Goal: Task Accomplishment & Management: Use online tool/utility

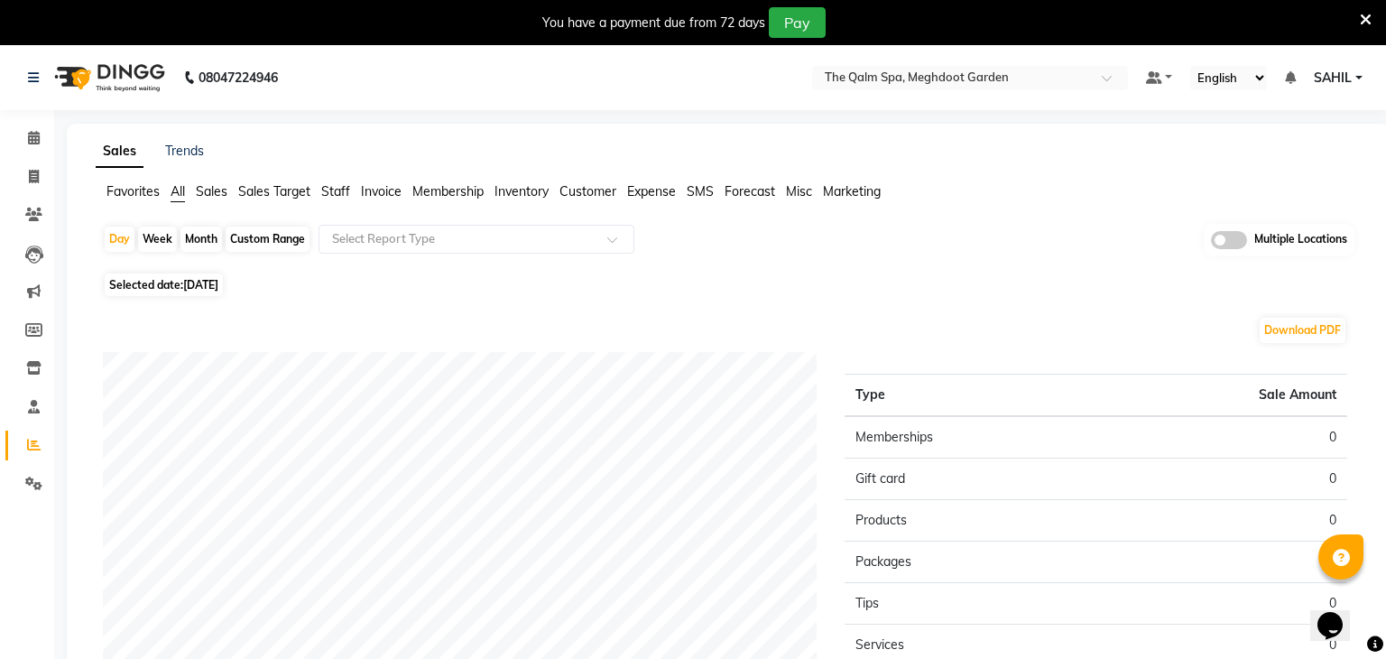
click at [218, 291] on span "[DATE]" at bounding box center [200, 285] width 35 height 14
select select "9"
select select "2025"
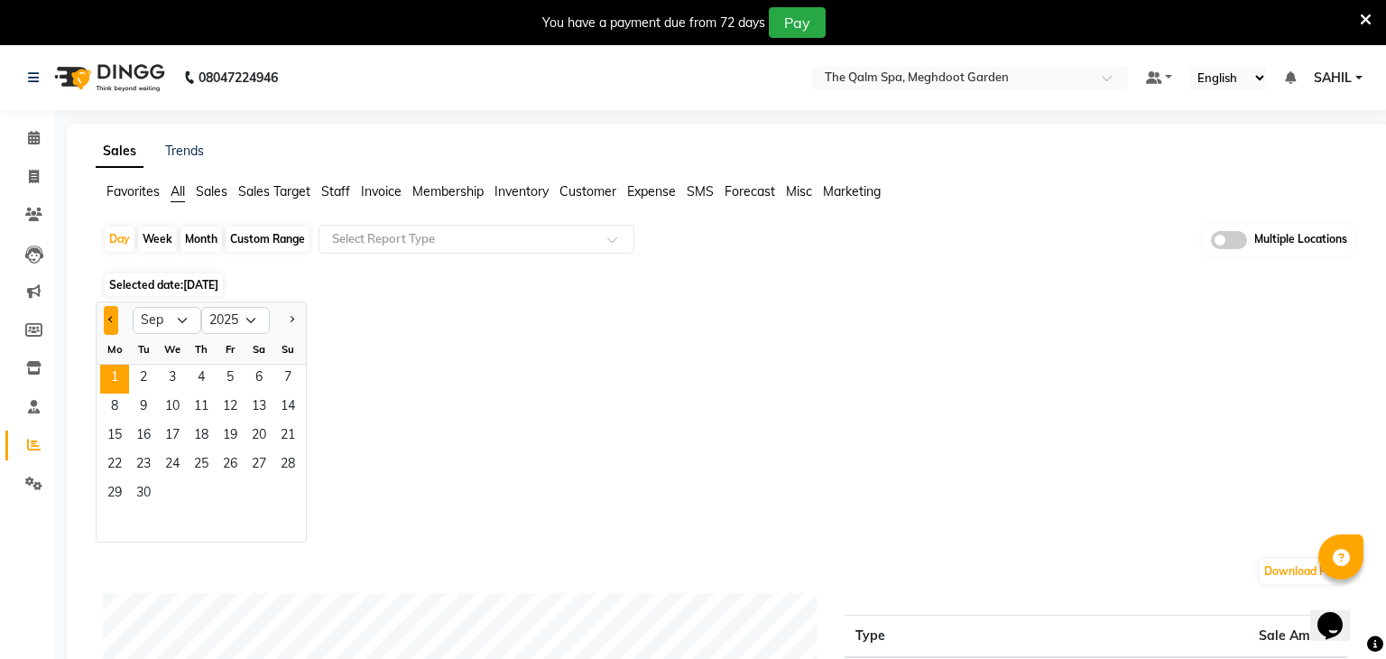
click at [115, 314] on button "Previous month" at bounding box center [111, 320] width 14 height 29
select select "8"
click at [253, 498] on span "30" at bounding box center [259, 494] width 29 height 29
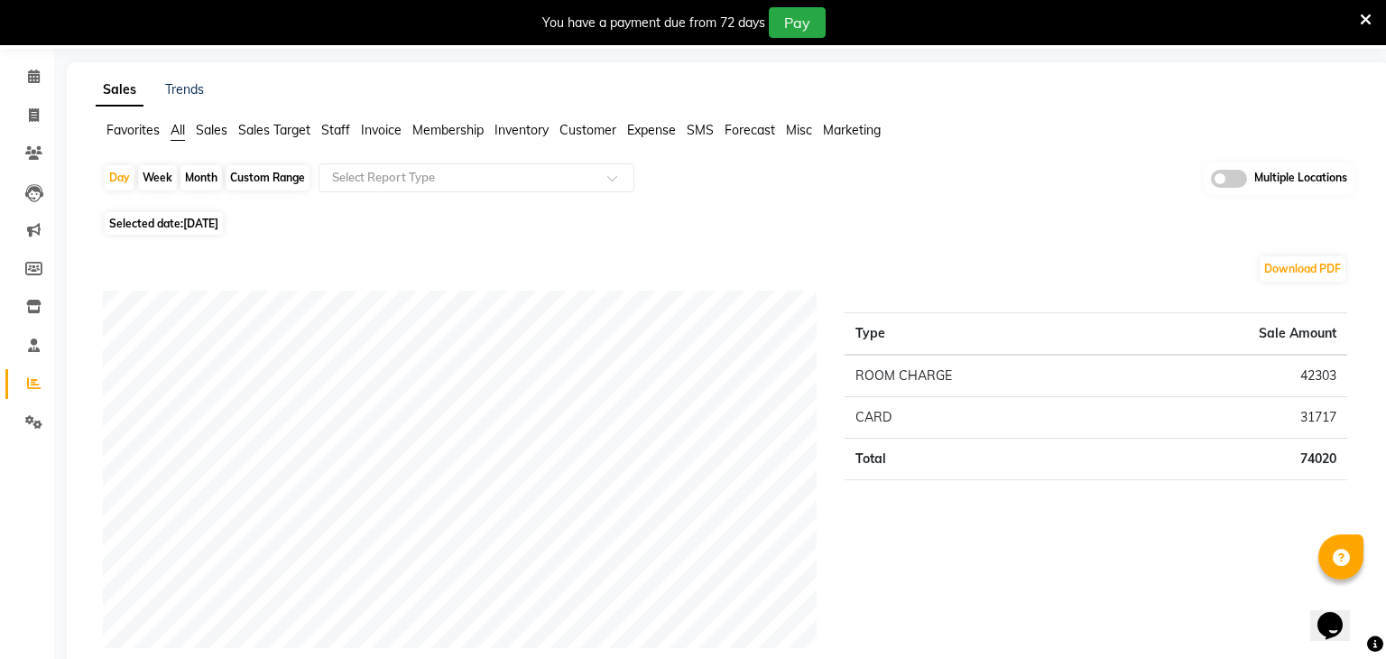
scroll to position [69, 0]
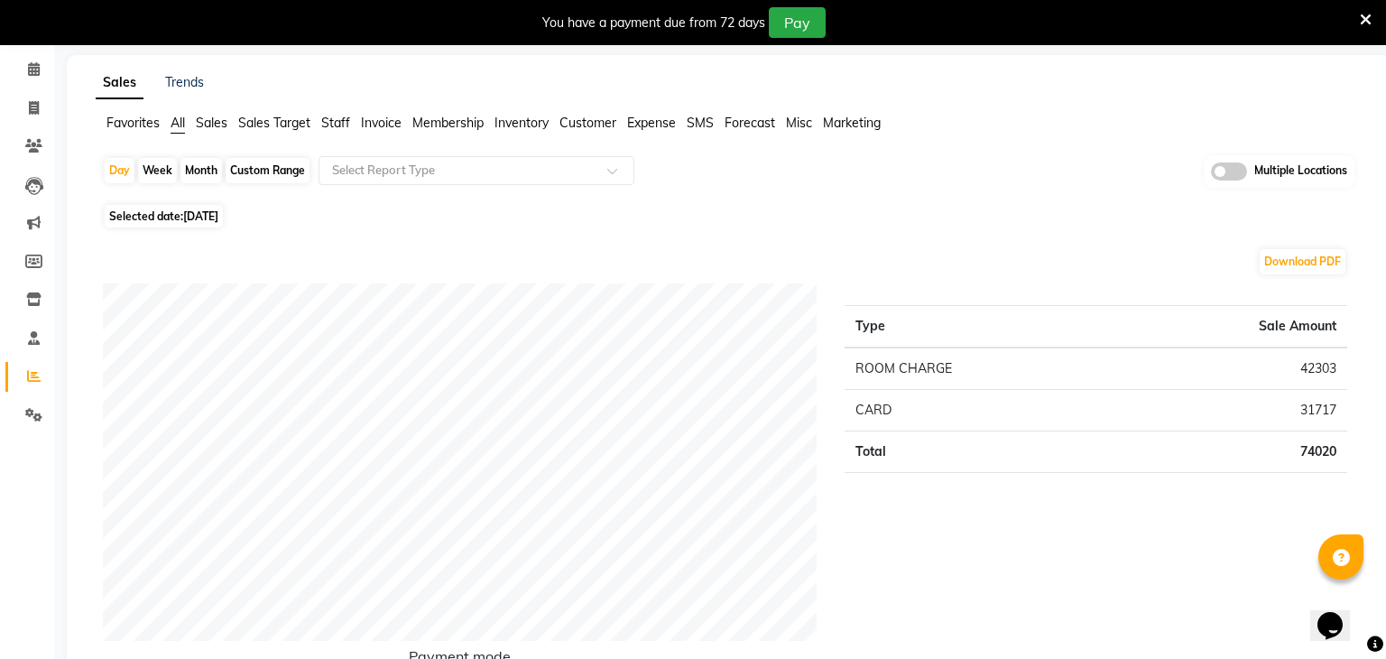
click at [205, 223] on span "Selected date: 30-08-2025" at bounding box center [164, 216] width 118 height 23
select select "8"
select select "2025"
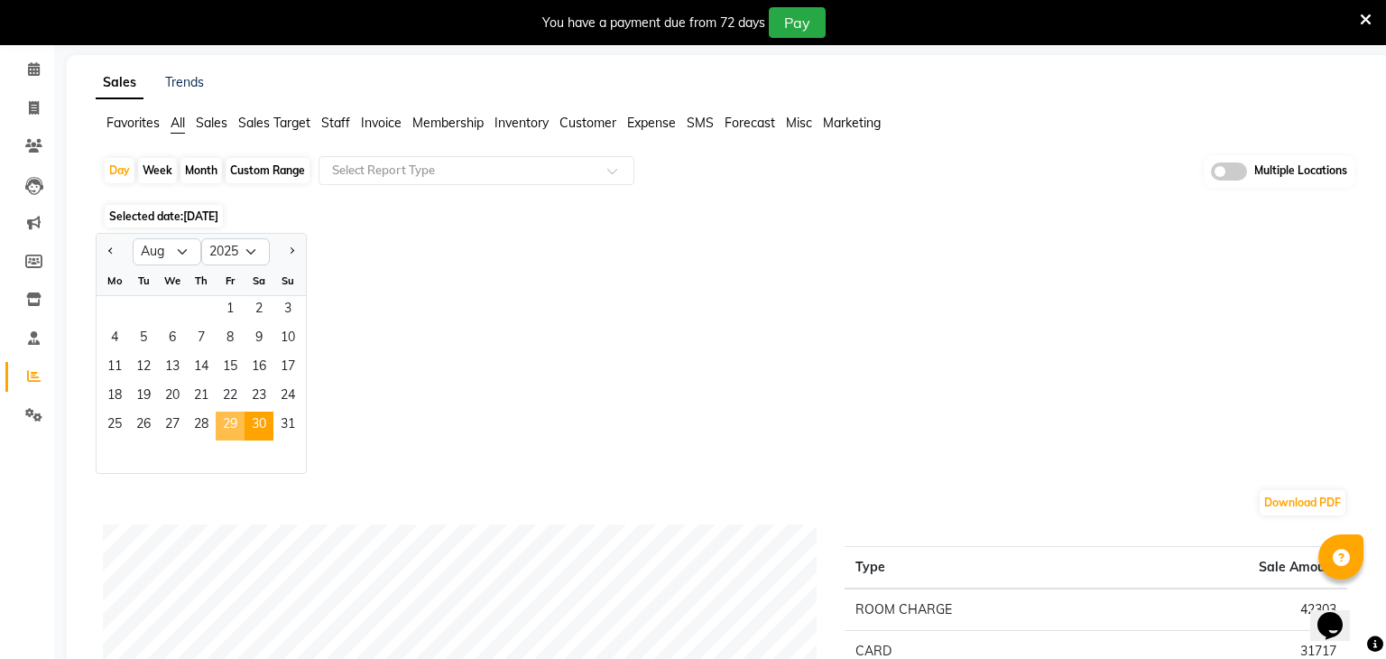
click at [225, 420] on span "29" at bounding box center [230, 425] width 29 height 29
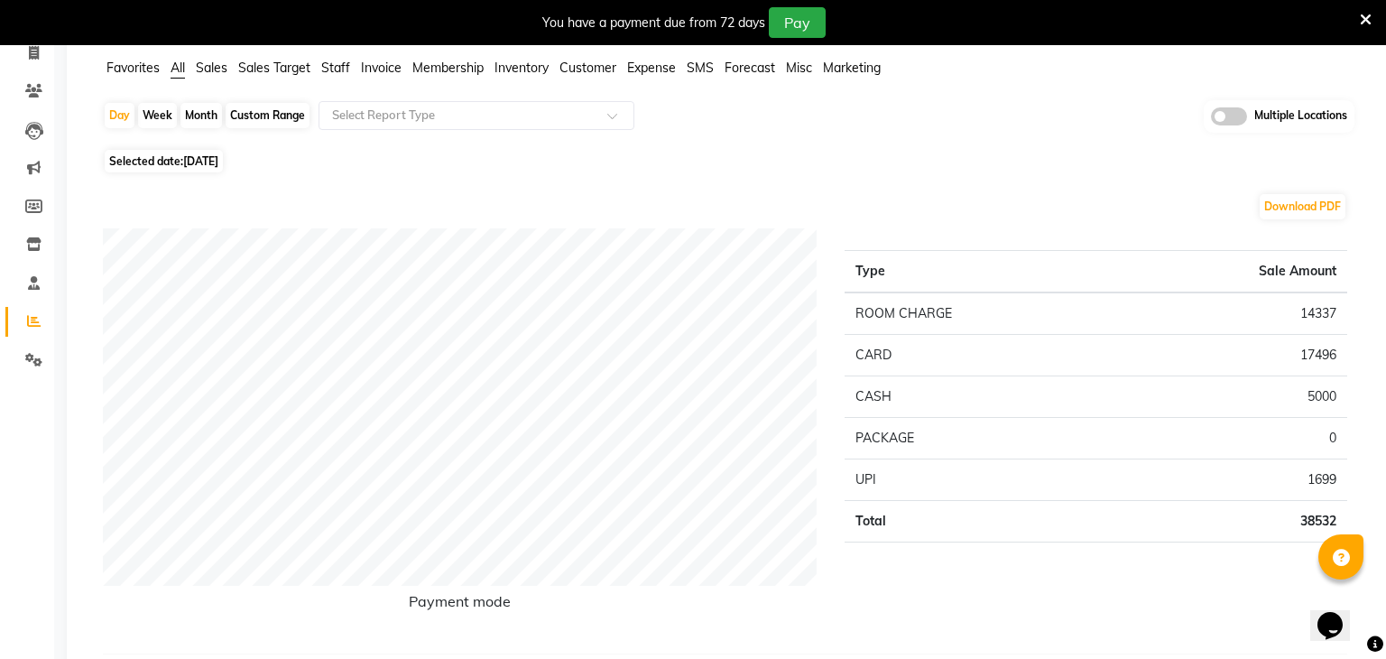
scroll to position [0, 0]
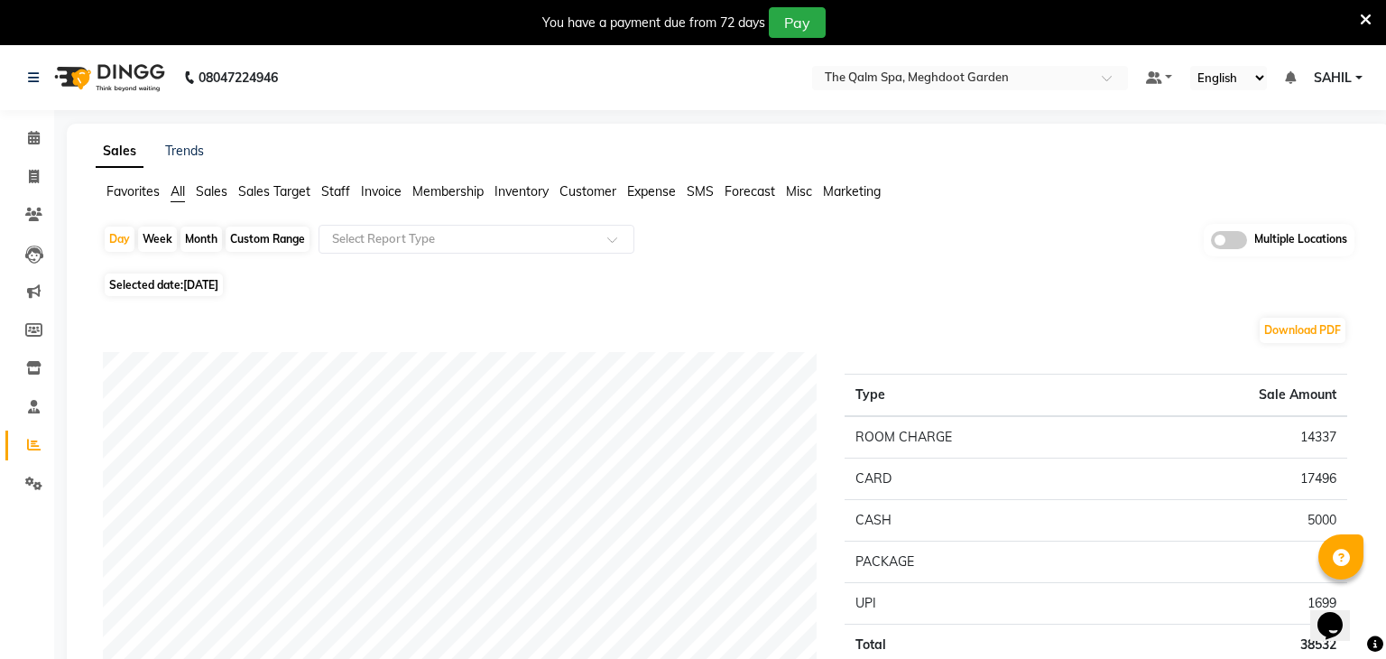
click at [217, 289] on span "[DATE]" at bounding box center [200, 285] width 35 height 14
select select "8"
select select "2025"
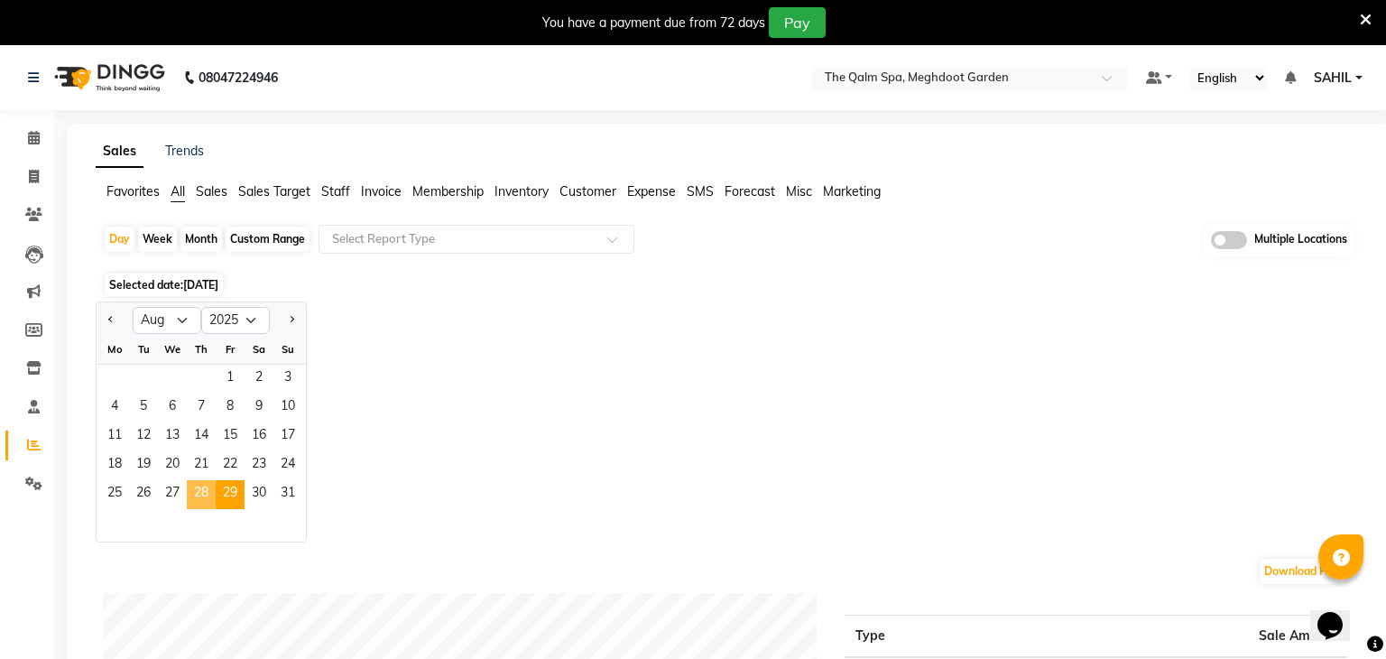
click at [202, 504] on span "28" at bounding box center [201, 494] width 29 height 29
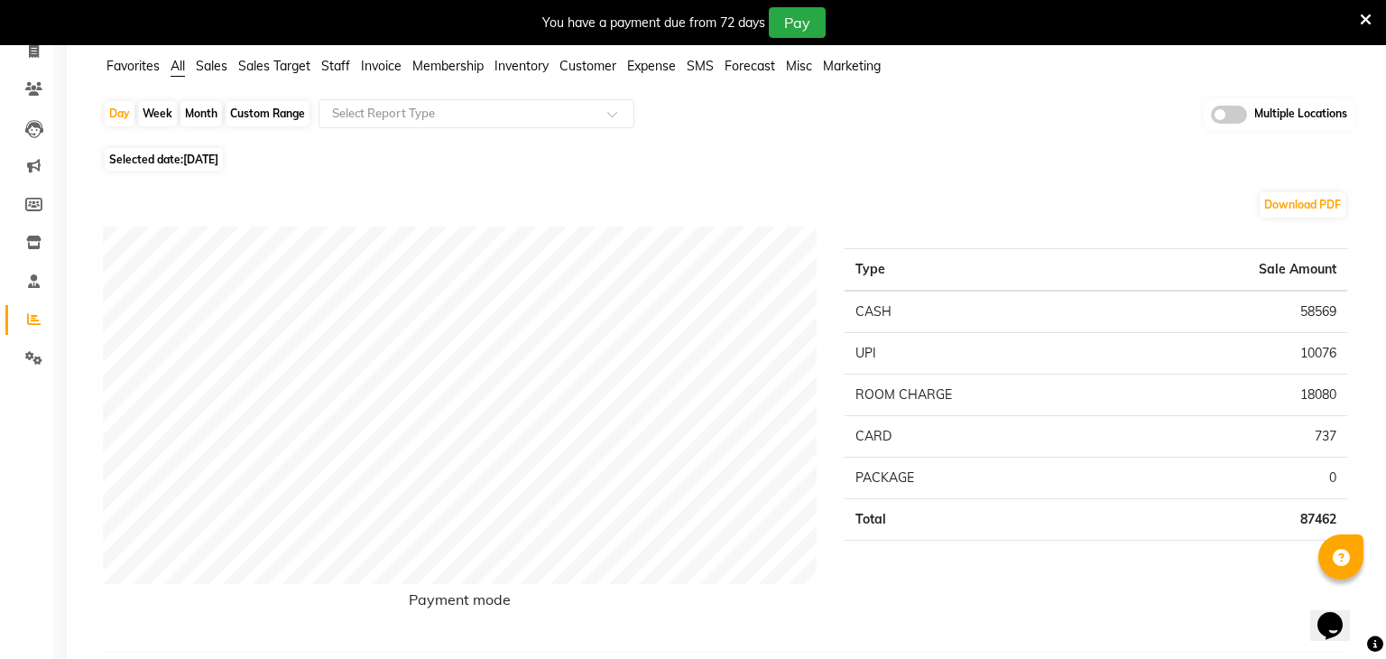
scroll to position [132, 0]
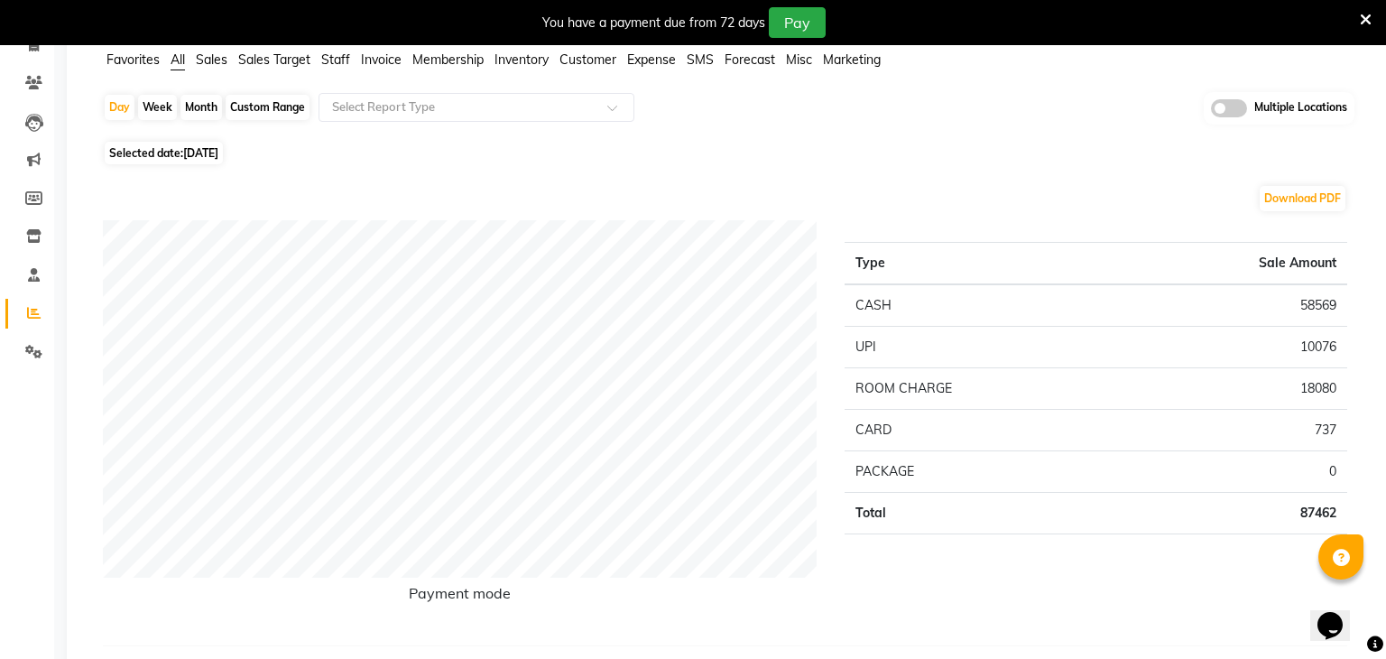
click at [218, 154] on span "28-08-2025" at bounding box center [200, 153] width 35 height 14
select select "8"
select select "2025"
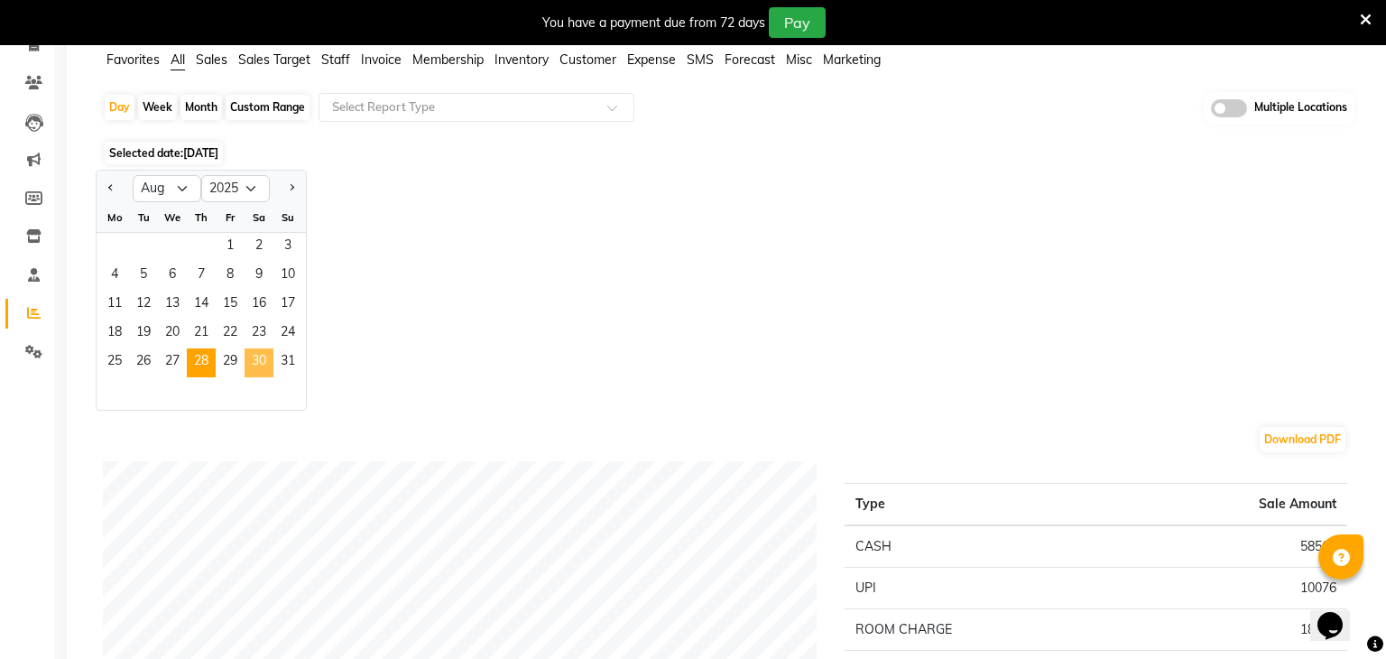
click at [252, 366] on span "30" at bounding box center [259, 362] width 29 height 29
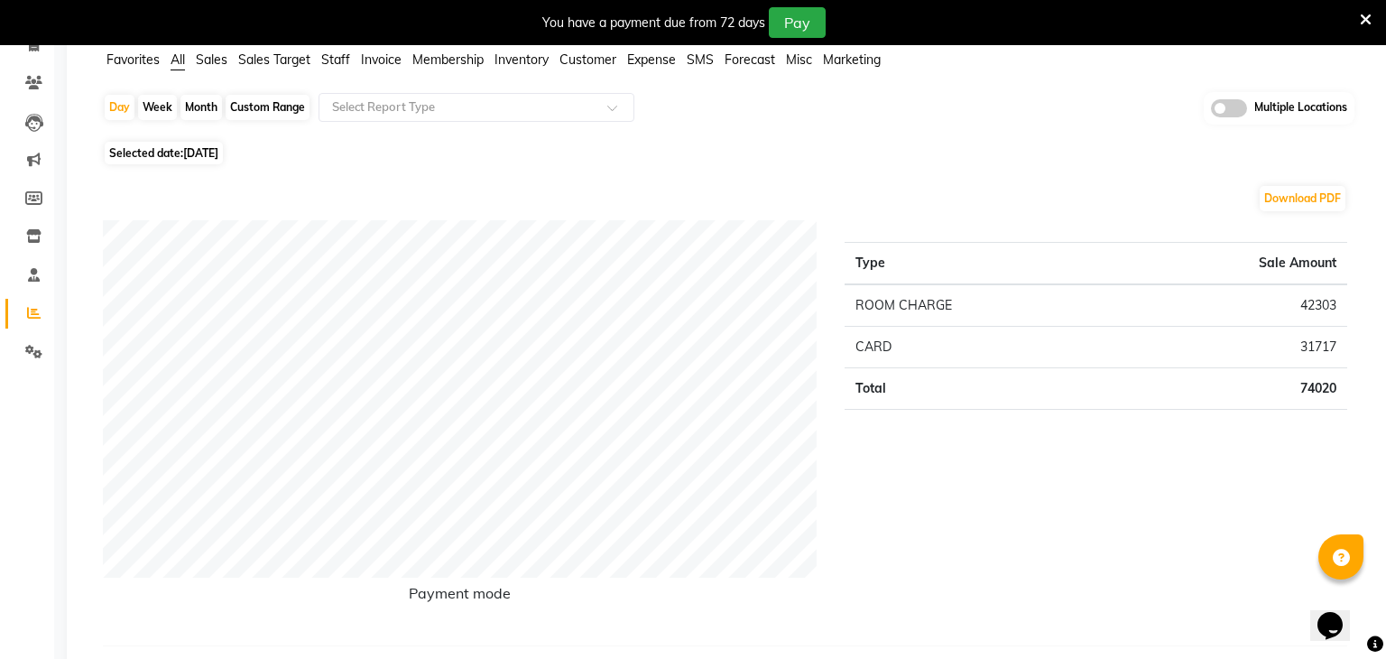
scroll to position [0, 0]
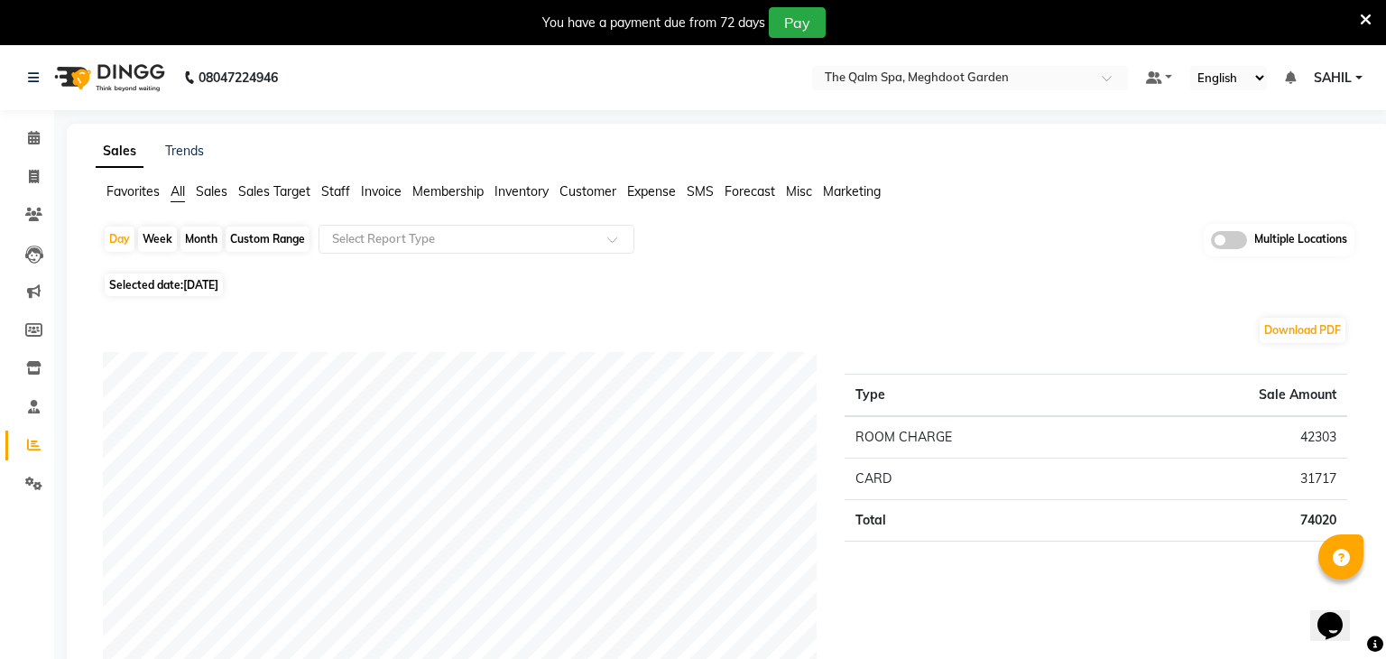
click at [187, 285] on span "[DATE]" at bounding box center [200, 285] width 35 height 14
select select "8"
select select "2025"
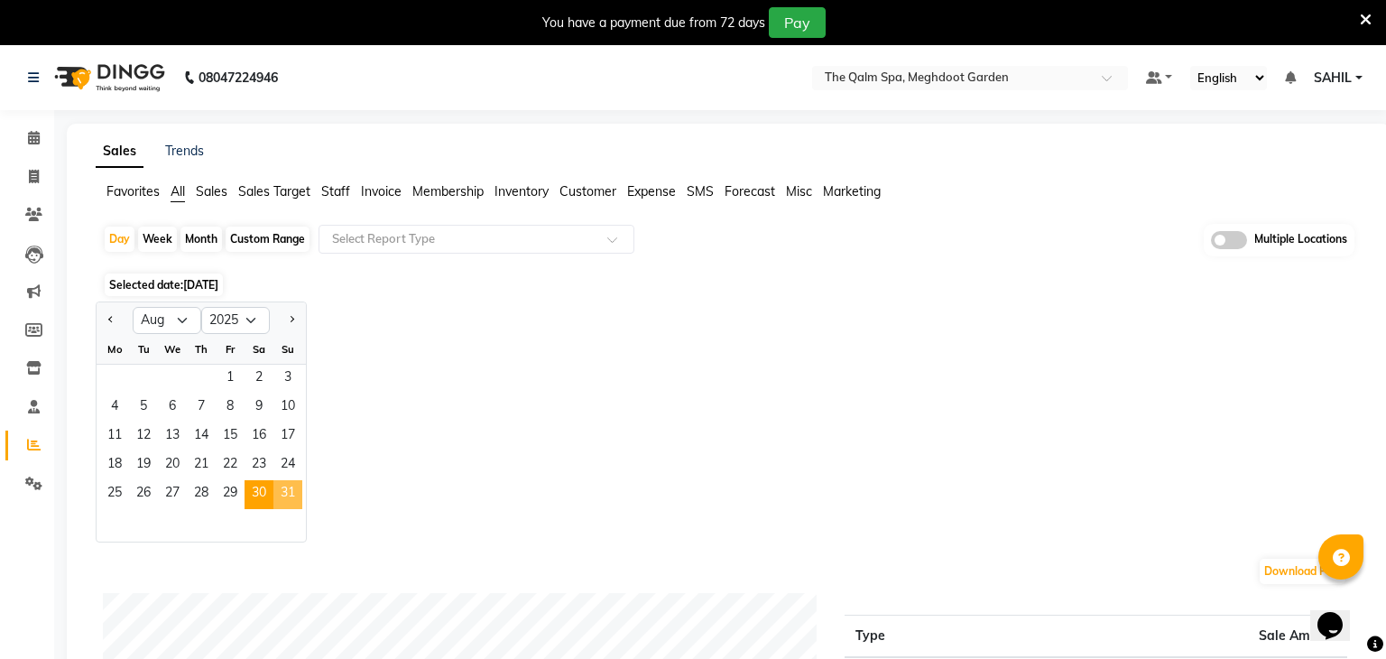
click at [295, 502] on span "31" at bounding box center [287, 494] width 29 height 29
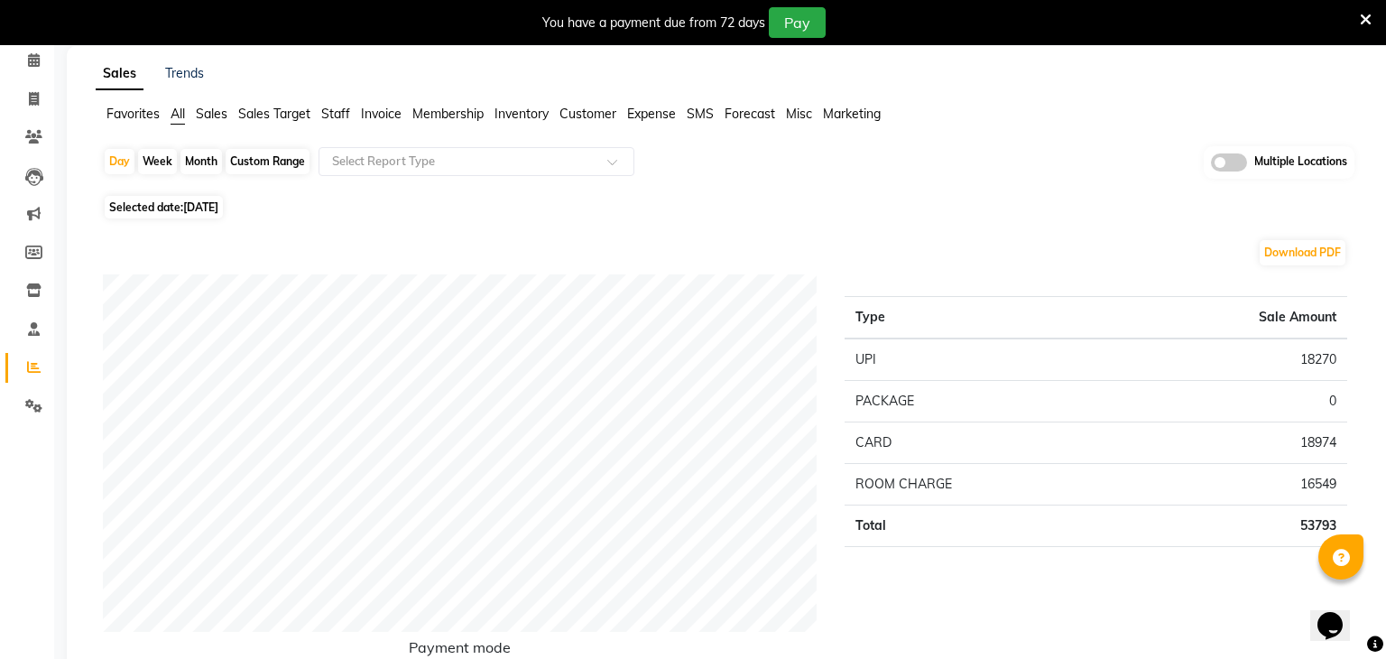
scroll to position [79, 0]
click at [663, 238] on div "Download PDF" at bounding box center [725, 250] width 1244 height 29
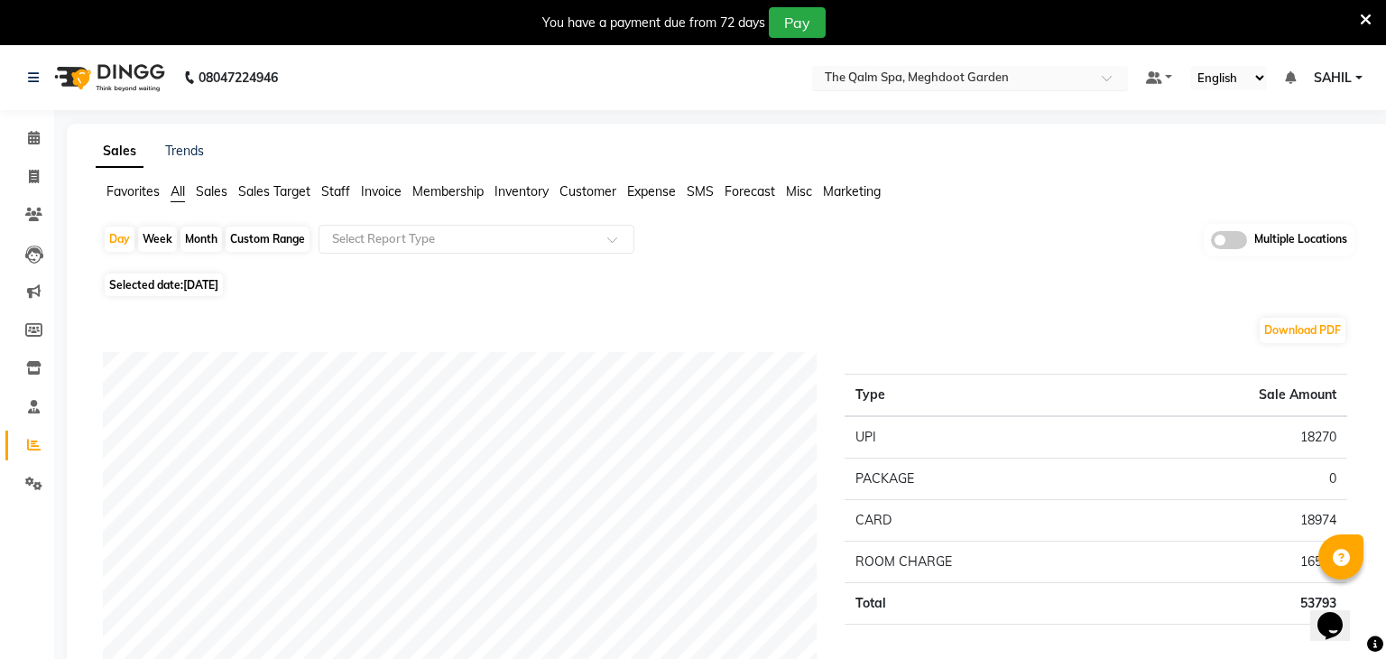
click at [956, 80] on input "text" at bounding box center [952, 79] width 262 height 18
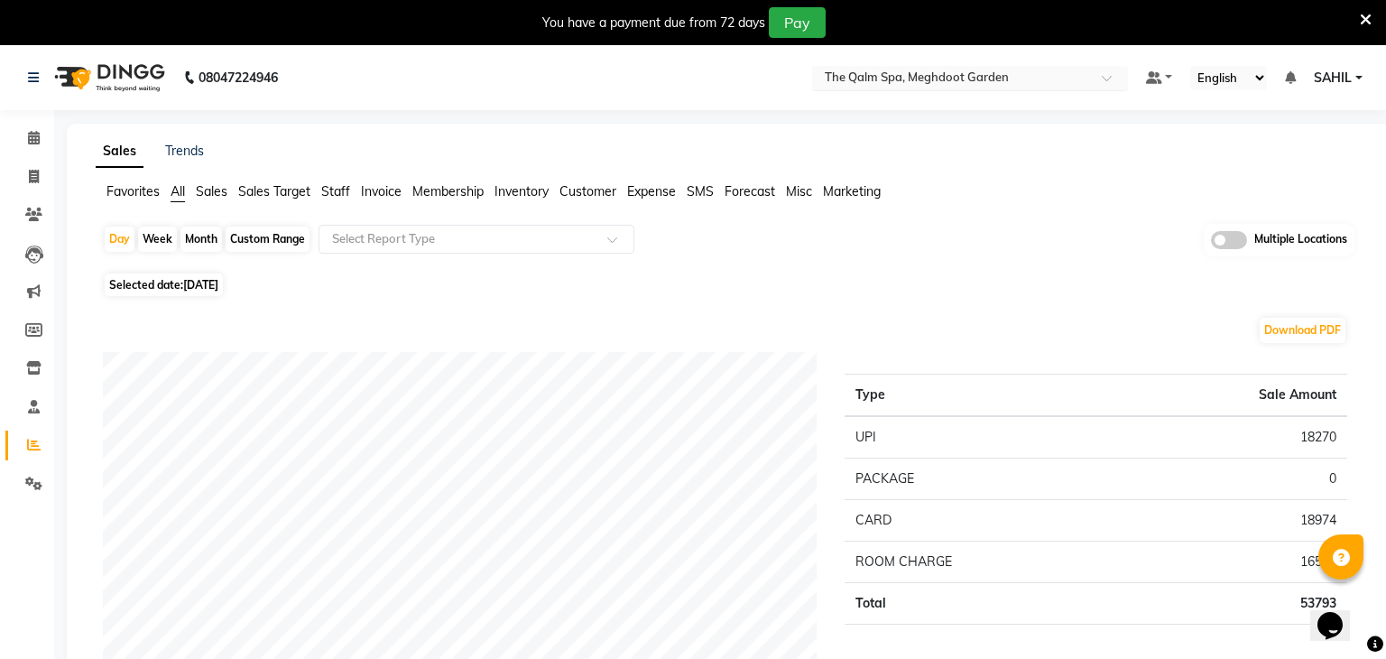
click at [890, 79] on input "text" at bounding box center [952, 79] width 262 height 18
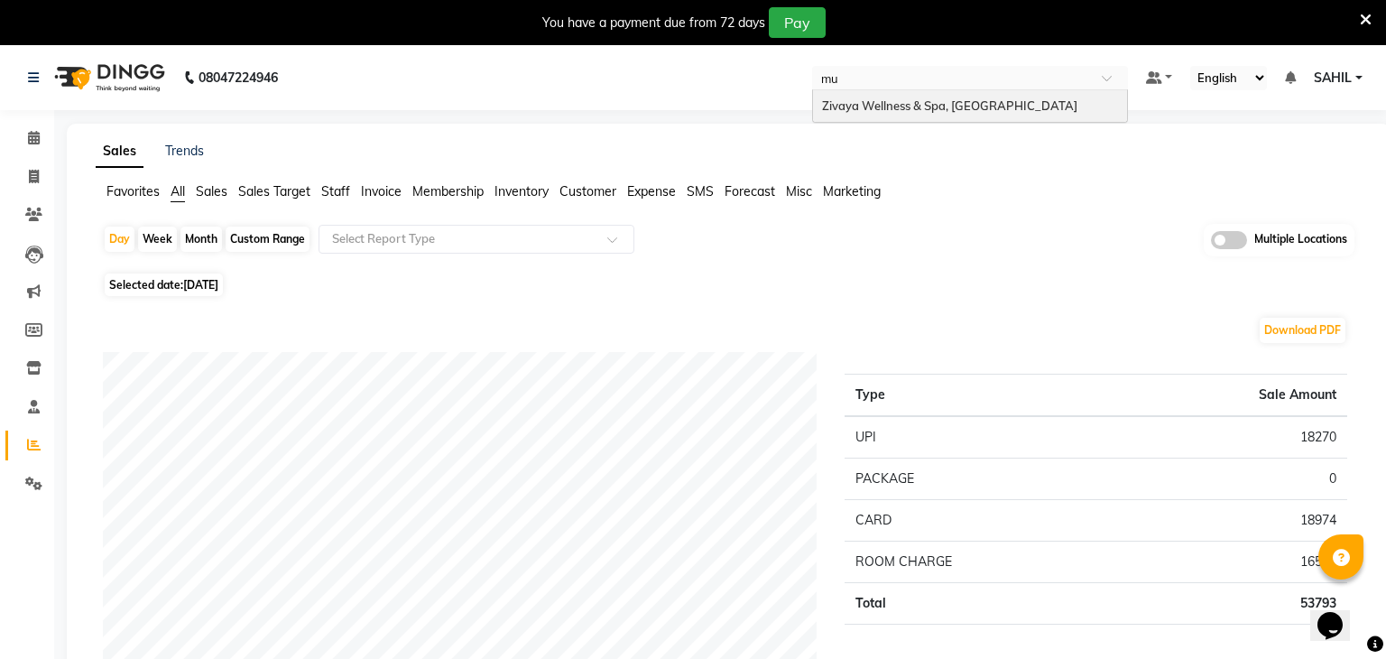
type input "mum"
click at [975, 98] on span "Zivaya Wellness & Spa, [GEOGRAPHIC_DATA]" at bounding box center [949, 105] width 255 height 14
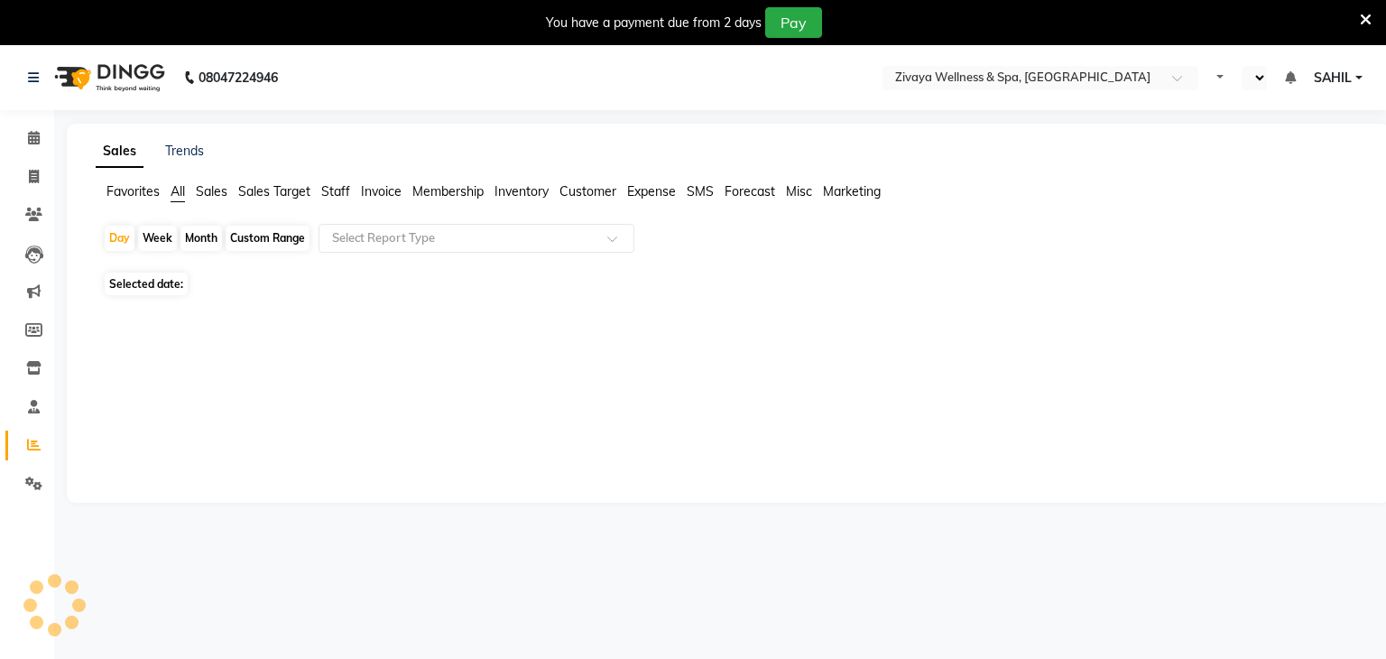
select select "en"
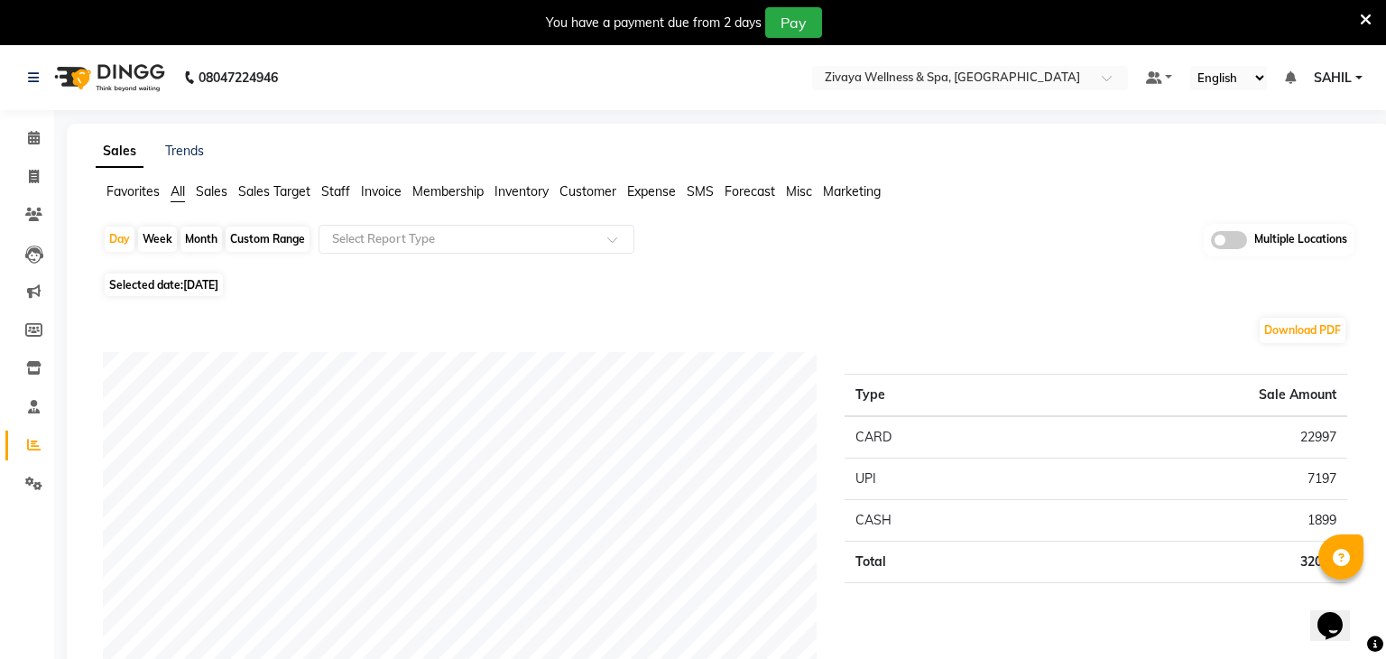
click at [222, 293] on span "Selected date: [DATE]" at bounding box center [164, 284] width 118 height 23
select select "9"
select select "2025"
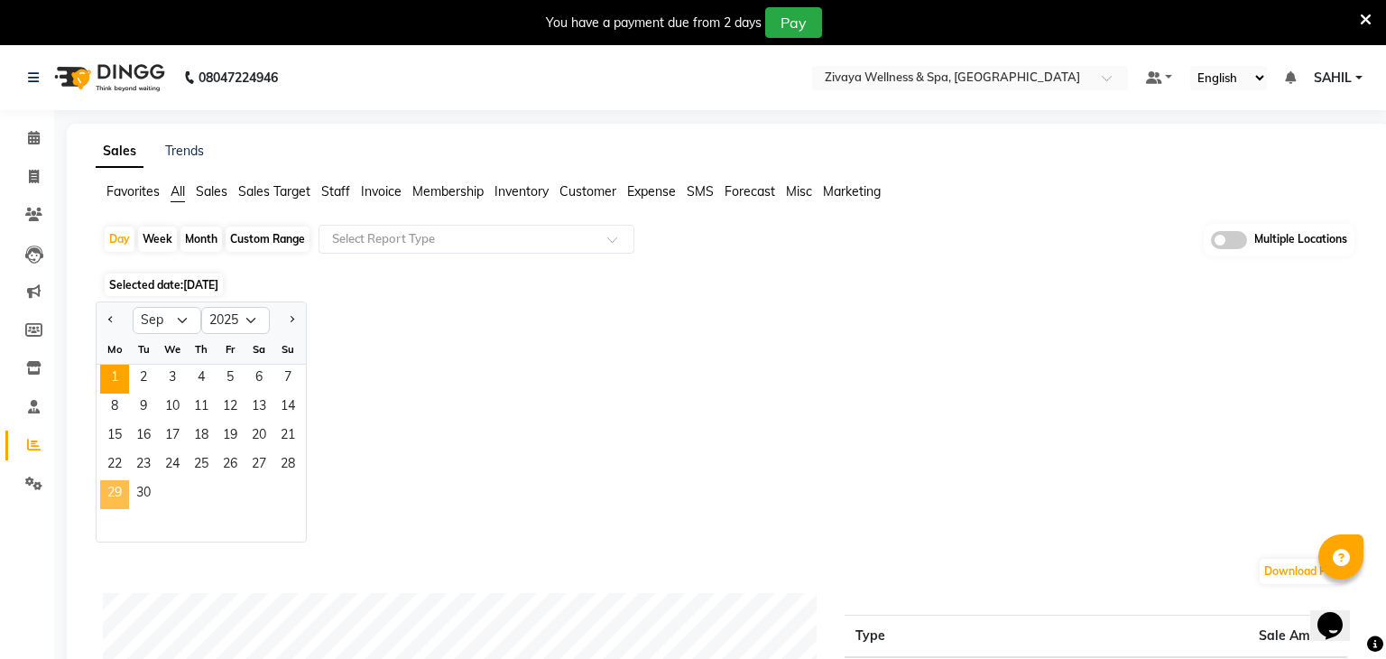
click at [126, 494] on span "29" at bounding box center [114, 494] width 29 height 29
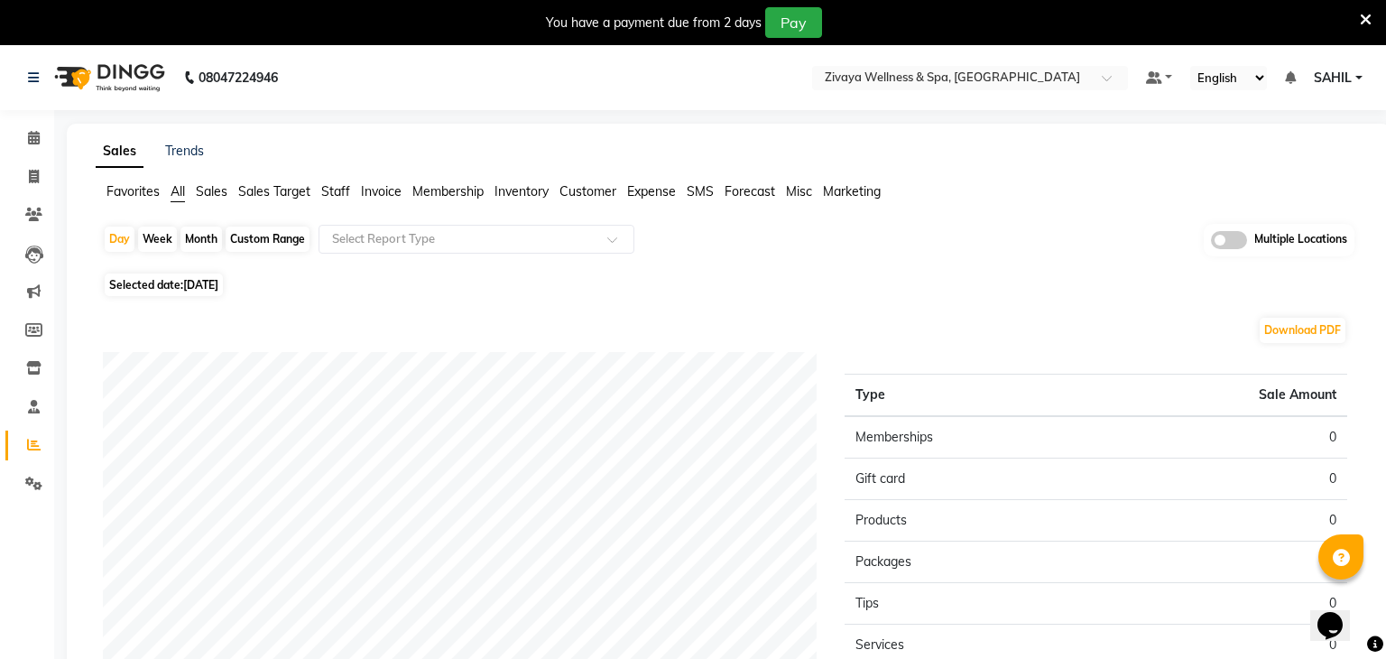
click at [218, 289] on span "29-09-2025" at bounding box center [200, 285] width 35 height 14
select select "9"
select select "2025"
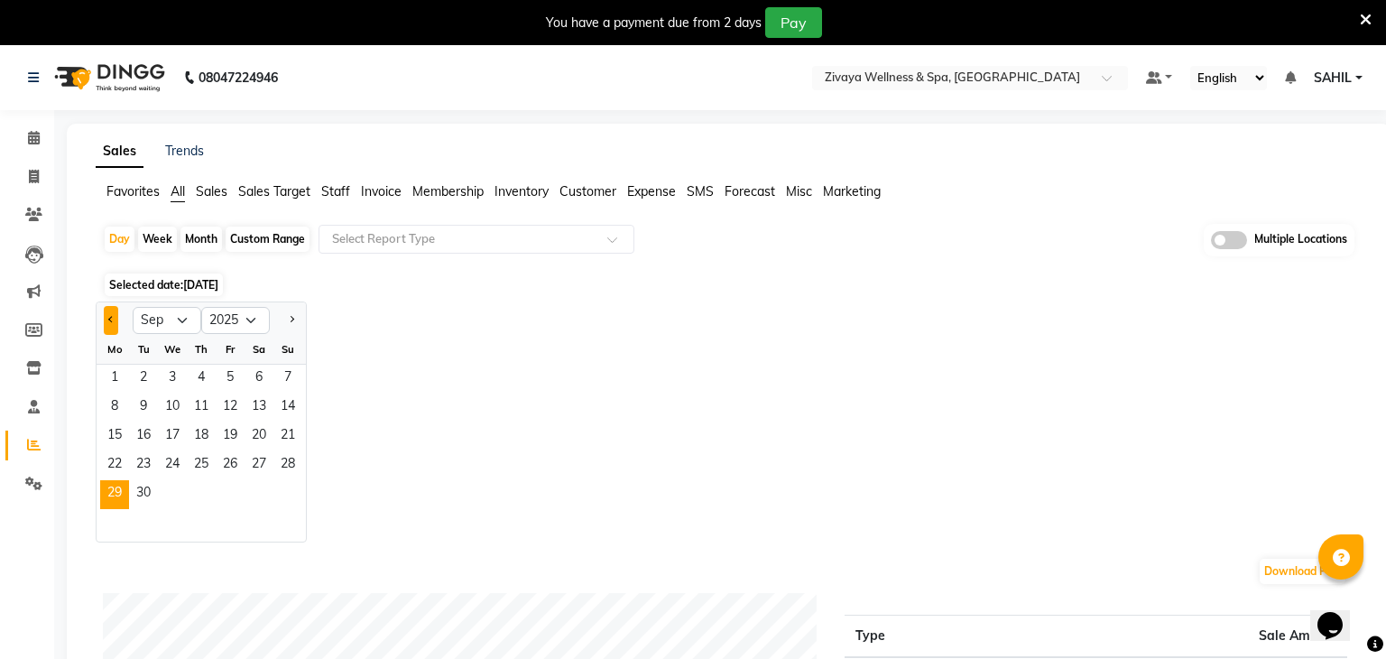
click at [116, 319] on button "Previous month" at bounding box center [111, 320] width 14 height 29
select select "8"
click at [235, 491] on span "29" at bounding box center [230, 494] width 29 height 29
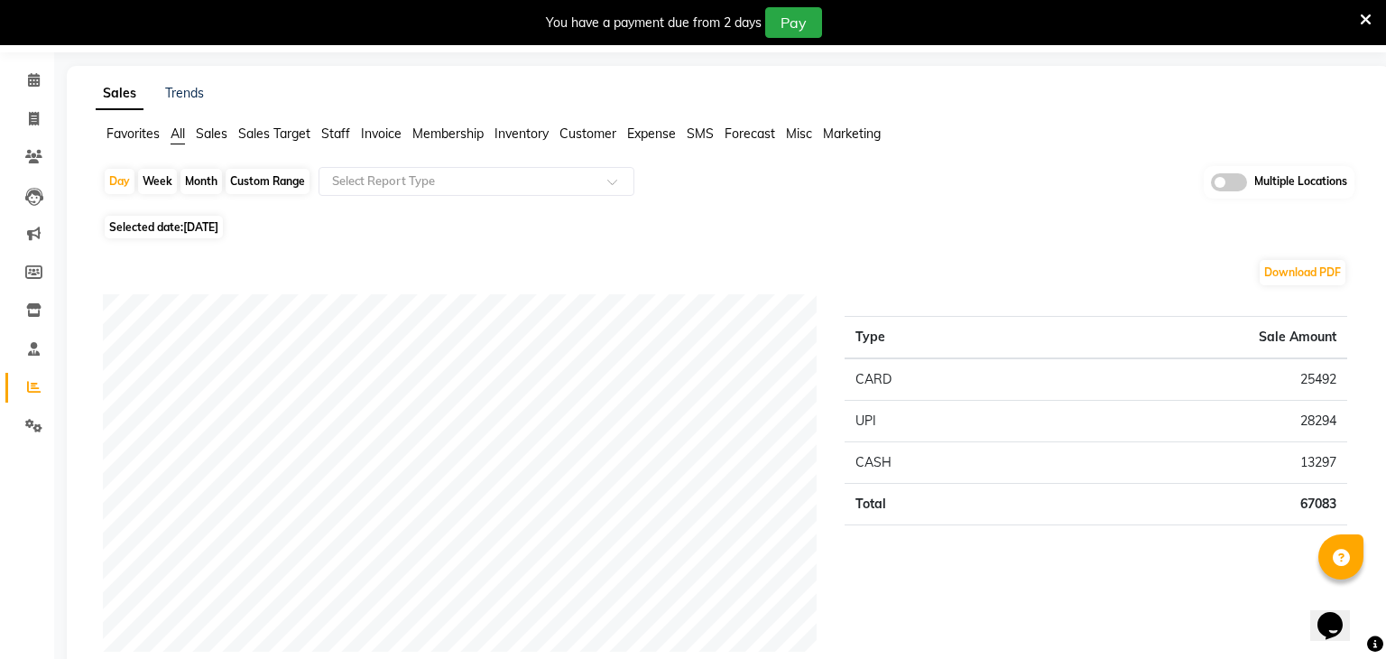
scroll to position [59, 0]
click at [218, 225] on span "[DATE]" at bounding box center [200, 226] width 35 height 14
select select "8"
select select "2025"
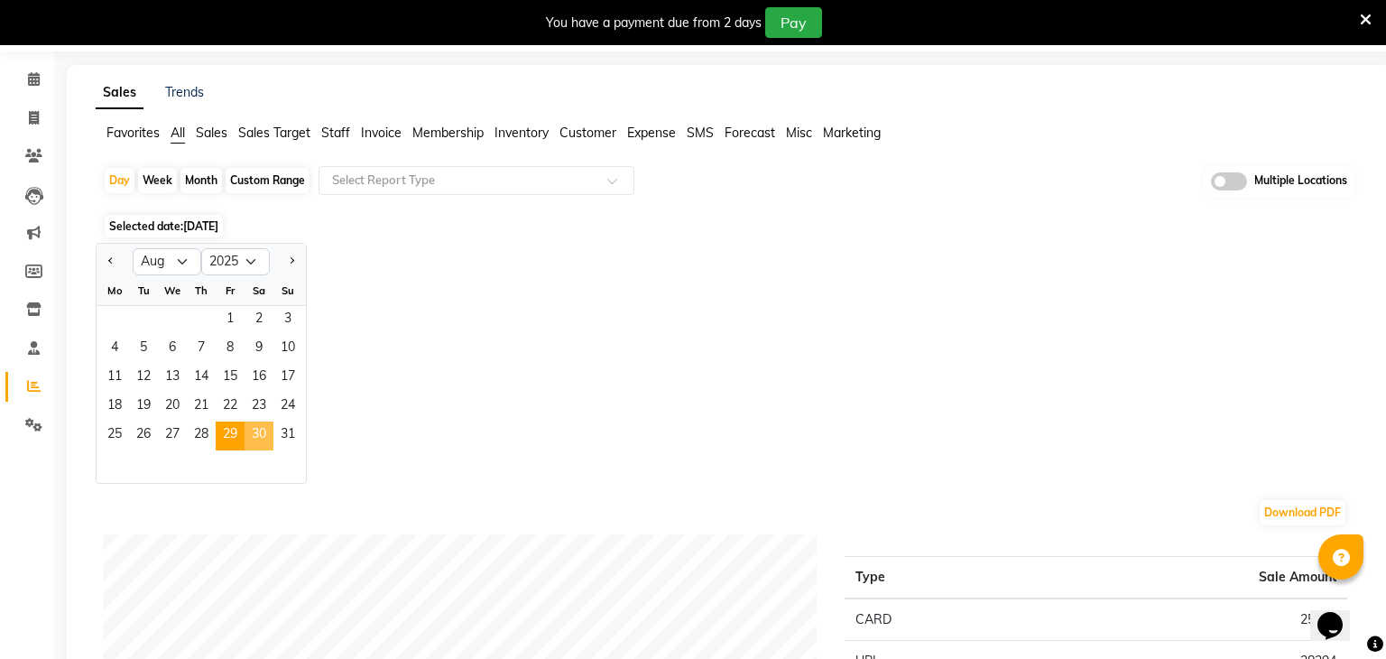
click at [250, 426] on span "30" at bounding box center [259, 435] width 29 height 29
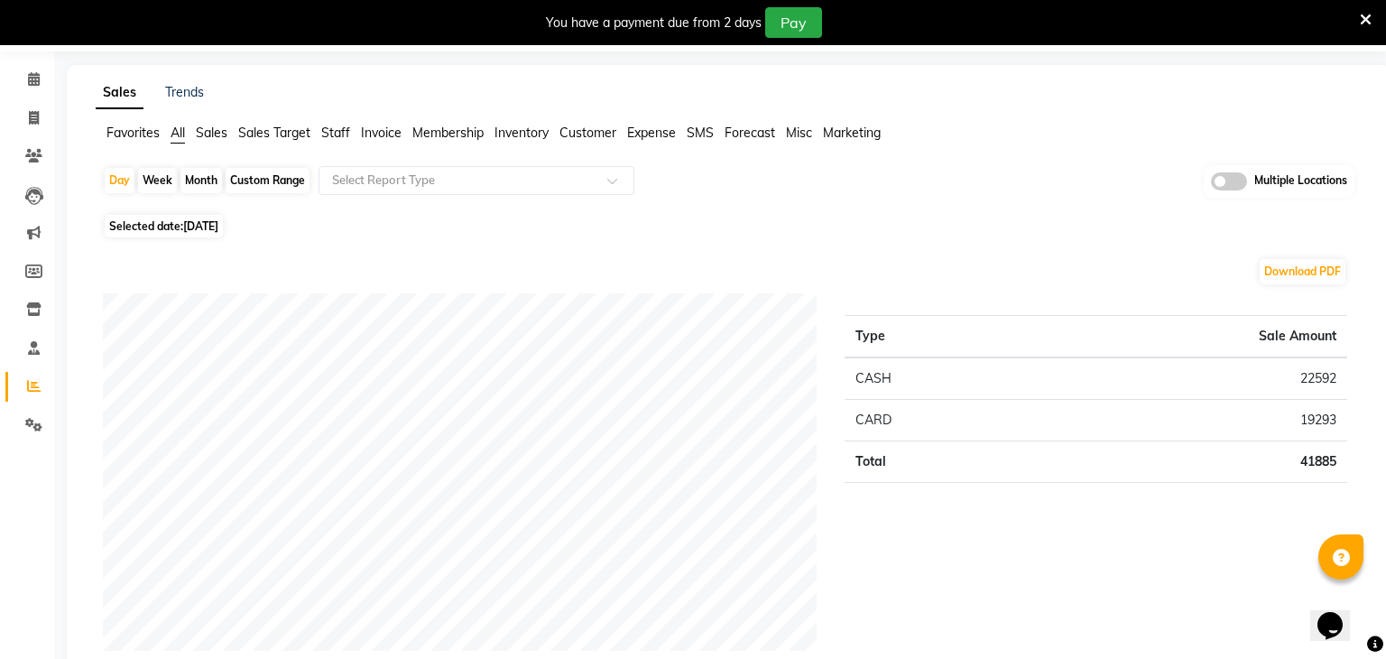
scroll to position [0, 0]
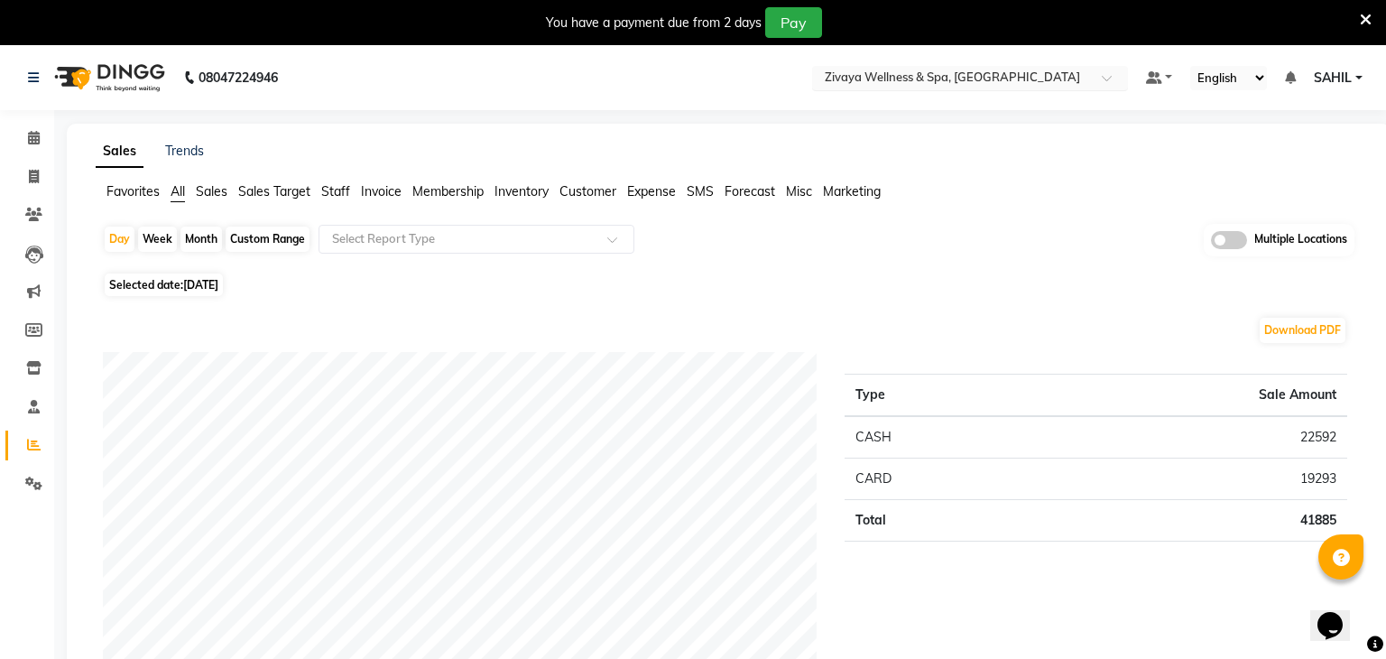
click at [906, 79] on input "text" at bounding box center [952, 79] width 262 height 18
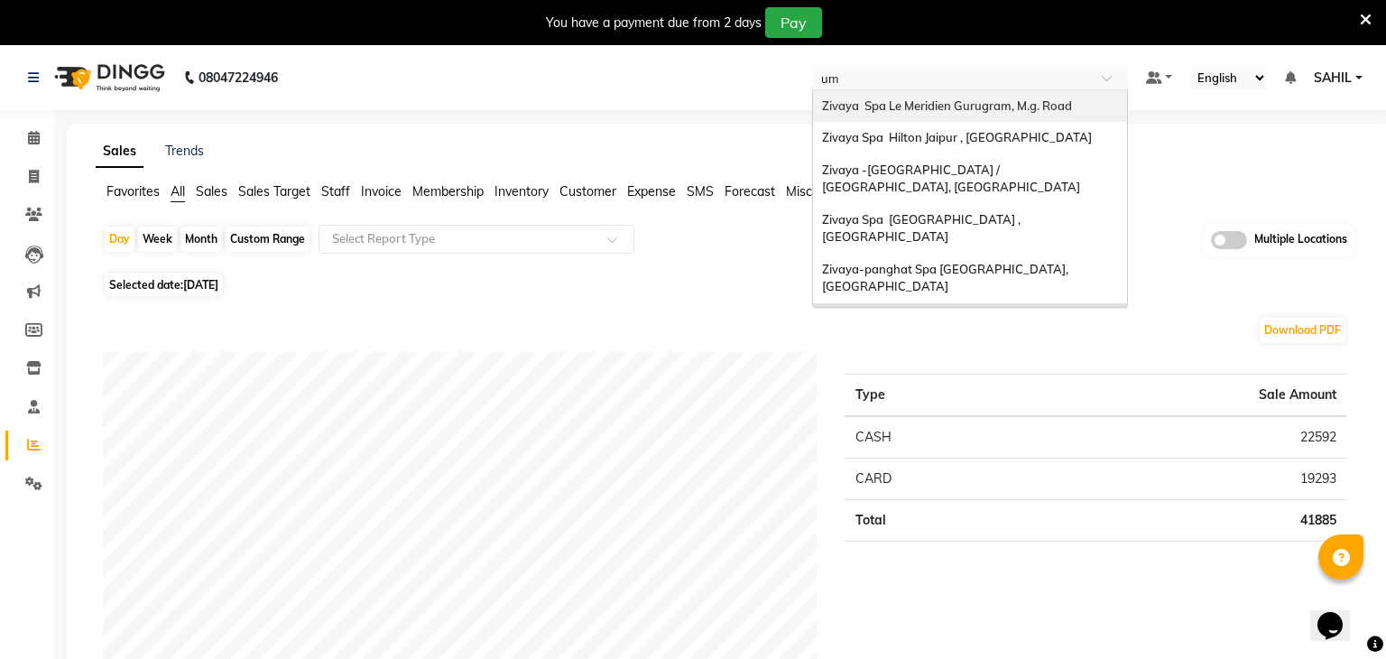
type input "umm"
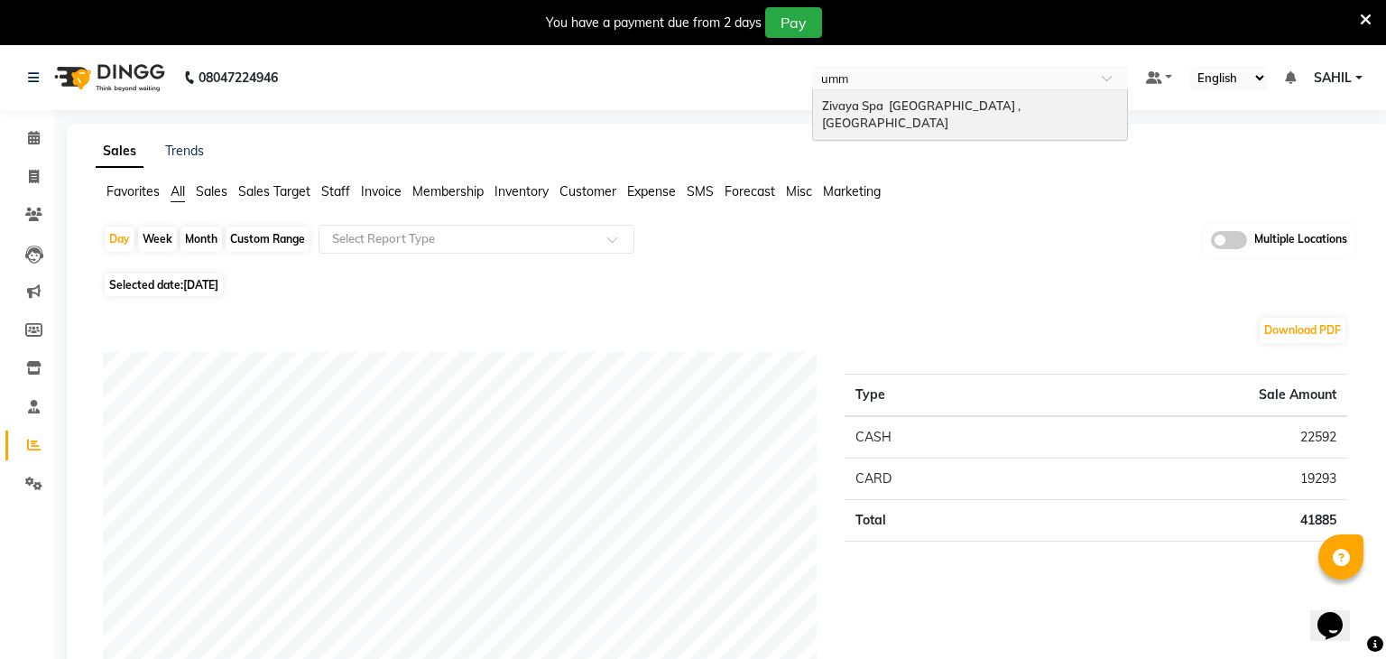
click at [909, 110] on span "Zivaya Spa The Ummed Ahmedabad , Hansol" at bounding box center [922, 114] width 201 height 32
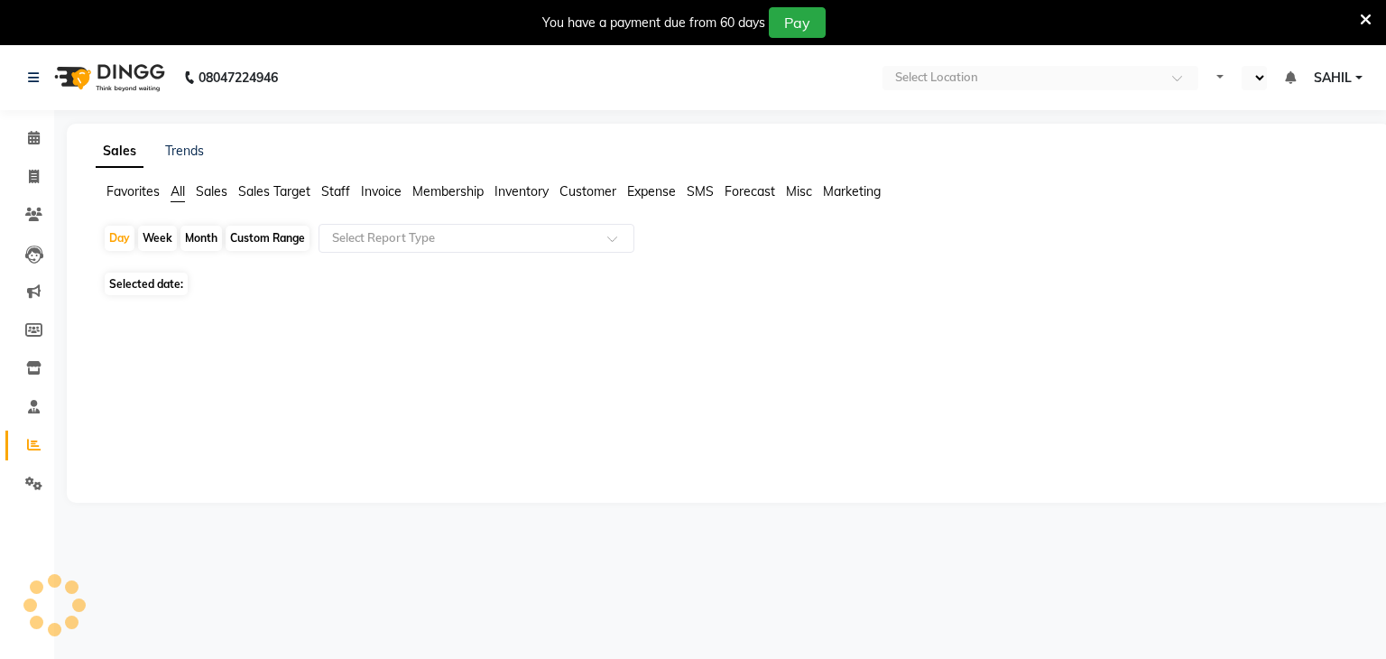
select select "en"
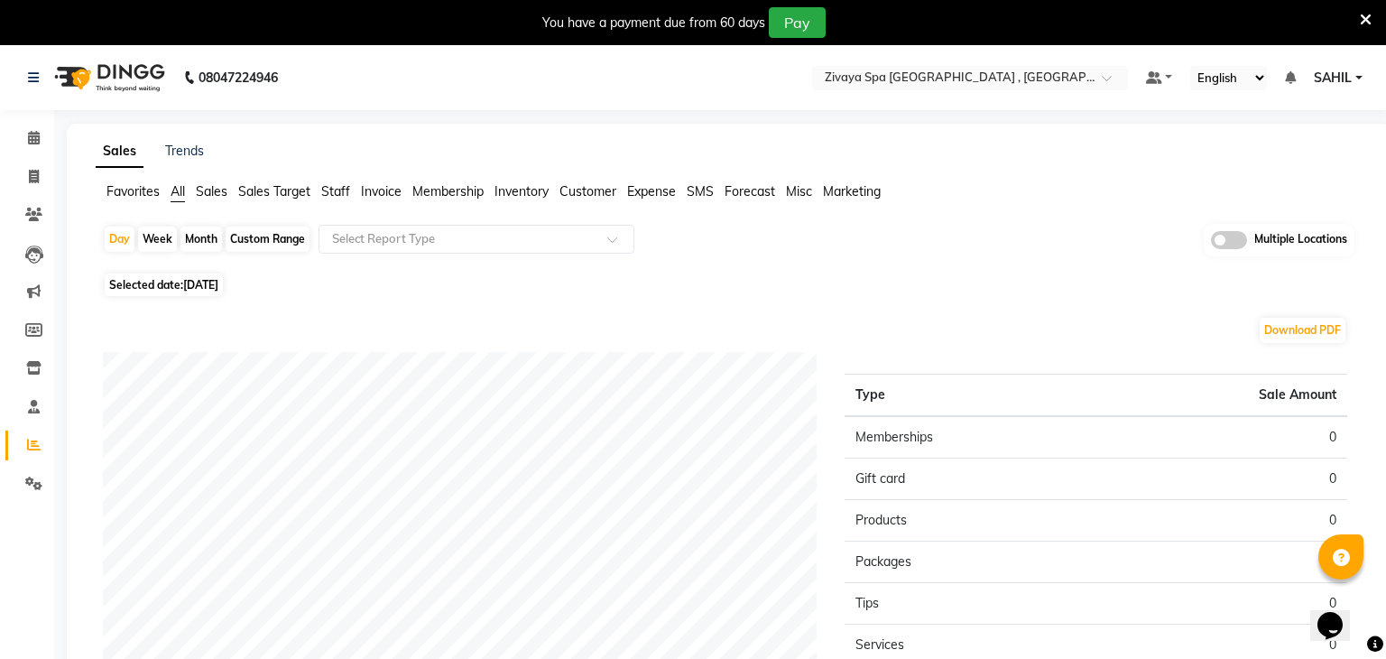
click at [208, 282] on span "[DATE]" at bounding box center [200, 285] width 35 height 14
select select "9"
select select "2025"
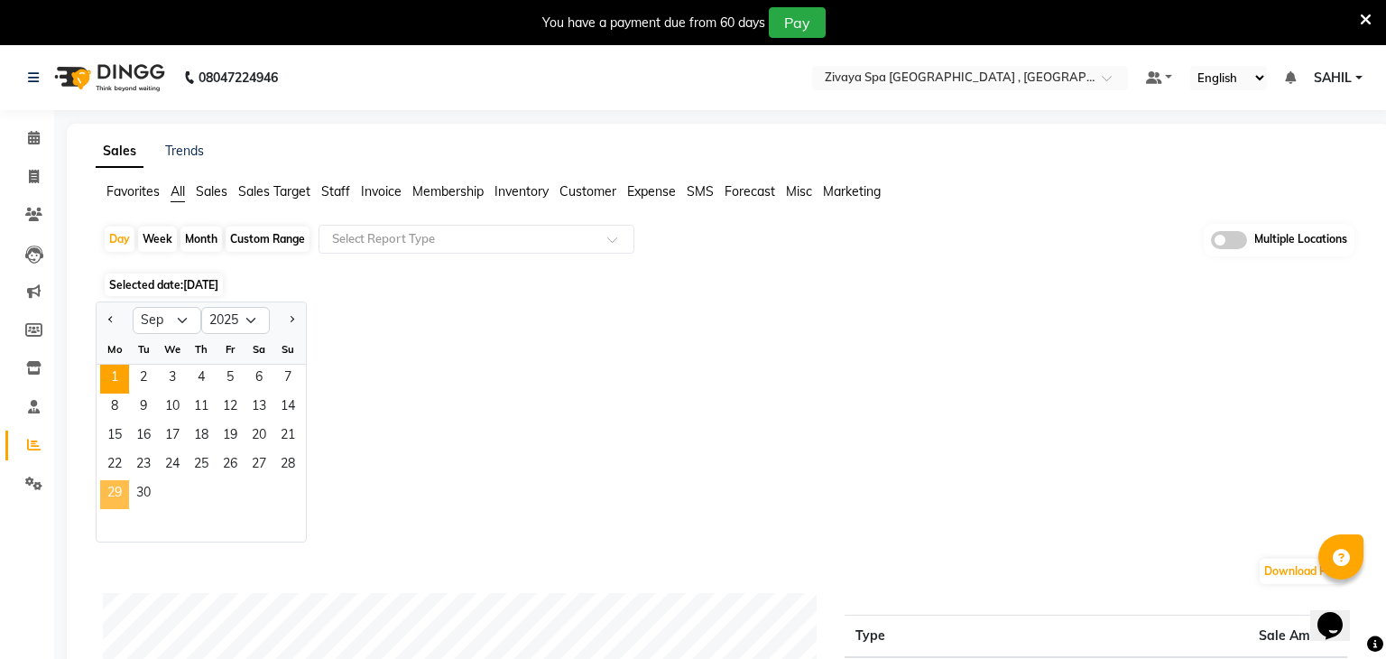
click at [105, 494] on span "29" at bounding box center [114, 494] width 29 height 29
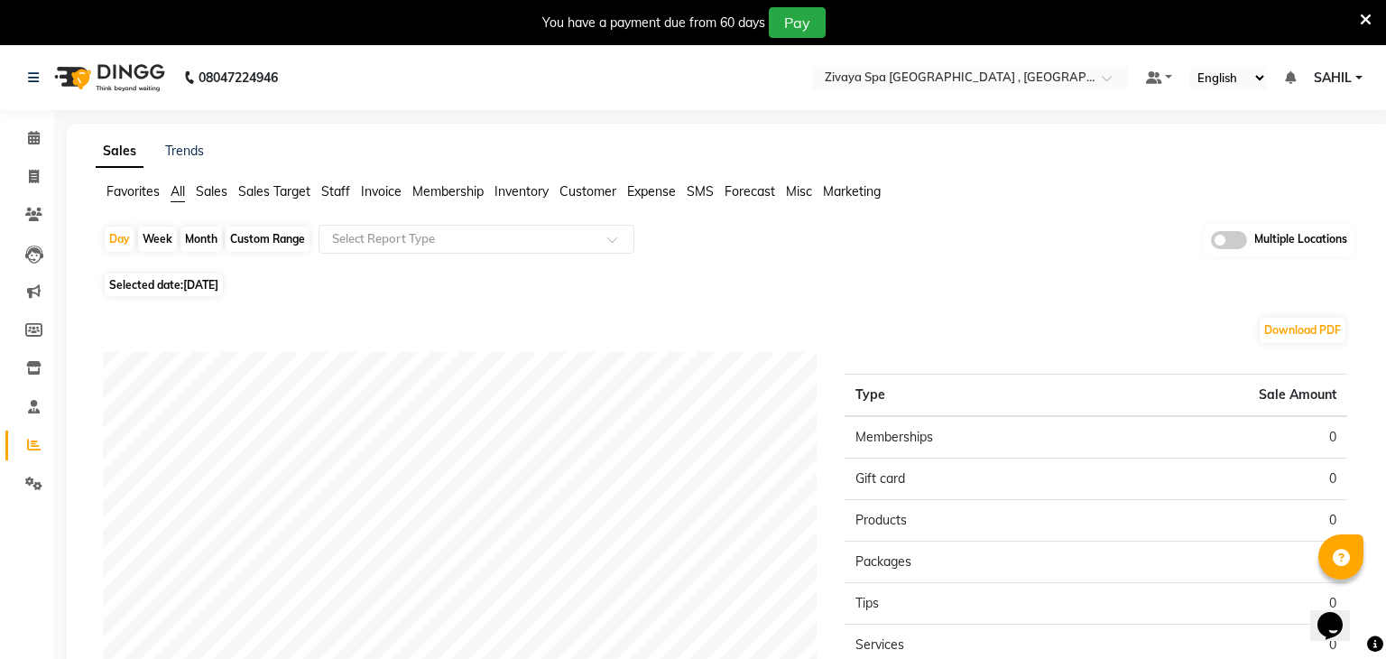
click at [218, 279] on span "[DATE]" at bounding box center [200, 285] width 35 height 14
select select "9"
select select "2025"
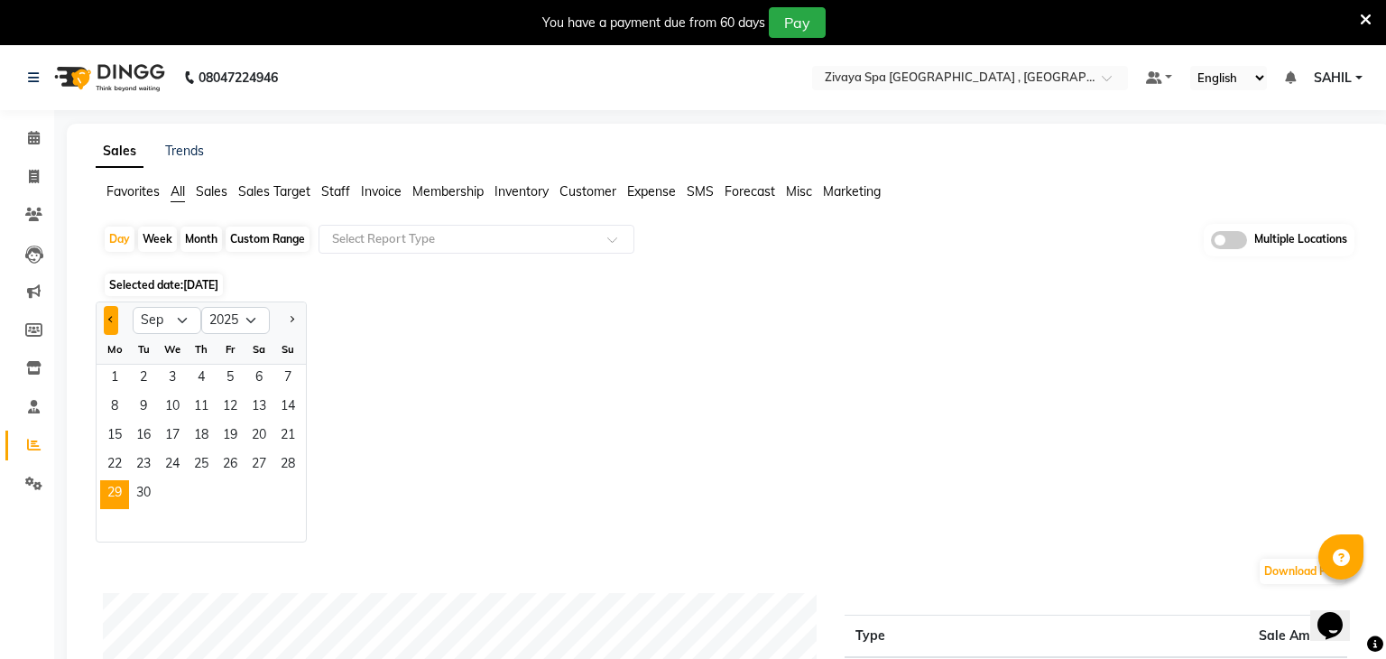
click at [114, 313] on button "Previous month" at bounding box center [111, 320] width 14 height 29
select select "8"
click at [227, 490] on span "29" at bounding box center [230, 494] width 29 height 29
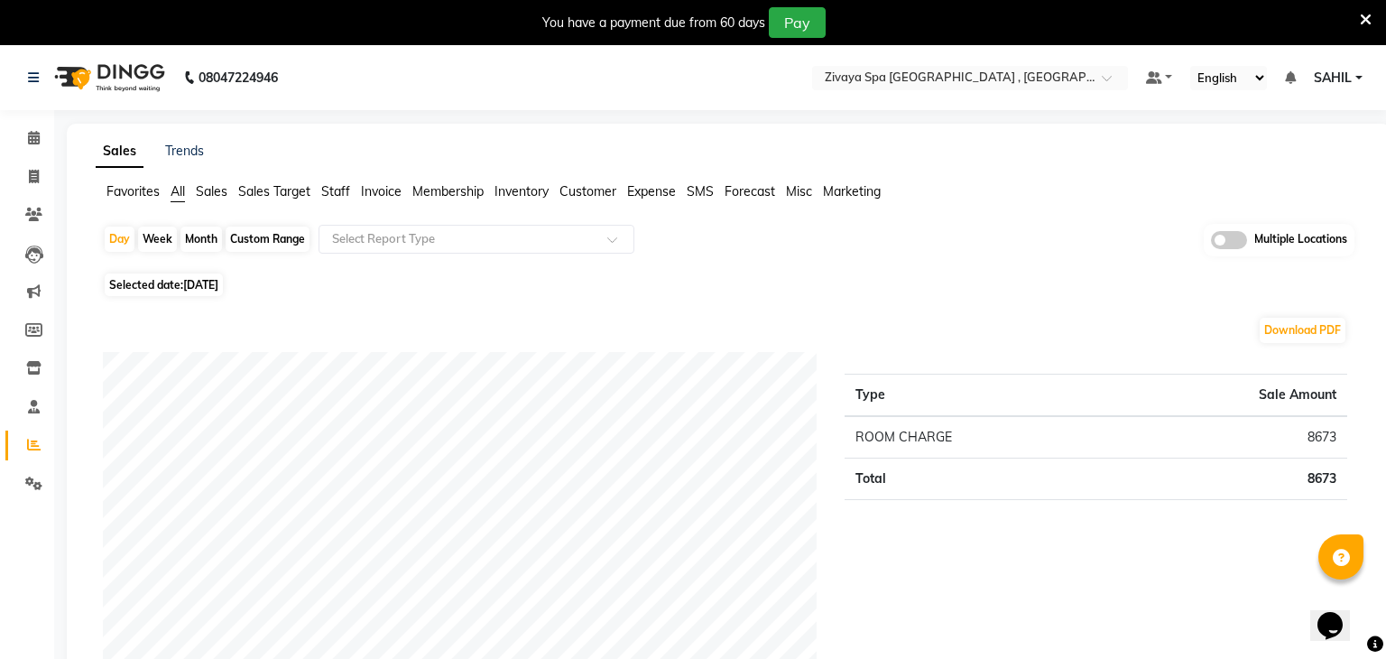
click at [223, 274] on span "Selected date: 29-08-2025" at bounding box center [164, 284] width 118 height 23
select select "8"
select select "2025"
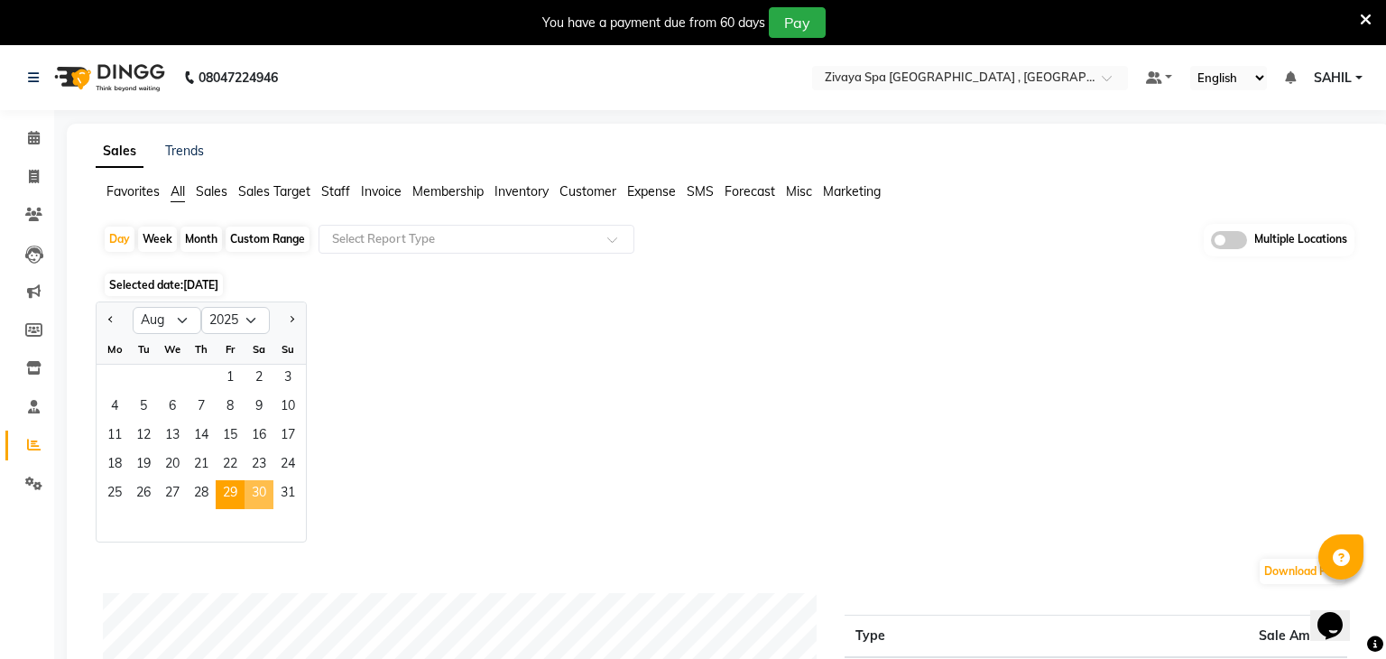
click at [257, 498] on span "30" at bounding box center [259, 494] width 29 height 29
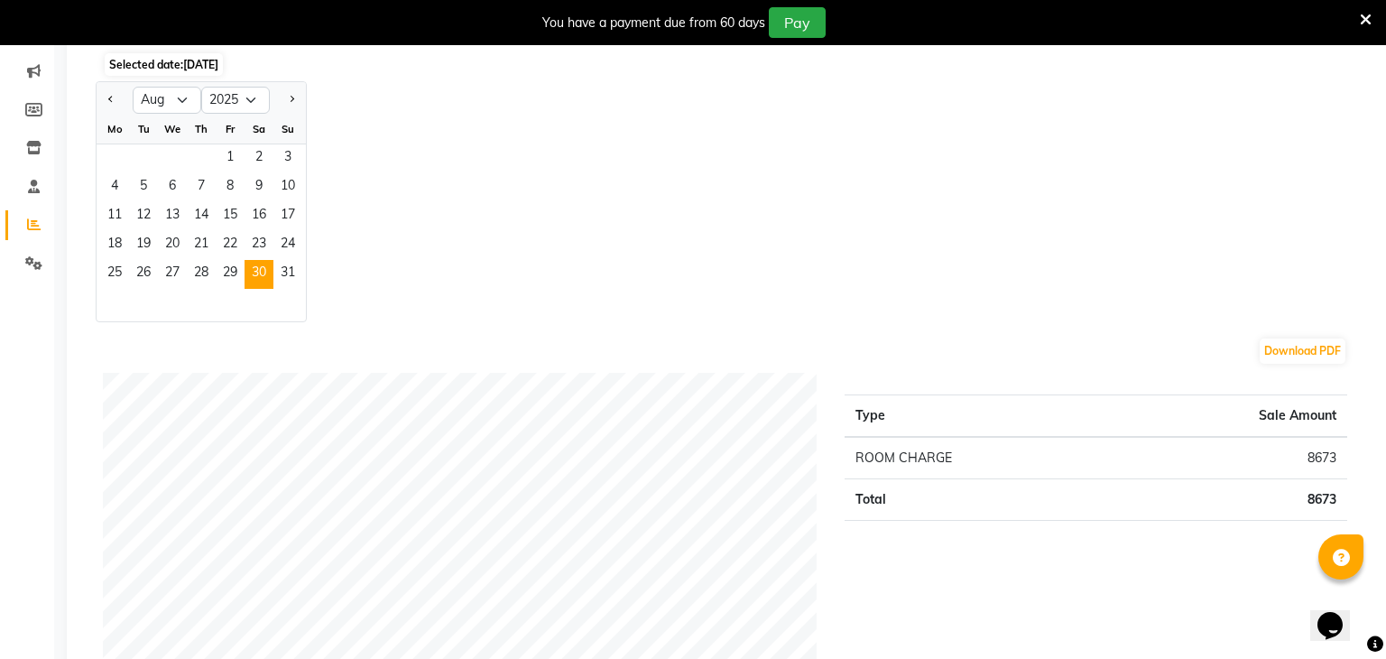
scroll to position [226, 0]
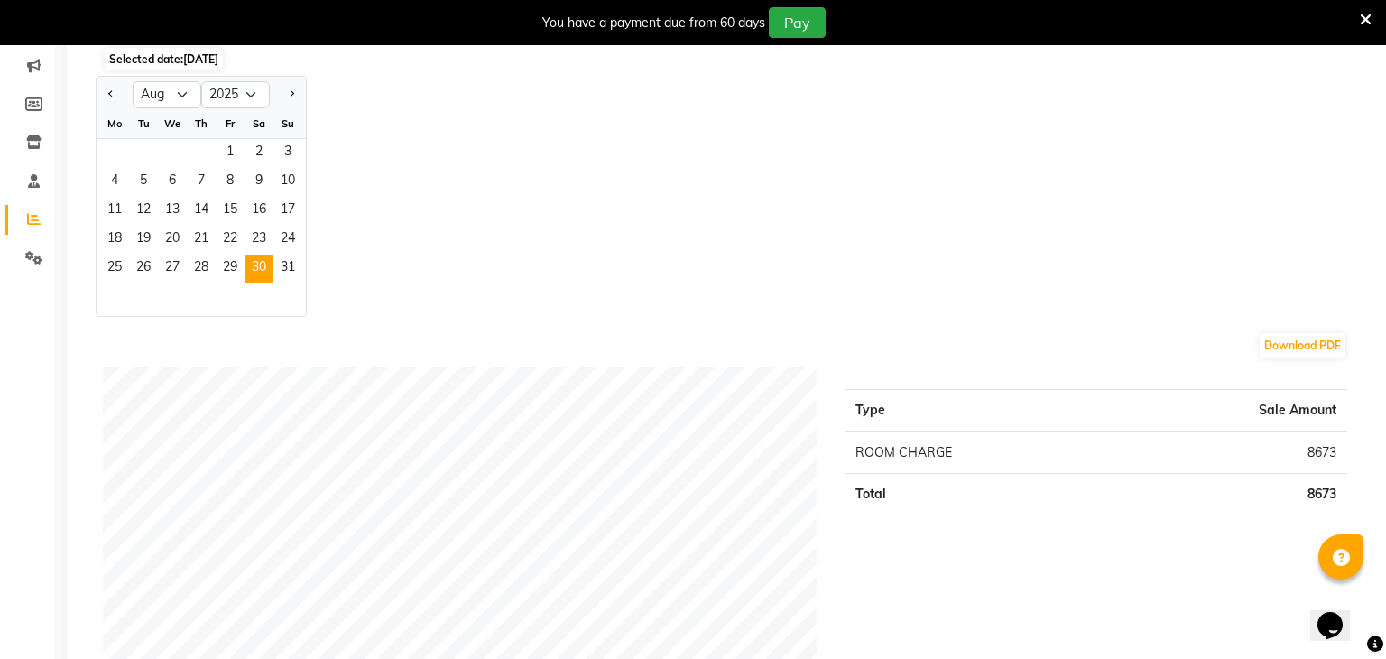
click at [504, 268] on div "Jan Feb Mar Apr May Jun Jul Aug Sep Oct Nov Dec 2015 2016 2017 2018 2019 2020 2…" at bounding box center [729, 196] width 1266 height 241
click at [235, 263] on span "29" at bounding box center [230, 268] width 29 height 29
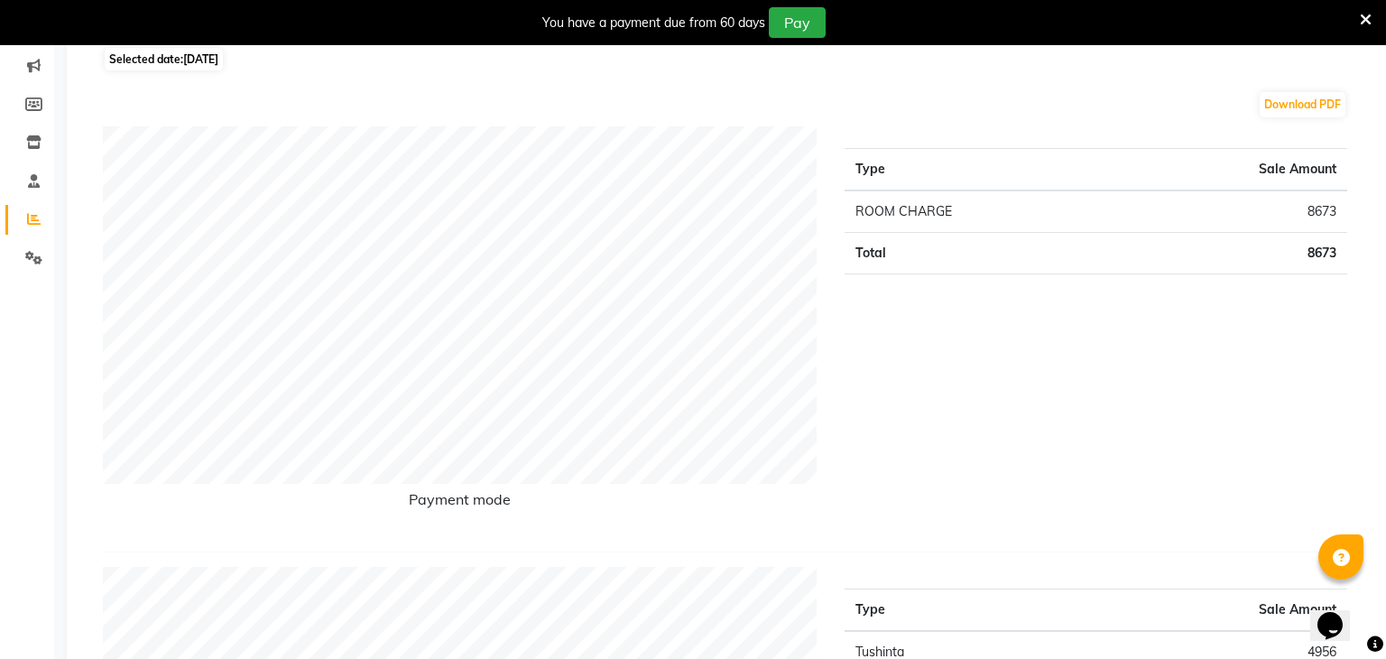
scroll to position [0, 0]
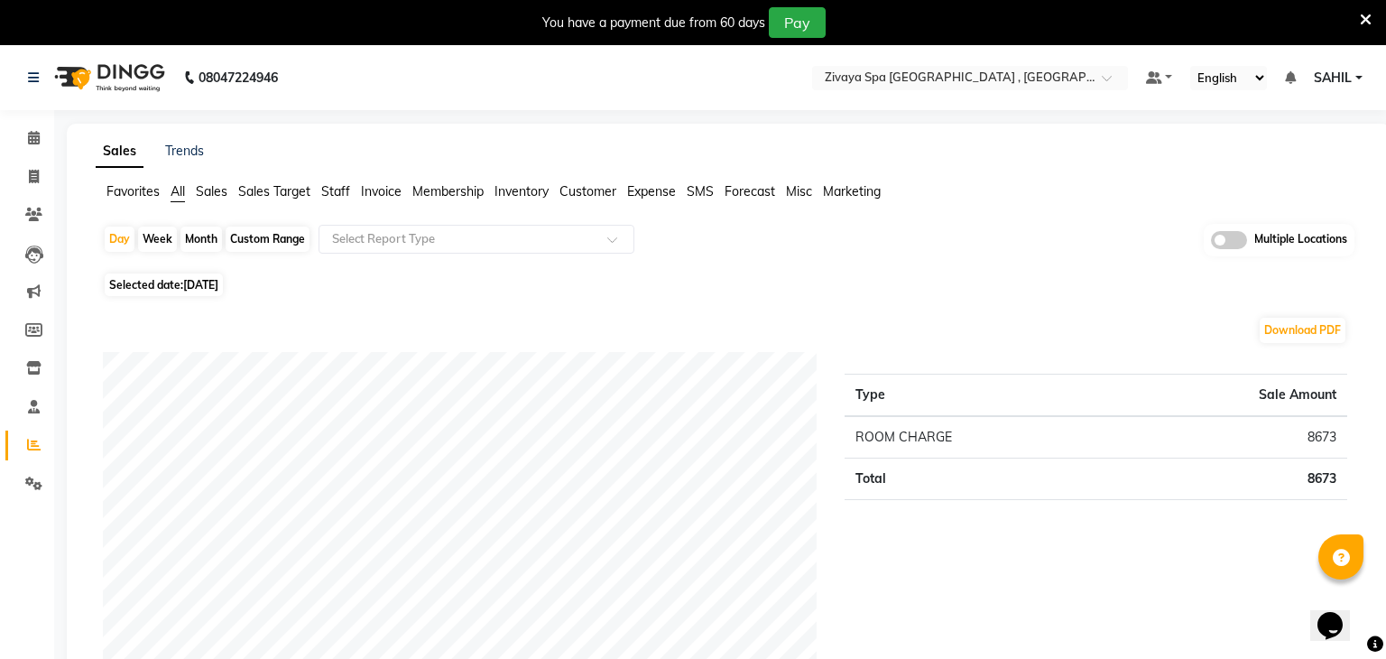
click at [218, 290] on span "[DATE]" at bounding box center [200, 285] width 35 height 14
select select "8"
select select "2025"
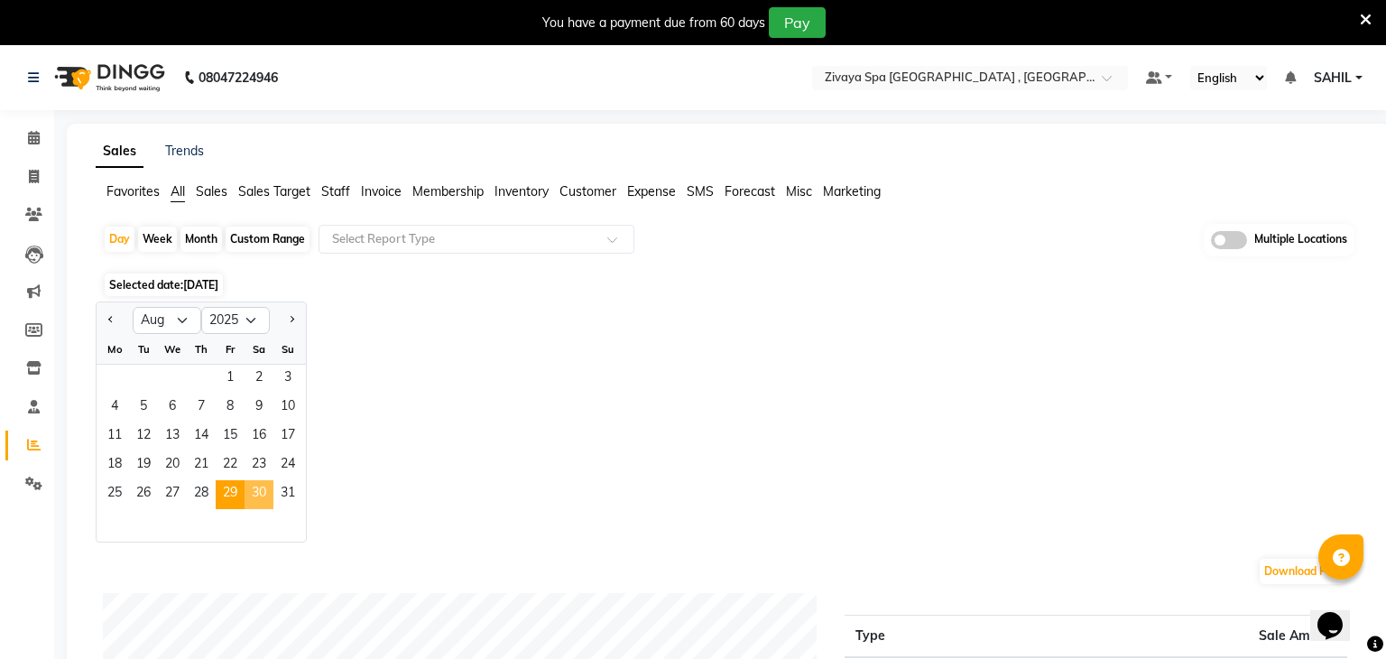
click at [260, 498] on span "30" at bounding box center [259, 494] width 29 height 29
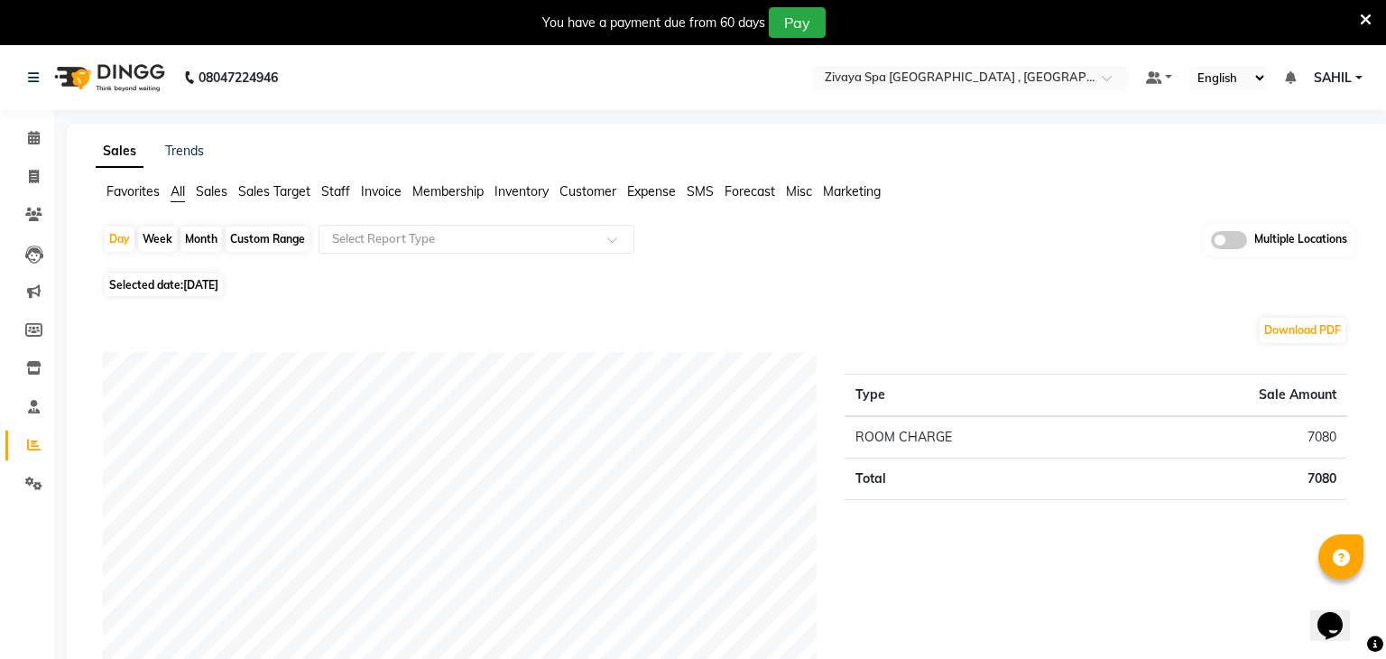
click at [218, 278] on span "[DATE]" at bounding box center [200, 285] width 35 height 14
select select "8"
select select "2025"
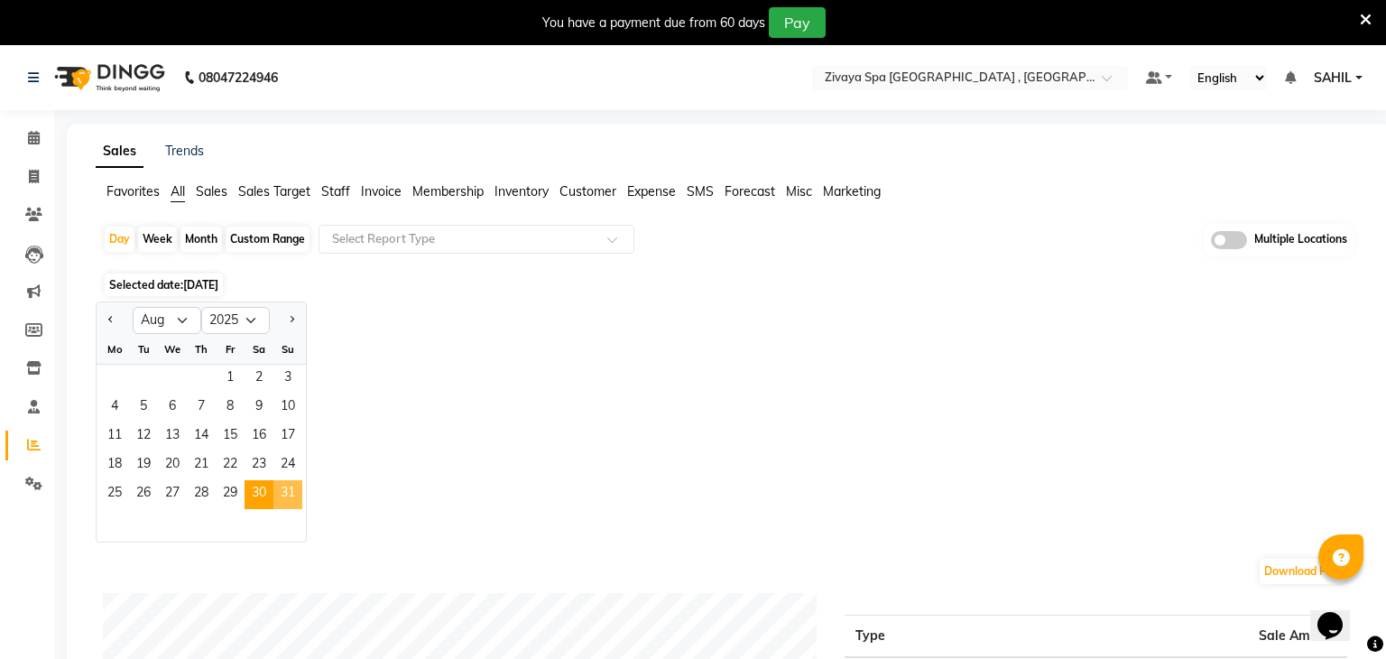
click at [282, 491] on span "31" at bounding box center [287, 494] width 29 height 29
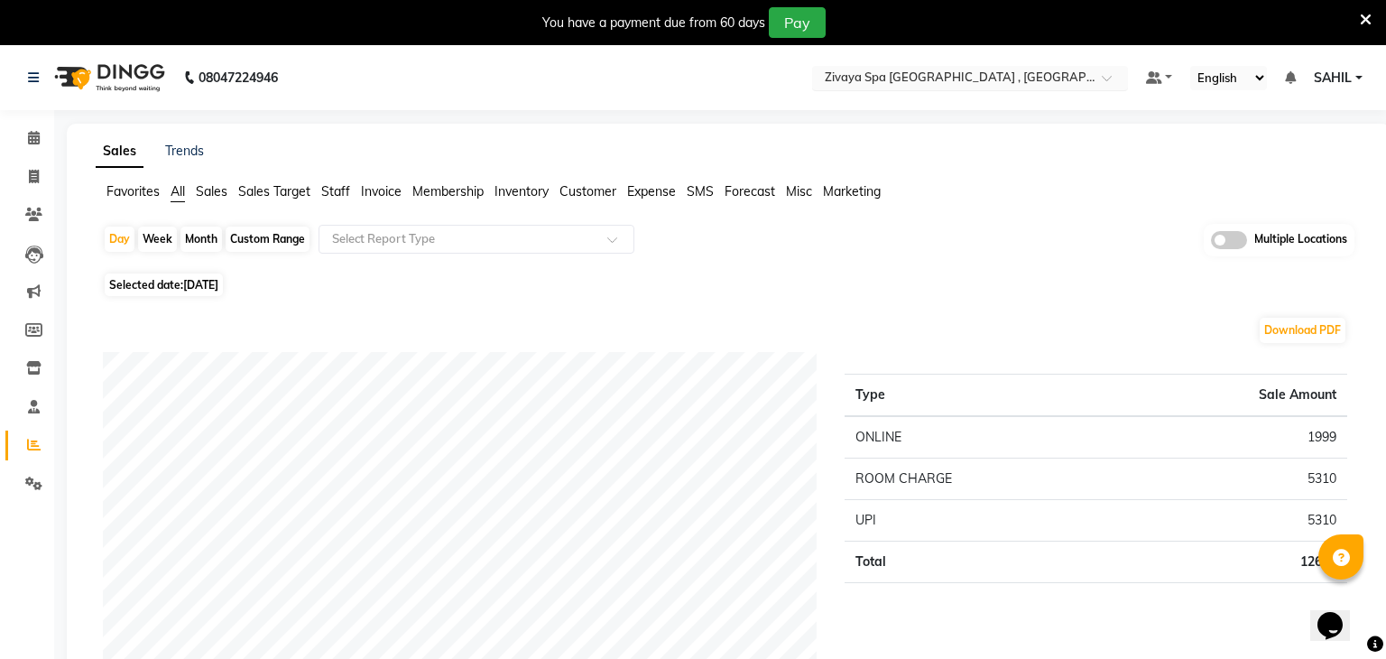
click at [984, 83] on input "text" at bounding box center [952, 79] width 262 height 18
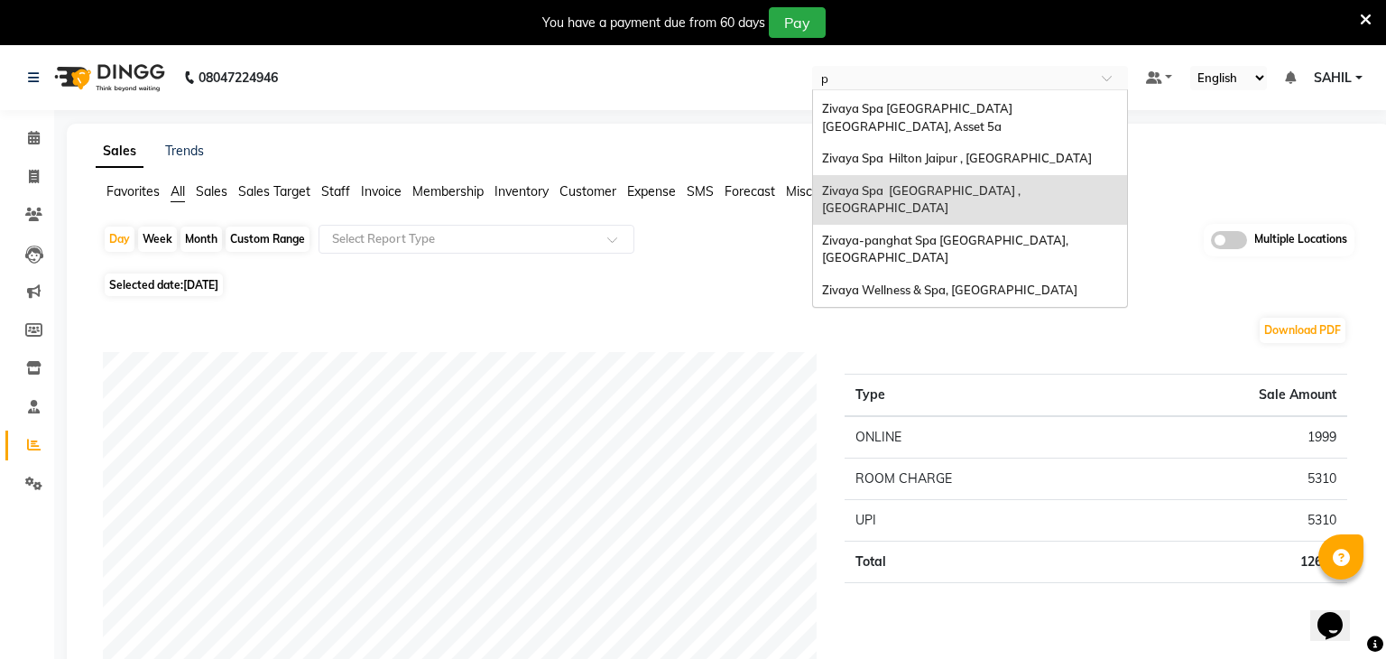
scroll to position [40, 0]
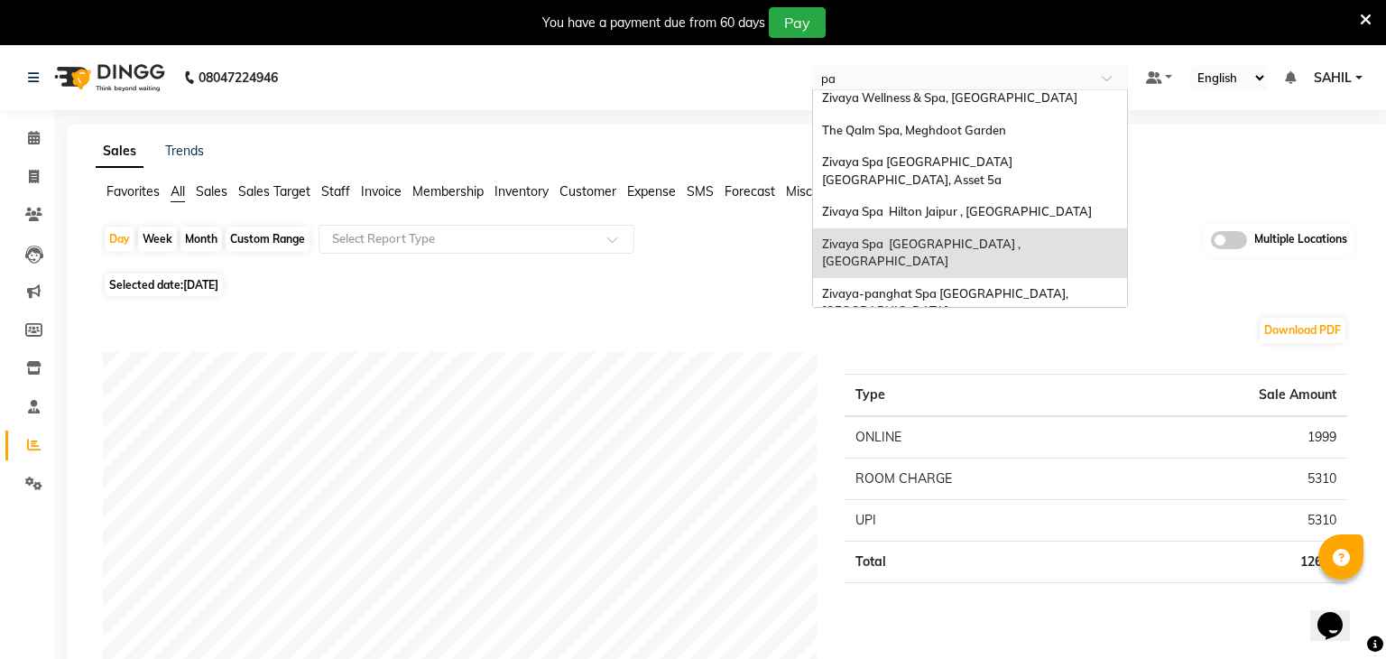
type input "pan"
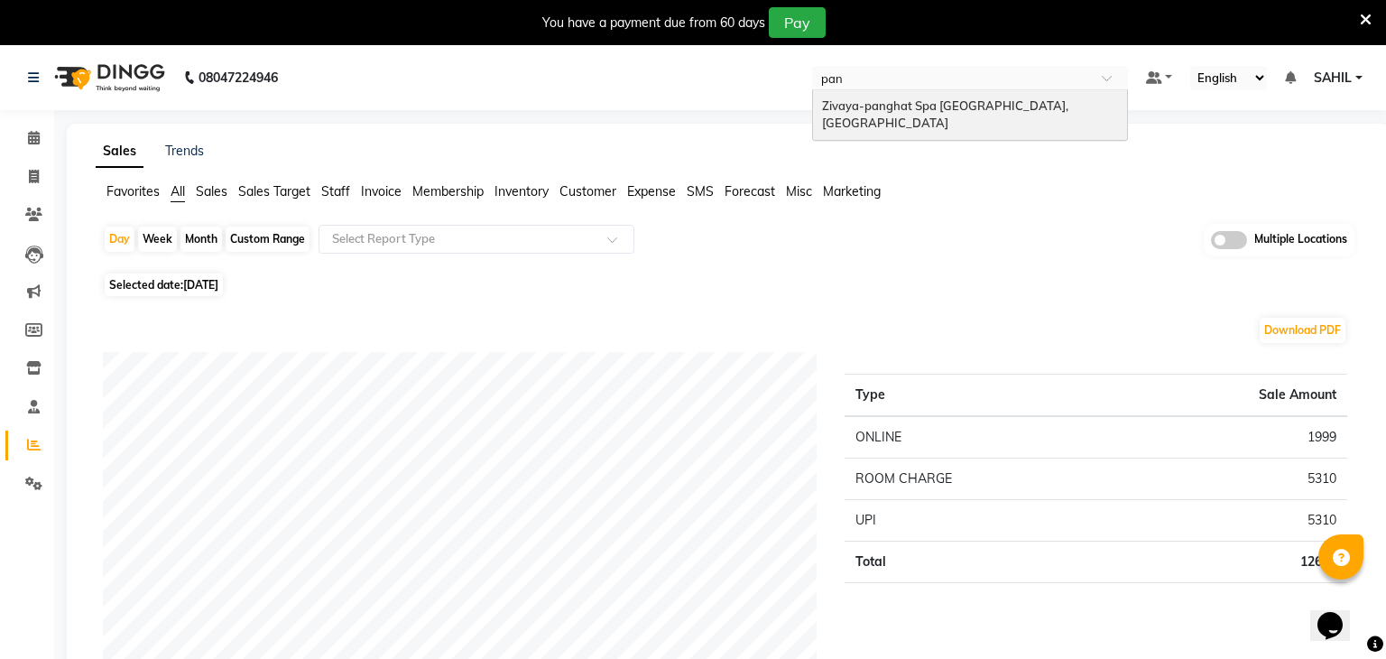
scroll to position [0, 0]
click at [965, 106] on span "Zivaya-panghat Spa [GEOGRAPHIC_DATA], [GEOGRAPHIC_DATA]" at bounding box center [946, 114] width 249 height 32
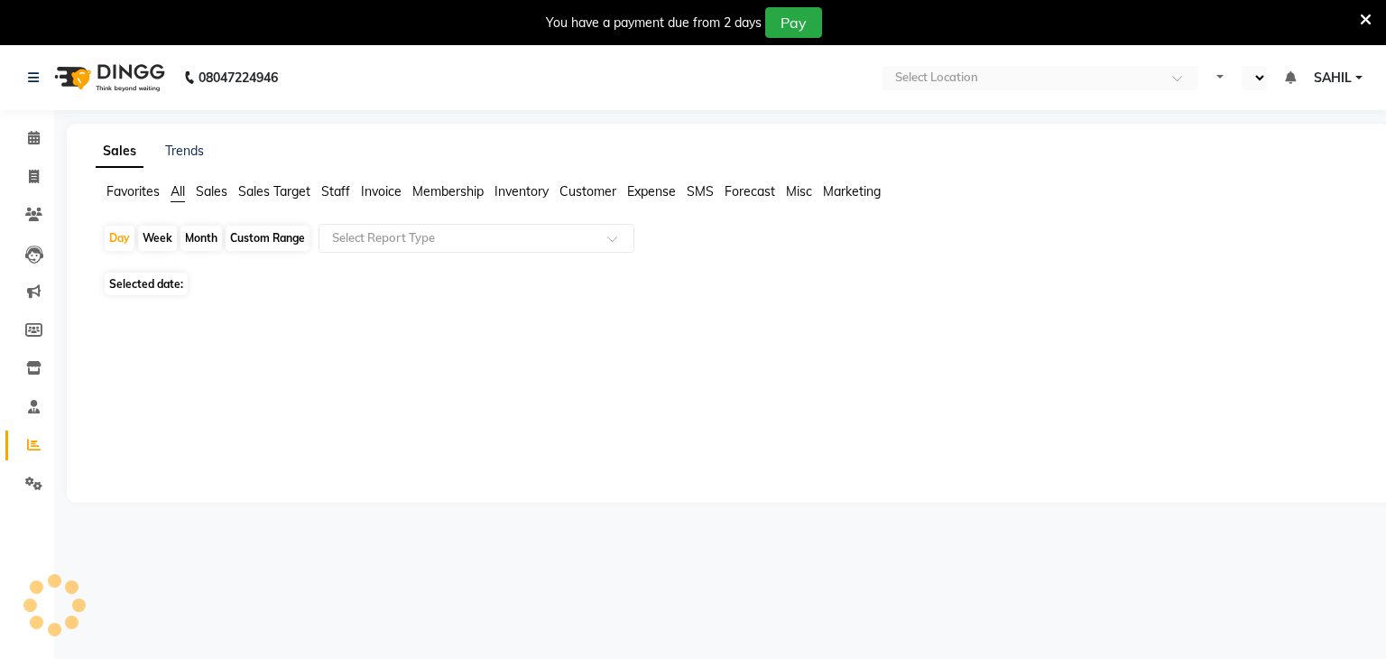
select select "en"
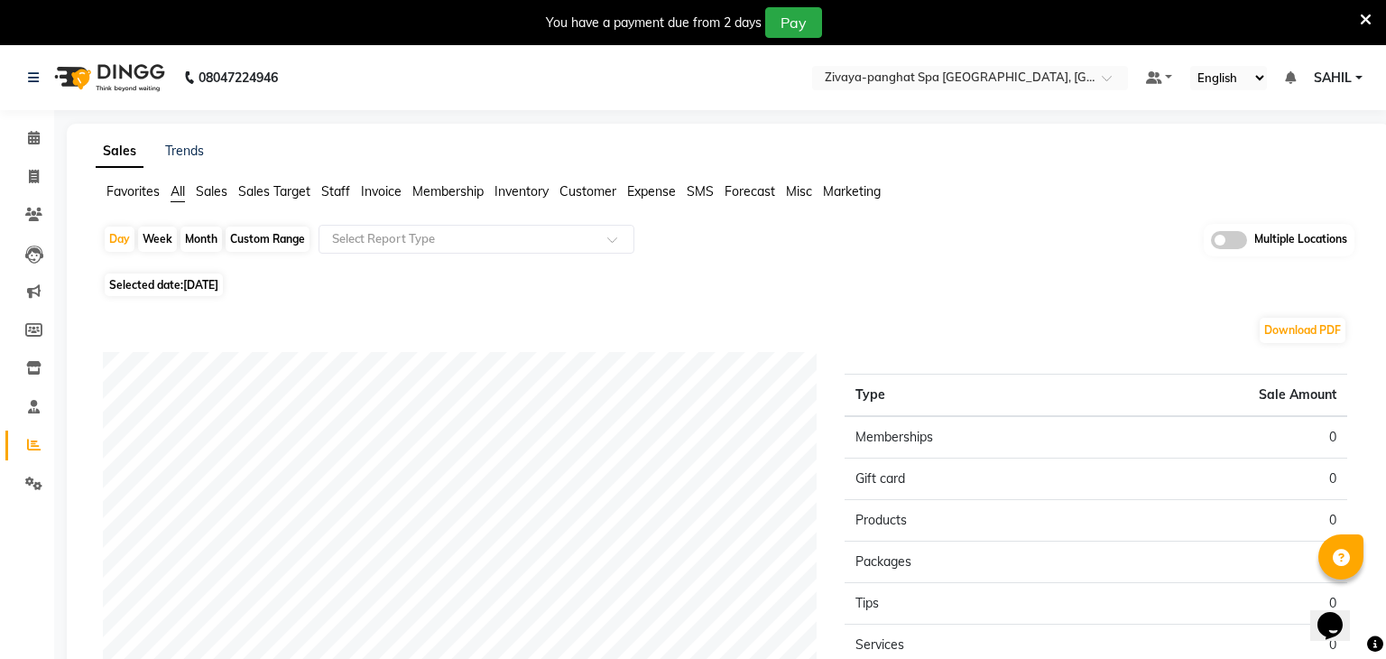
click at [212, 279] on span "[DATE]" at bounding box center [200, 285] width 35 height 14
select select "9"
select select "2025"
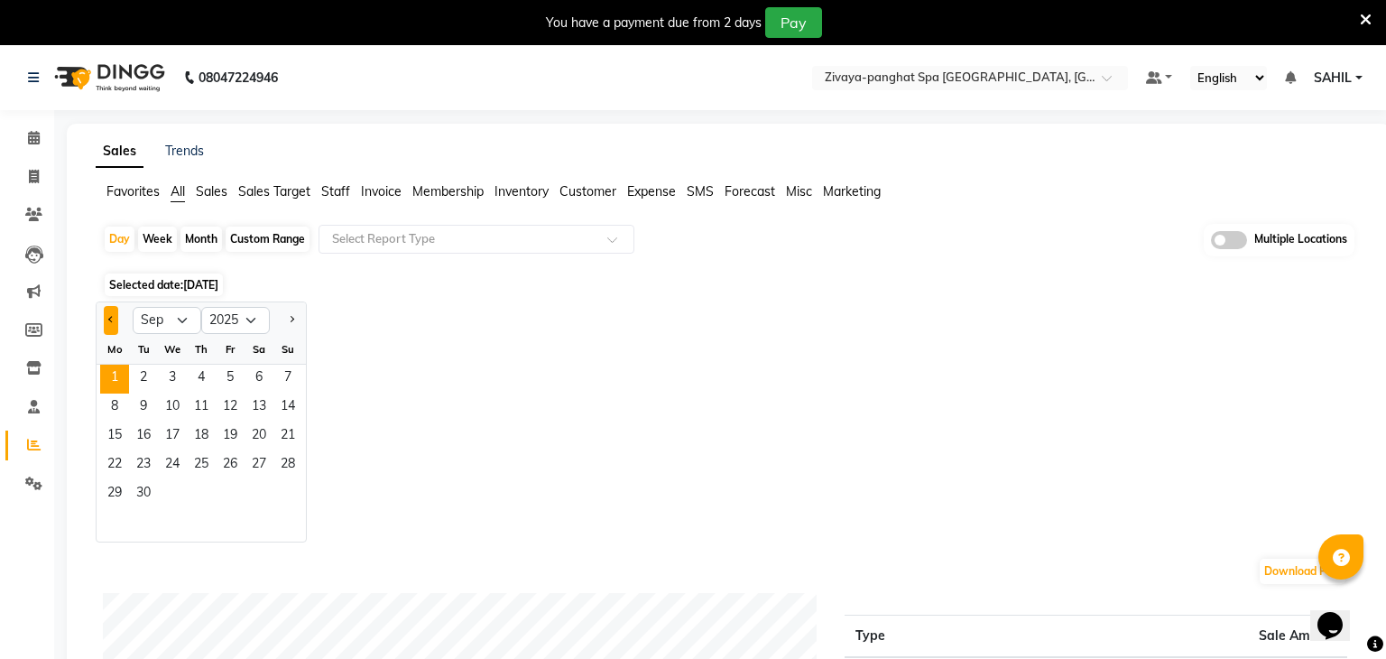
click at [113, 326] on button "Previous month" at bounding box center [111, 320] width 14 height 29
select select "8"
click at [233, 493] on span "29" at bounding box center [230, 494] width 29 height 29
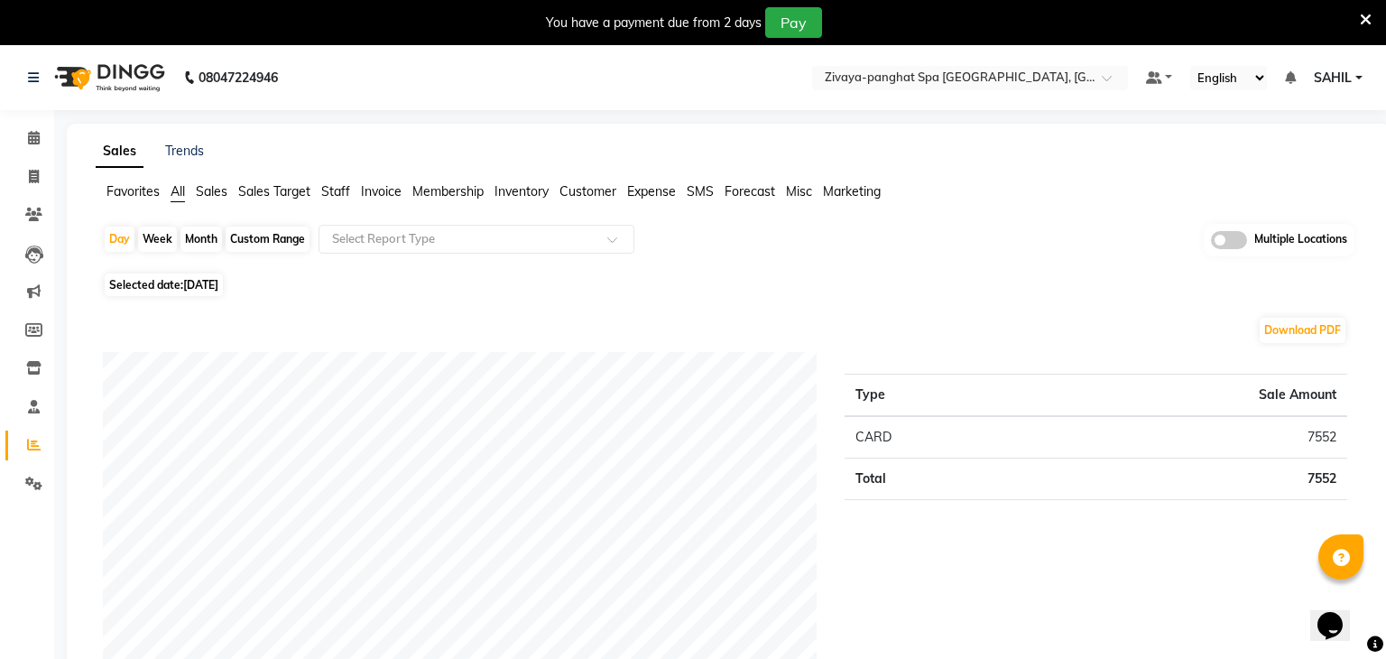
click at [218, 281] on span "[DATE]" at bounding box center [200, 285] width 35 height 14
select select "8"
select select "2025"
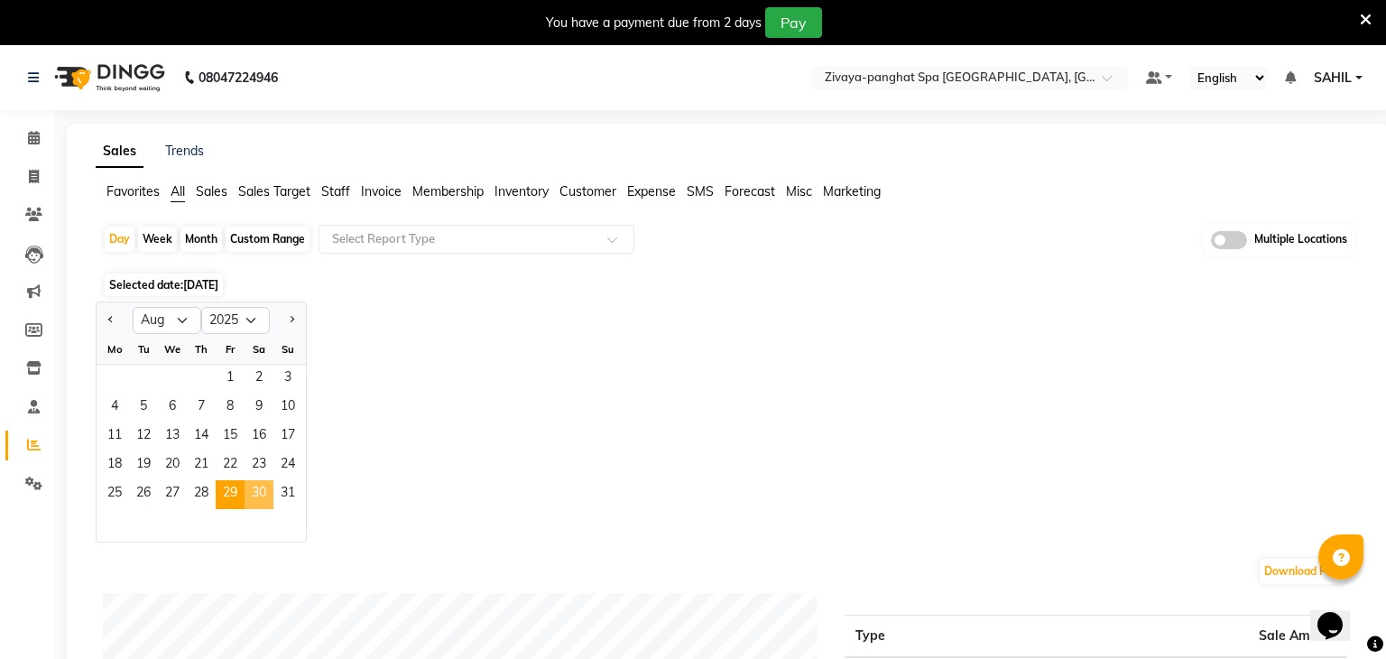
click at [257, 491] on span "30" at bounding box center [259, 494] width 29 height 29
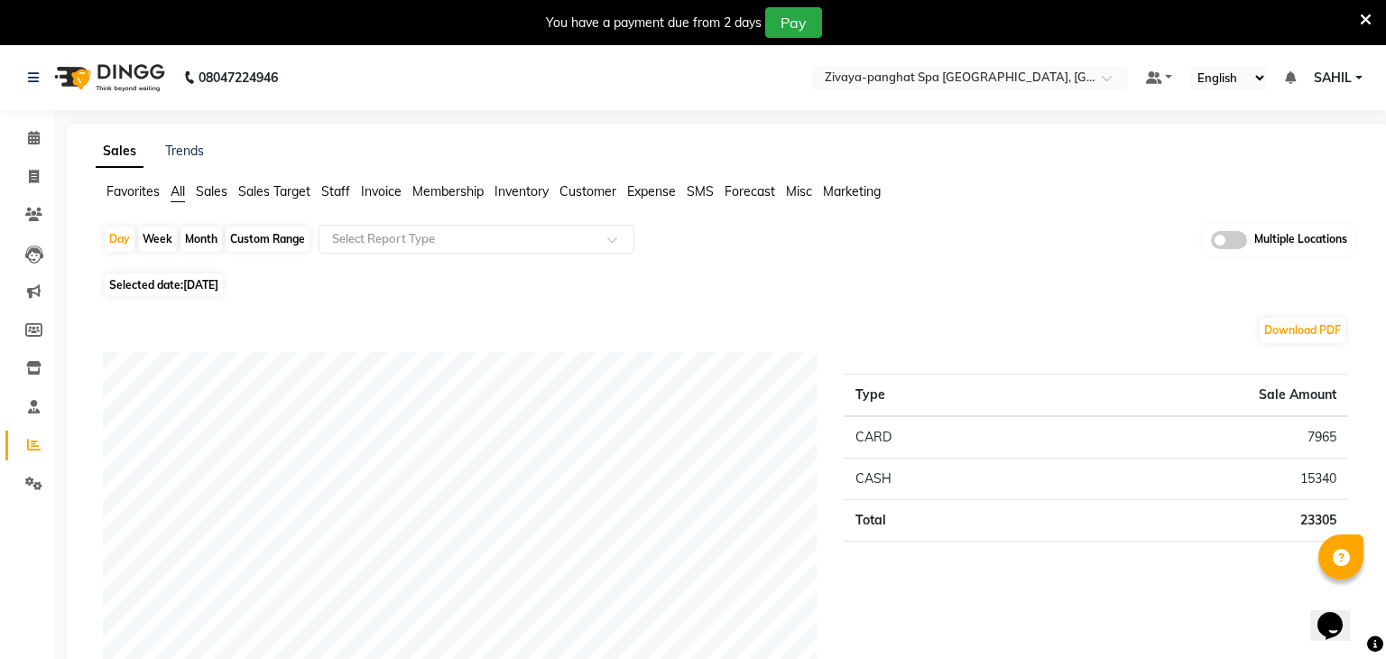
click at [208, 283] on span "[DATE]" at bounding box center [200, 285] width 35 height 14
select select "8"
select select "2025"
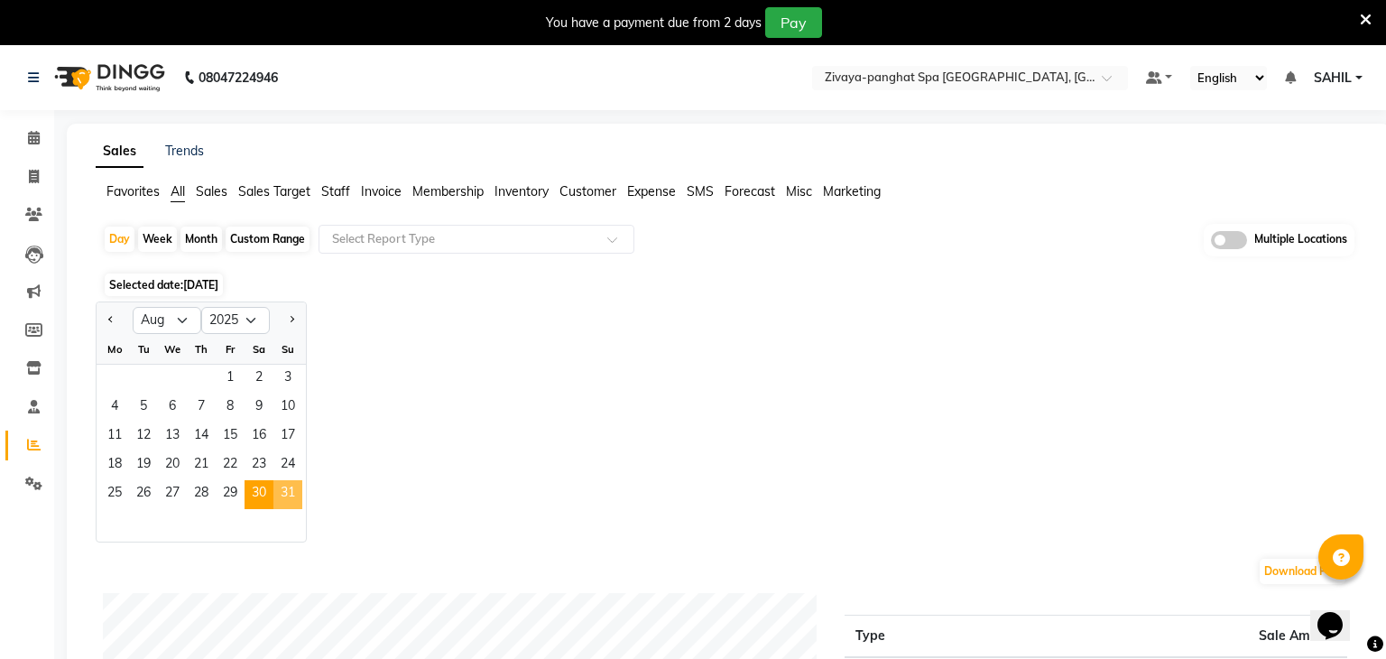
click at [284, 490] on span "31" at bounding box center [287, 494] width 29 height 29
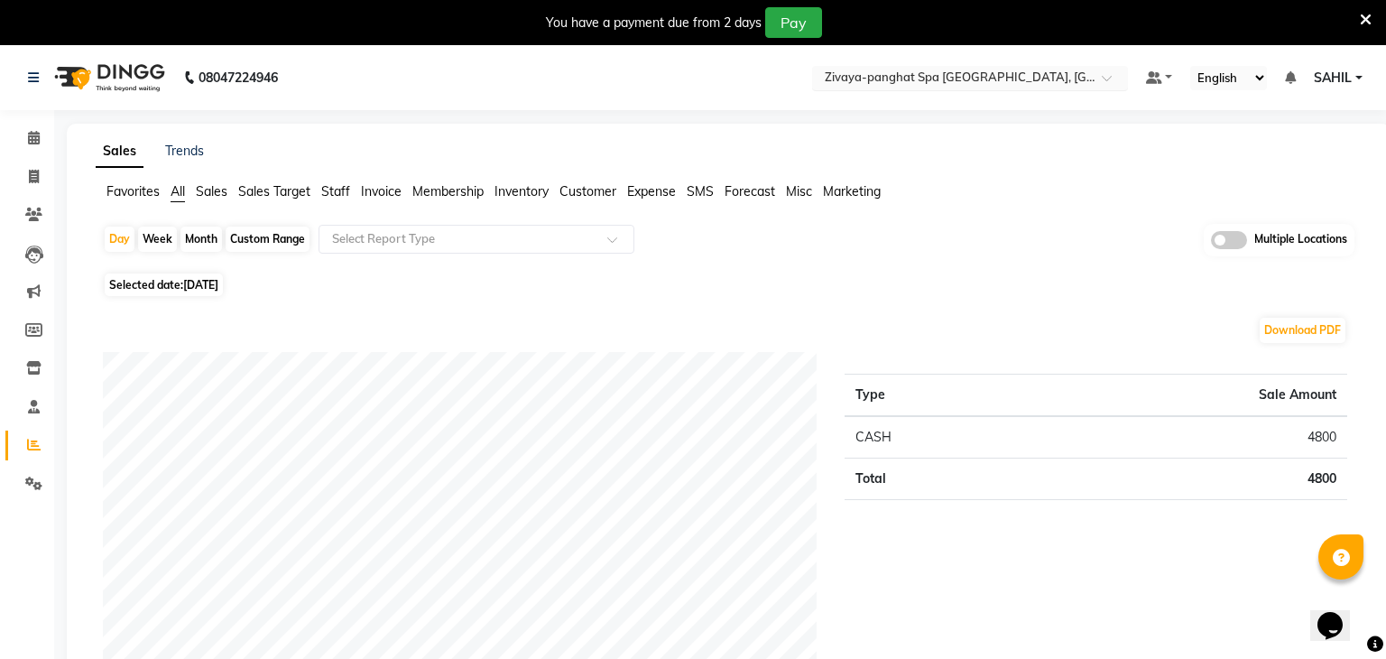
click at [942, 83] on input "text" at bounding box center [952, 79] width 262 height 18
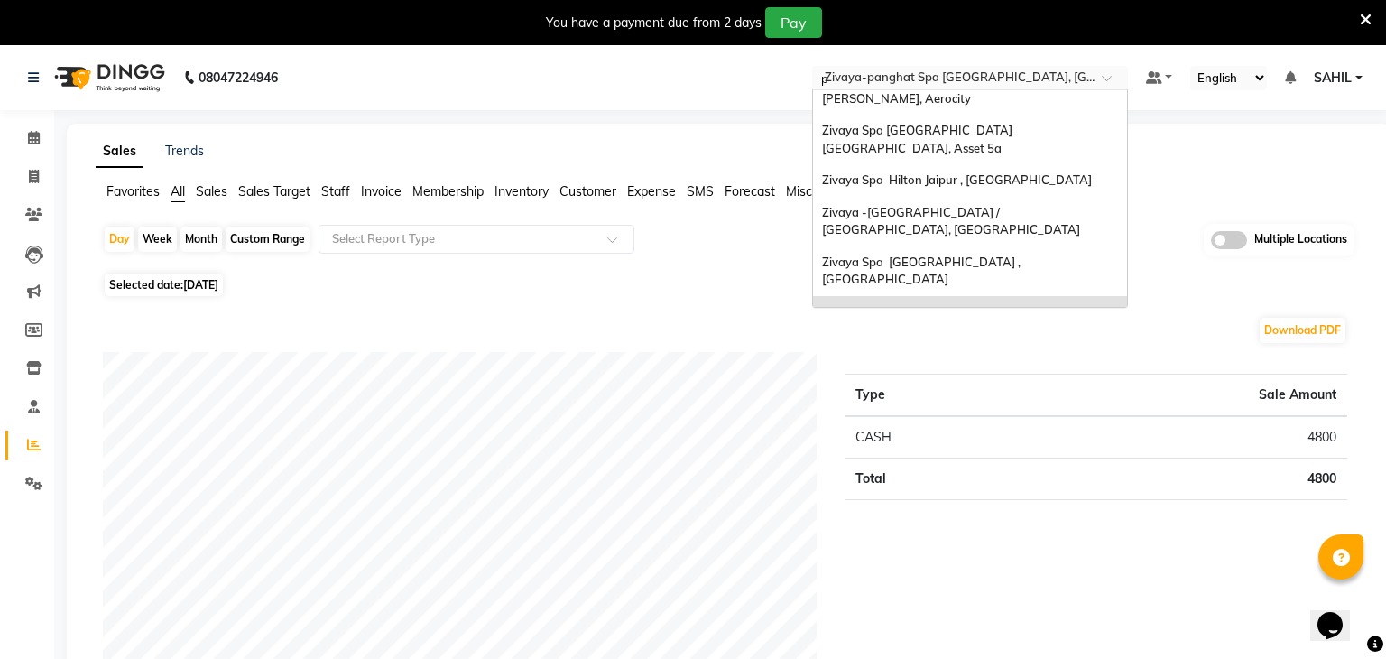
scroll to position [40, 0]
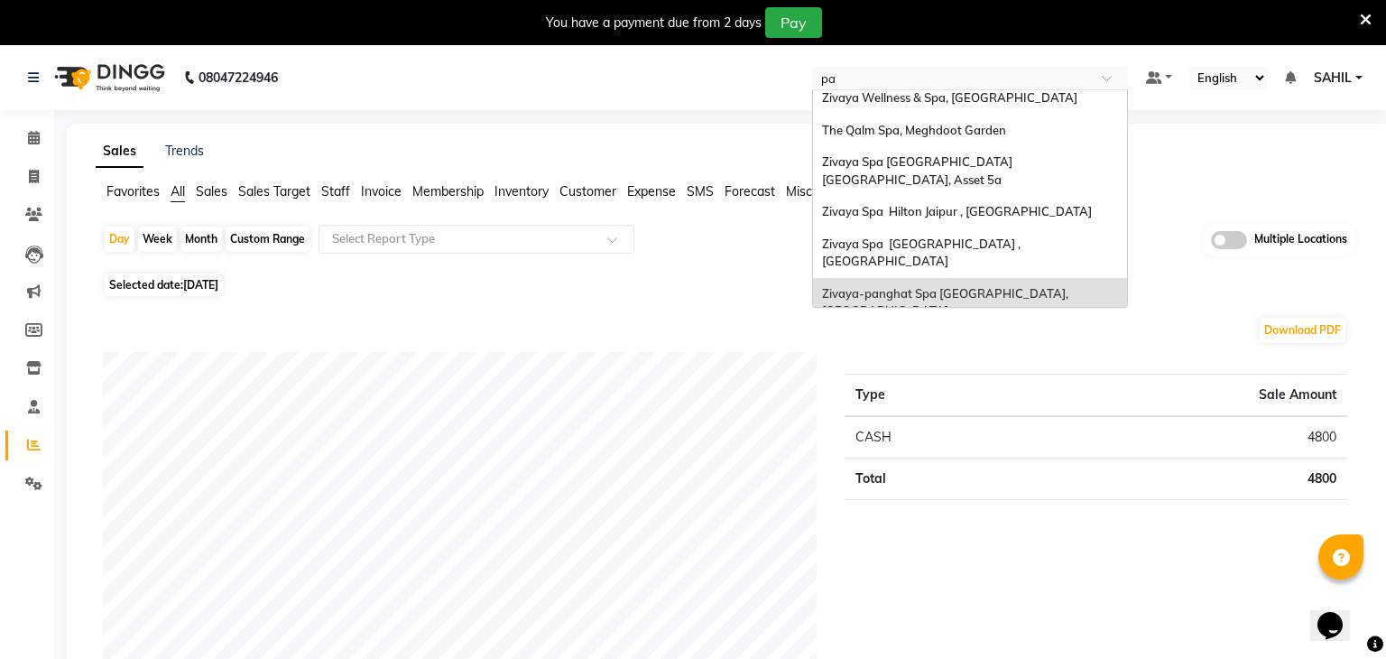
type input "pan"
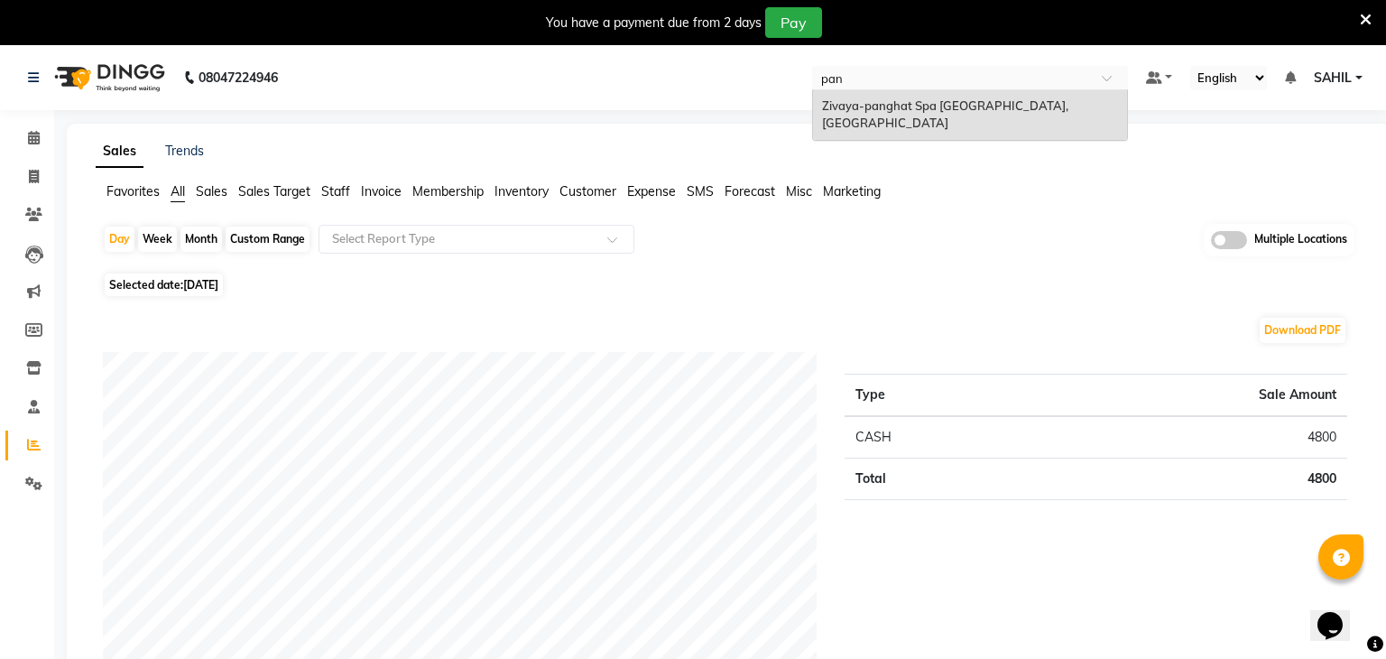
click at [948, 114] on div "Zivaya-panghat Spa [GEOGRAPHIC_DATA], [GEOGRAPHIC_DATA]" at bounding box center [970, 115] width 314 height 50
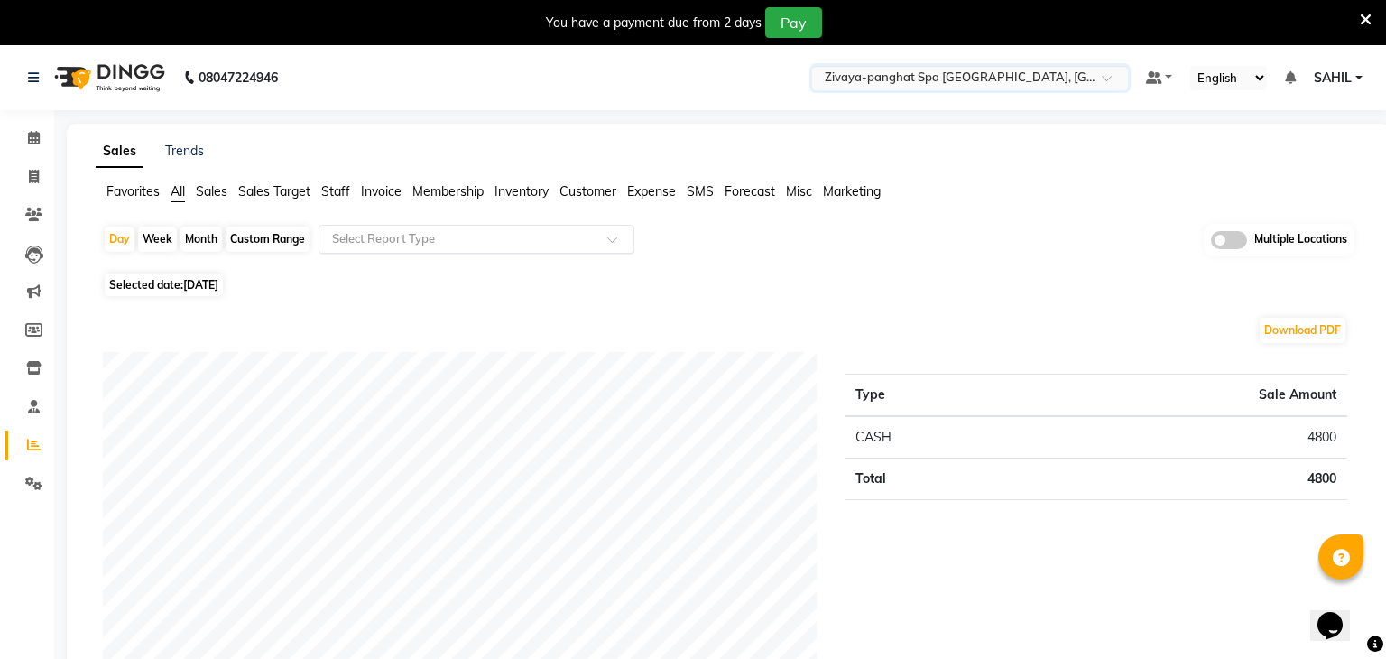
click at [386, 244] on input "text" at bounding box center [458, 239] width 260 height 18
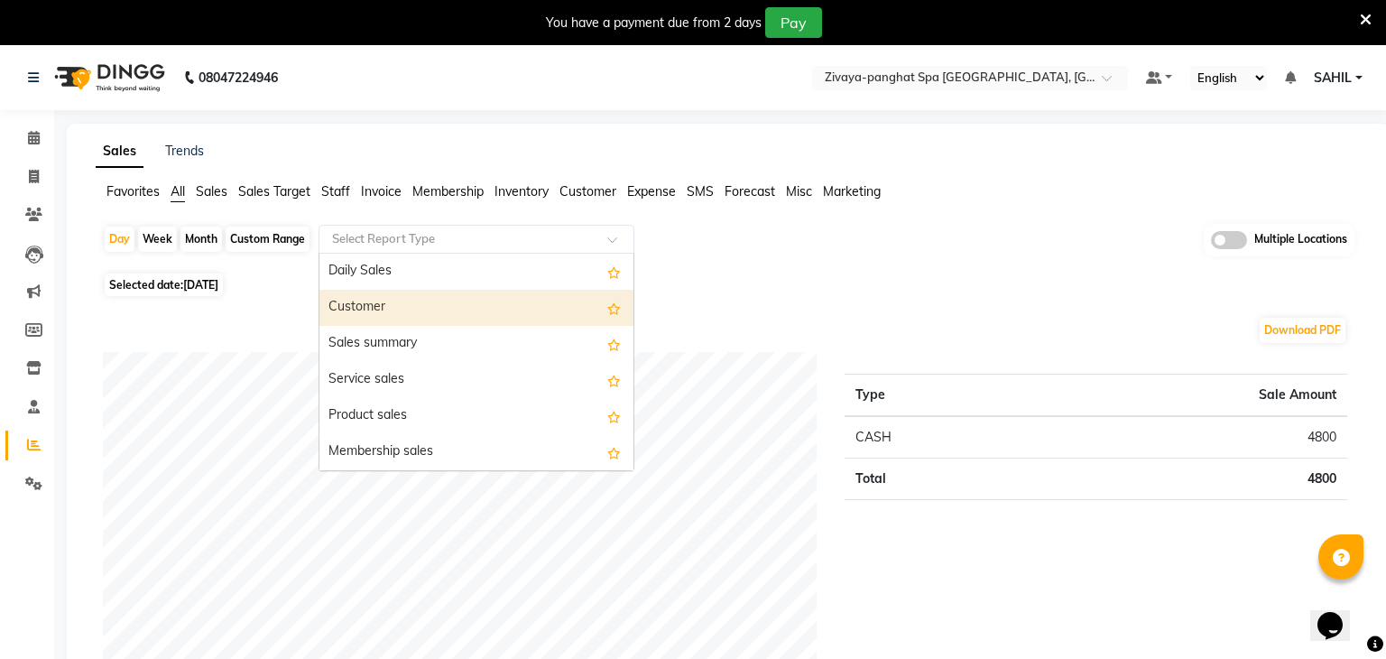
click at [383, 296] on div "Customer" at bounding box center [476, 308] width 314 height 36
select select "filtered_report"
select select "pdf"
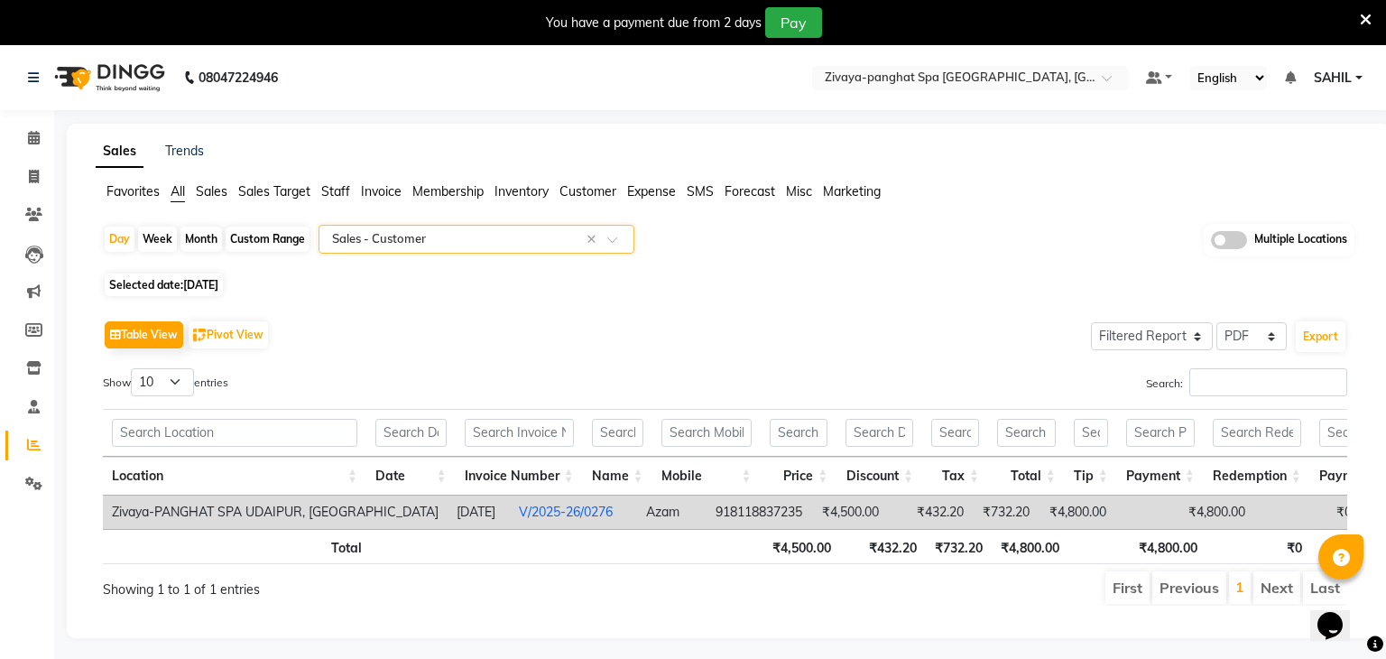
click at [205, 278] on span "[DATE]" at bounding box center [200, 285] width 35 height 14
select select "8"
select select "2025"
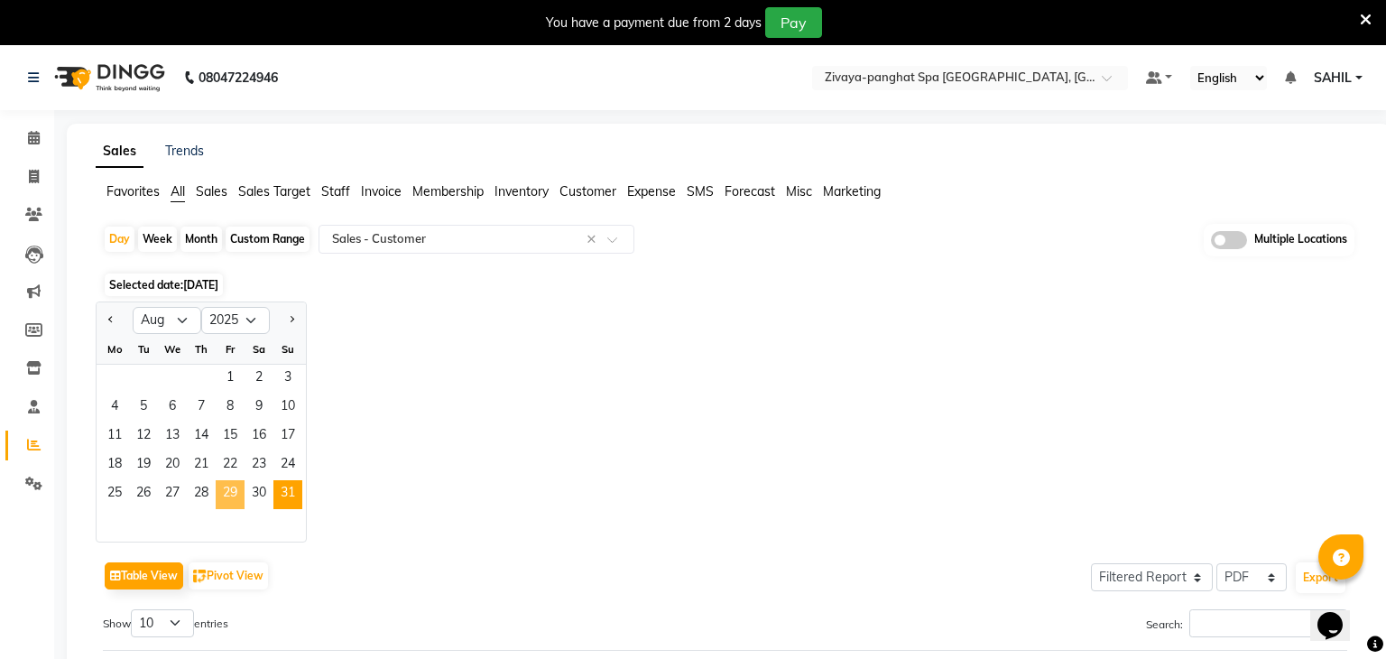
click at [217, 492] on span "29" at bounding box center [230, 494] width 29 height 29
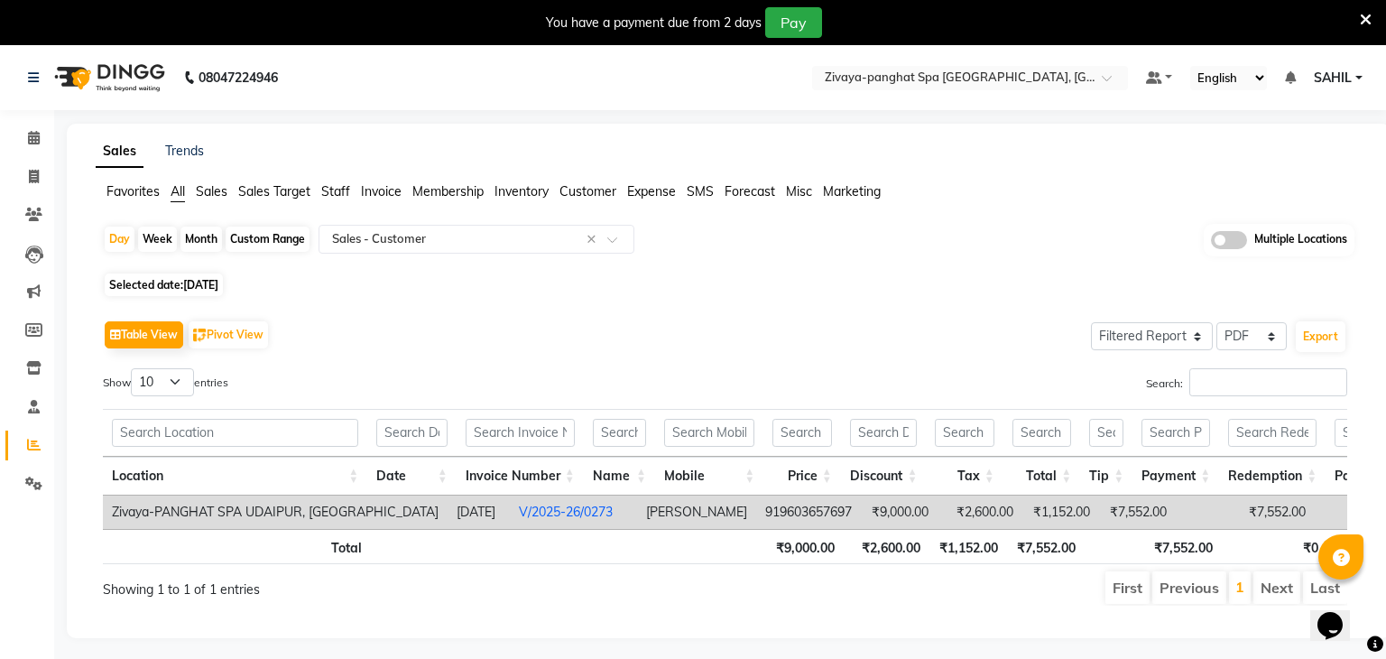
click at [218, 286] on span "29-08-2025" at bounding box center [200, 285] width 35 height 14
select select "8"
select select "2025"
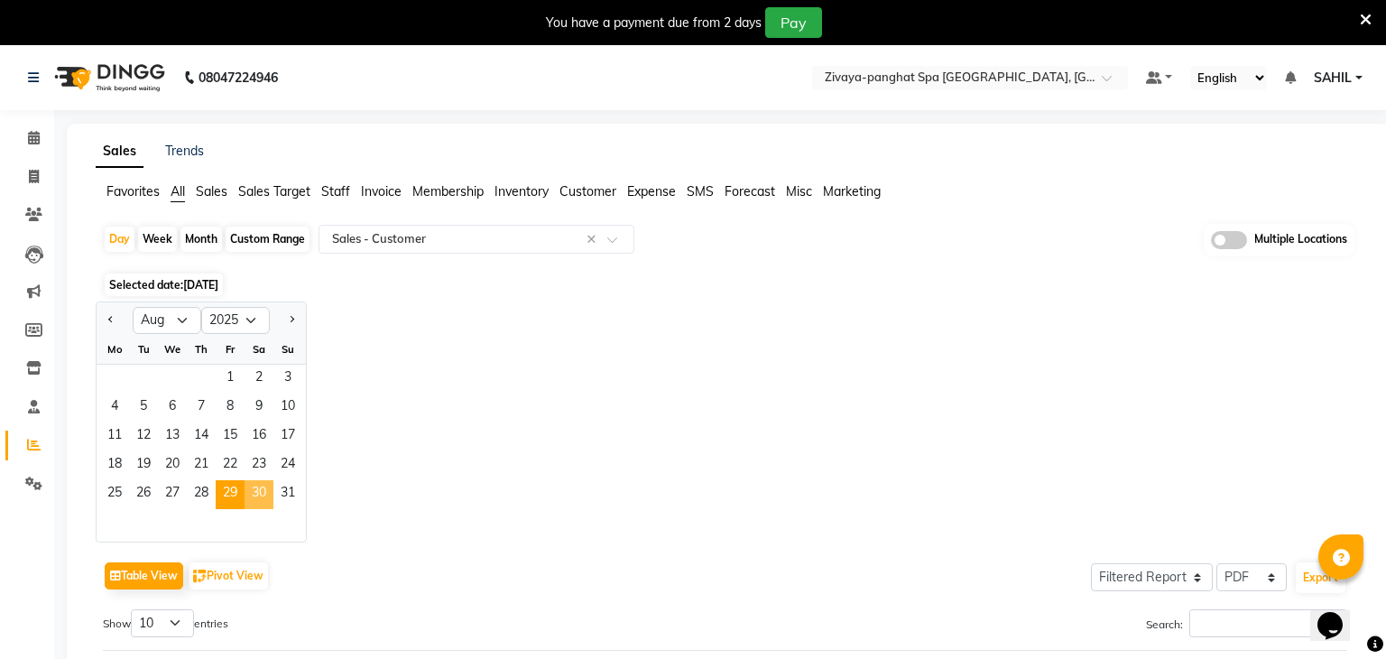
click at [263, 490] on span "30" at bounding box center [259, 494] width 29 height 29
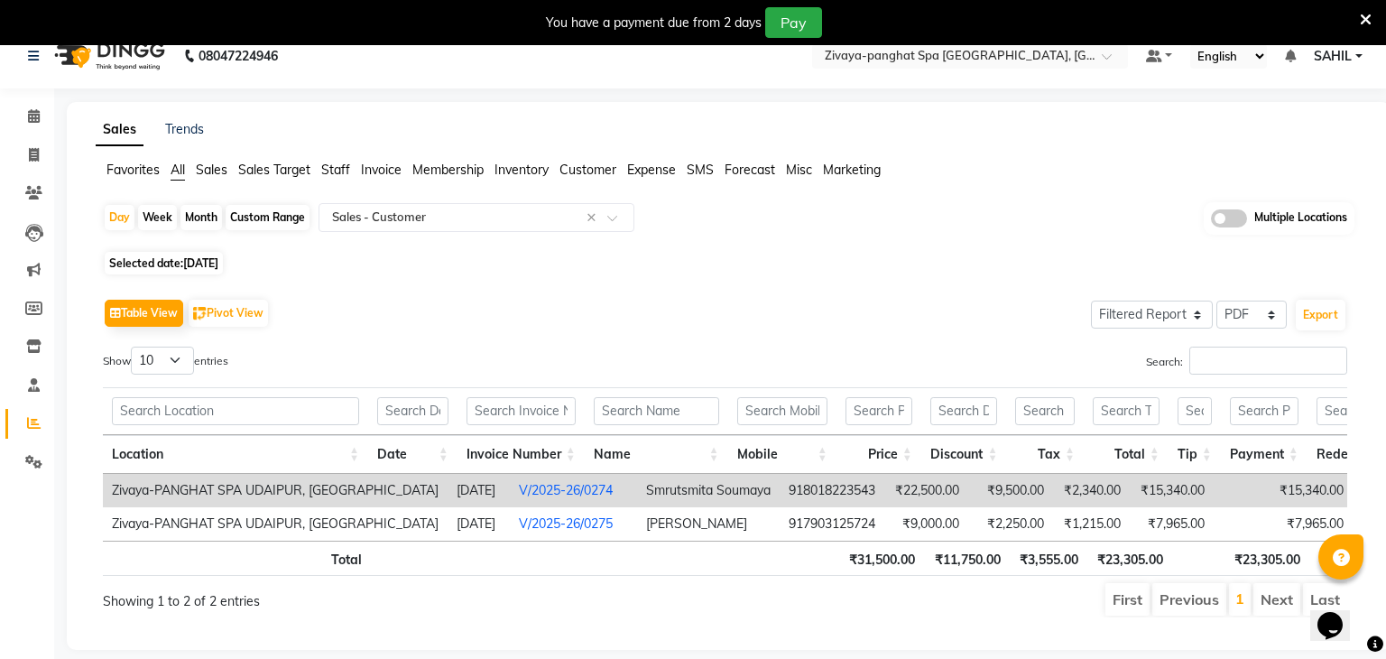
scroll to position [20, 0]
click at [913, 58] on input "text" at bounding box center [952, 60] width 262 height 18
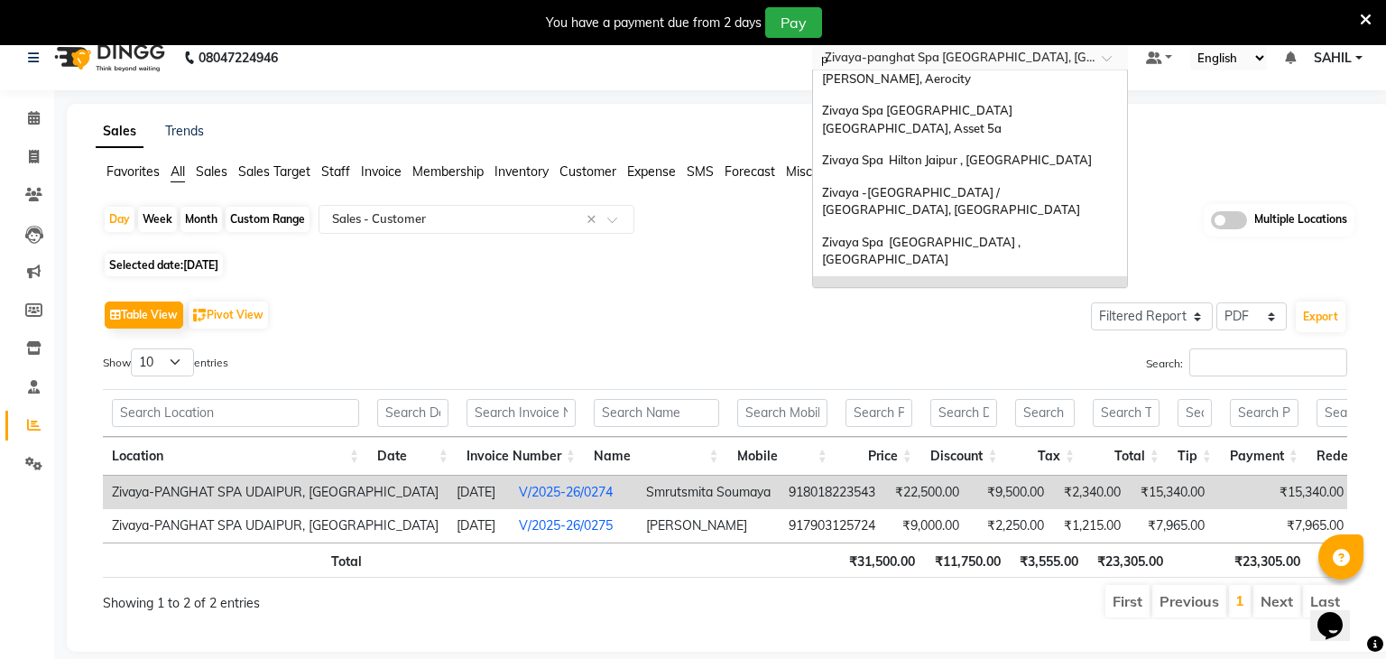
scroll to position [40, 0]
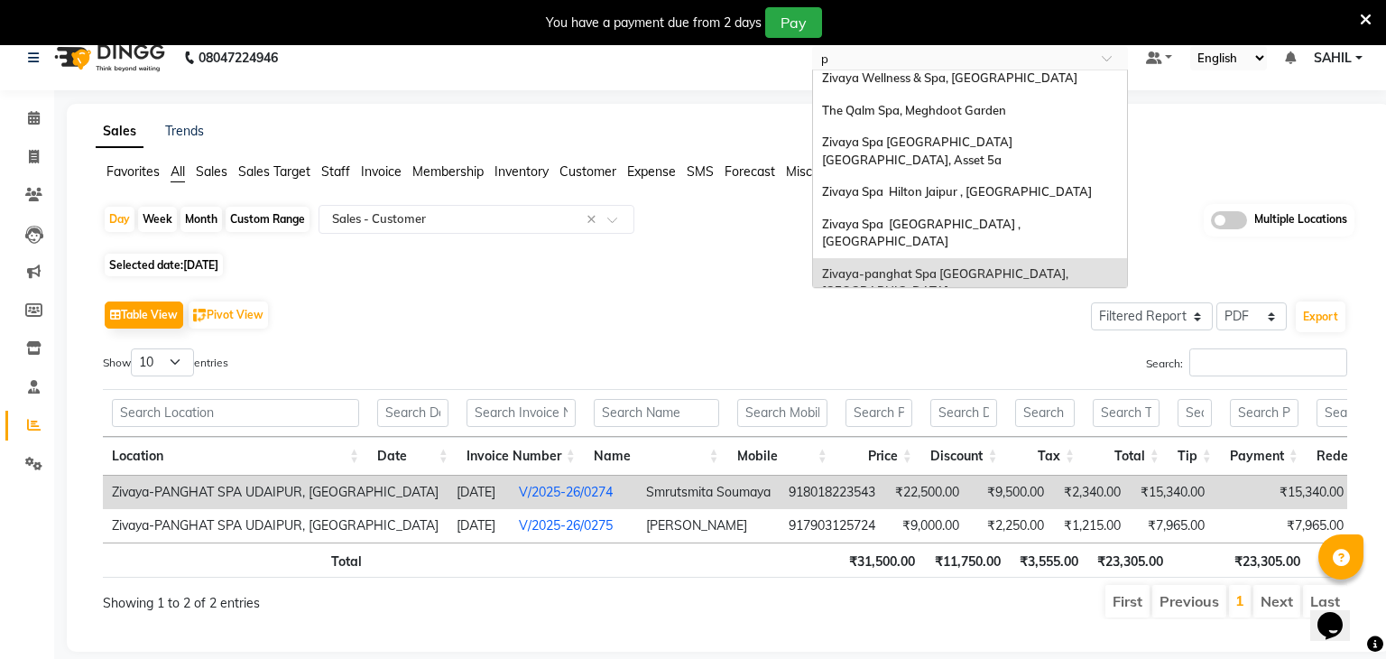
type input "pr"
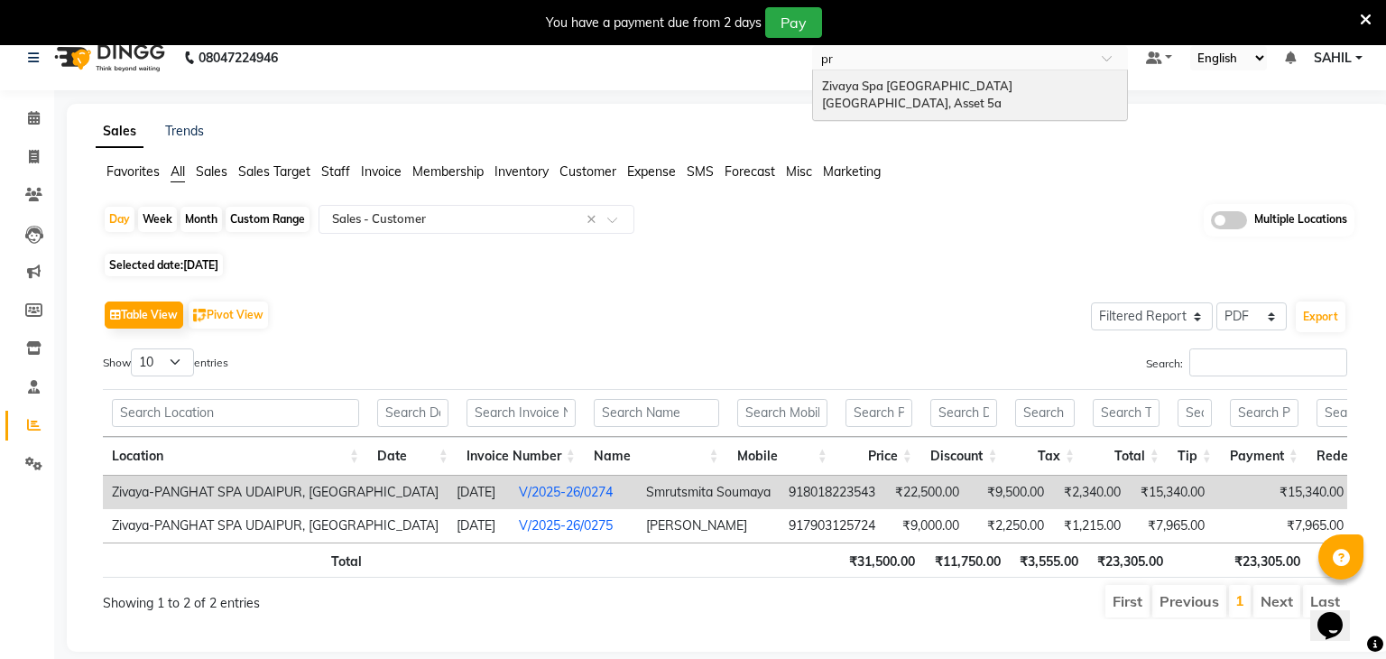
click at [932, 76] on div "Zivaya Spa Pride Plaza New Delhi, Asset 5a" at bounding box center [970, 95] width 314 height 50
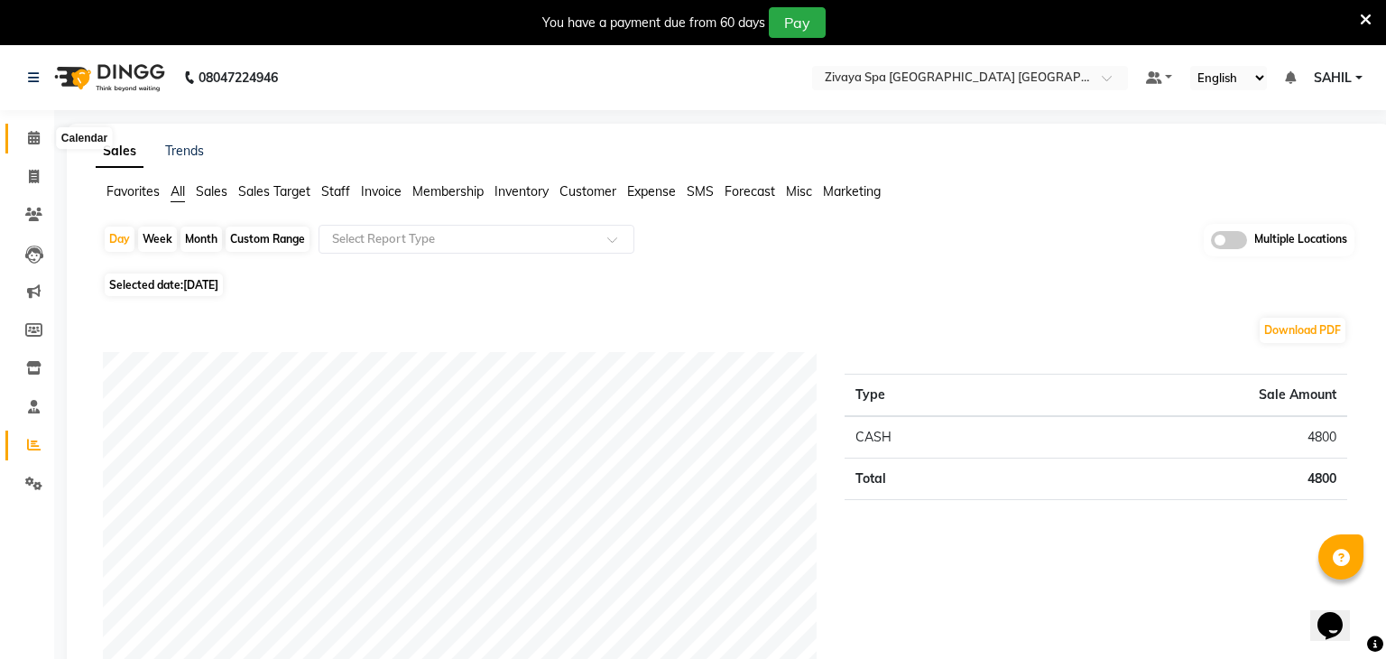
click at [33, 140] on icon at bounding box center [34, 138] width 12 height 14
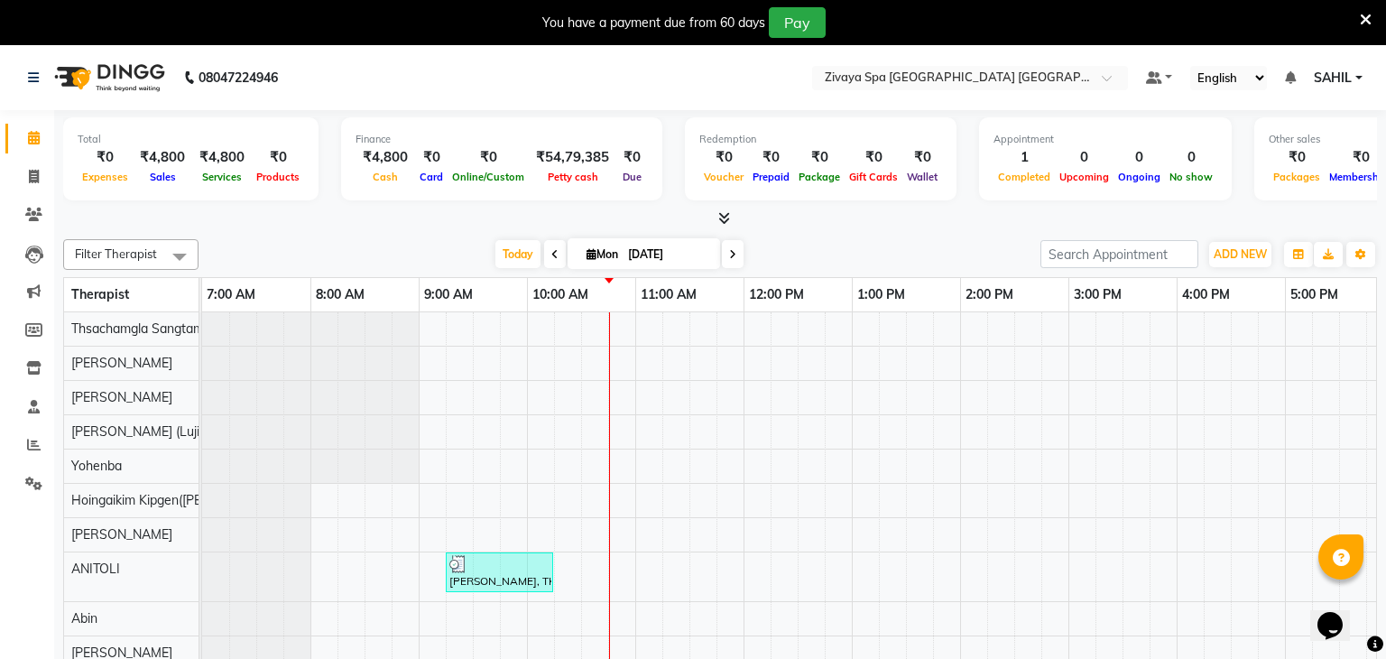
click at [557, 258] on span at bounding box center [555, 254] width 22 height 28
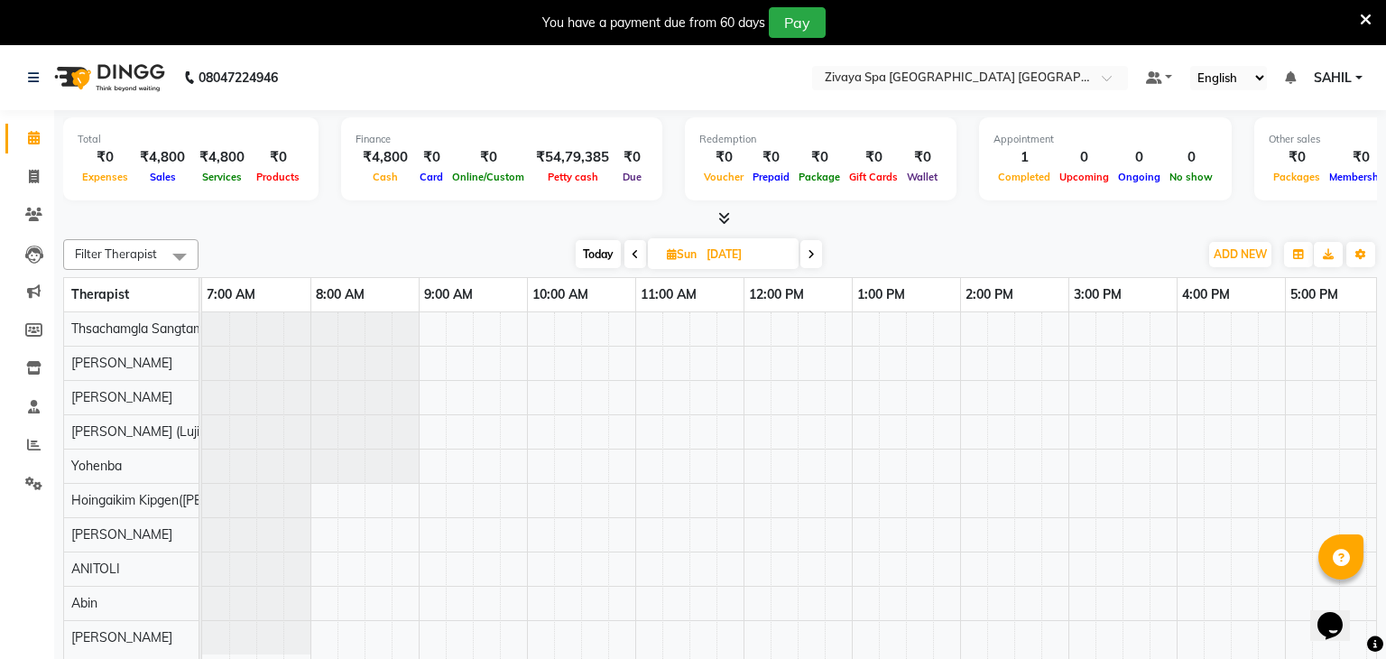
scroll to position [0, 325]
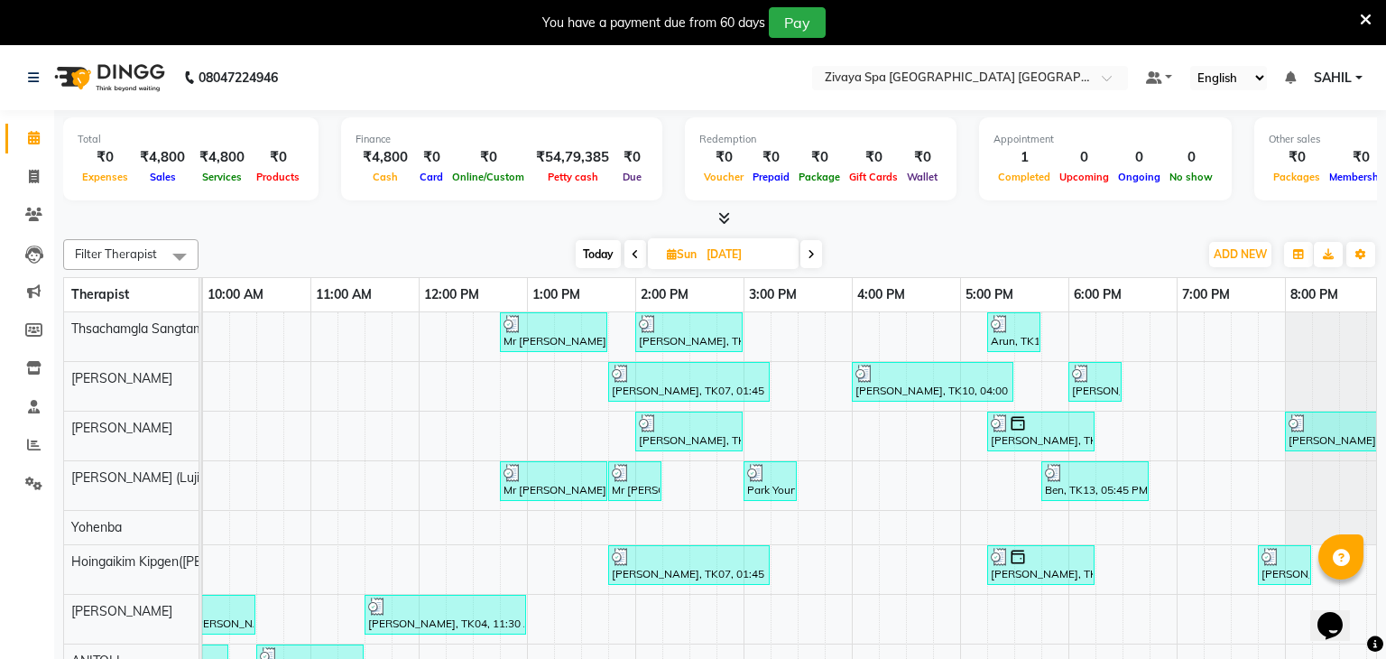
click at [639, 257] on span at bounding box center [635, 254] width 22 height 28
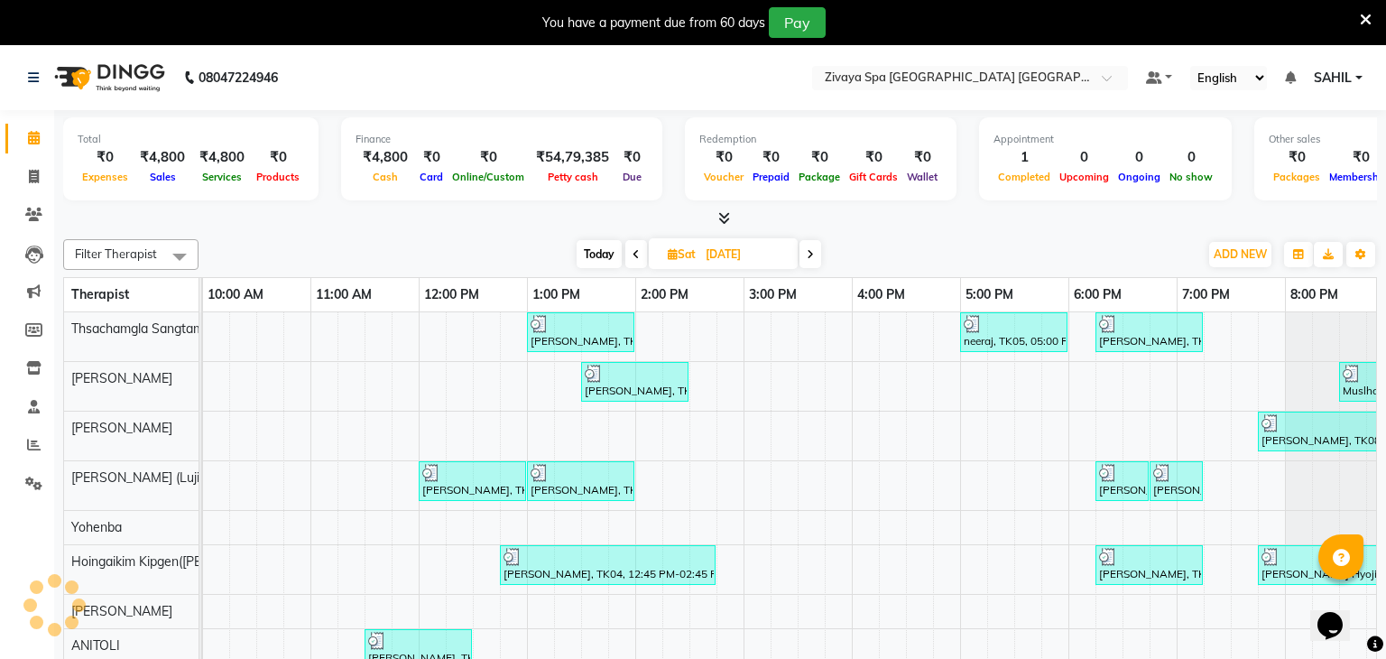
click at [639, 257] on span at bounding box center [636, 254] width 22 height 28
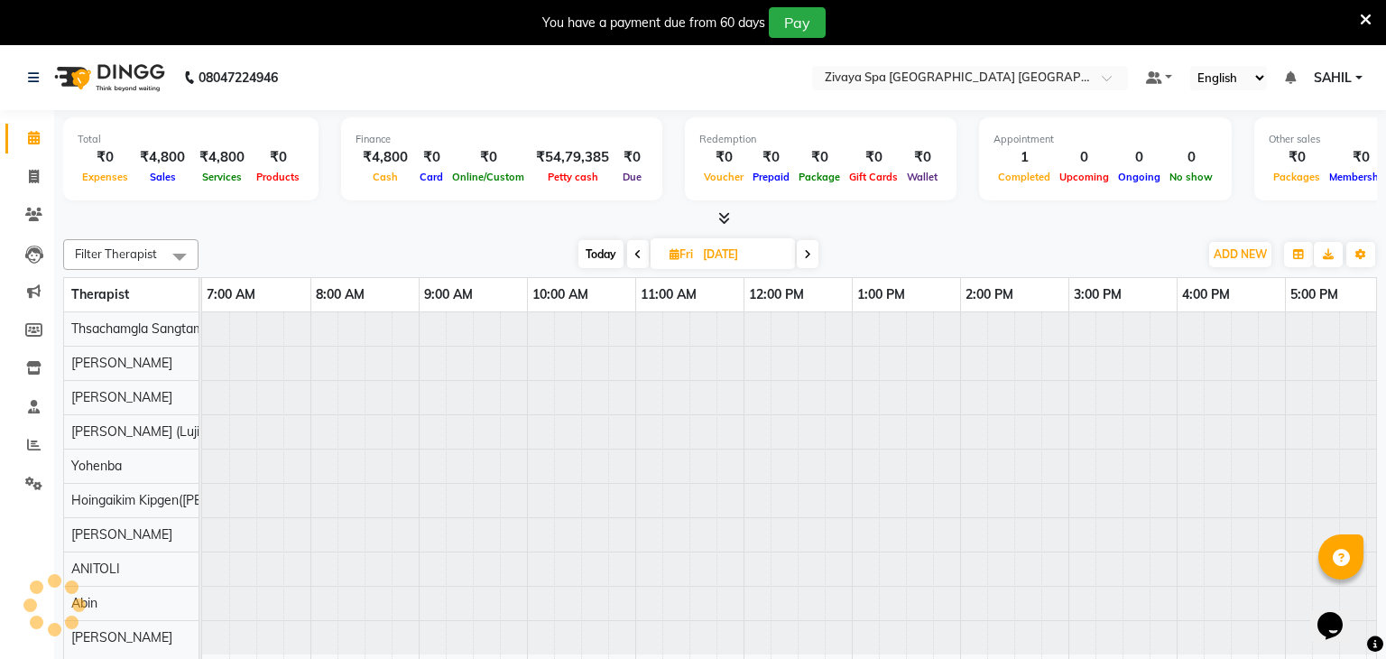
click at [639, 257] on icon at bounding box center [637, 254] width 7 height 11
type input "28-08-2025"
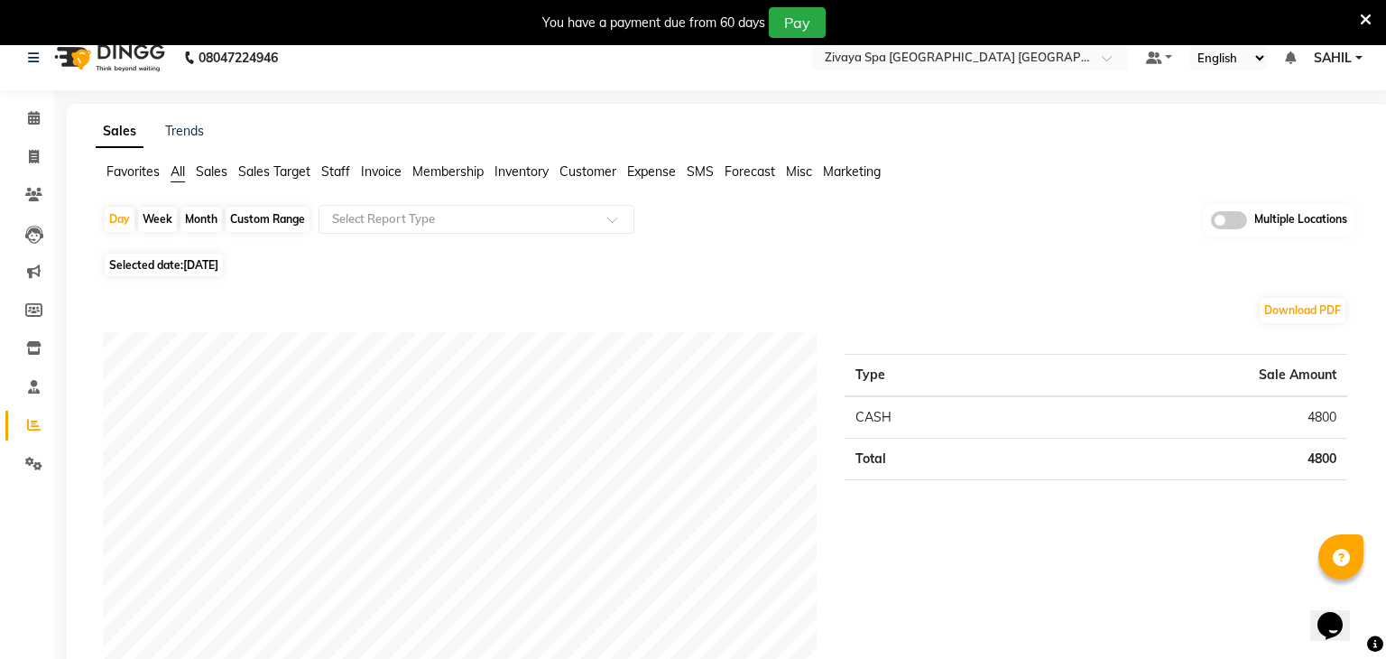
click at [218, 267] on span "[DATE]" at bounding box center [200, 265] width 35 height 14
select select "9"
select select "2025"
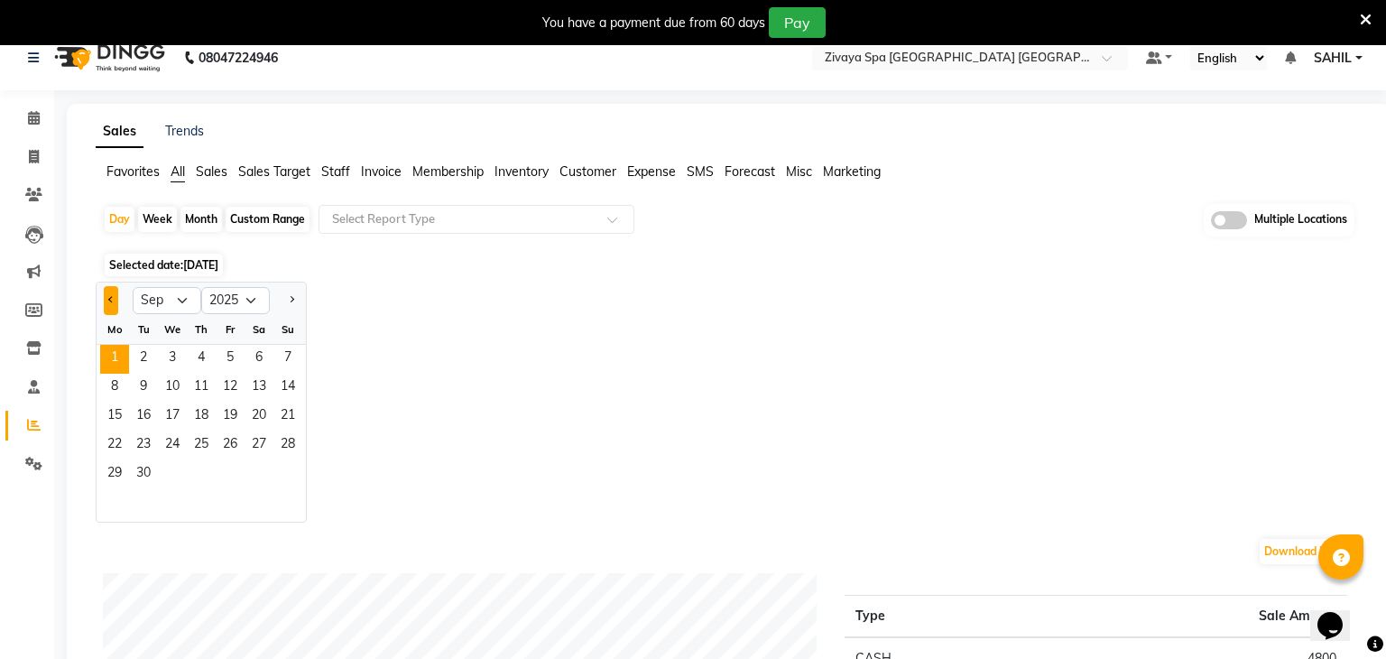
click at [113, 296] on button "Previous month" at bounding box center [111, 300] width 14 height 29
select select "7"
click at [37, 126] on span at bounding box center [34, 118] width 32 height 21
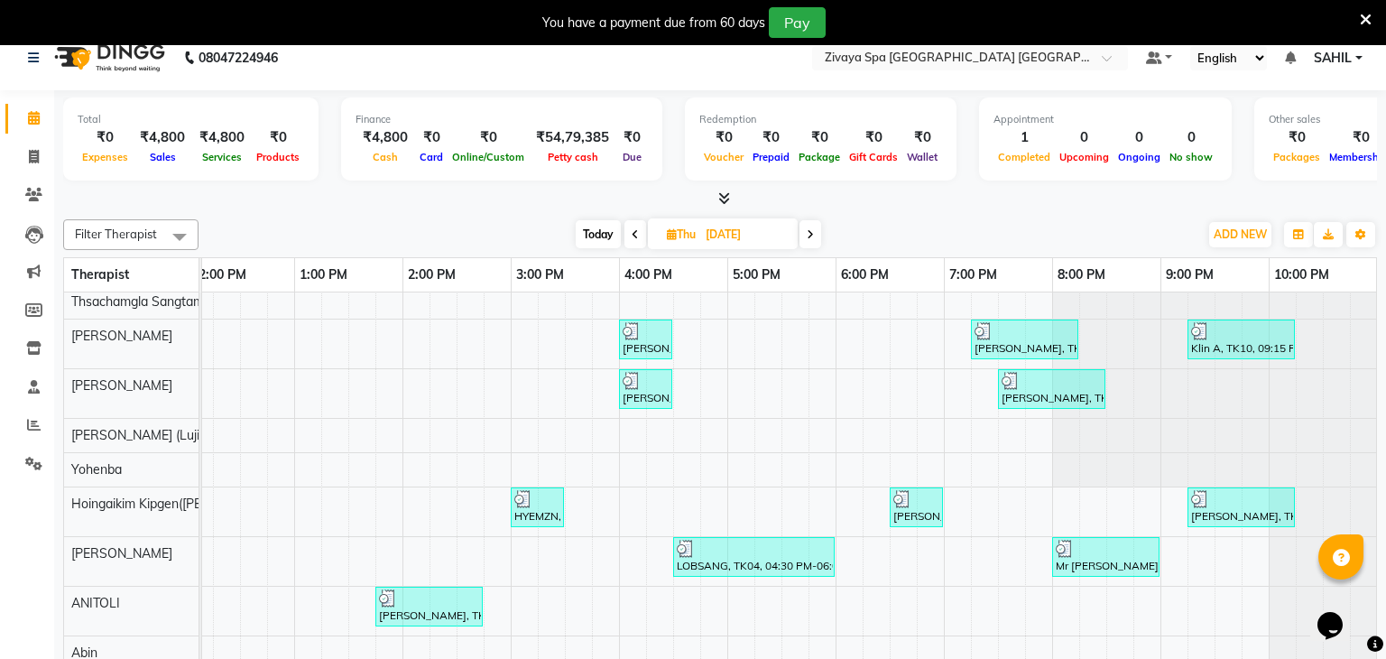
click at [814, 236] on icon at bounding box center [810, 234] width 7 height 11
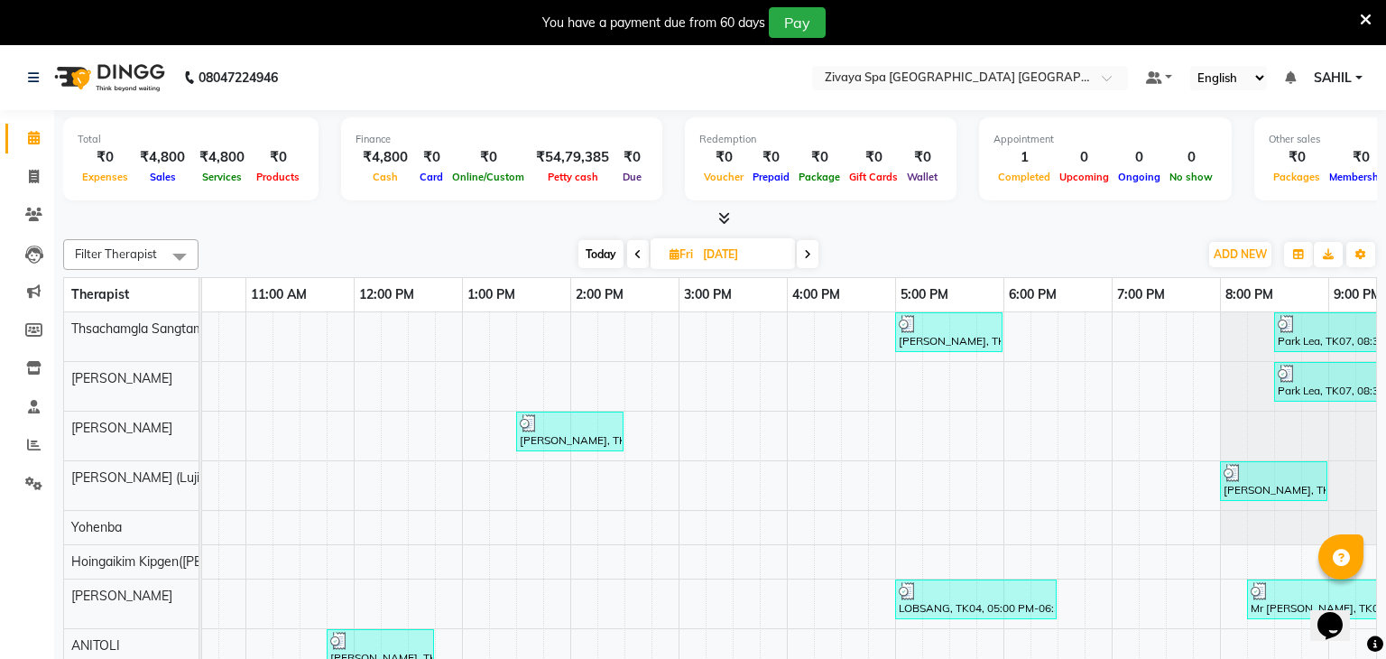
click at [637, 245] on span at bounding box center [638, 254] width 22 height 28
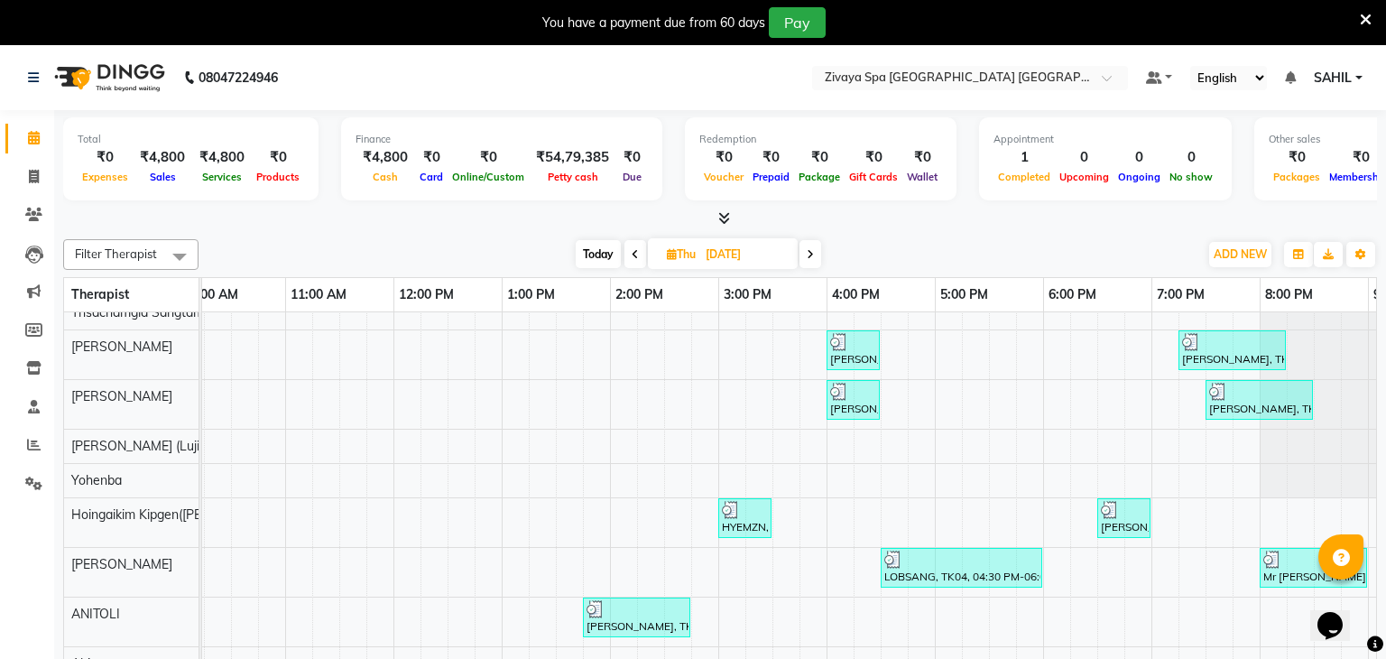
scroll to position [0, 248]
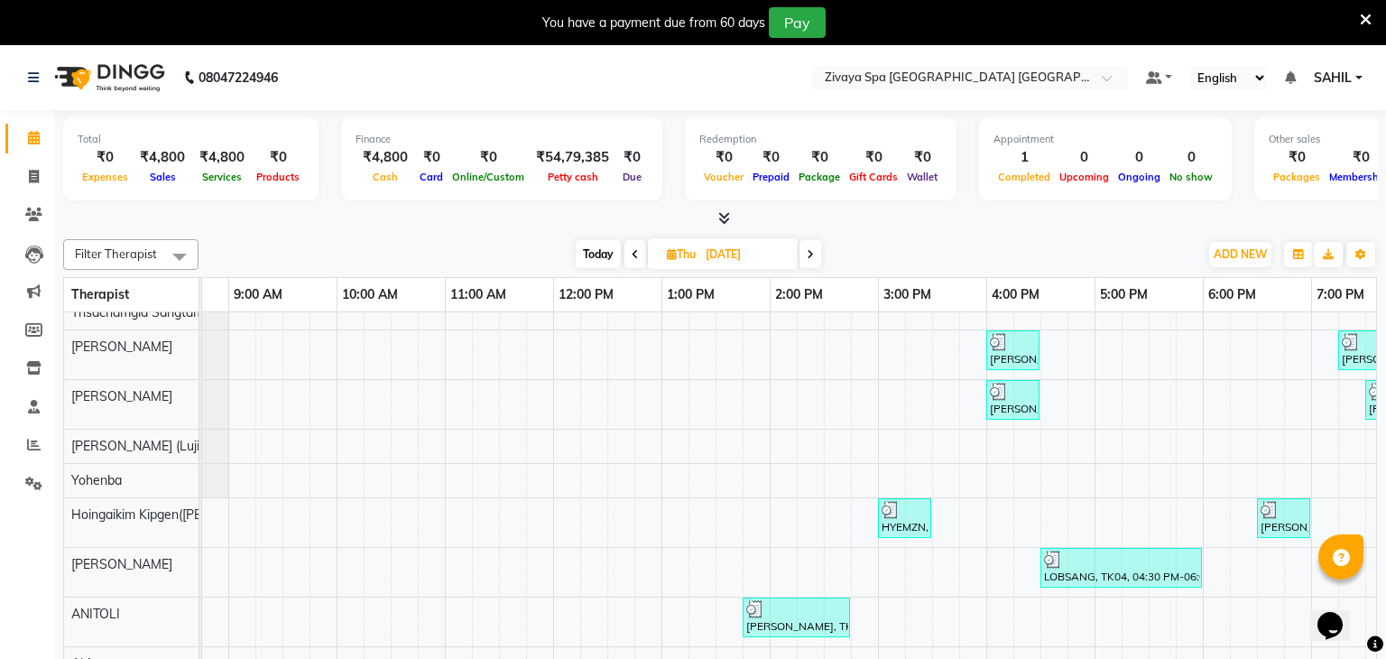
click at [637, 256] on span at bounding box center [635, 254] width 22 height 28
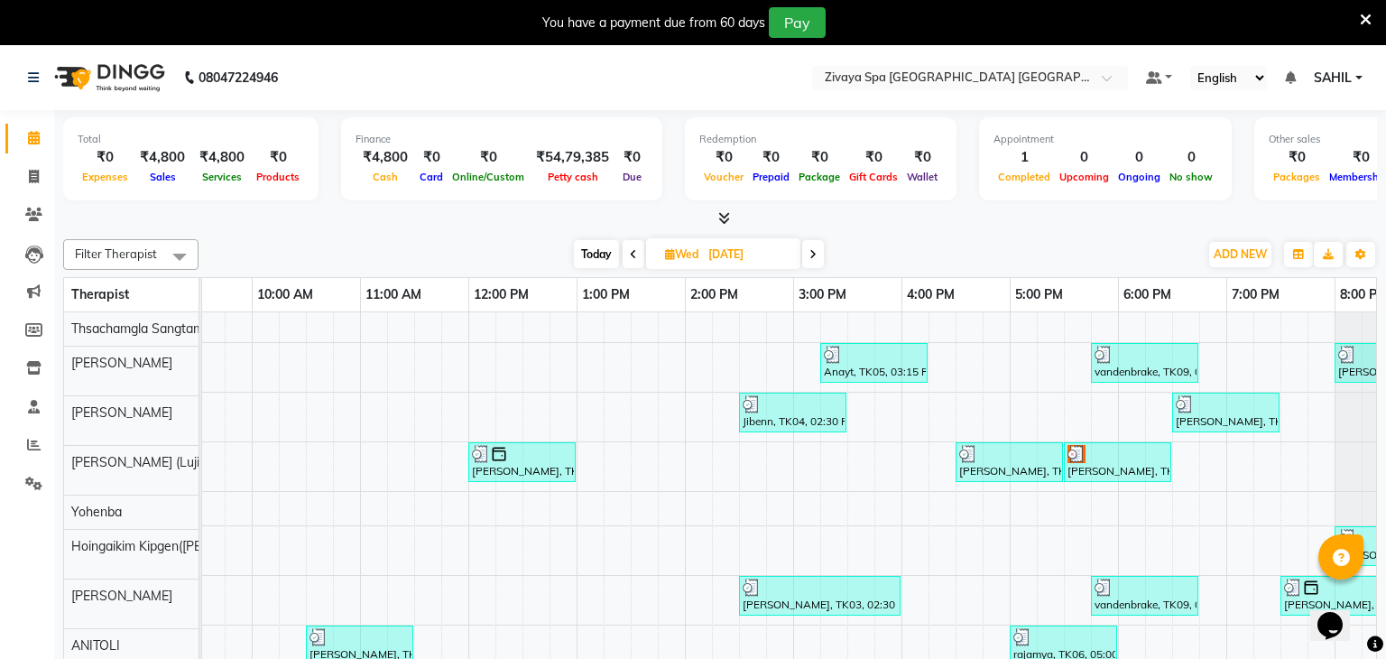
scroll to position [9, 0]
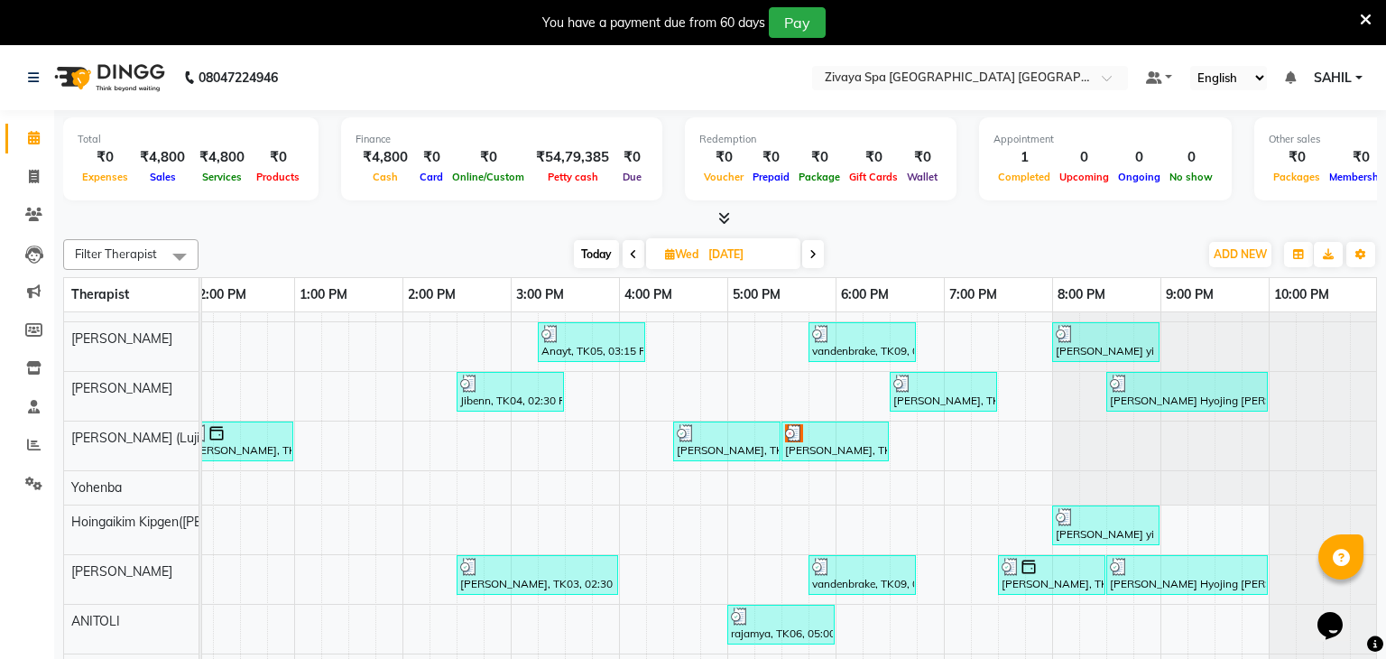
click at [815, 250] on icon at bounding box center [812, 254] width 7 height 11
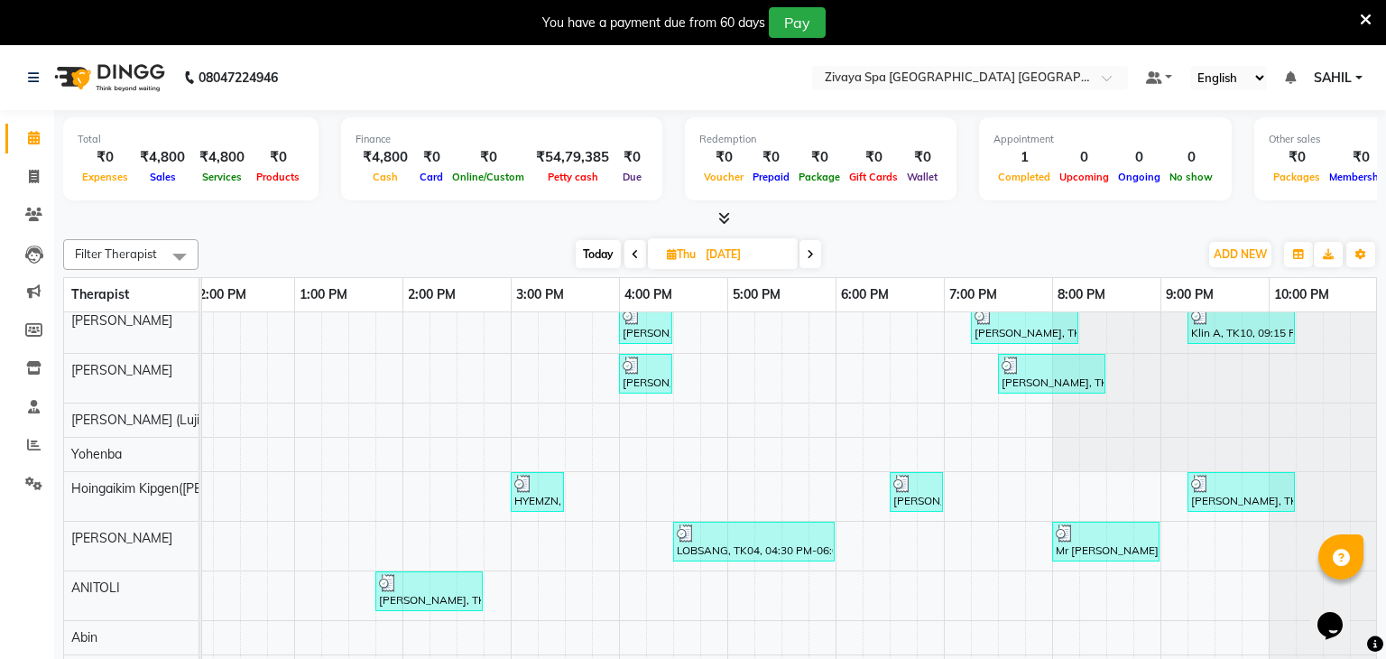
scroll to position [43, 558]
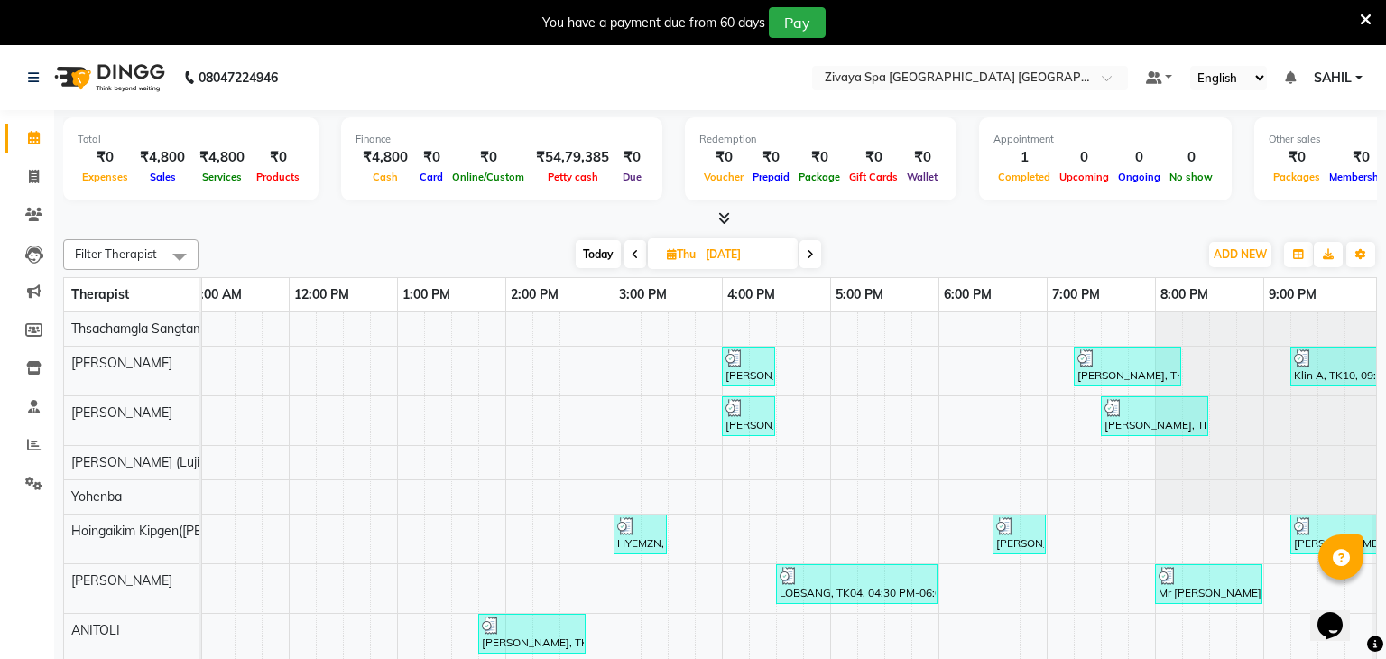
click at [627, 255] on span at bounding box center [635, 254] width 22 height 28
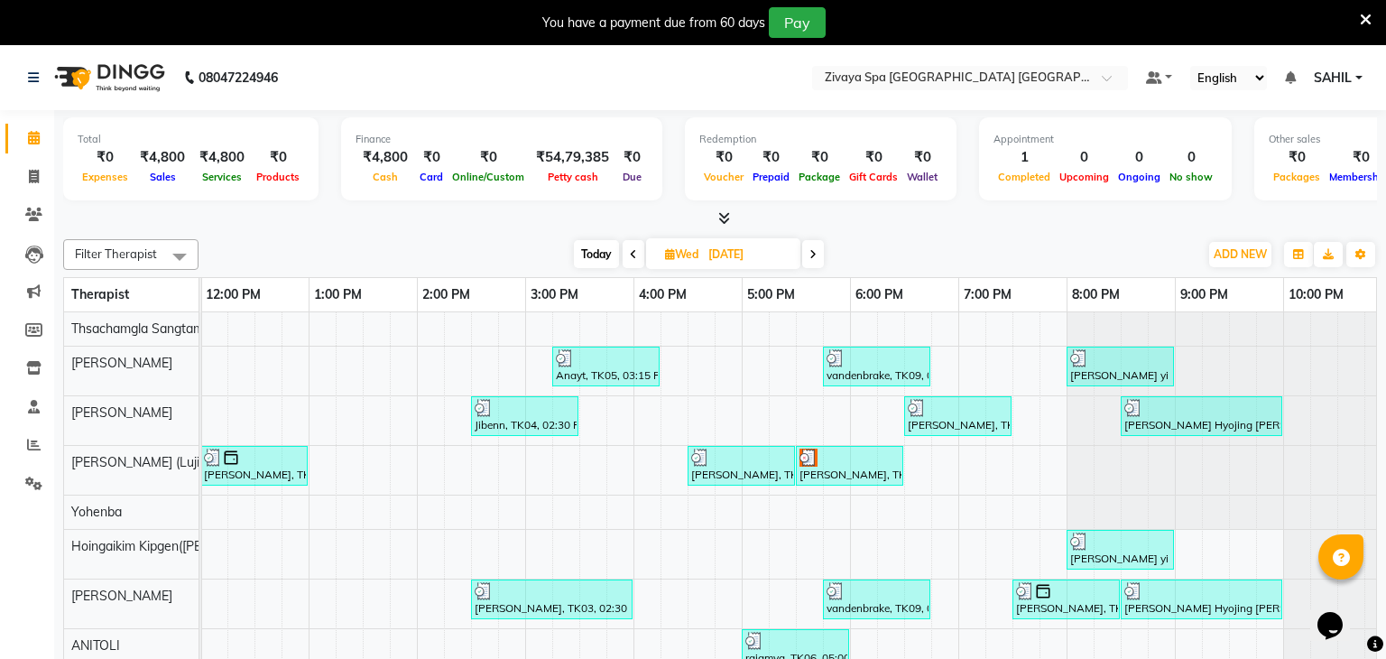
click at [808, 250] on span at bounding box center [813, 254] width 22 height 28
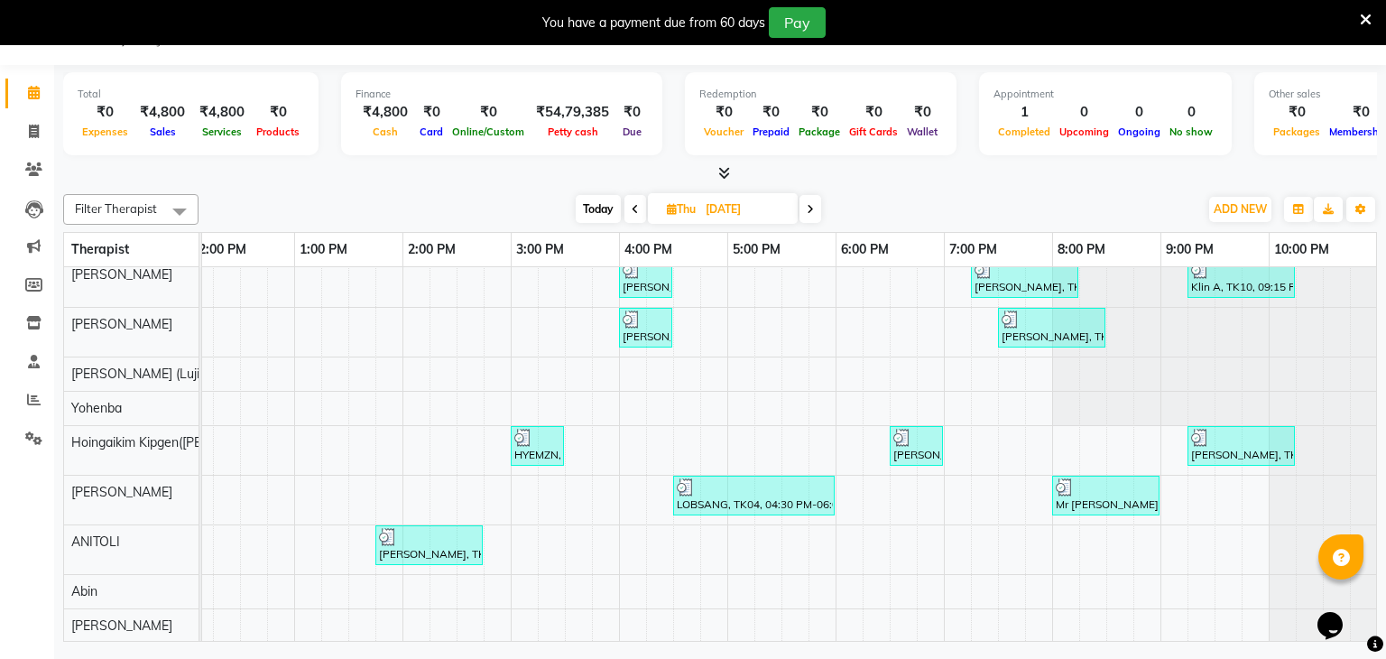
scroll to position [0, 0]
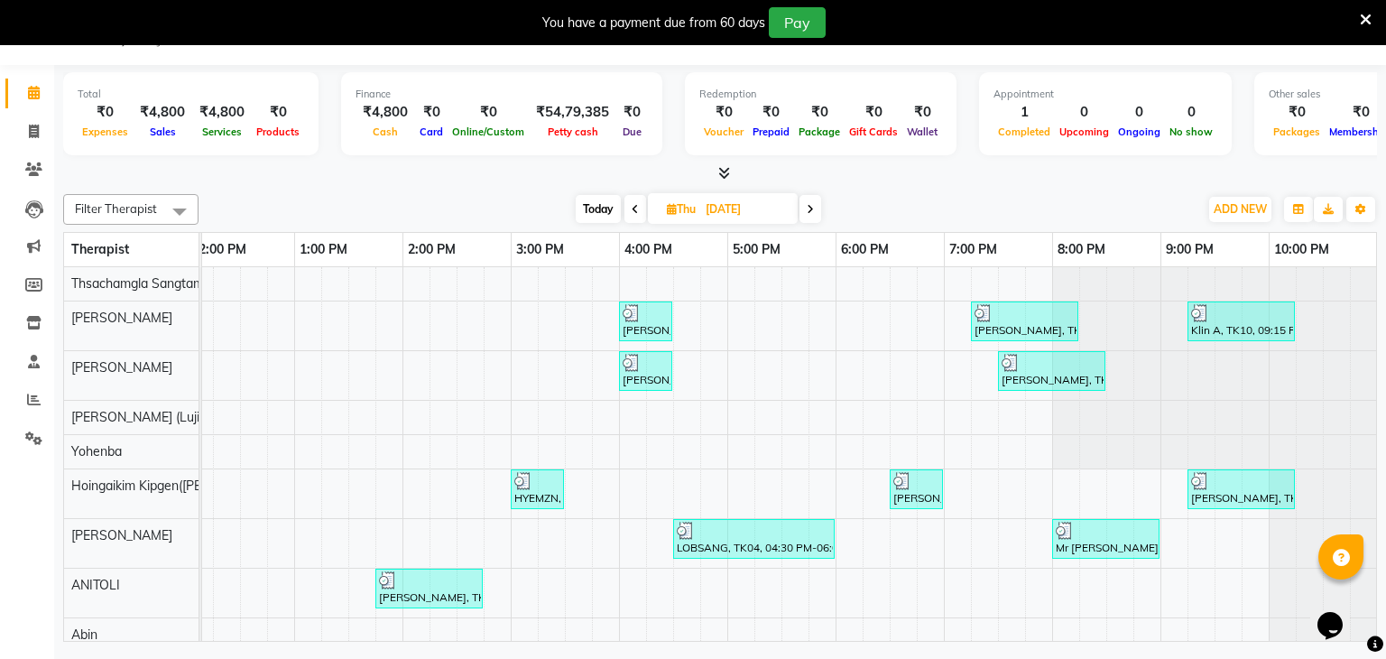
click at [810, 212] on icon at bounding box center [810, 209] width 7 height 11
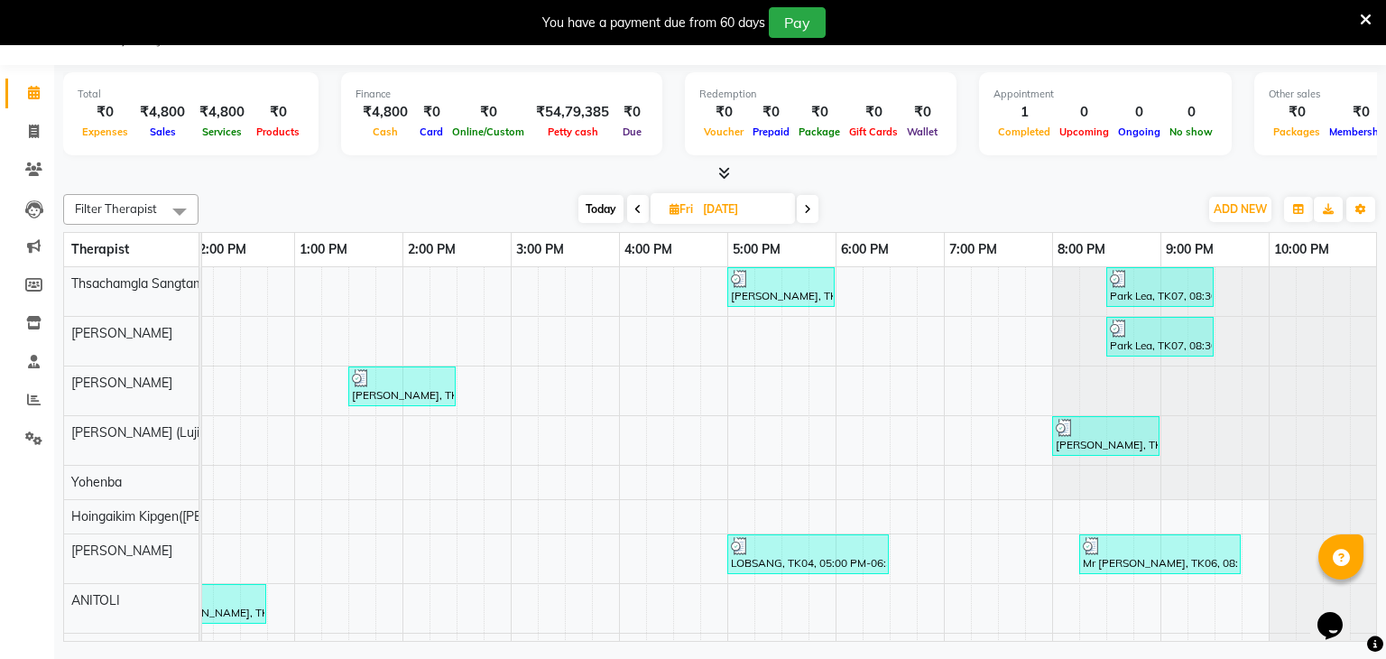
scroll to position [0, 558]
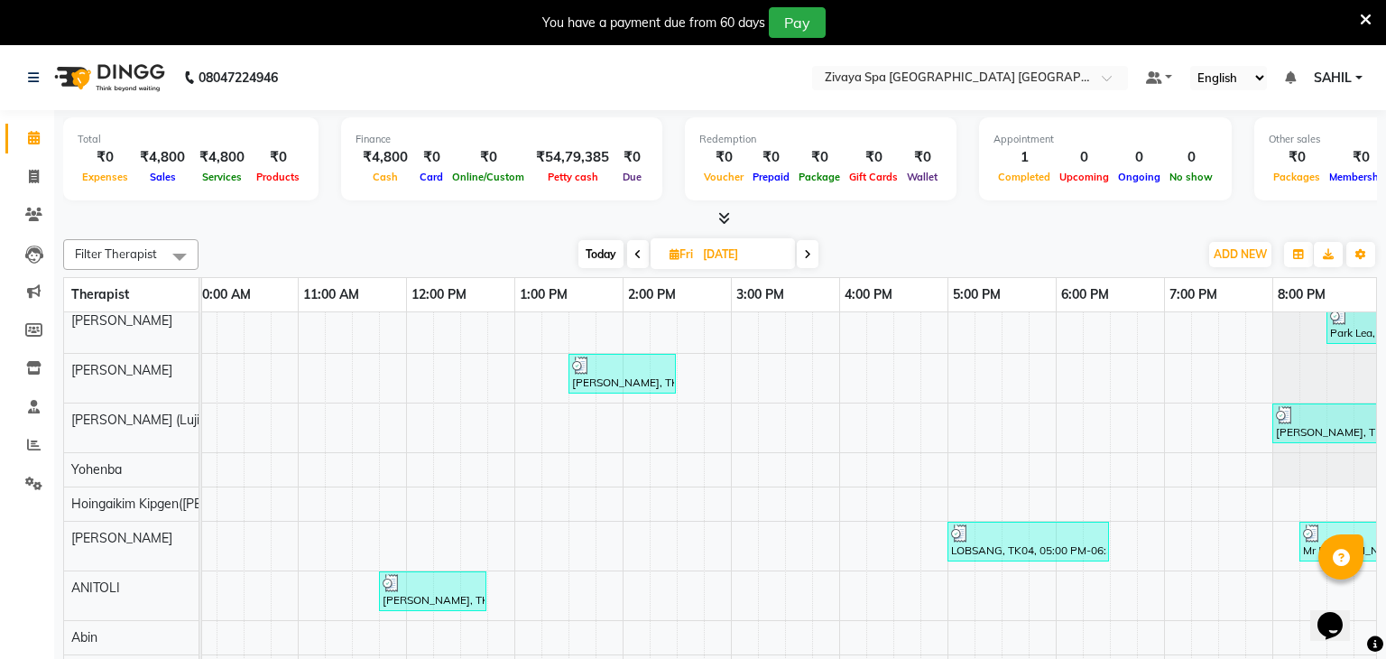
click at [634, 257] on icon at bounding box center [637, 254] width 7 height 11
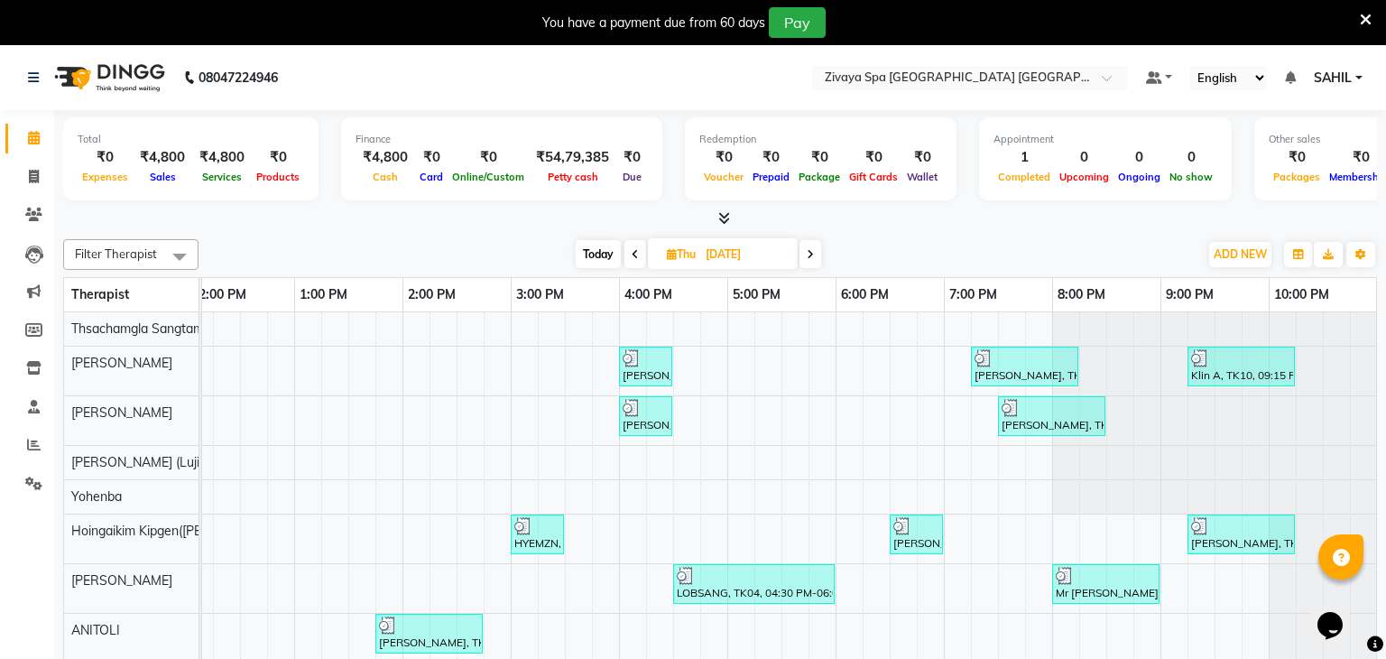
click at [809, 255] on icon at bounding box center [810, 254] width 7 height 11
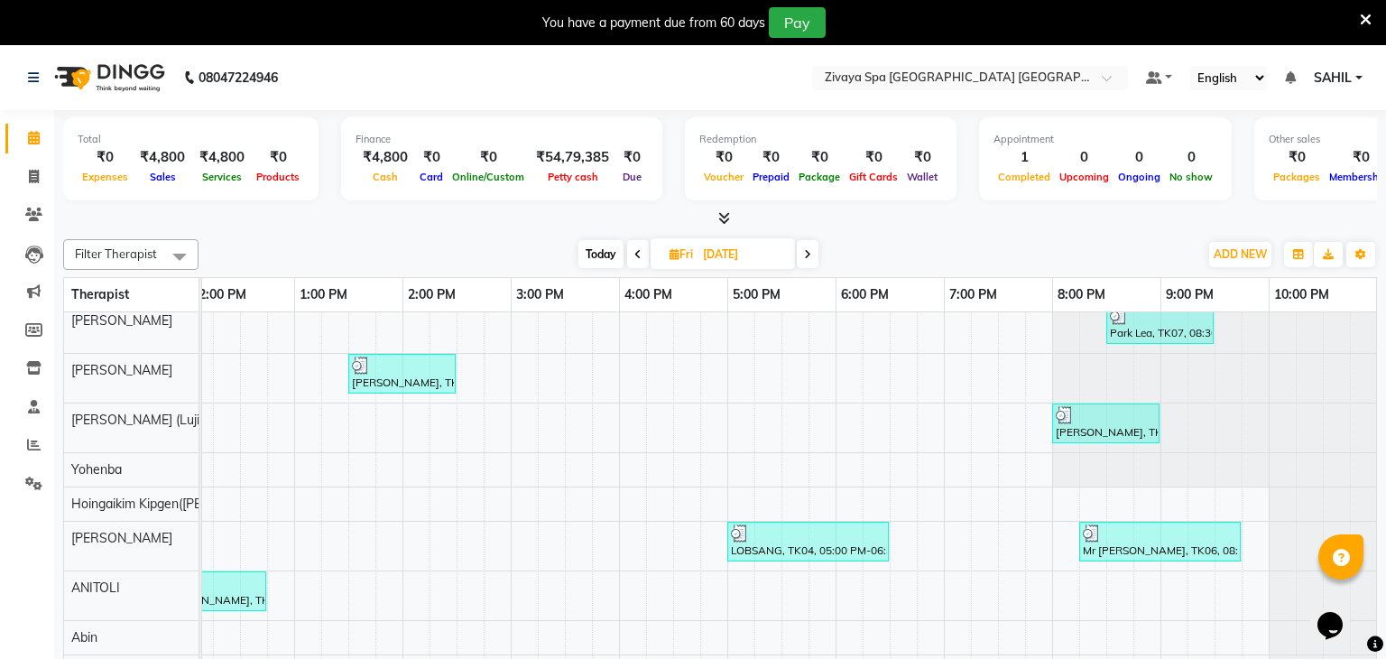
click at [814, 259] on span at bounding box center [808, 254] width 22 height 28
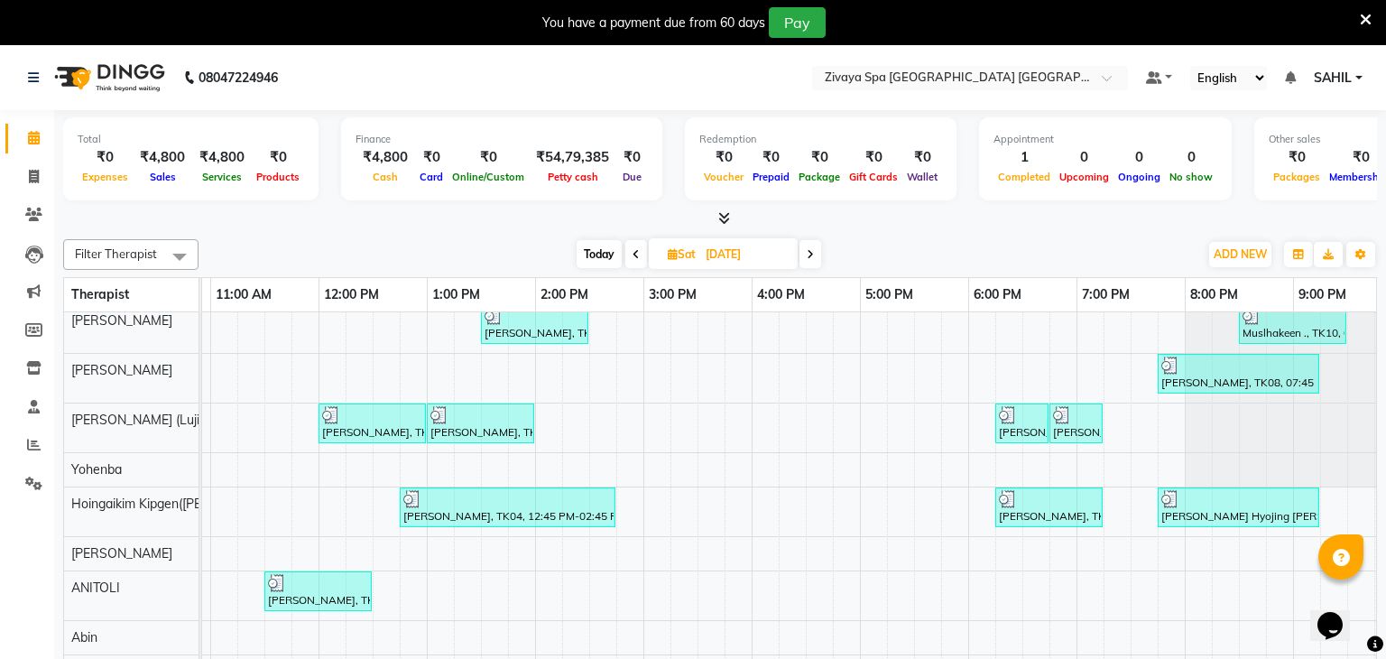
click at [633, 249] on icon at bounding box center [636, 254] width 7 height 11
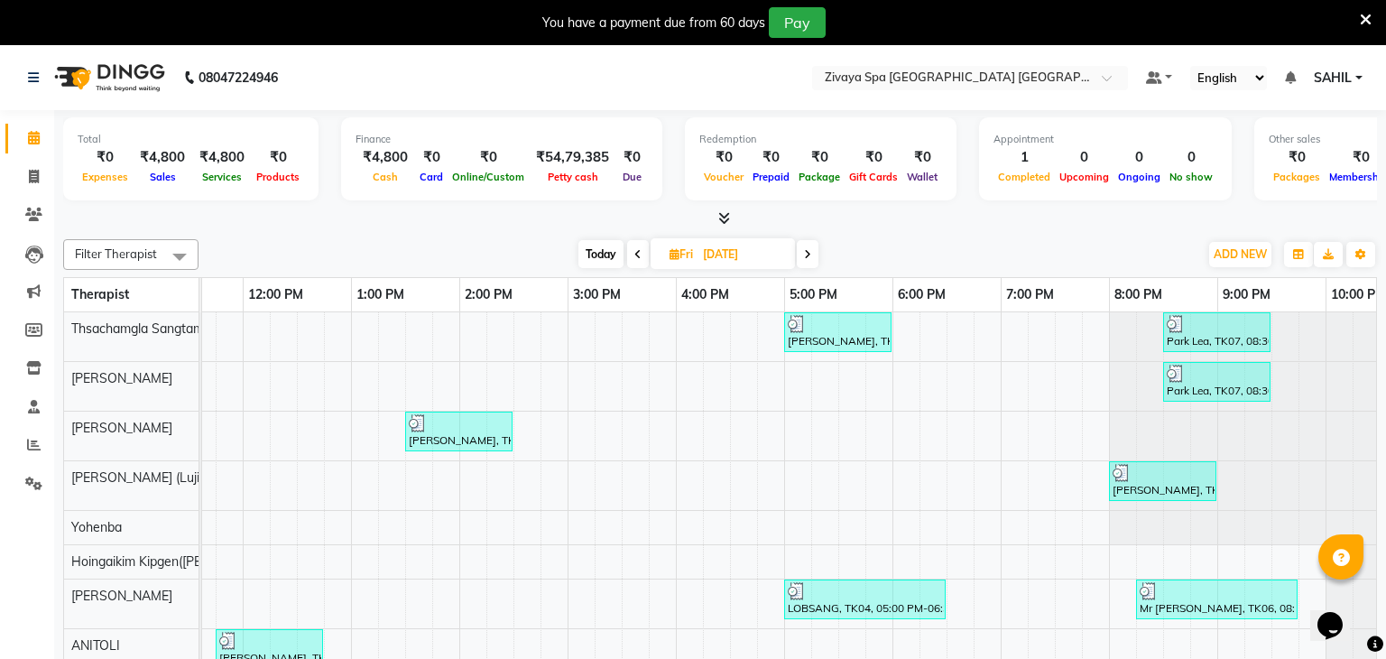
click at [803, 252] on span at bounding box center [808, 254] width 22 height 28
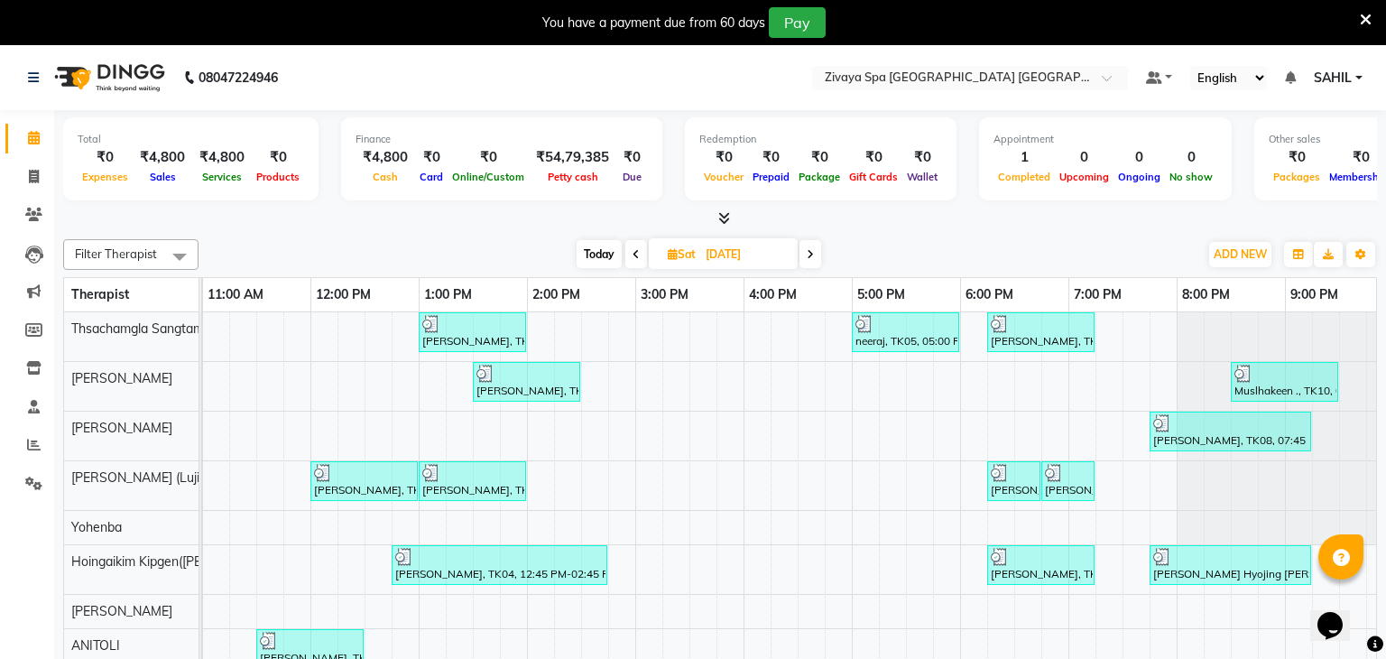
click at [803, 252] on span at bounding box center [810, 254] width 22 height 28
type input "[DATE]"
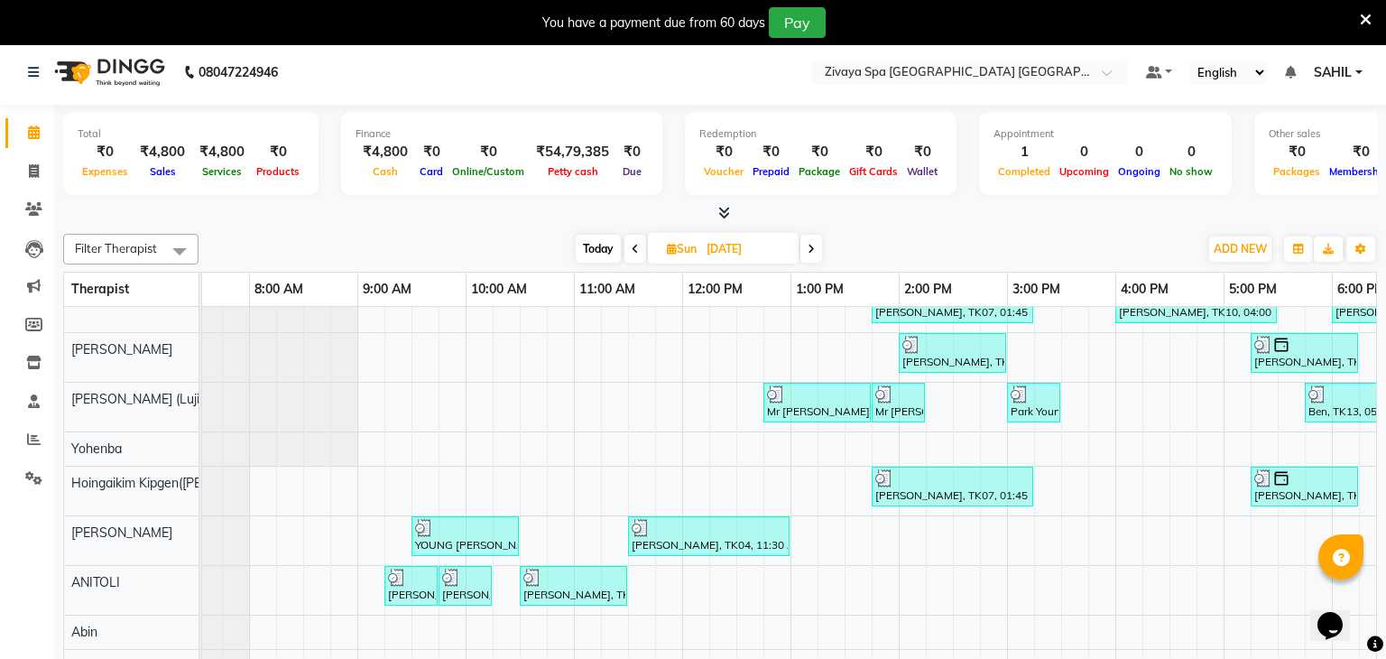
scroll to position [47, 345]
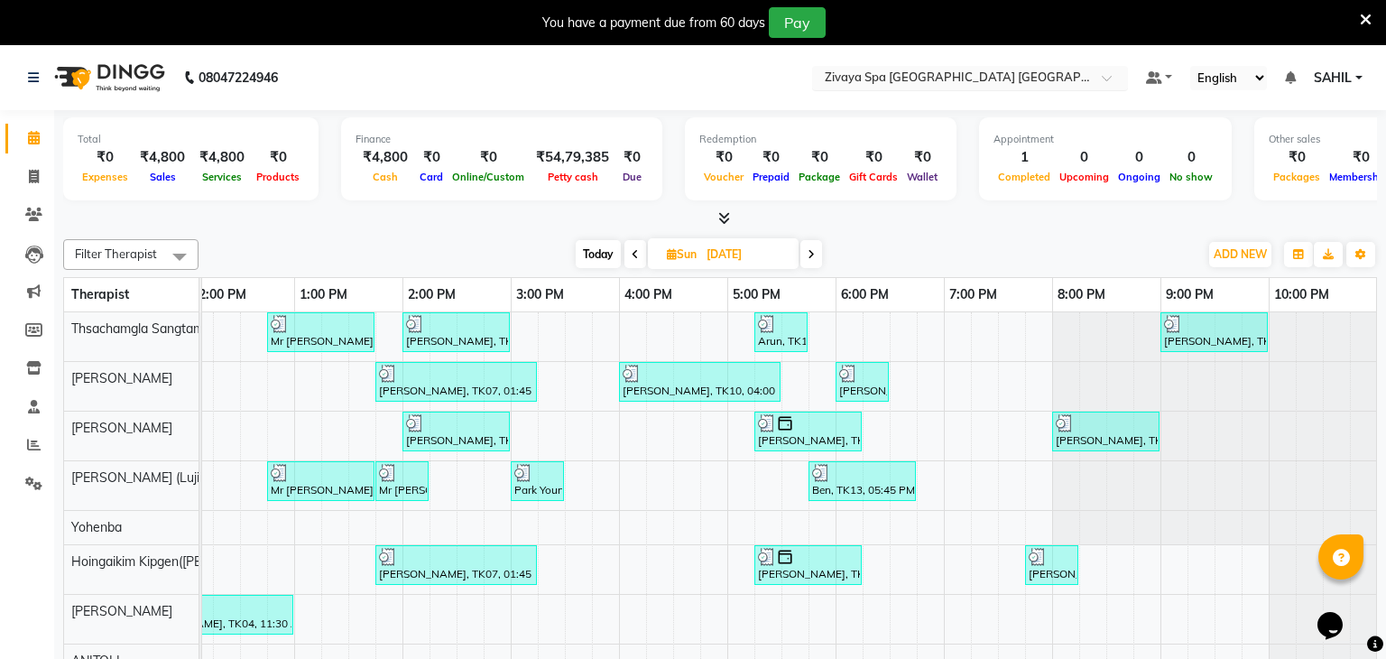
click at [947, 70] on input "text" at bounding box center [952, 79] width 262 height 18
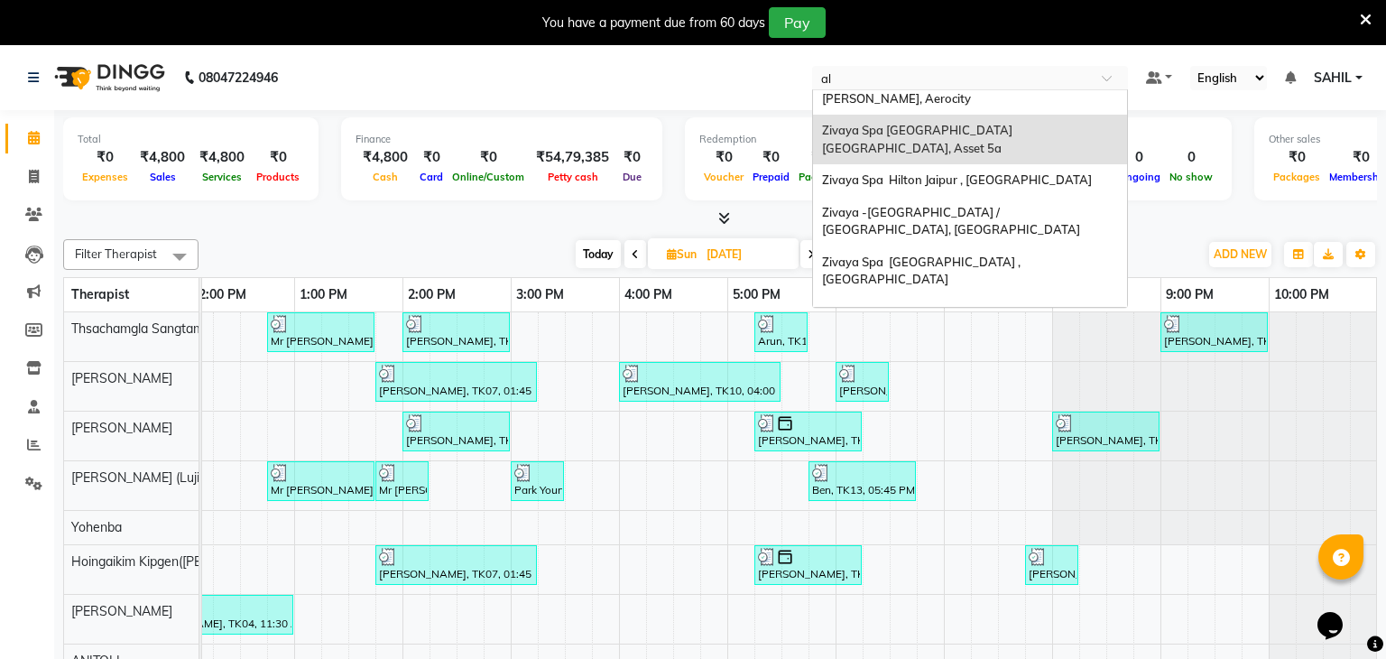
scroll to position [0, 0]
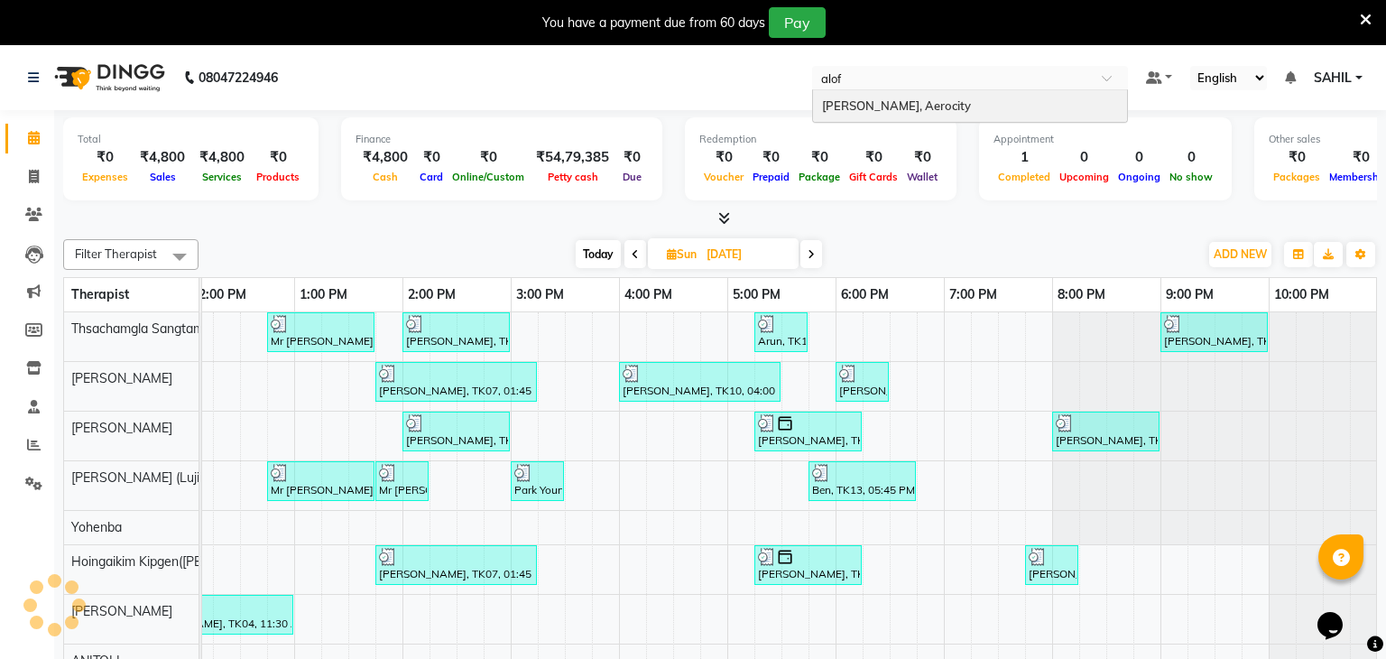
type input "aloft"
click at [944, 98] on span "[PERSON_NAME], Aerocity" at bounding box center [896, 105] width 149 height 14
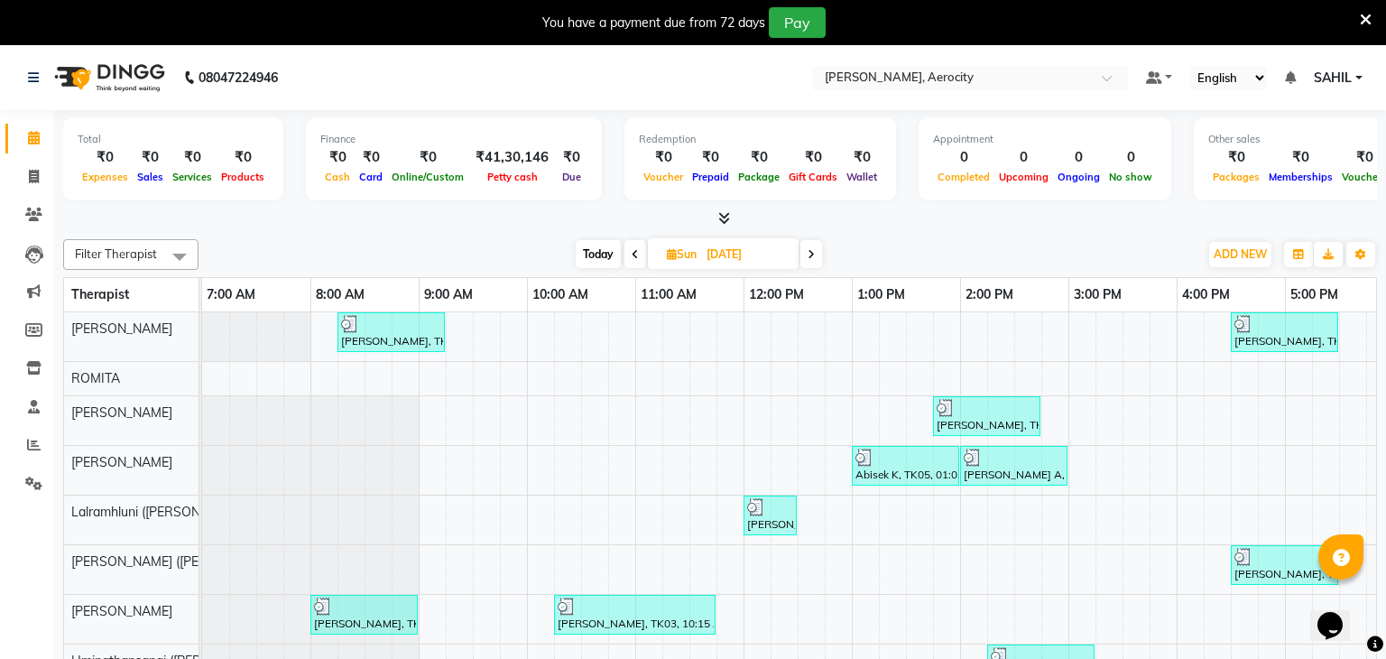
click at [634, 257] on icon at bounding box center [635, 254] width 7 height 11
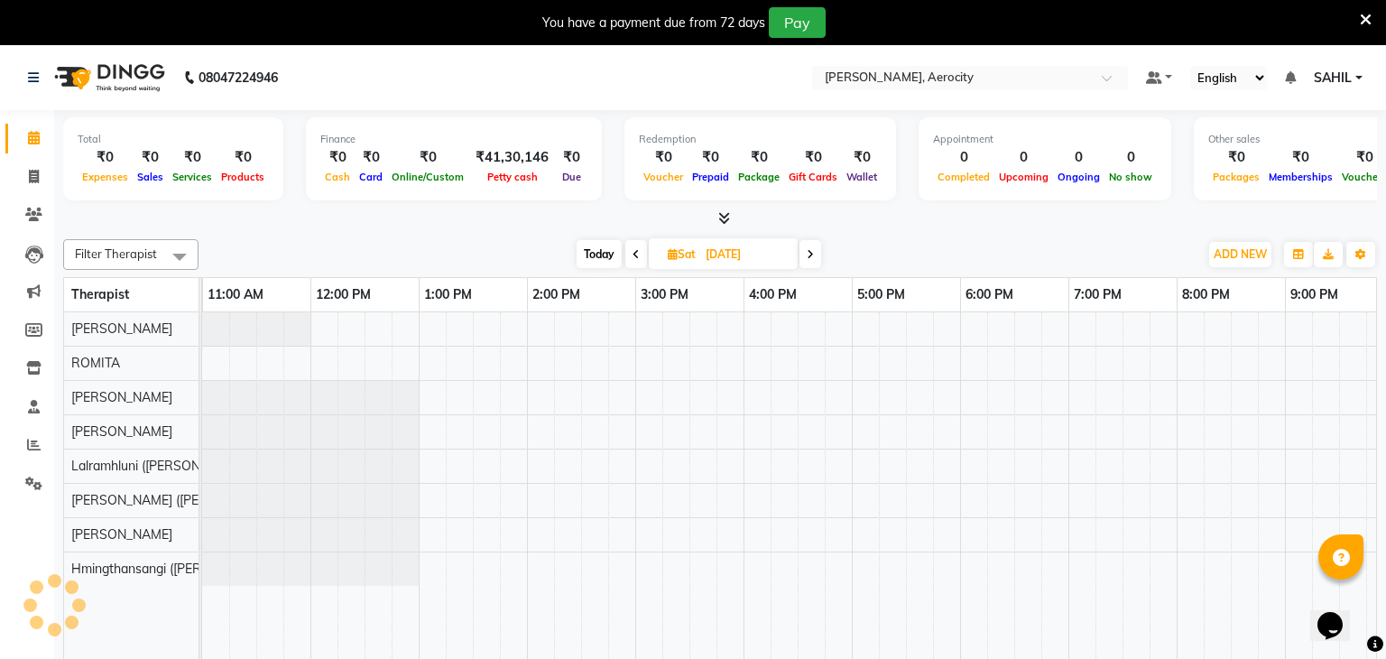
scroll to position [0, 433]
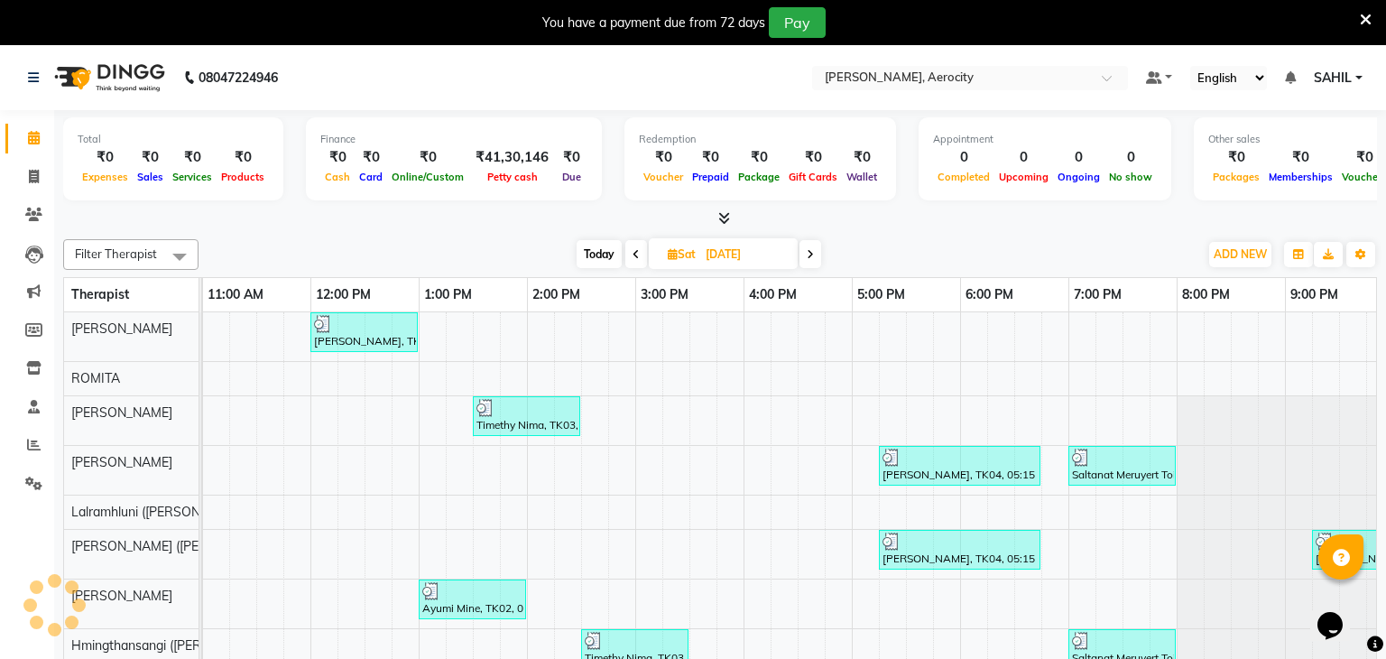
click at [634, 257] on icon at bounding box center [636, 254] width 7 height 11
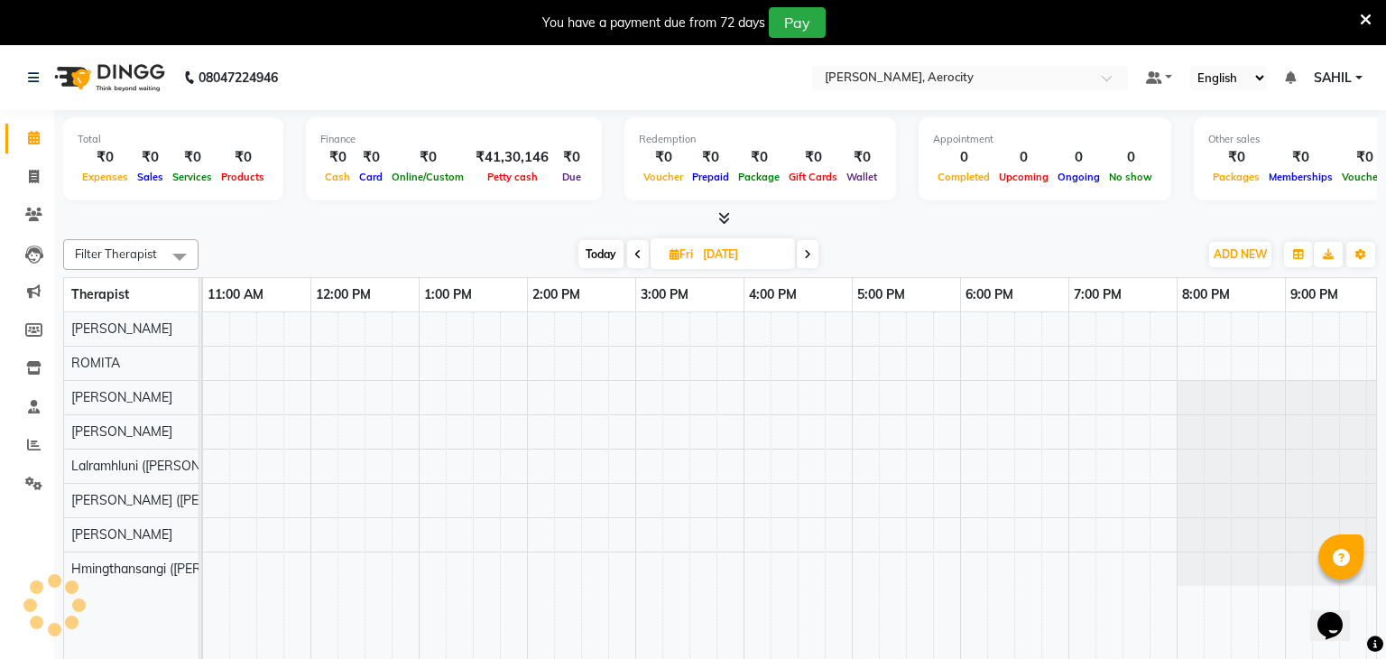
click at [634, 257] on icon at bounding box center [637, 254] width 7 height 11
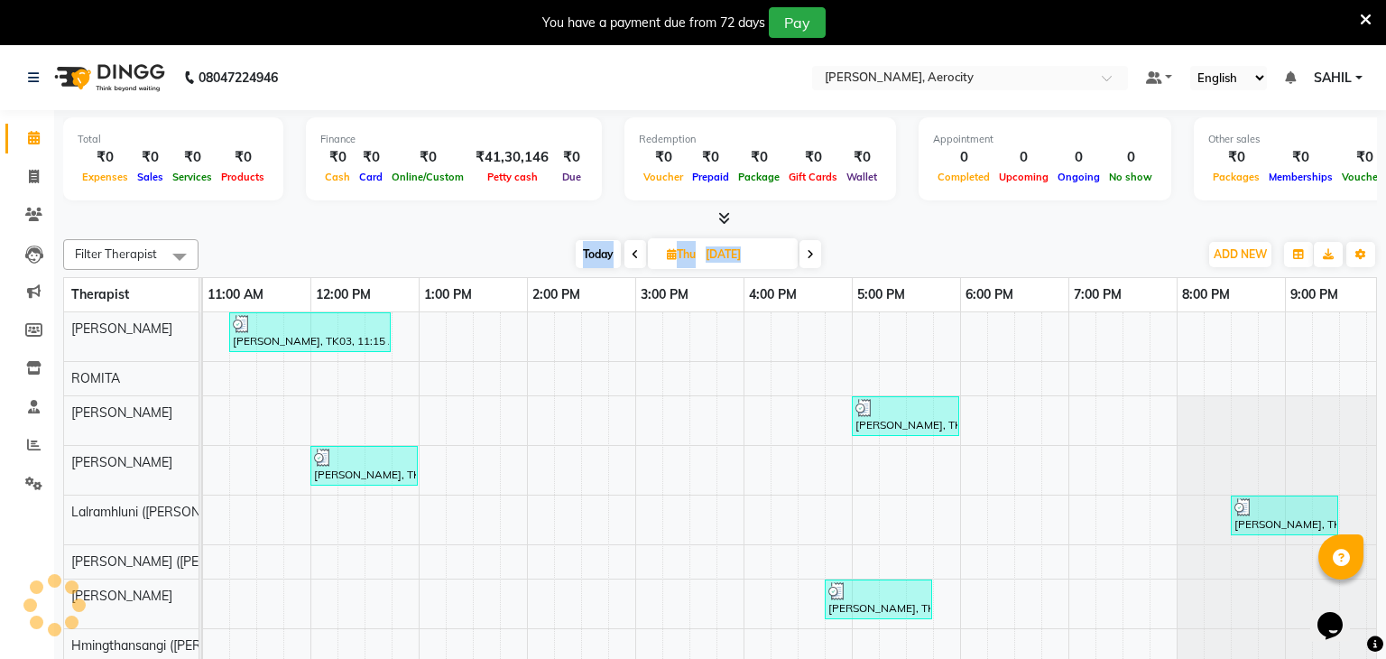
click at [634, 257] on icon at bounding box center [635, 254] width 7 height 11
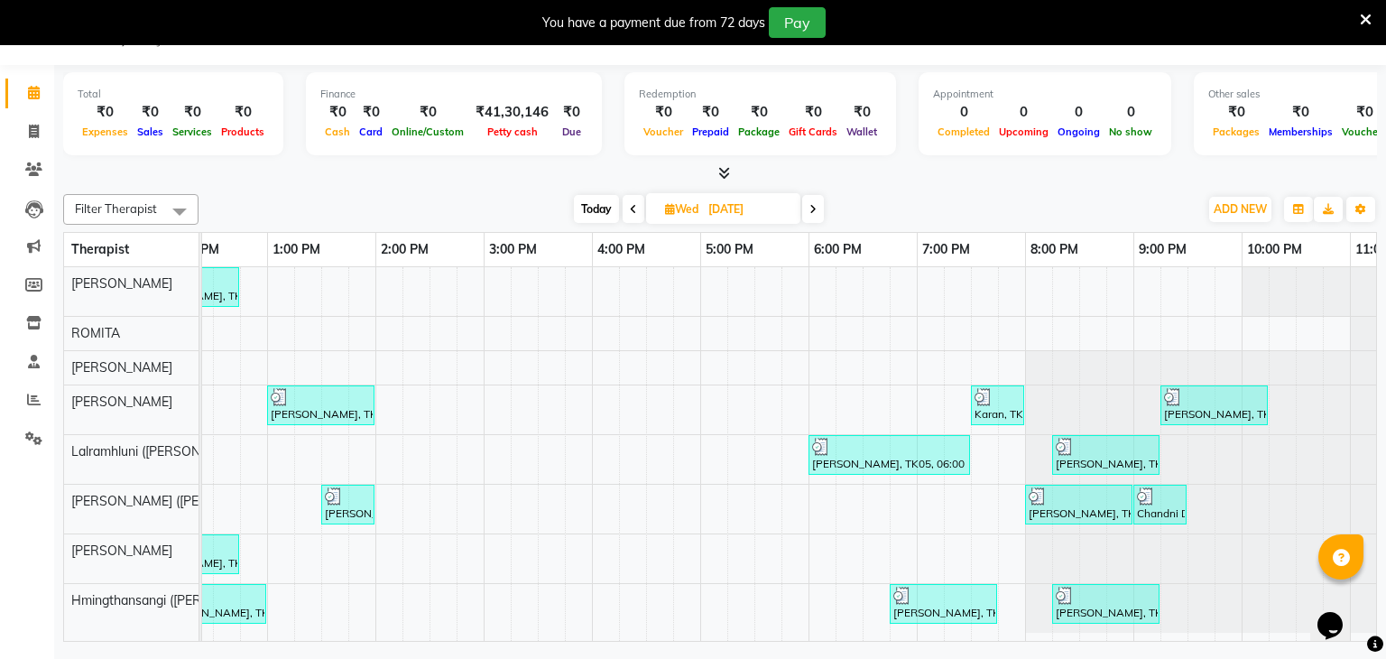
scroll to position [0, 586]
click at [813, 211] on icon at bounding box center [812, 209] width 7 height 11
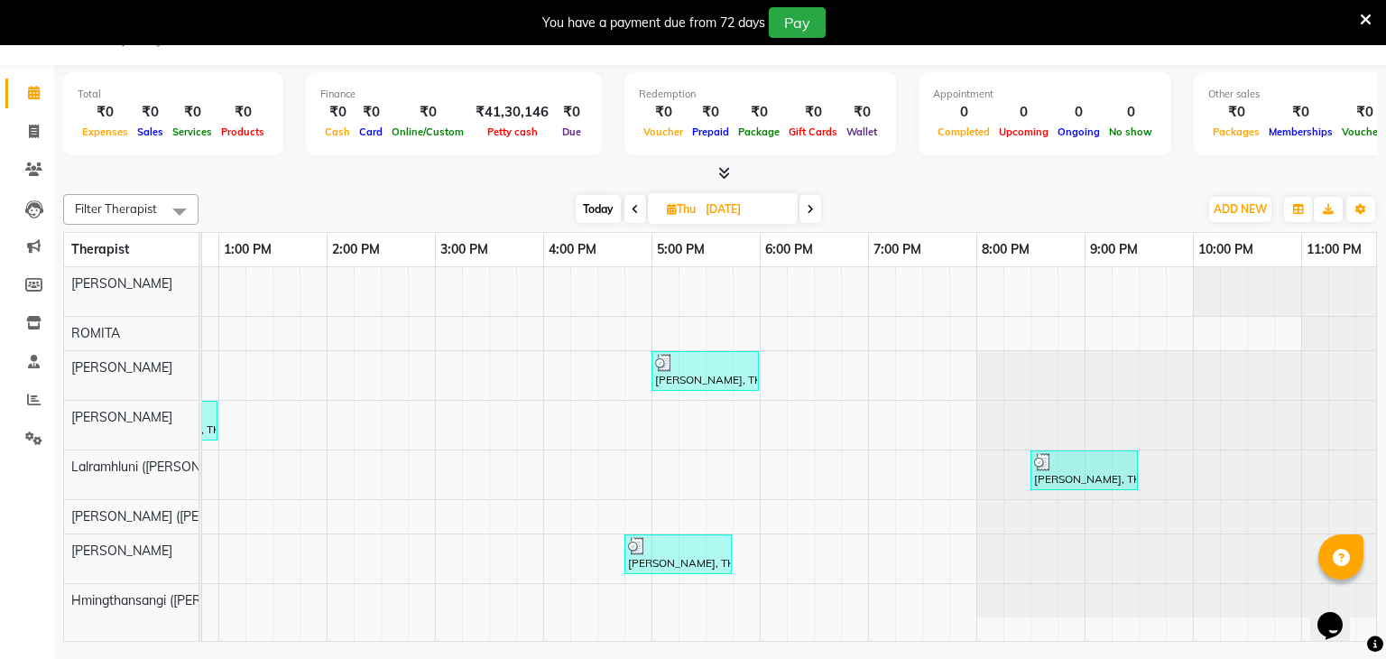
scroll to position [0, 666]
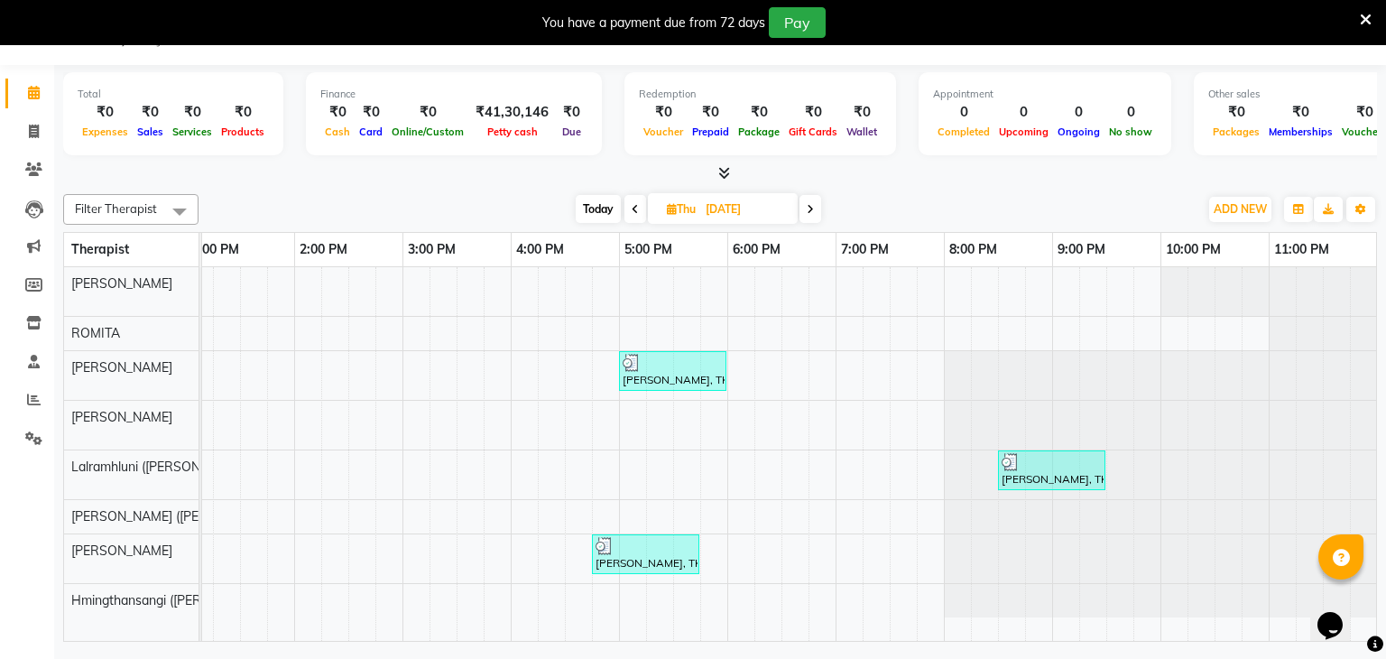
click at [818, 210] on span at bounding box center [810, 209] width 22 height 28
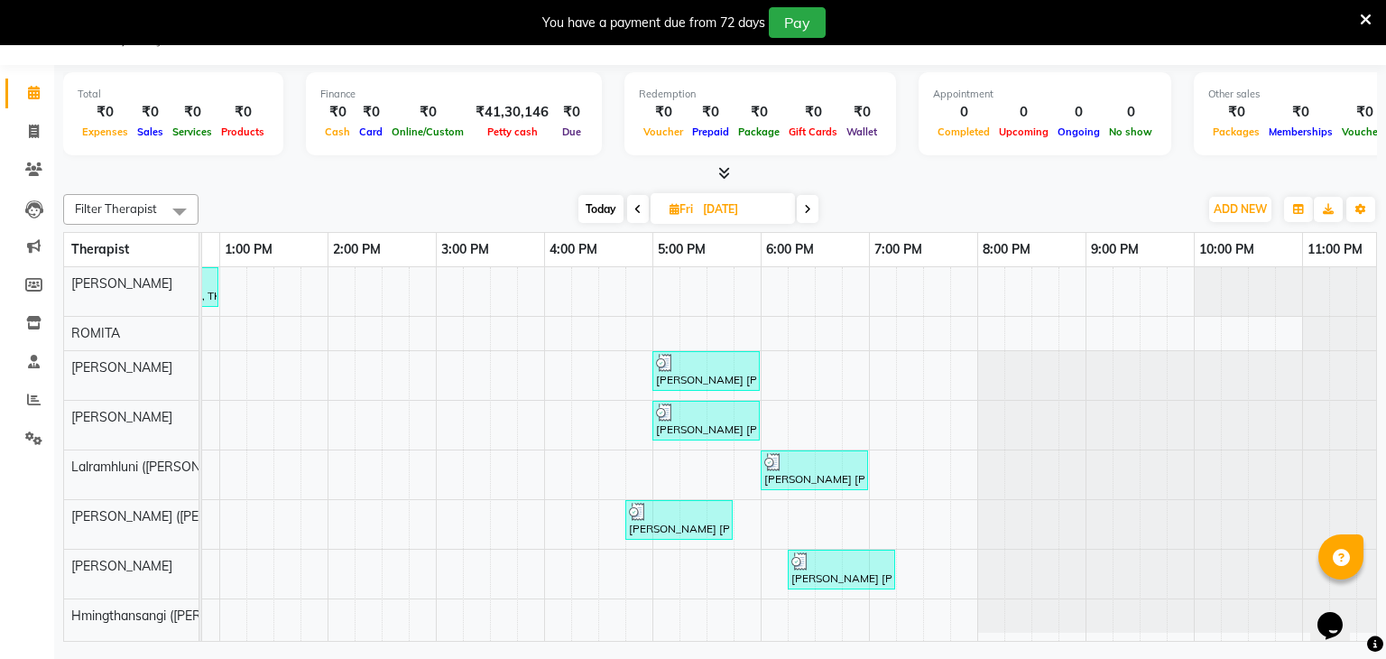
scroll to position [0, 0]
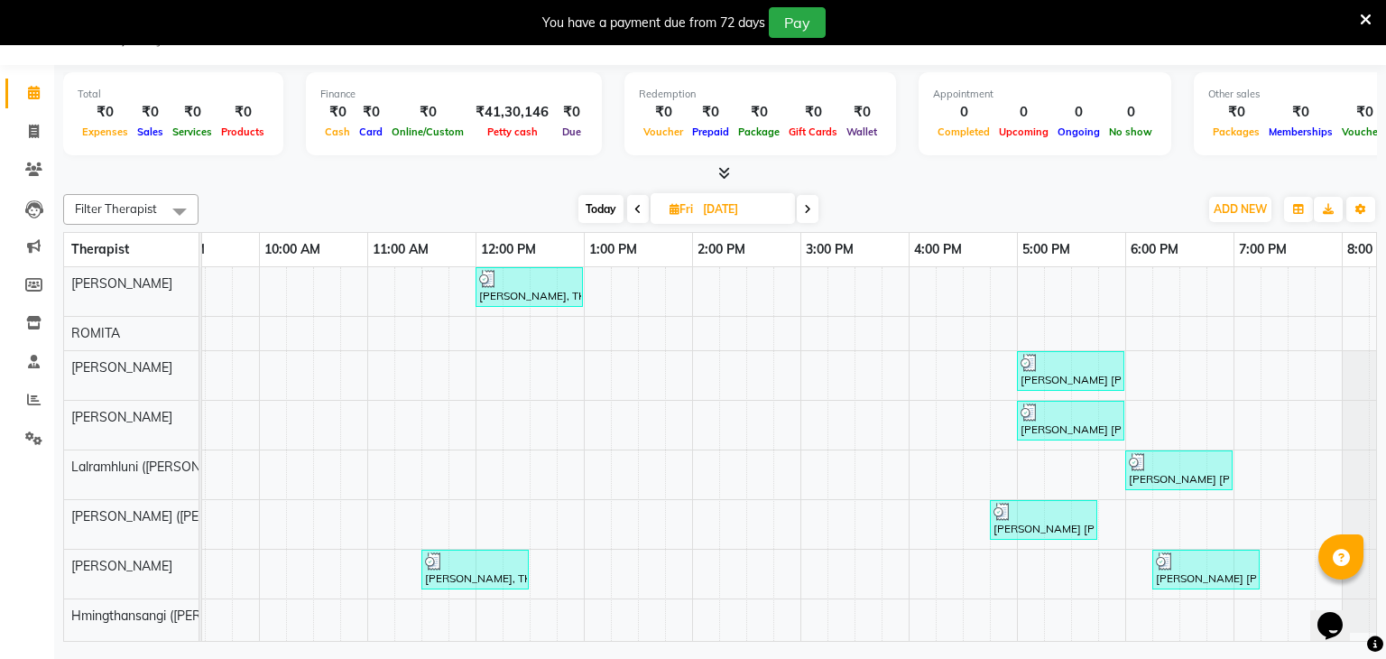
click at [813, 210] on span at bounding box center [808, 209] width 22 height 28
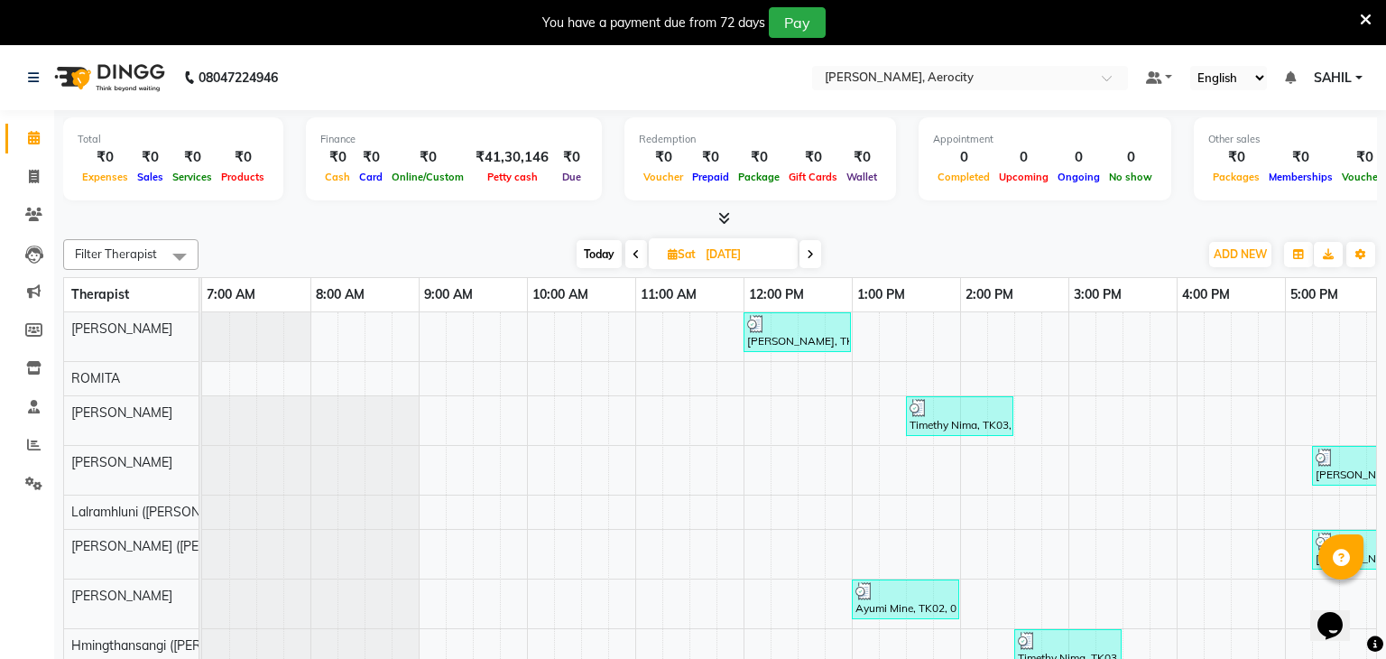
scroll to position [45, 0]
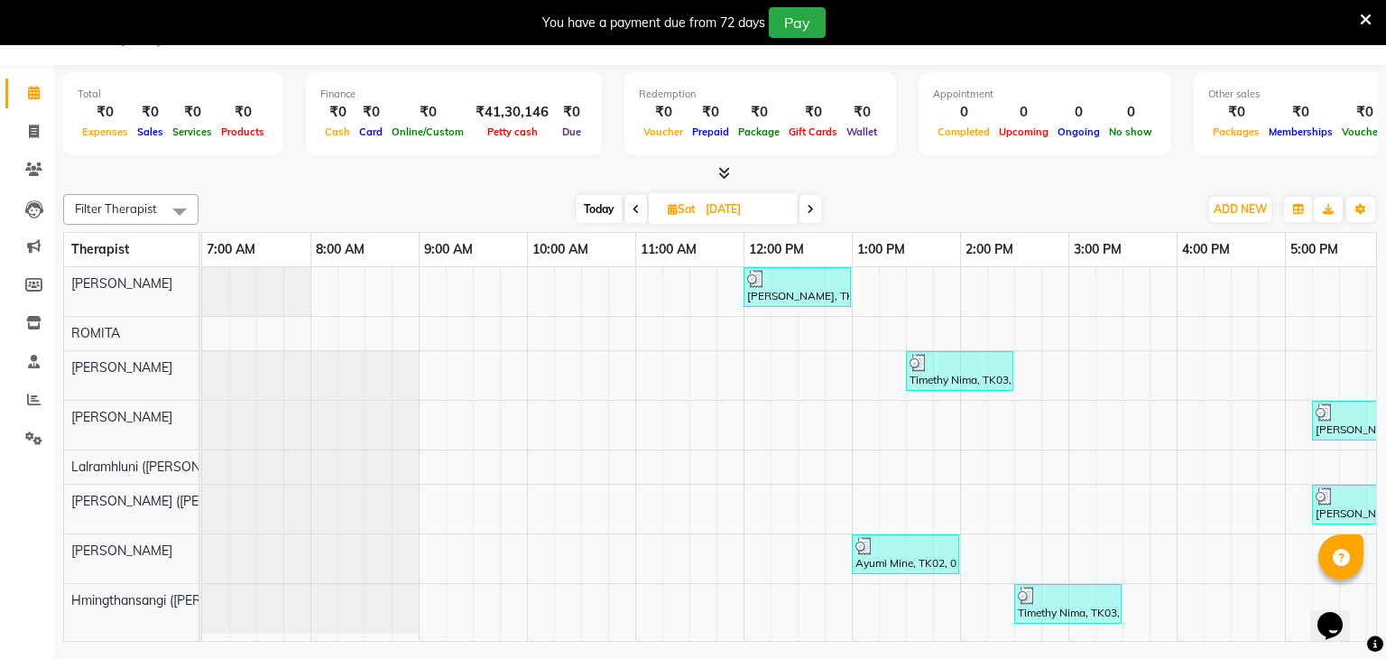
click at [814, 211] on span at bounding box center [810, 209] width 22 height 28
type input "[DATE]"
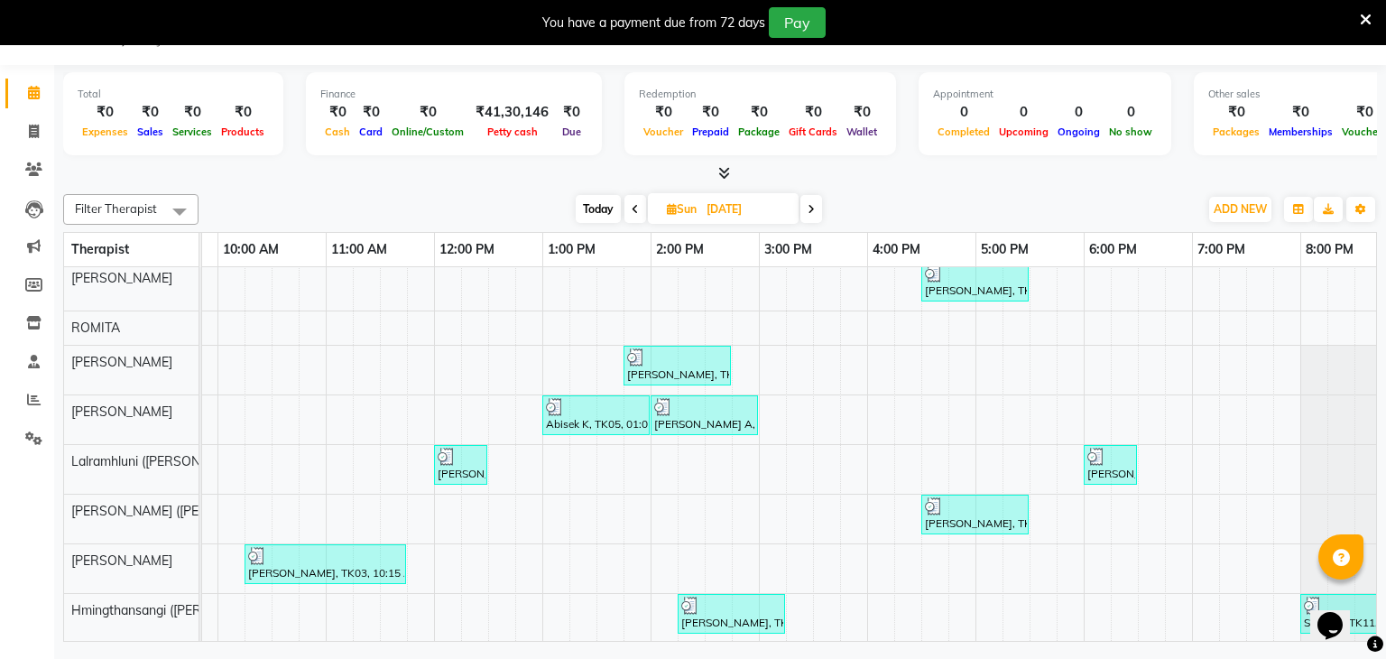
scroll to position [0, 309]
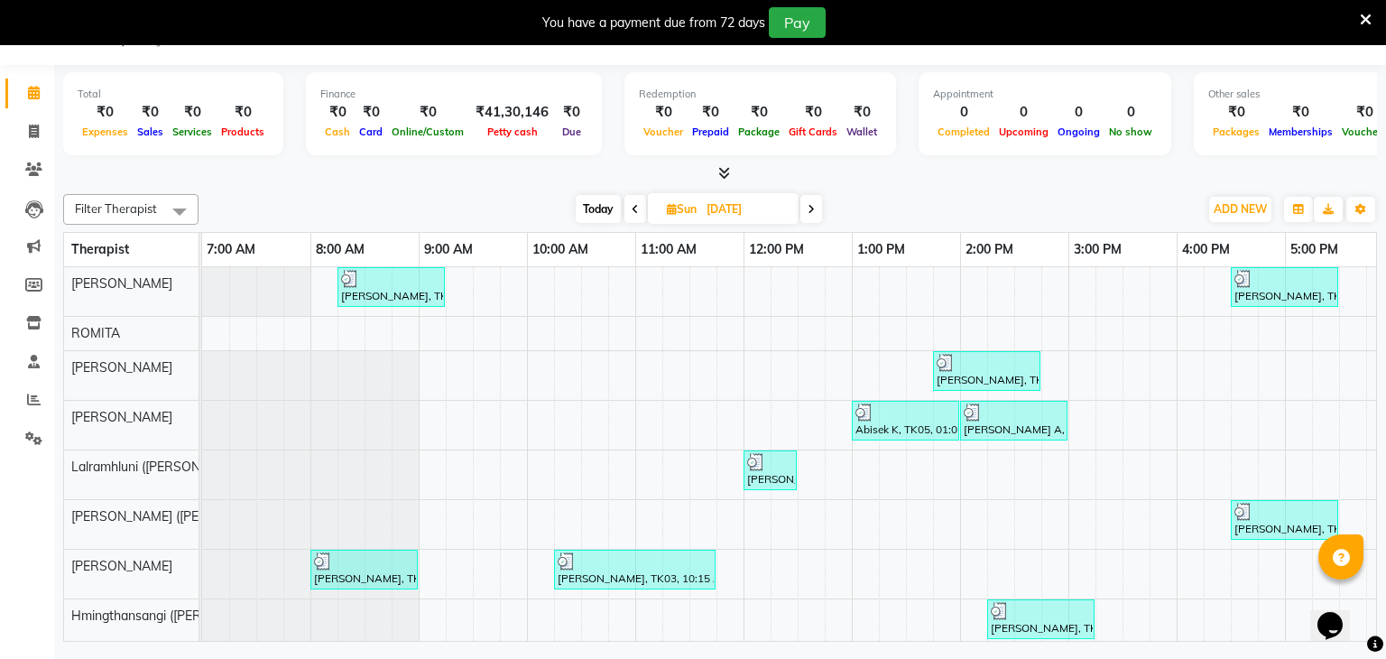
click at [639, 494] on div "Amit goenka, TK01, 08:15 AM-09:15 AM, Swedish De-Stress - 60 Mins B.R Ratnawat,…" at bounding box center [1122, 457] width 1841 height 381
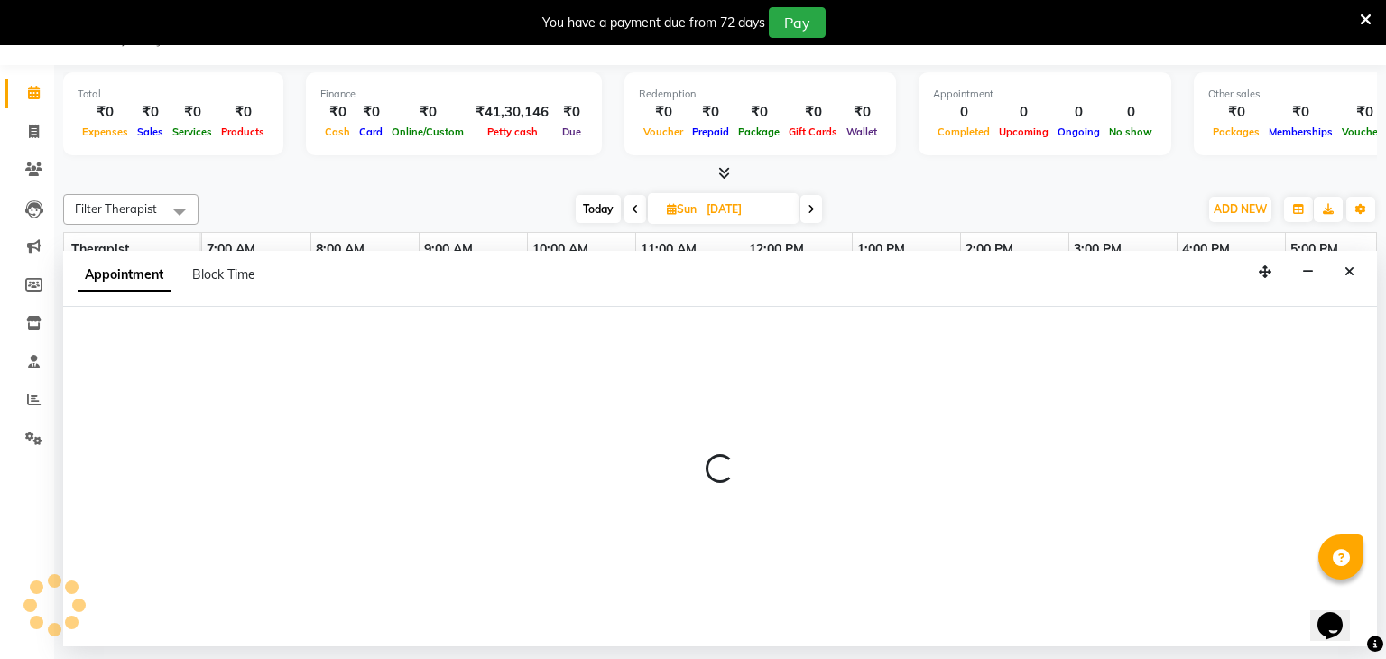
select select "48459"
select select "660"
select select "tentative"
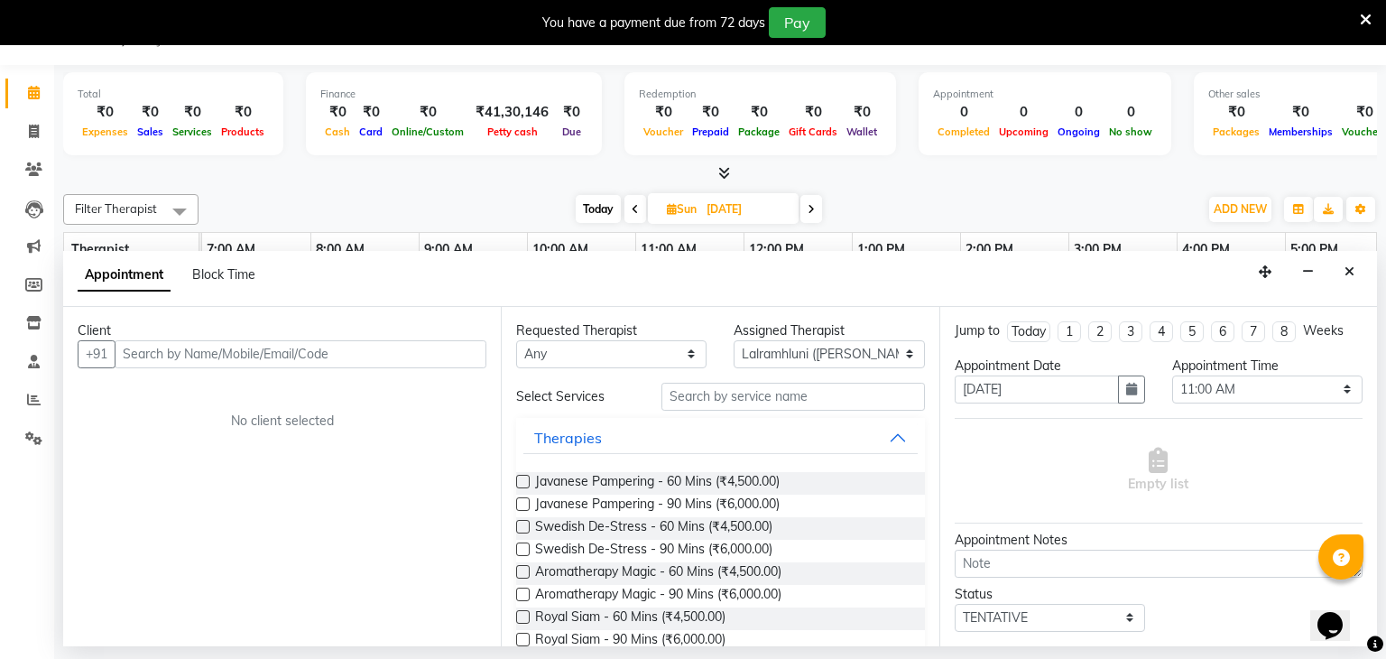
click at [1363, 27] on span at bounding box center [1366, 19] width 12 height 20
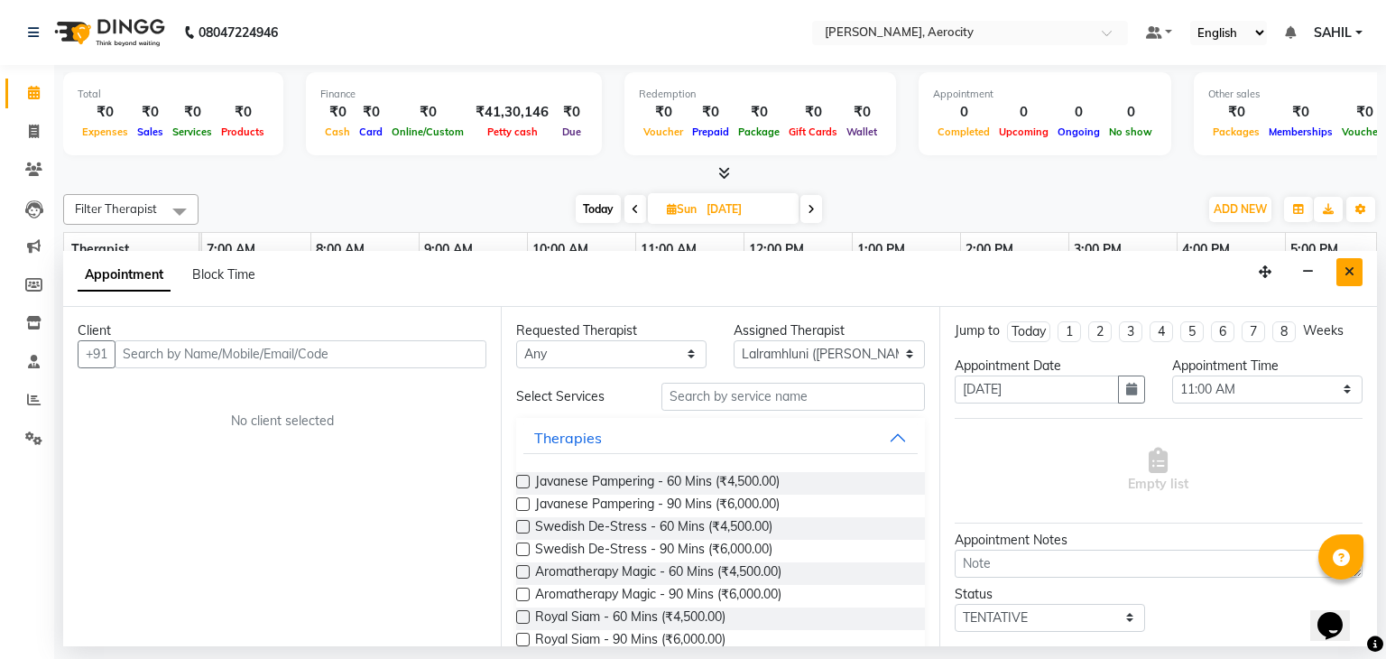
click at [1344, 274] on icon "Close" at bounding box center [1349, 271] width 10 height 13
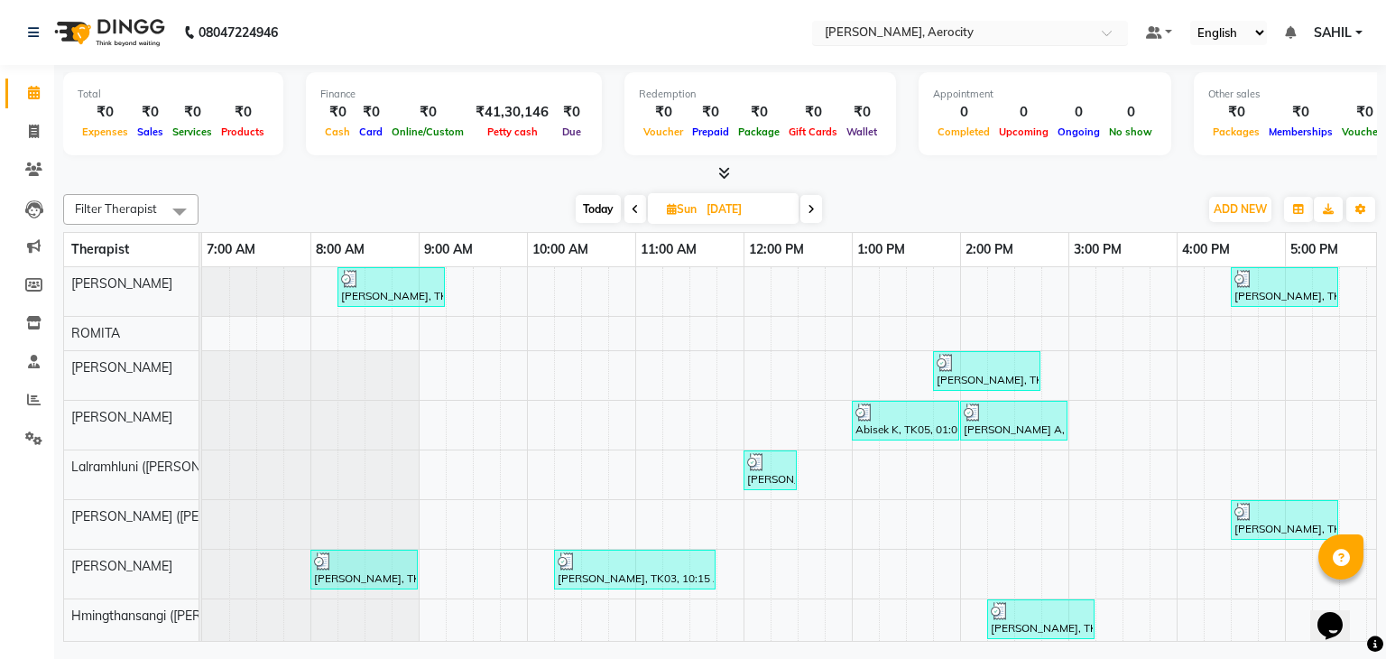
click at [933, 28] on input "text" at bounding box center [952, 34] width 262 height 18
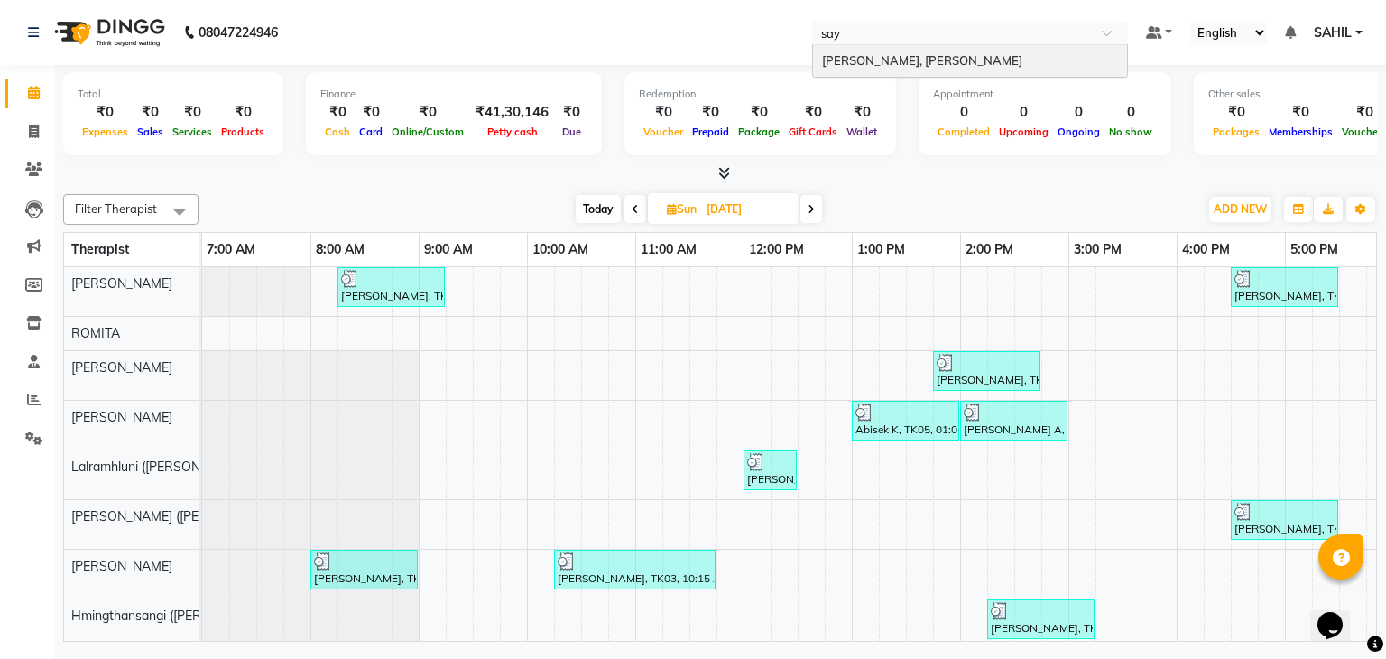
type input "saya"
click at [934, 52] on div "[PERSON_NAME], [PERSON_NAME]" at bounding box center [970, 61] width 314 height 32
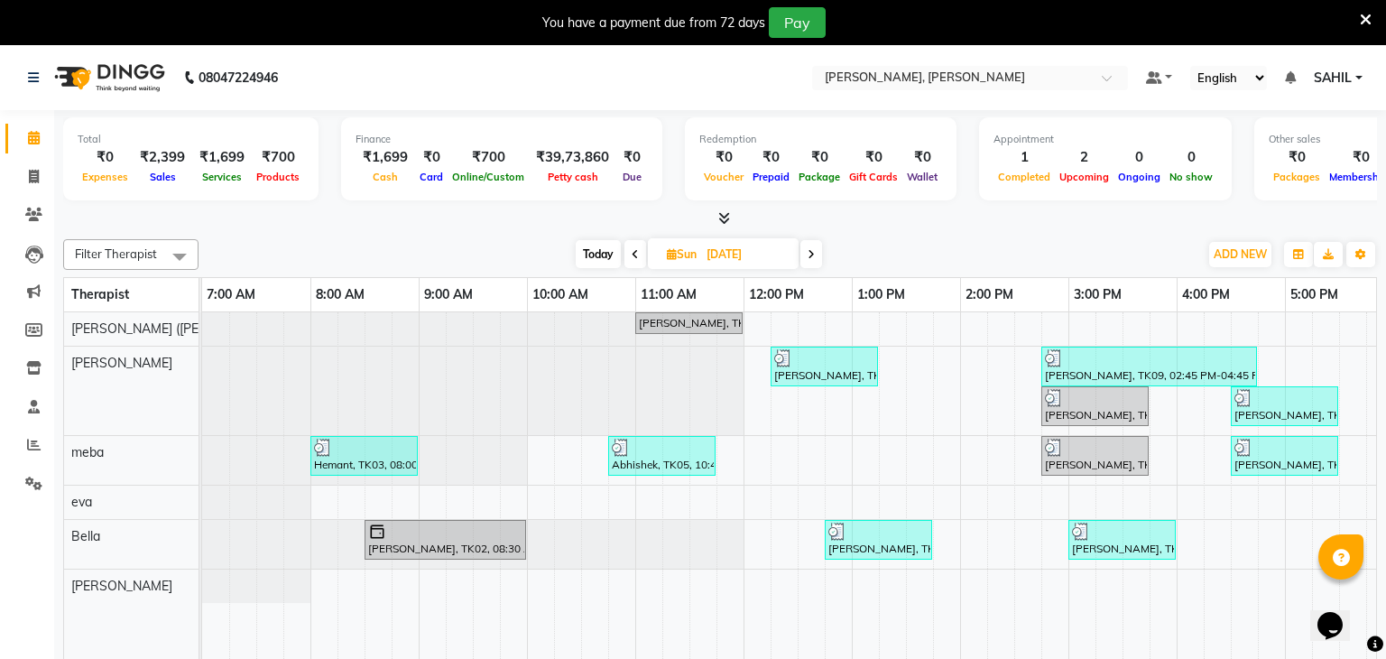
click at [635, 260] on span at bounding box center [635, 254] width 22 height 28
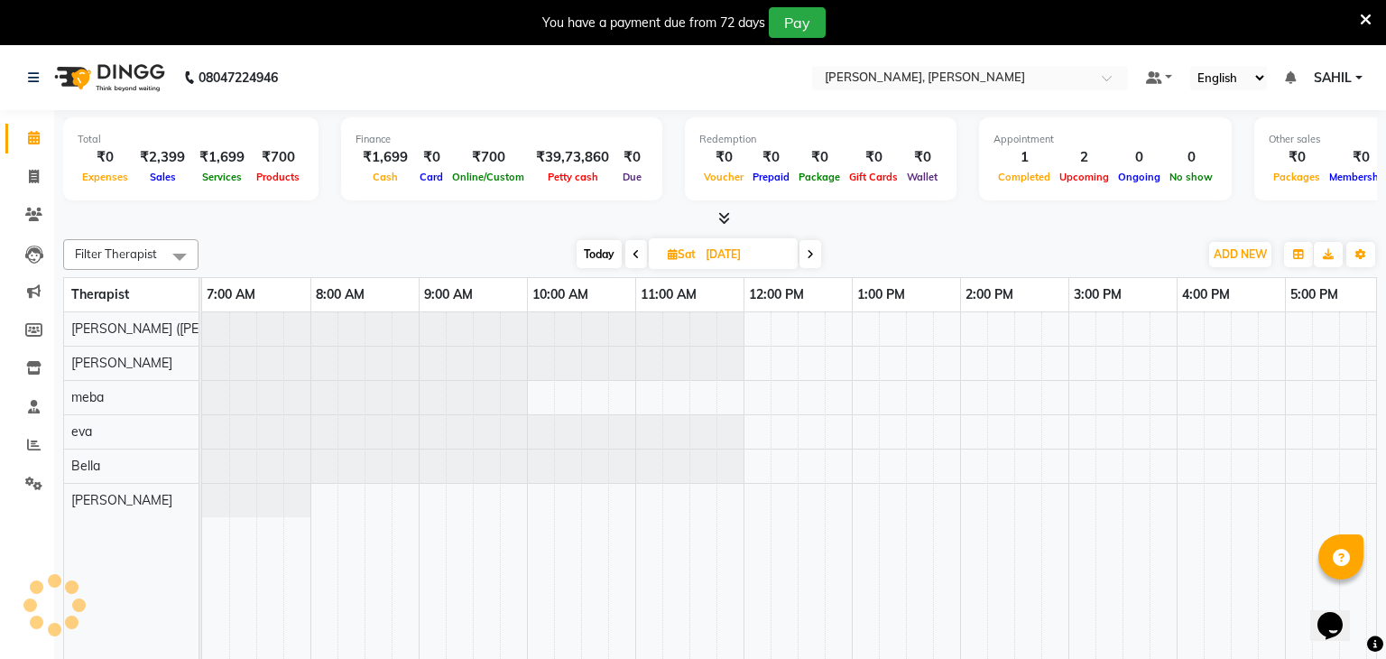
scroll to position [0, 433]
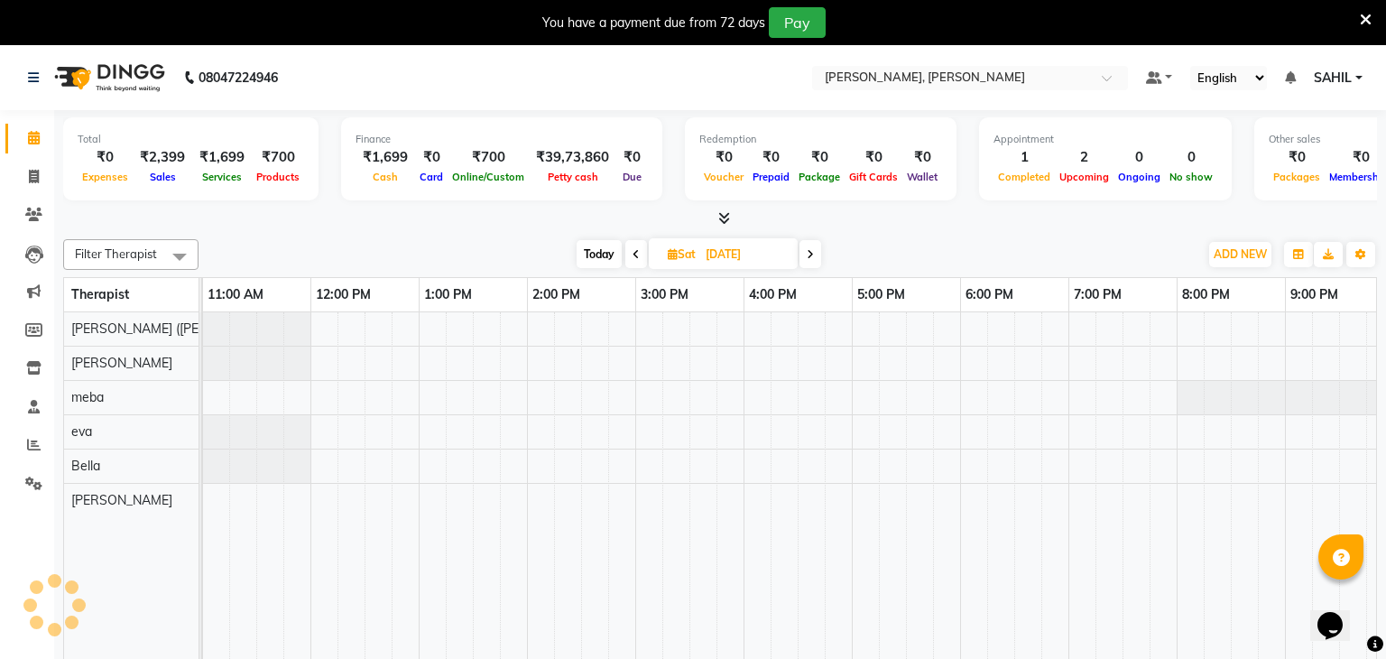
click at [635, 260] on span at bounding box center [636, 254] width 22 height 28
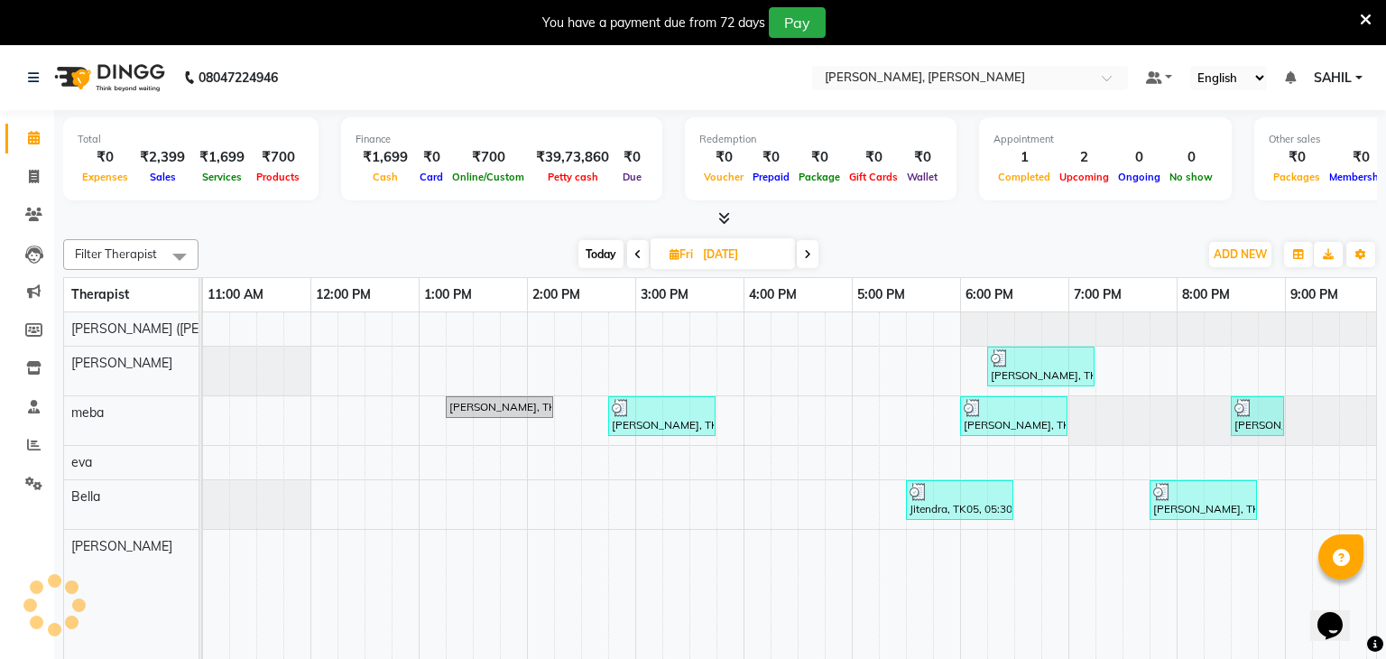
click at [635, 260] on span at bounding box center [638, 254] width 22 height 28
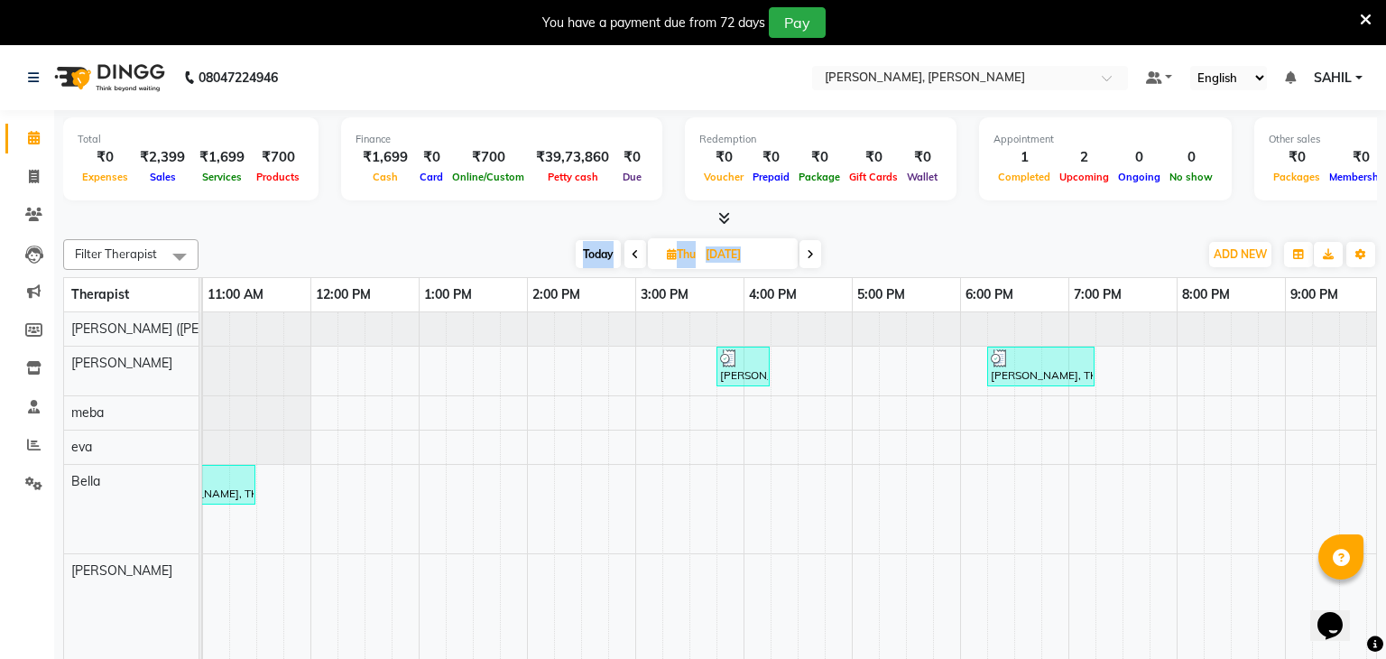
click at [635, 260] on span at bounding box center [635, 254] width 22 height 28
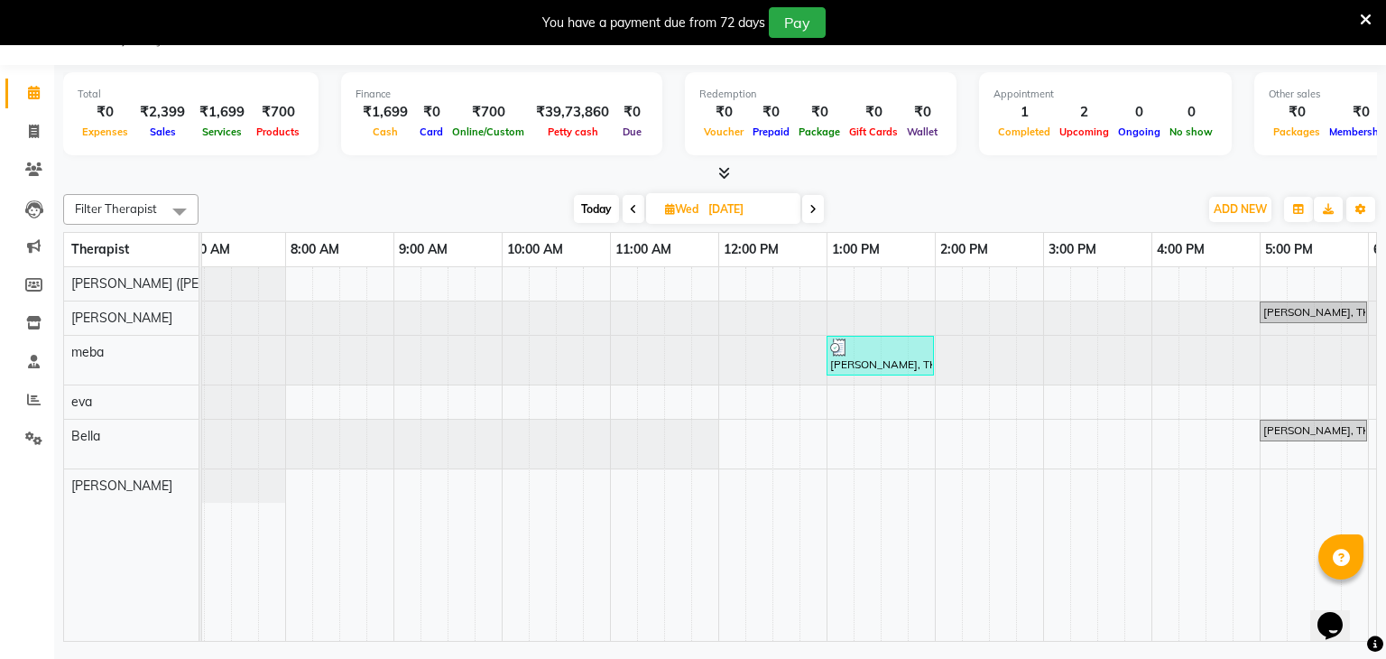
scroll to position [0, 0]
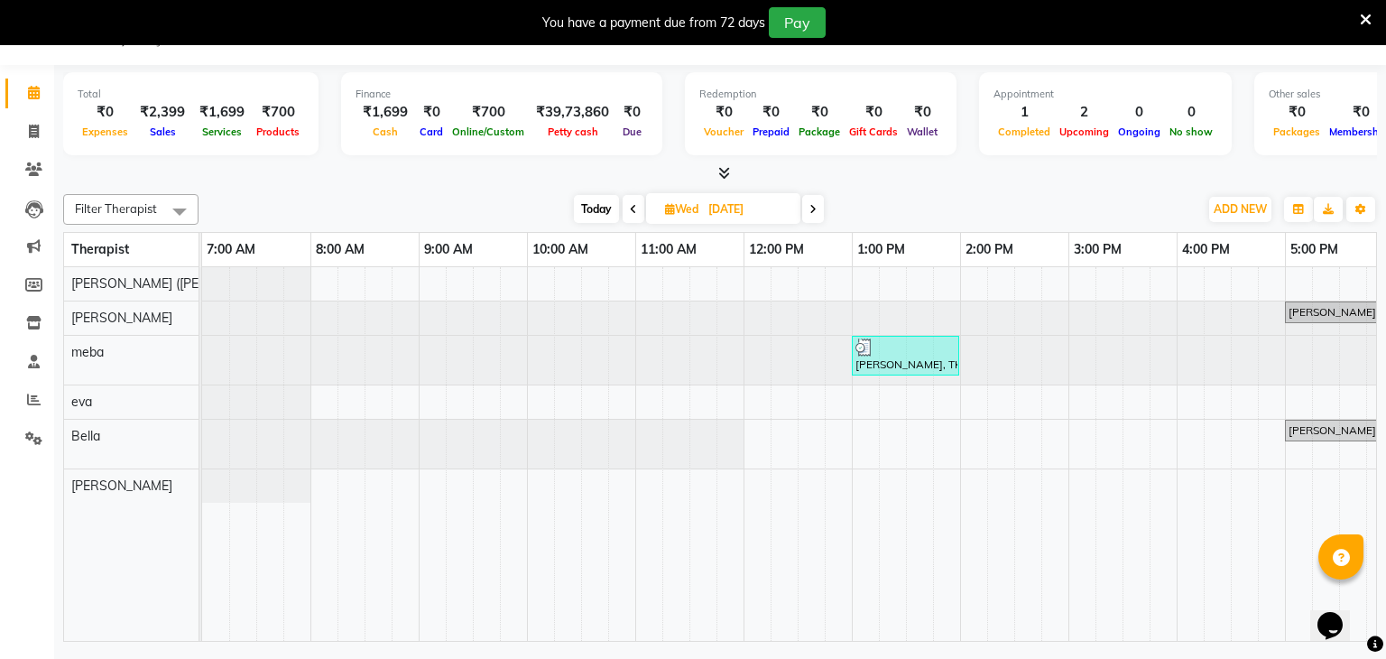
click at [818, 205] on span at bounding box center [813, 209] width 22 height 28
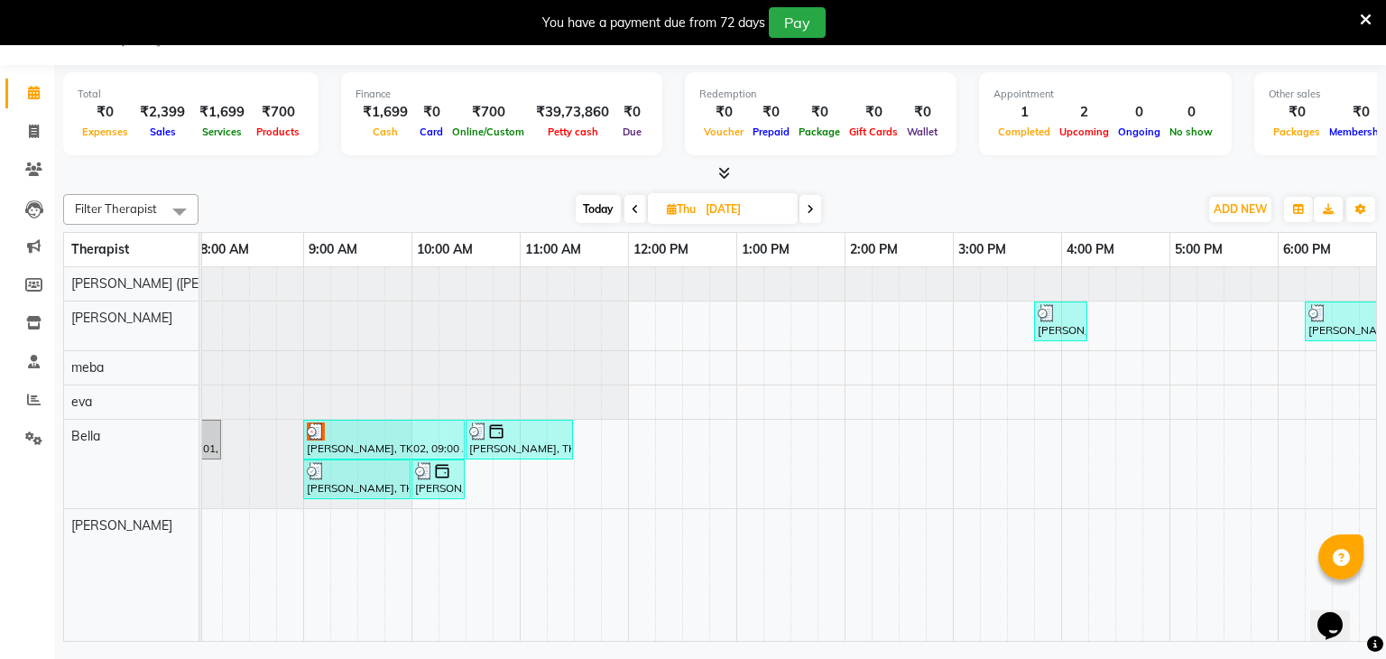
click at [808, 204] on icon at bounding box center [810, 209] width 7 height 11
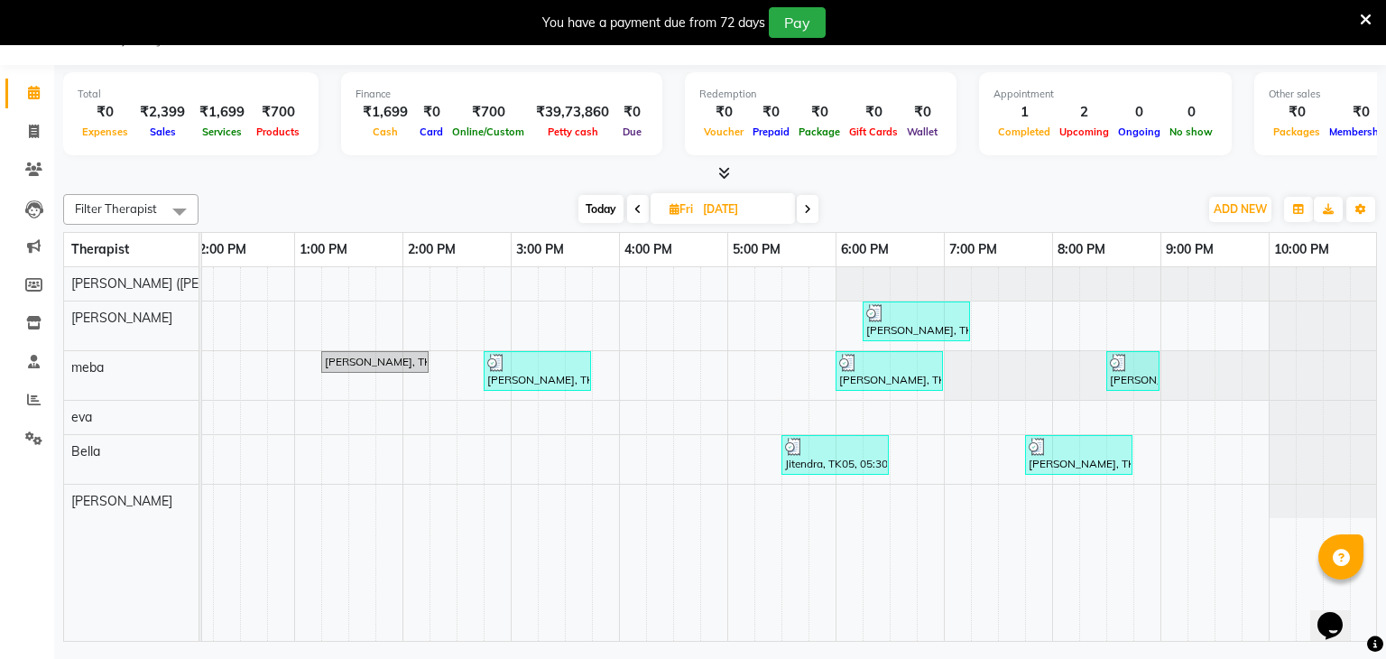
click at [802, 211] on span at bounding box center [808, 209] width 22 height 28
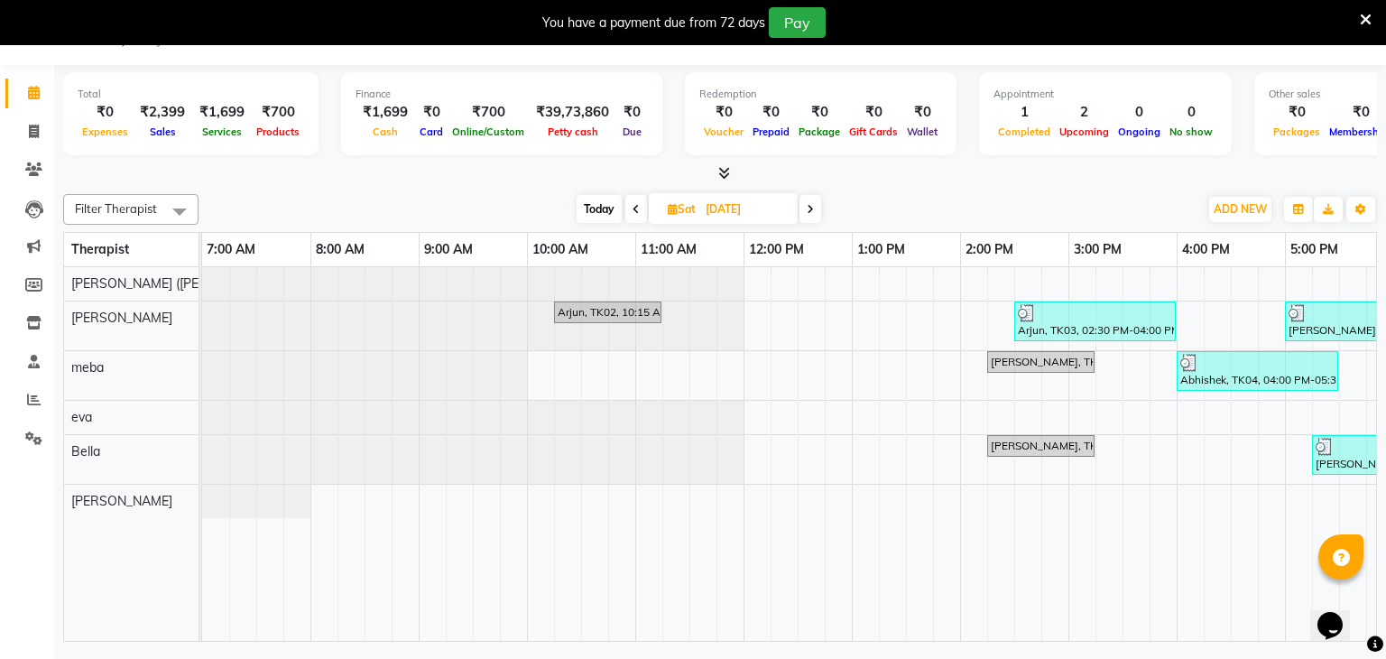
click at [642, 212] on span at bounding box center [636, 209] width 22 height 28
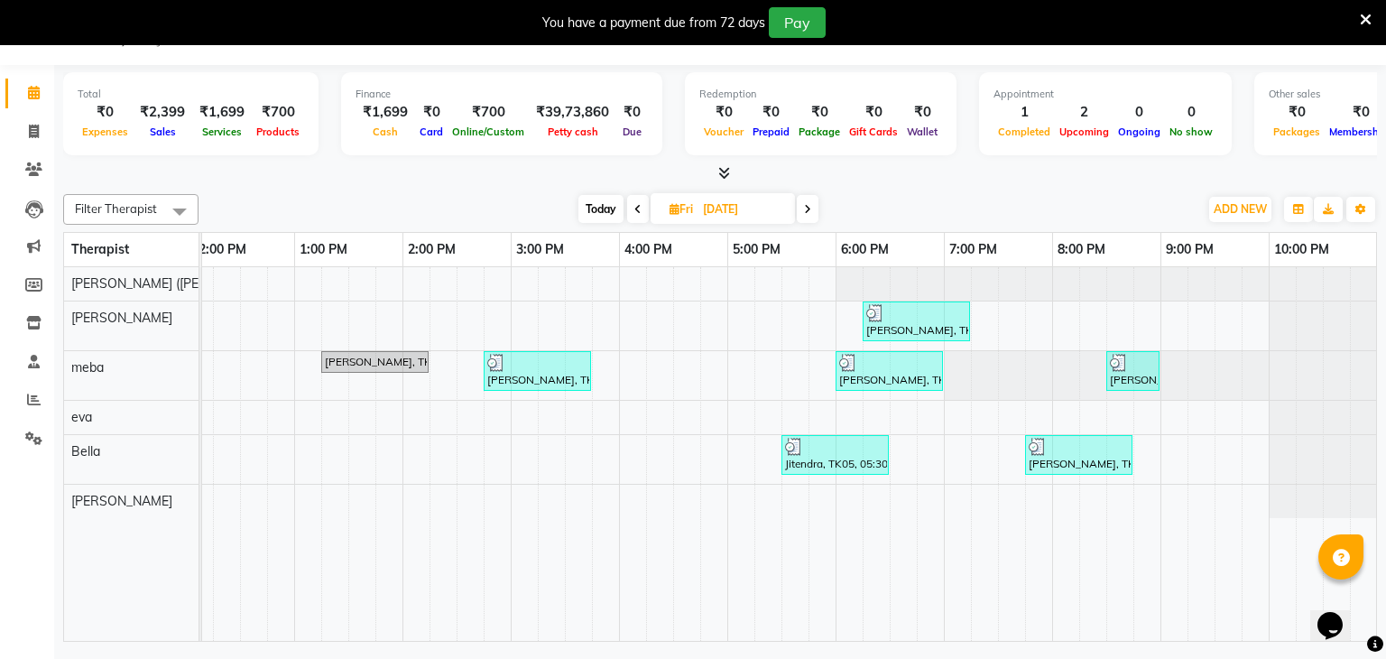
click at [807, 209] on icon at bounding box center [807, 209] width 7 height 11
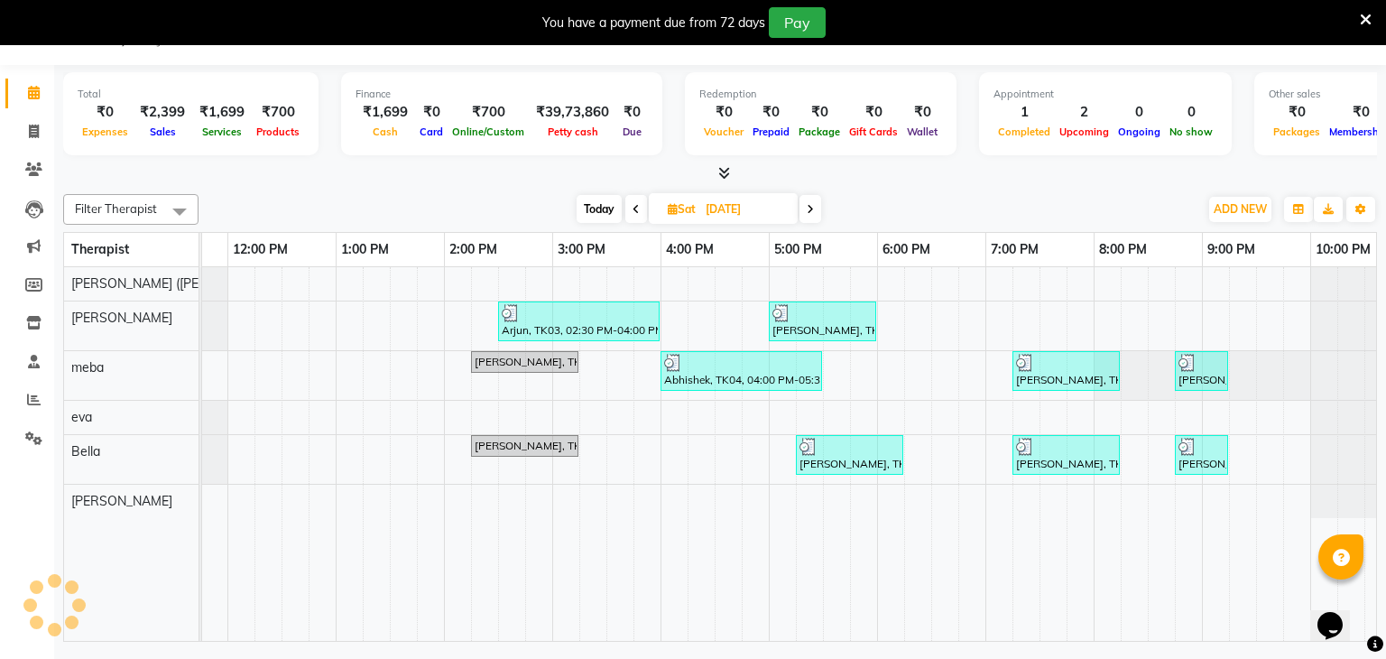
scroll to position [0, 524]
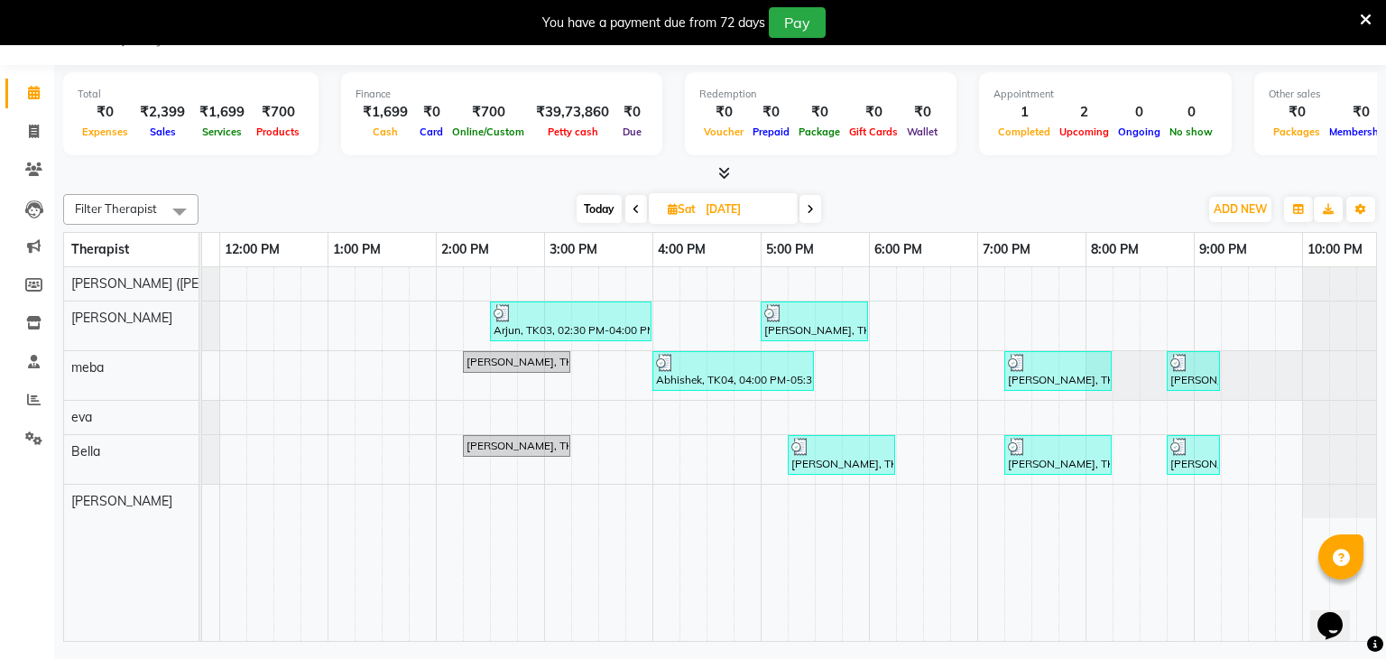
click at [811, 204] on icon at bounding box center [810, 209] width 7 height 11
type input "[DATE]"
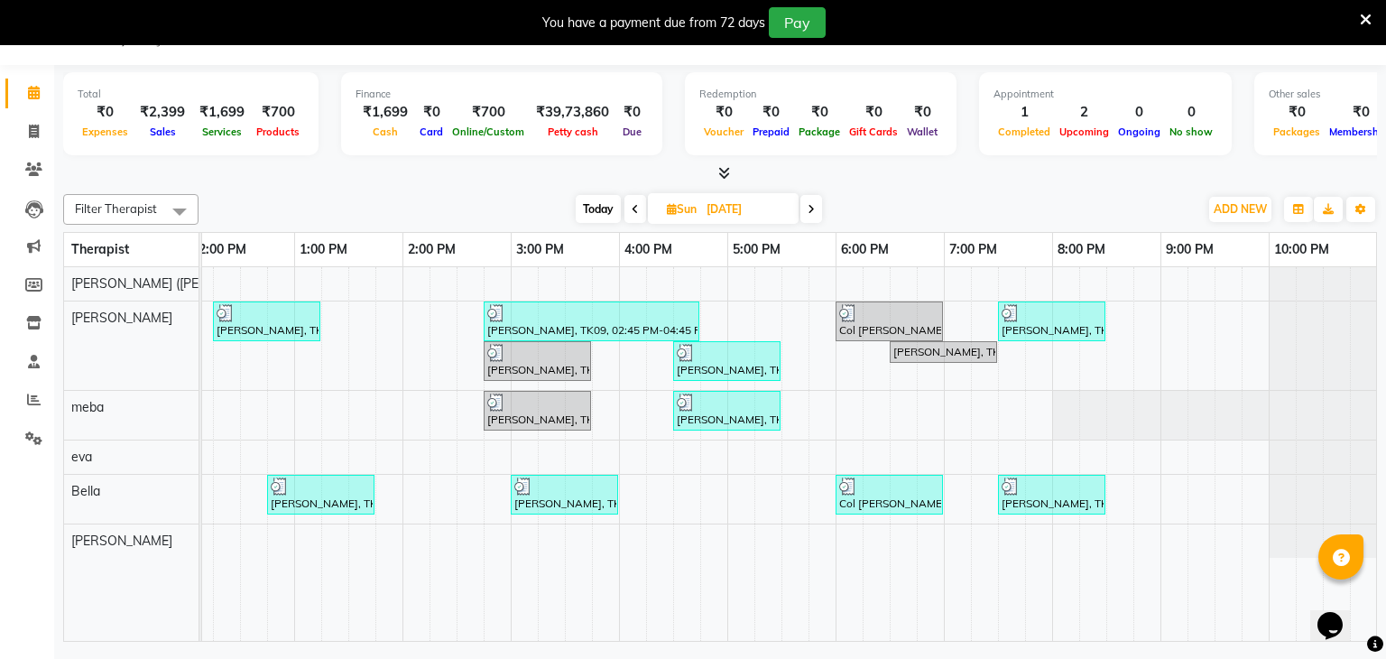
scroll to position [0, 0]
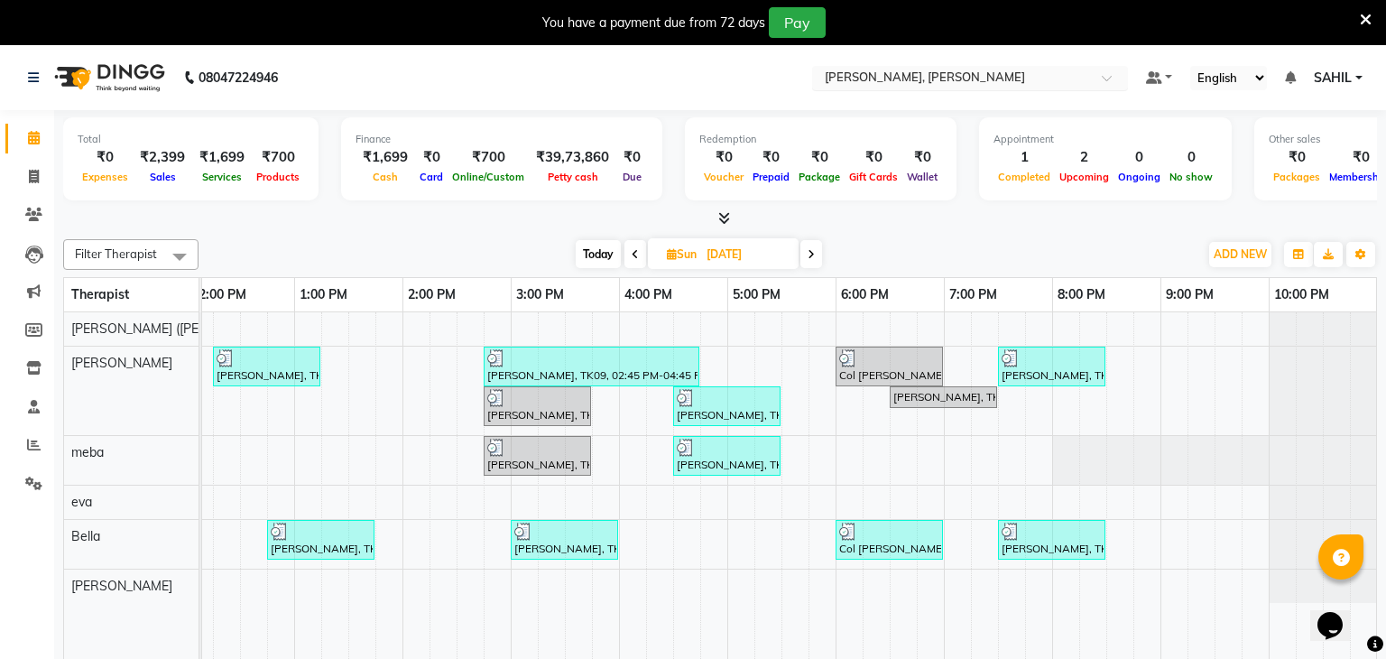
click at [881, 85] on input "text" at bounding box center [952, 79] width 262 height 18
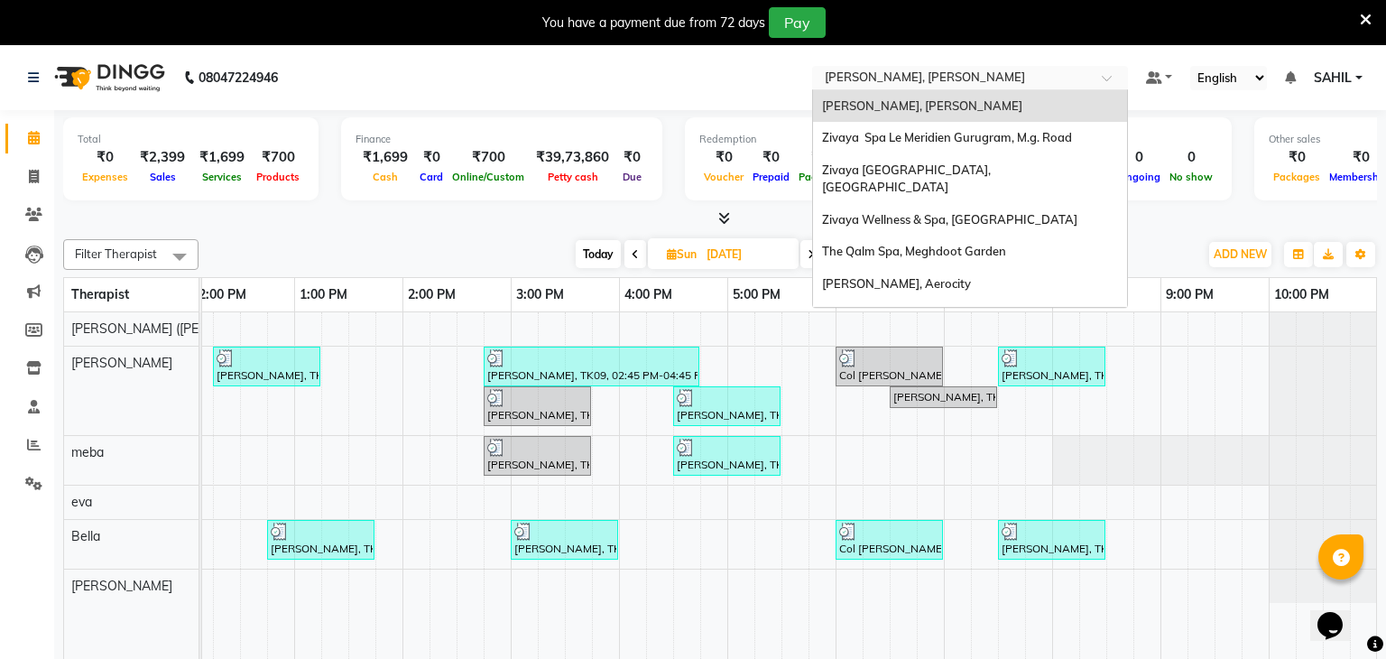
type input "q"
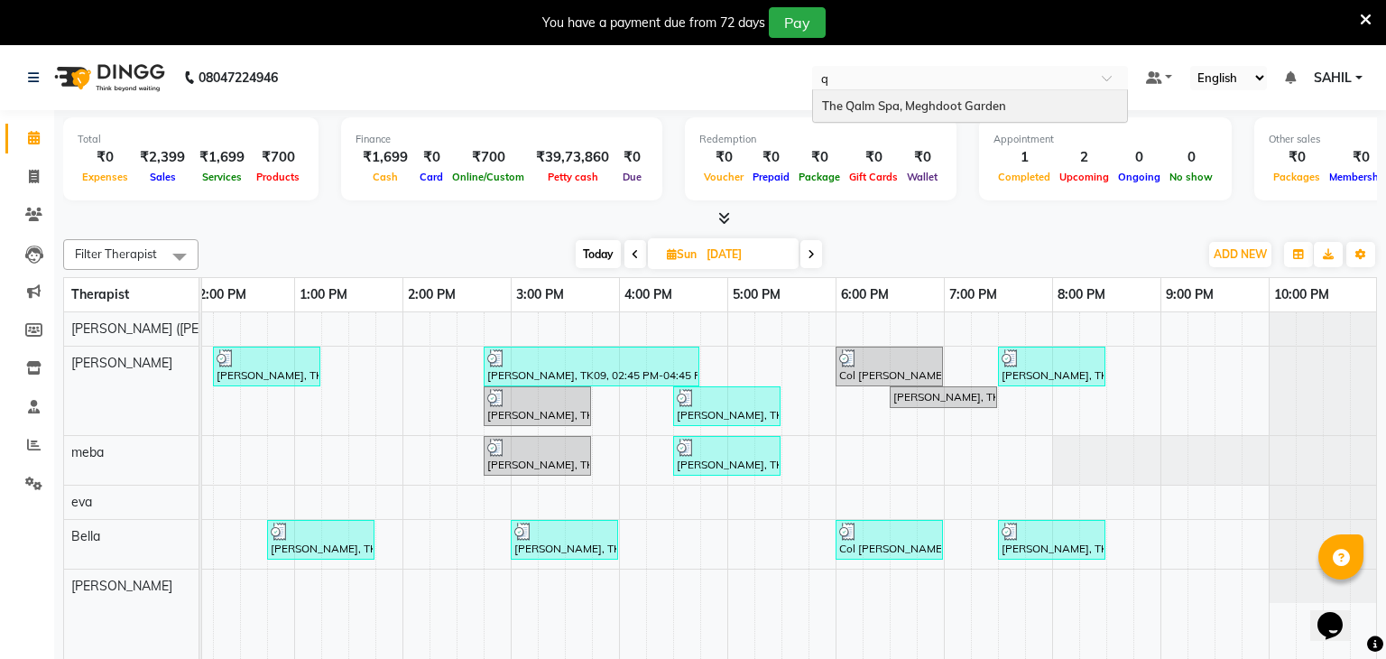
click at [876, 107] on span "The Qalm Spa, Meghdoot Garden" at bounding box center [914, 105] width 184 height 14
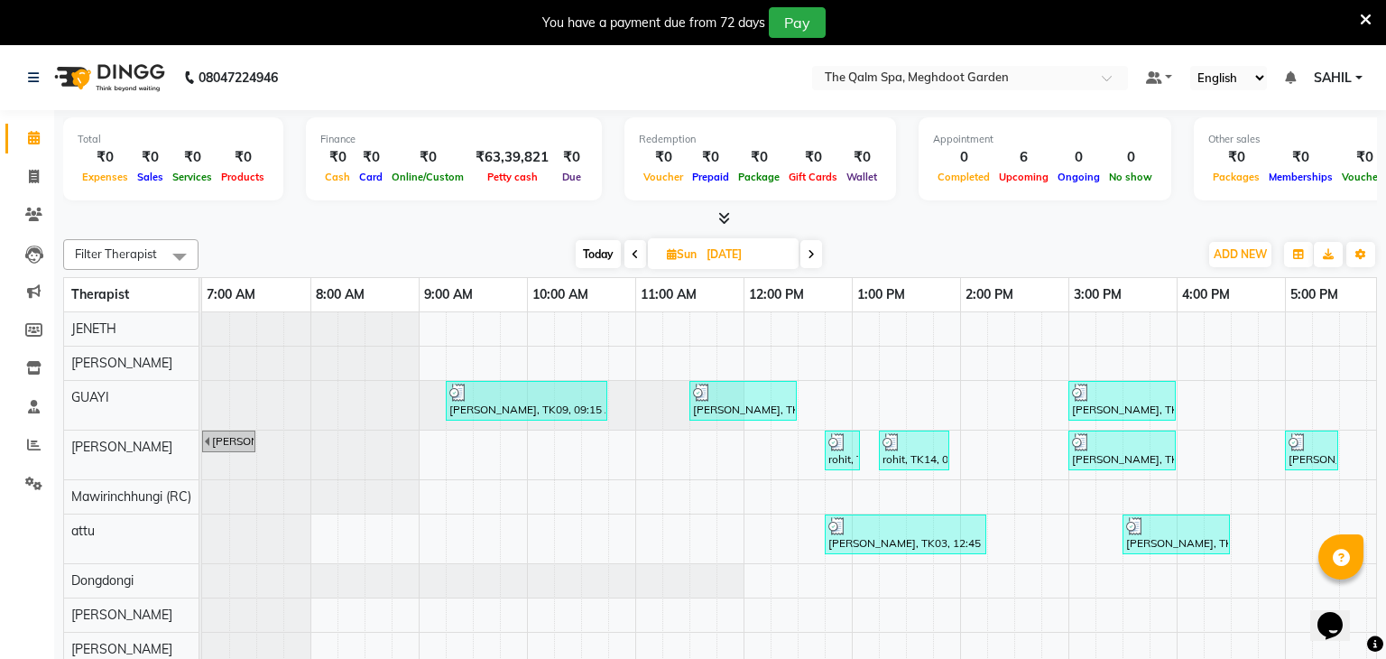
click at [637, 258] on span at bounding box center [635, 254] width 22 height 28
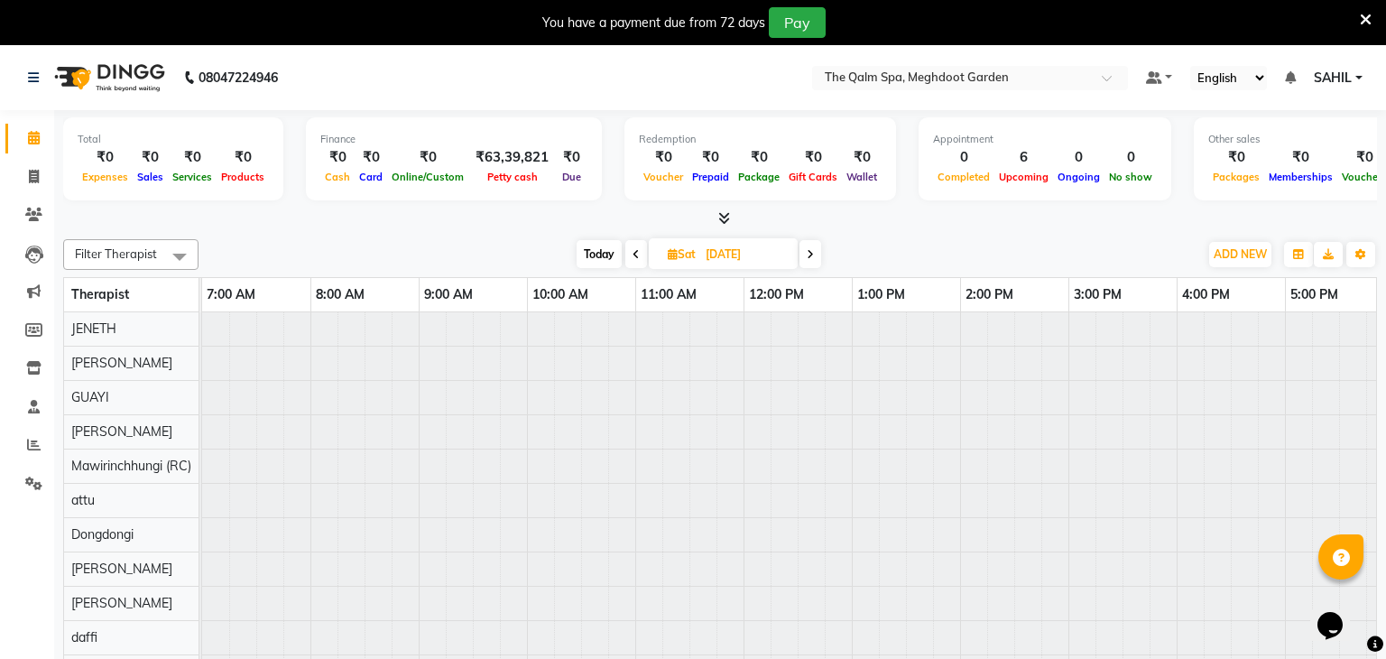
scroll to position [0, 433]
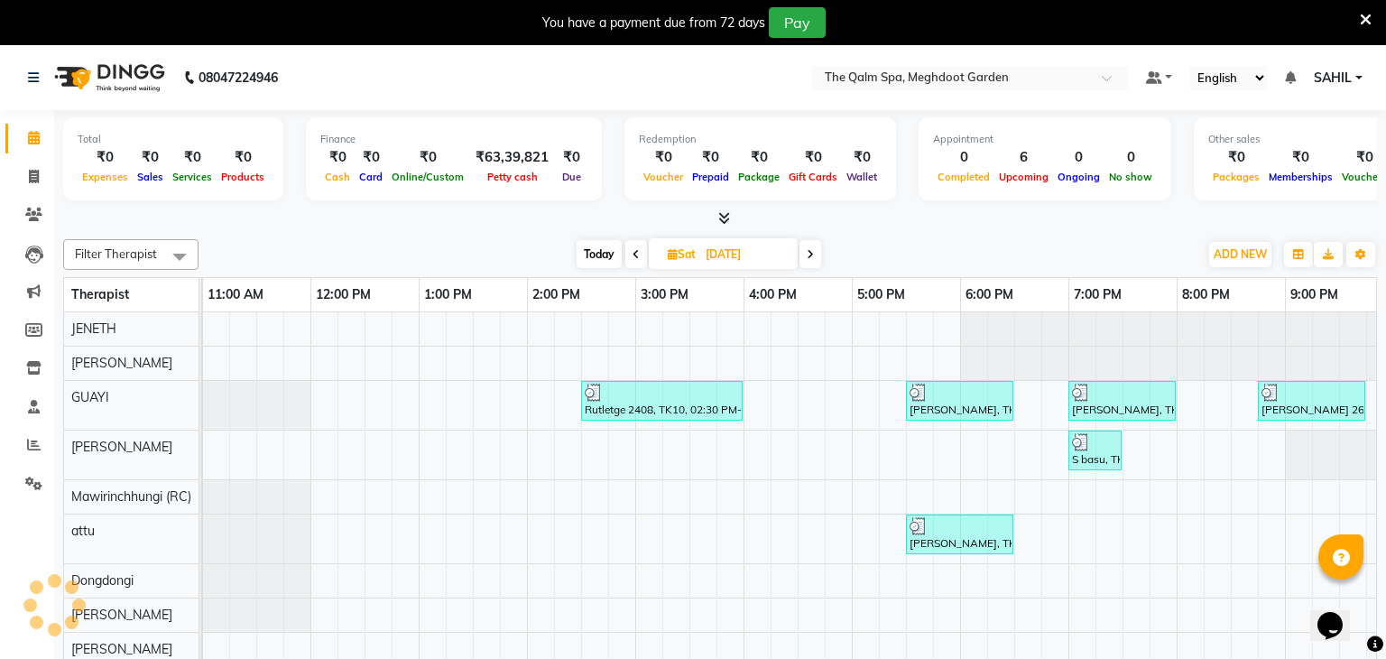
click at [637, 258] on icon at bounding box center [636, 254] width 7 height 11
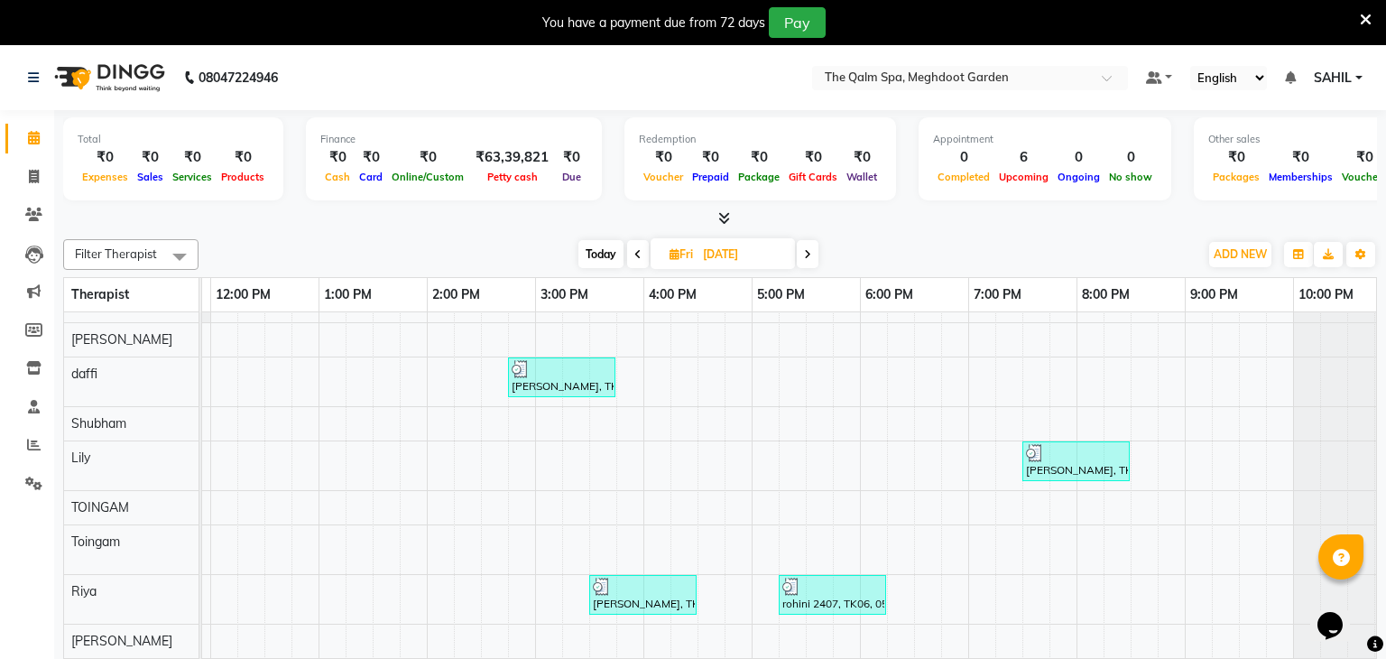
scroll to position [306, 0]
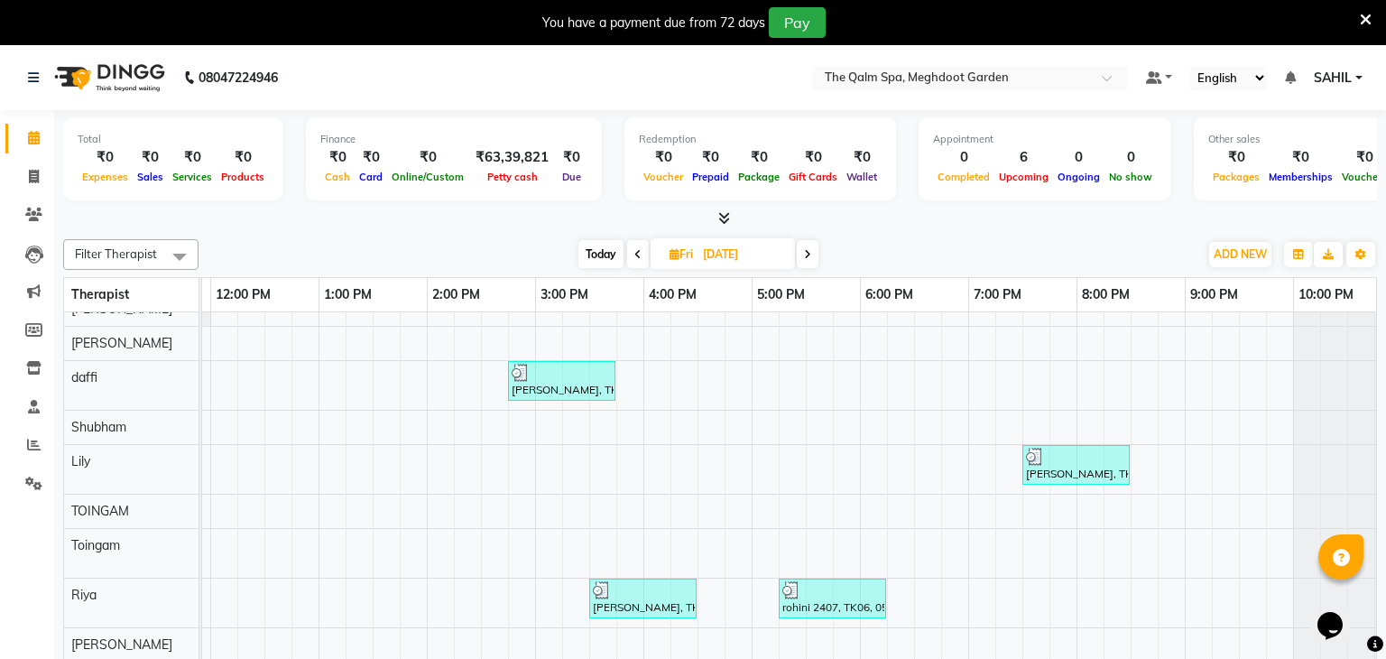
click at [810, 254] on icon at bounding box center [807, 254] width 7 height 11
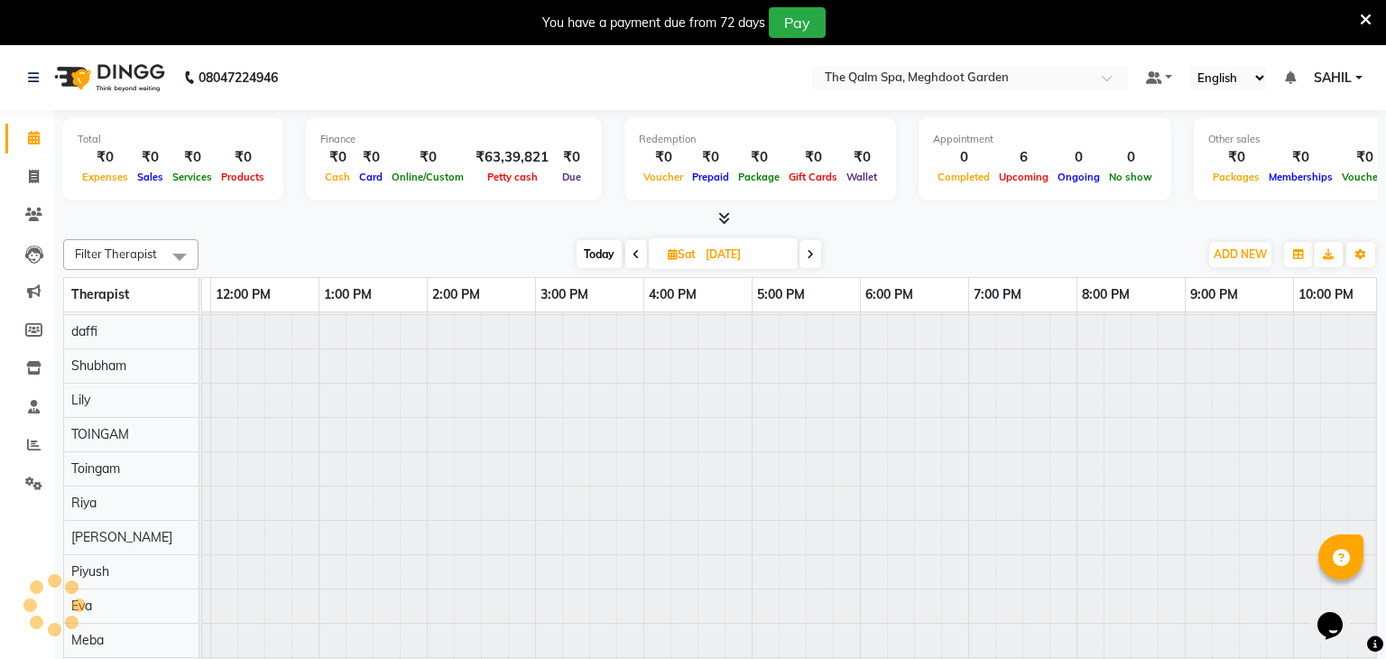
scroll to position [306, 433]
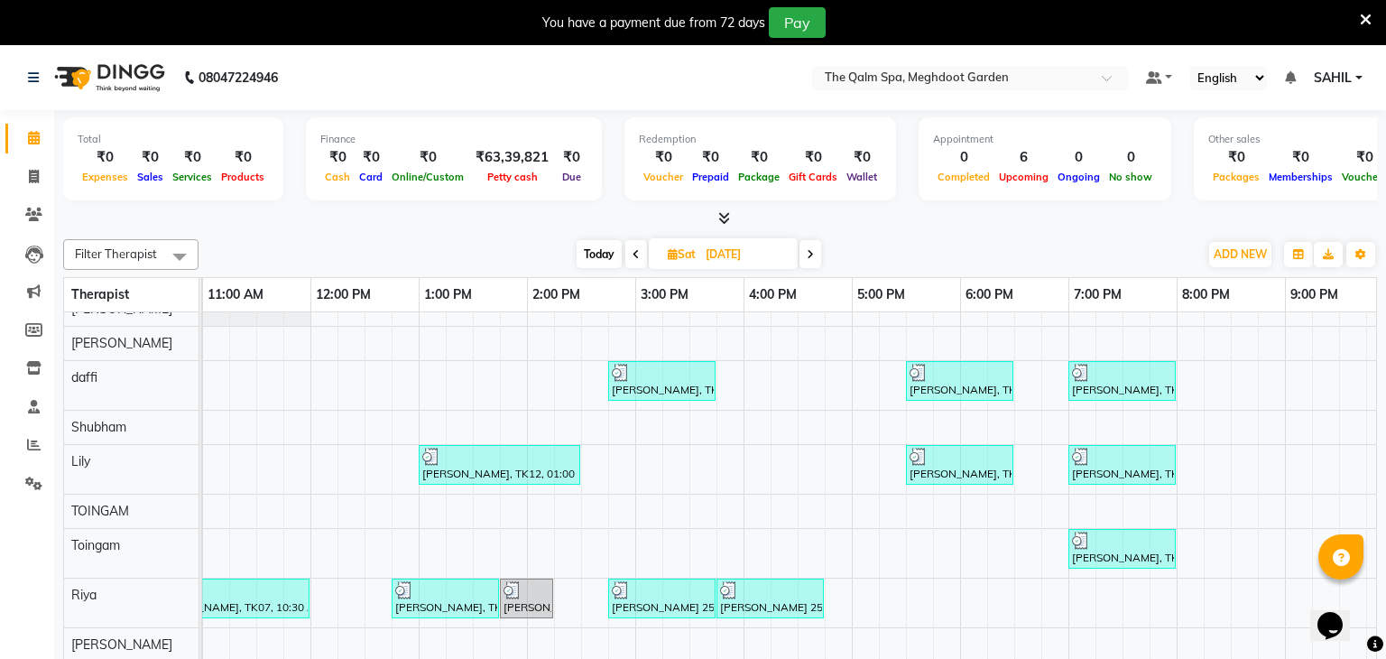
click at [810, 254] on icon at bounding box center [810, 254] width 7 height 11
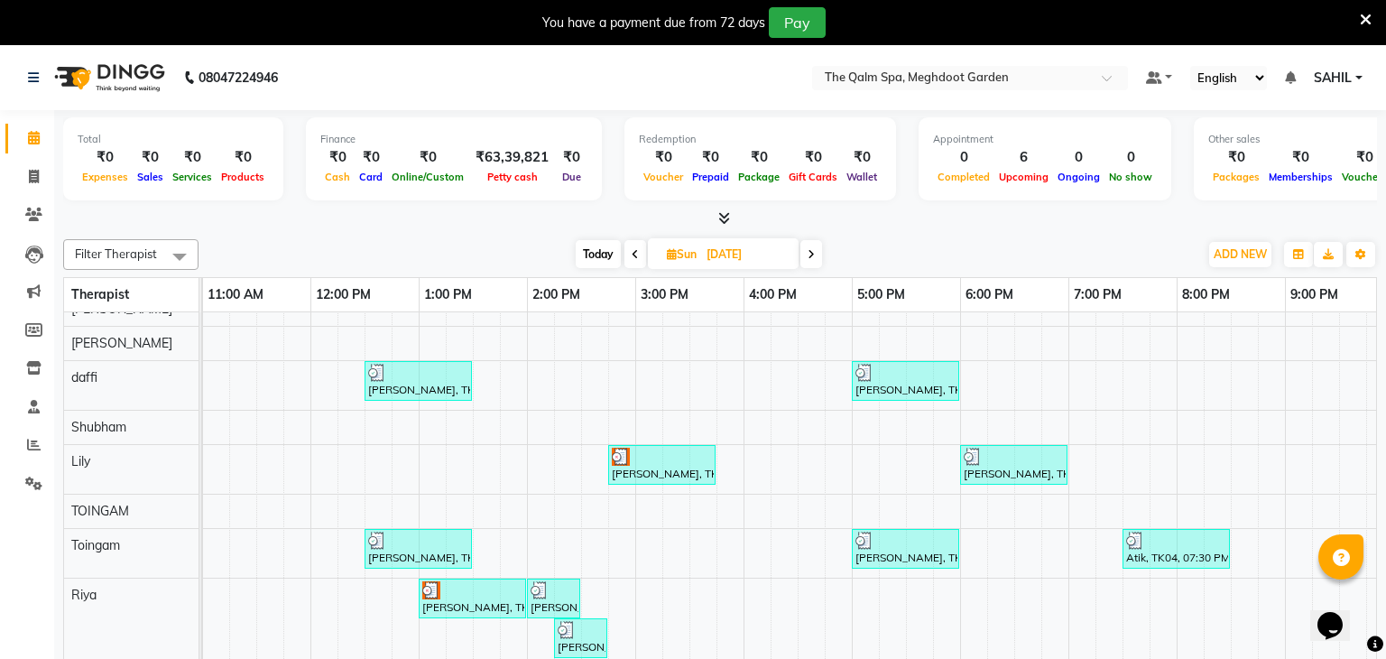
scroll to position [0, 0]
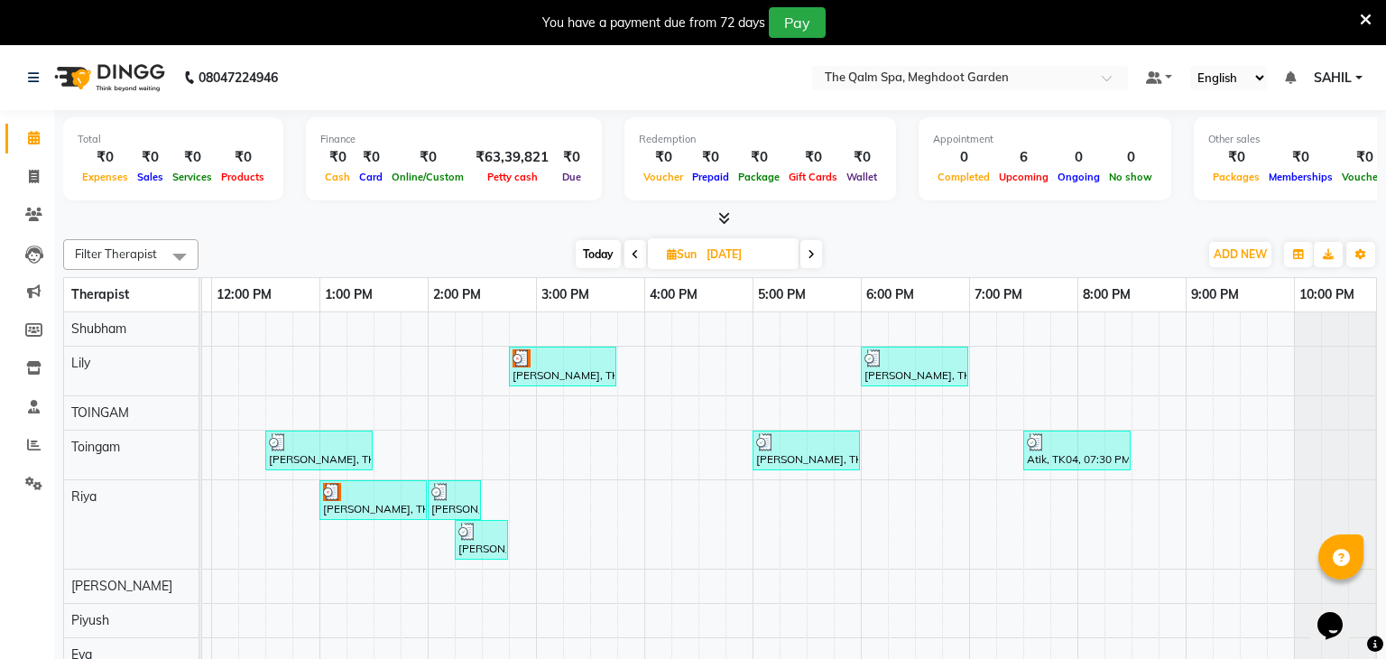
click at [640, 255] on span at bounding box center [635, 254] width 22 height 28
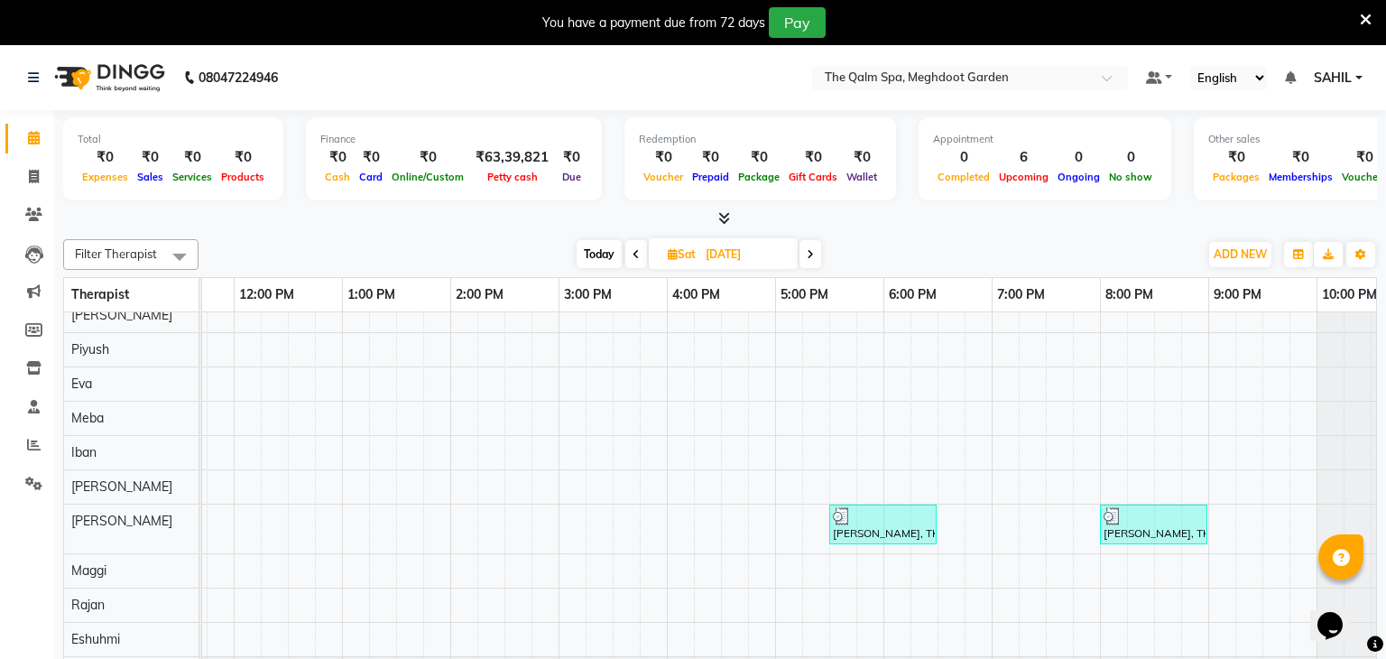
click at [810, 245] on span at bounding box center [810, 254] width 22 height 28
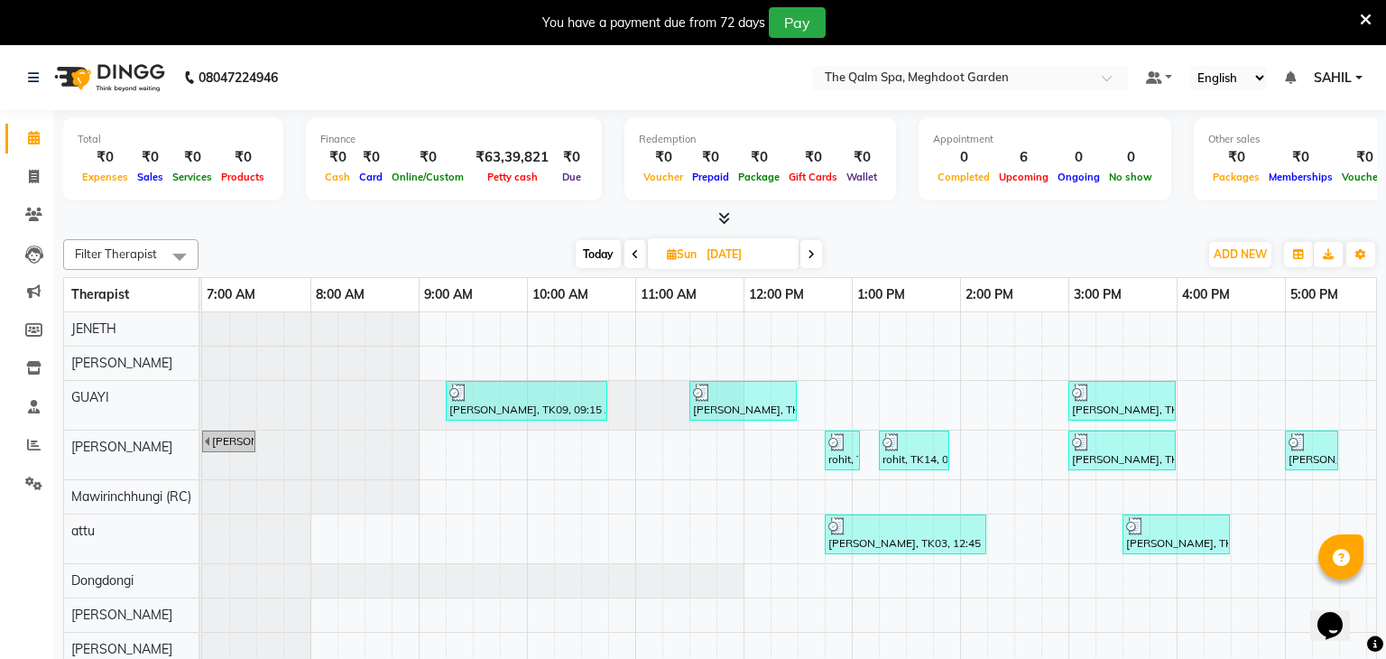
click at [632, 257] on icon at bounding box center [635, 254] width 7 height 11
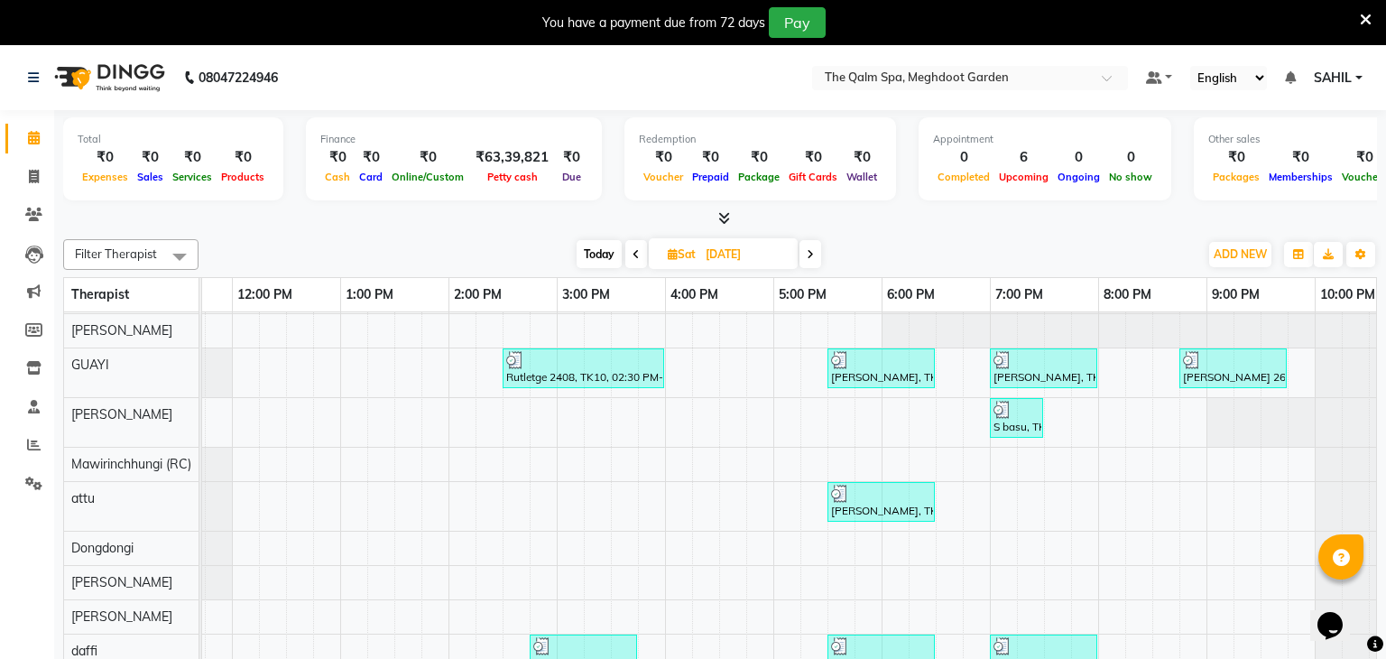
click at [642, 257] on span at bounding box center [636, 254] width 22 height 28
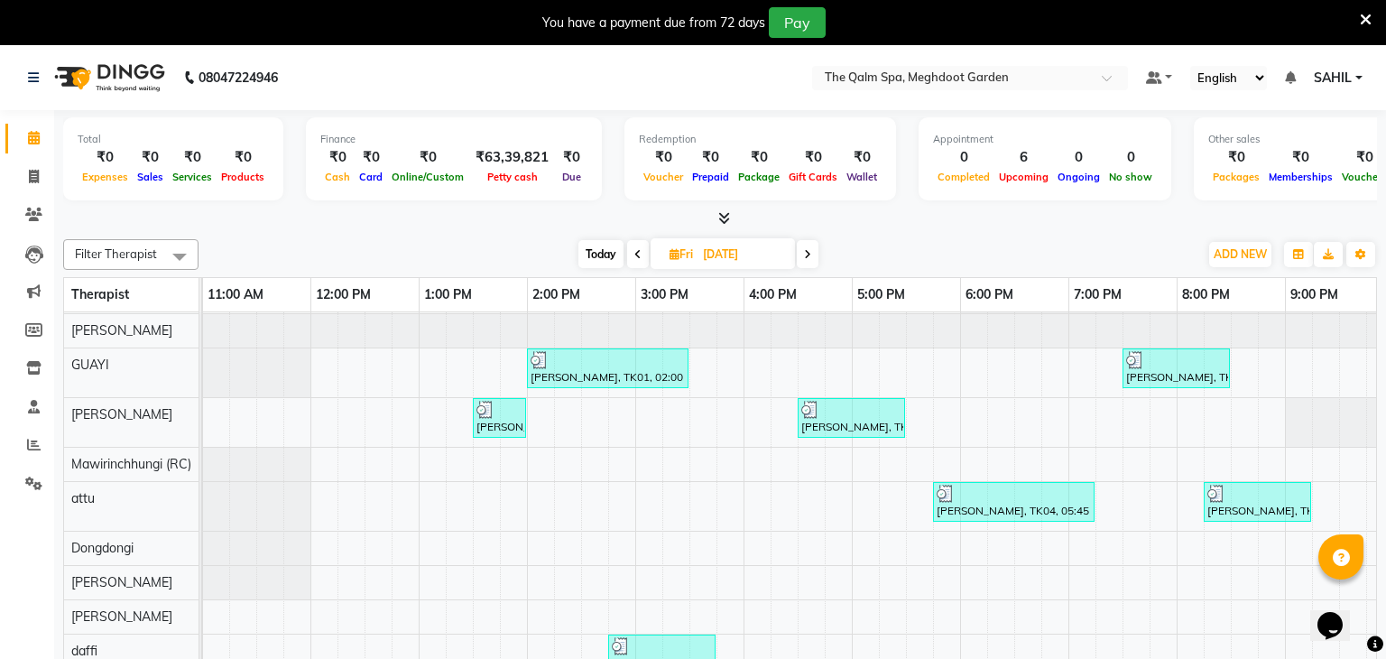
click at [811, 252] on span at bounding box center [808, 254] width 22 height 28
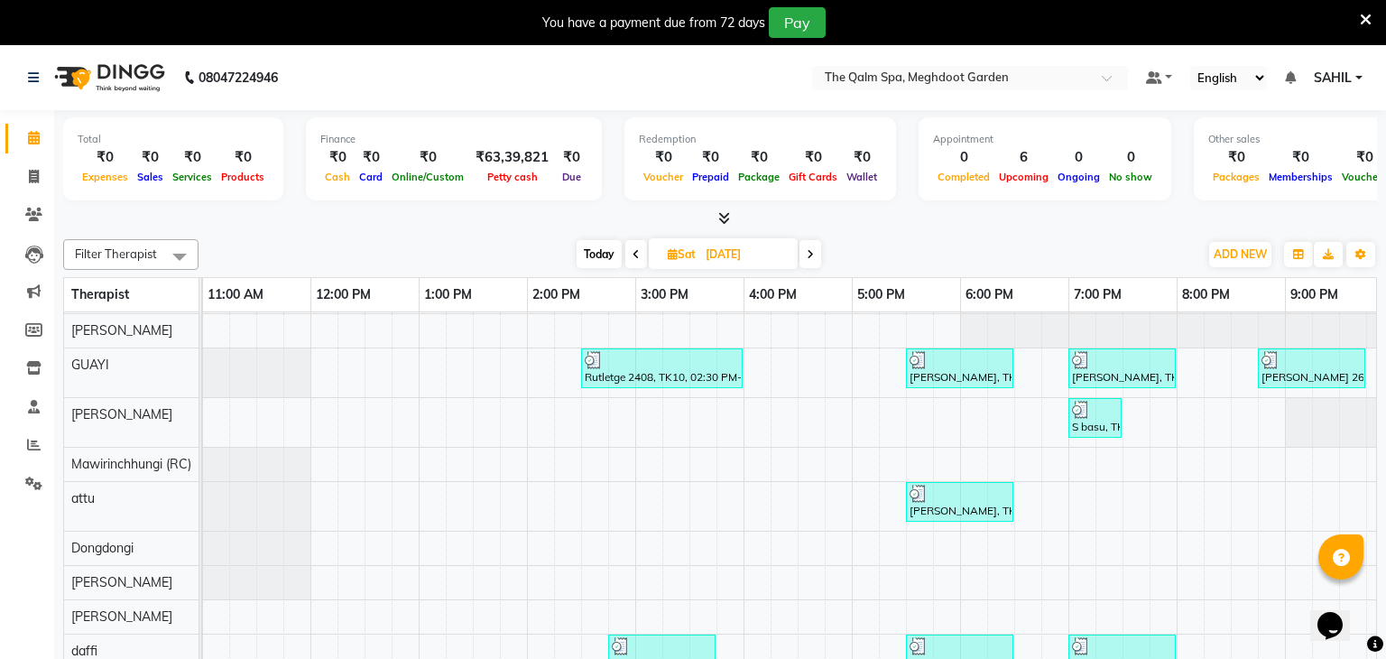
click at [818, 252] on span at bounding box center [810, 254] width 22 height 28
type input "[DATE]"
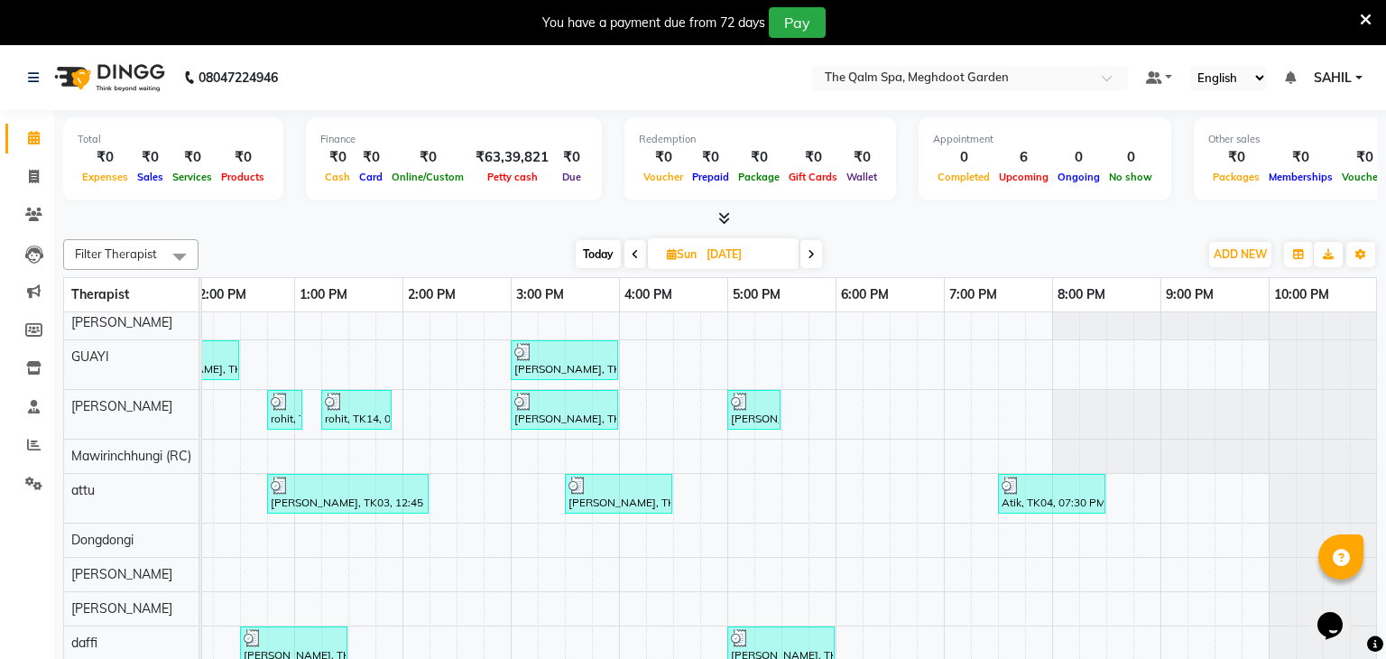
scroll to position [58, 558]
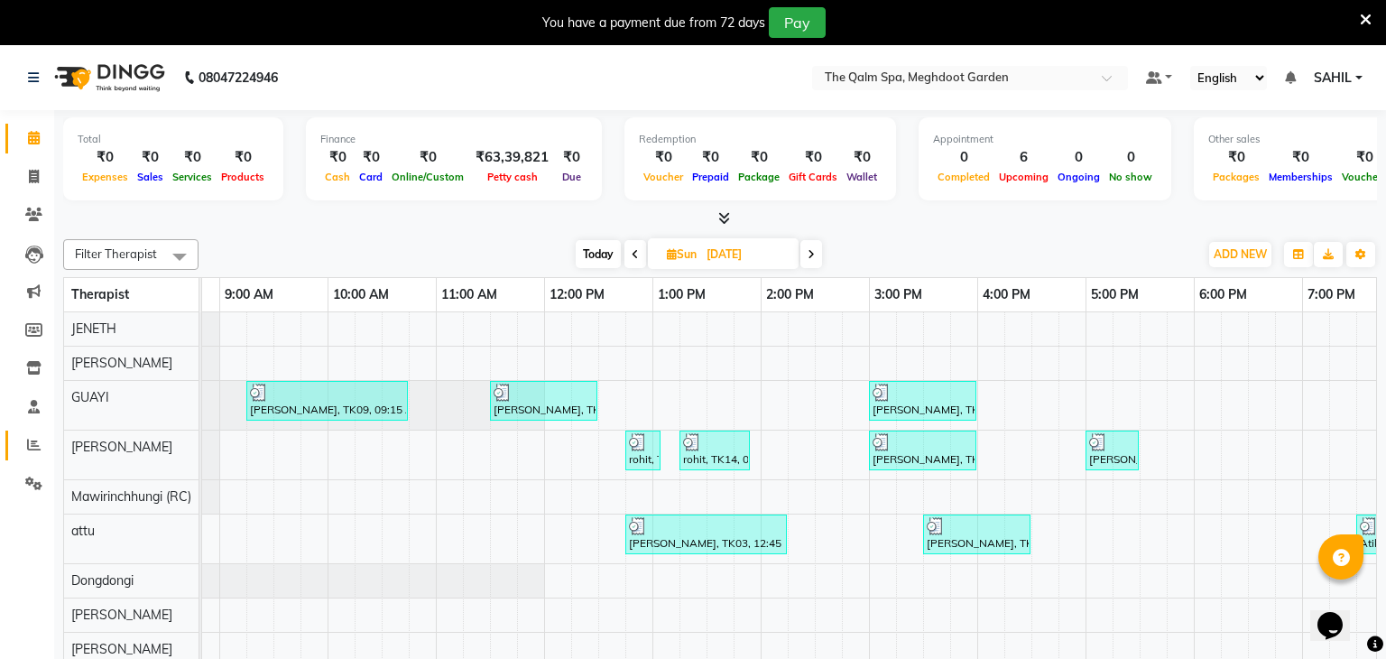
click at [29, 438] on icon at bounding box center [34, 445] width 14 height 14
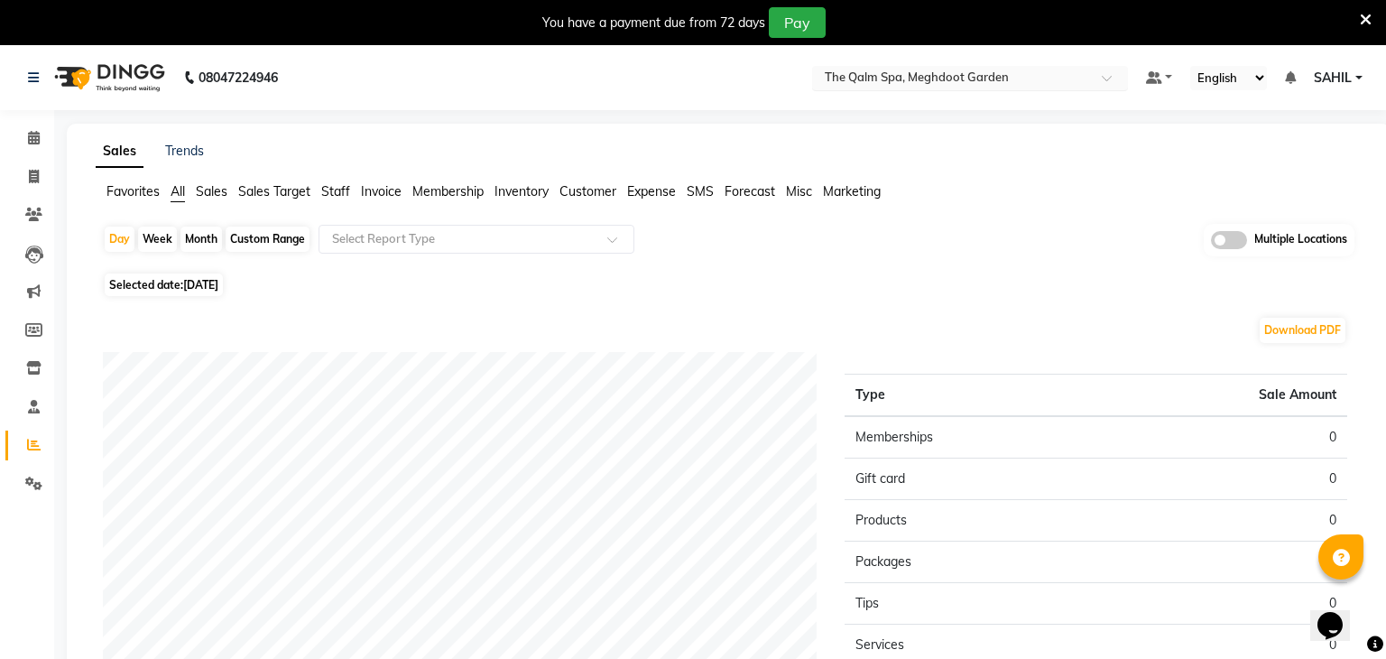
click at [918, 85] on input "text" at bounding box center [952, 79] width 262 height 18
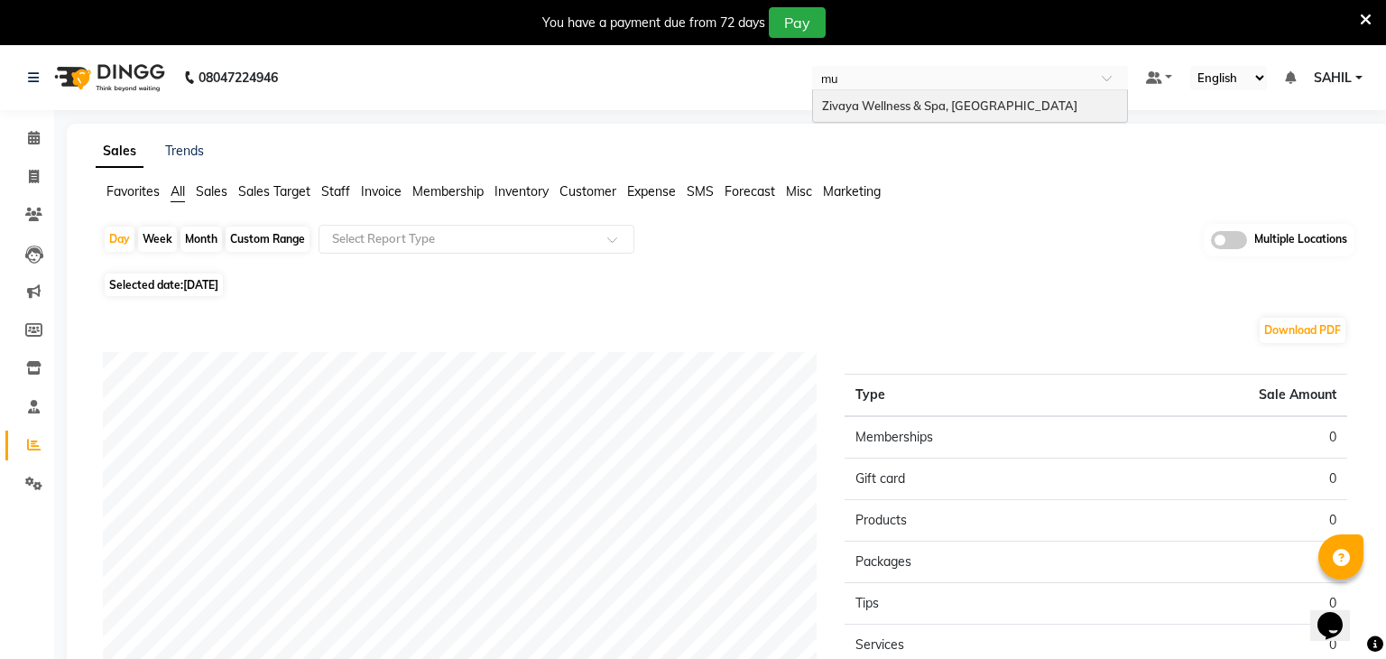
type input "mum"
click at [919, 100] on span "Zivaya Wellness & Spa, [GEOGRAPHIC_DATA]" at bounding box center [949, 105] width 255 height 14
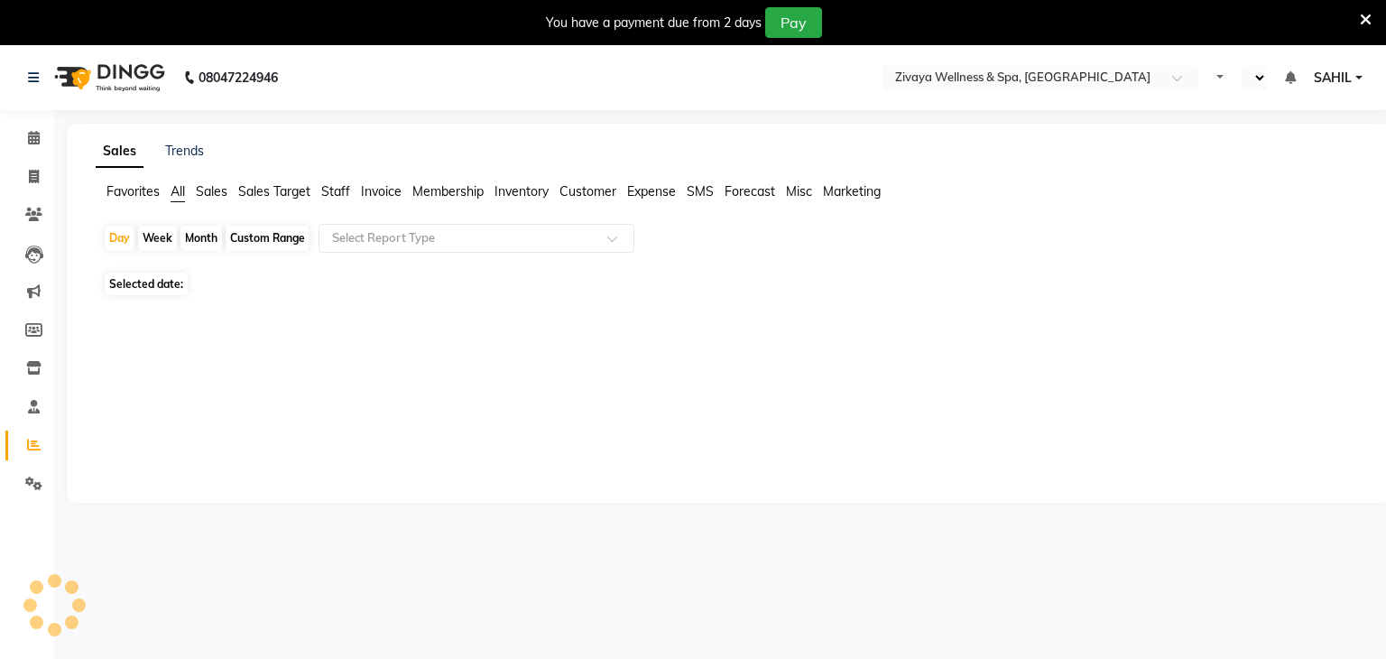
select select "en"
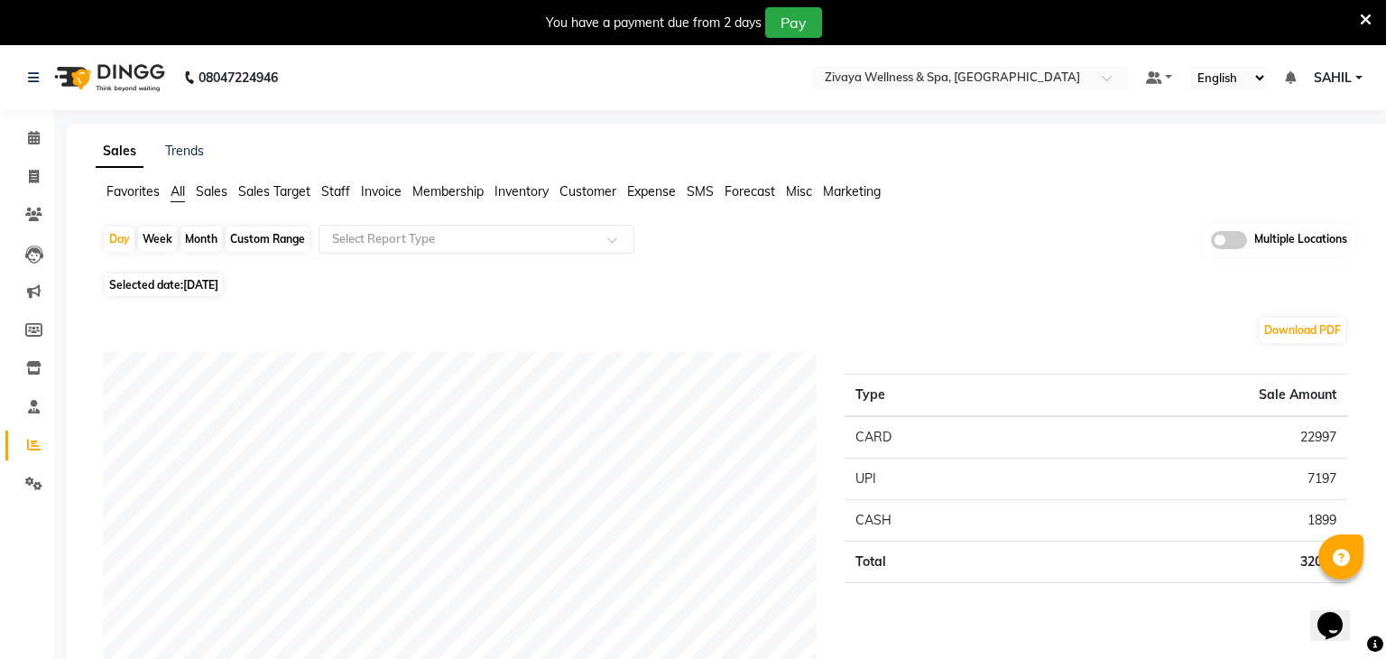
click at [187, 282] on span "[DATE]" at bounding box center [200, 285] width 35 height 14
select select "9"
select select "2025"
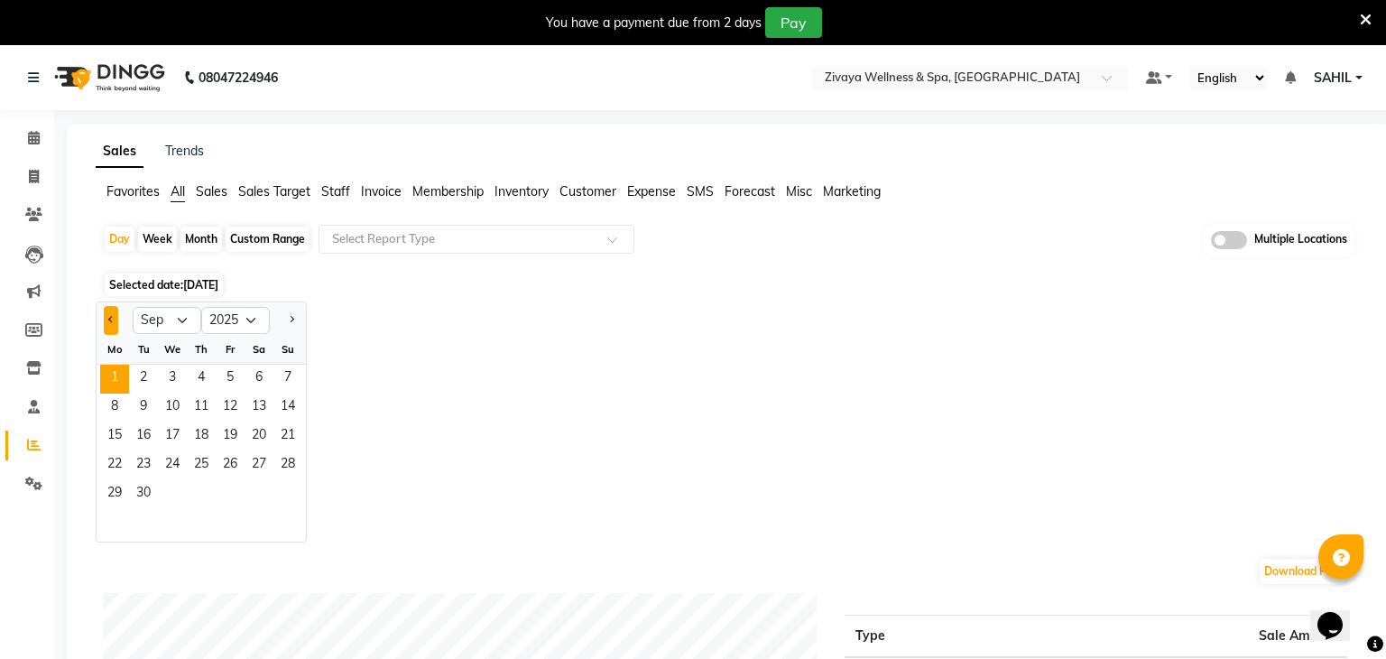
click at [116, 318] on button "Previous month" at bounding box center [111, 320] width 14 height 29
select select "8"
click at [277, 495] on span "31" at bounding box center [287, 494] width 29 height 29
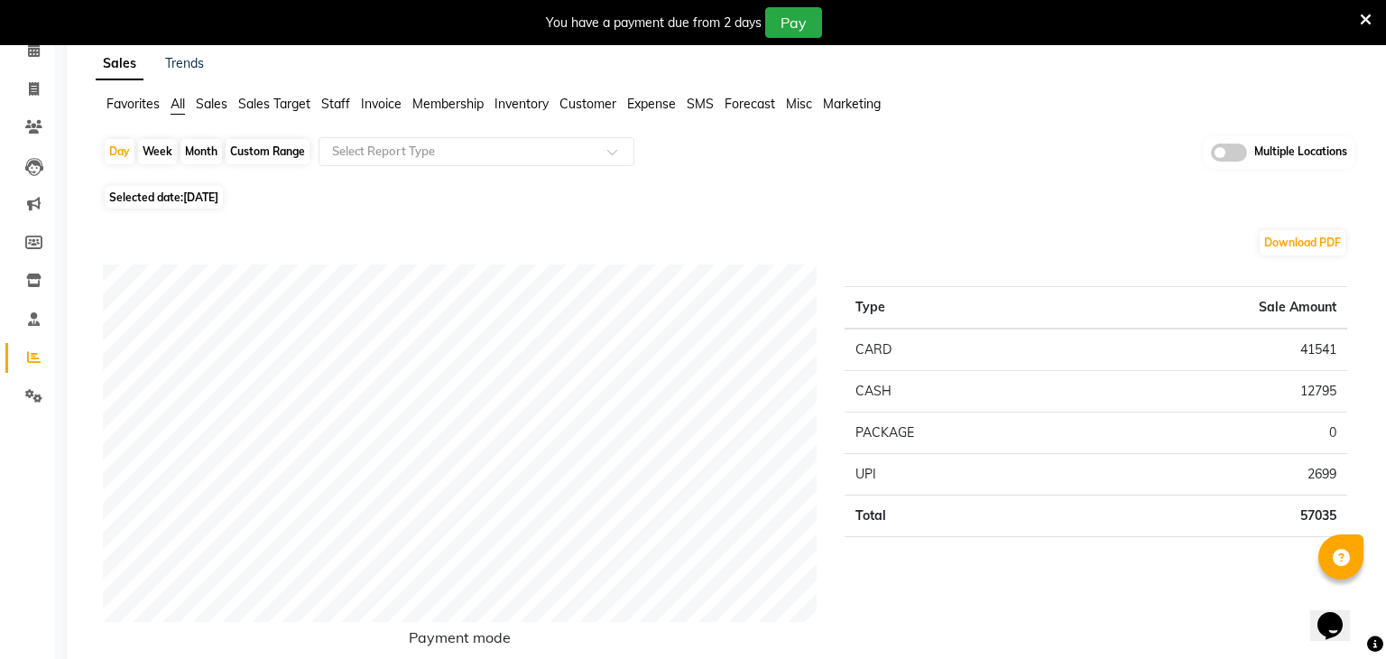
scroll to position [92, 0]
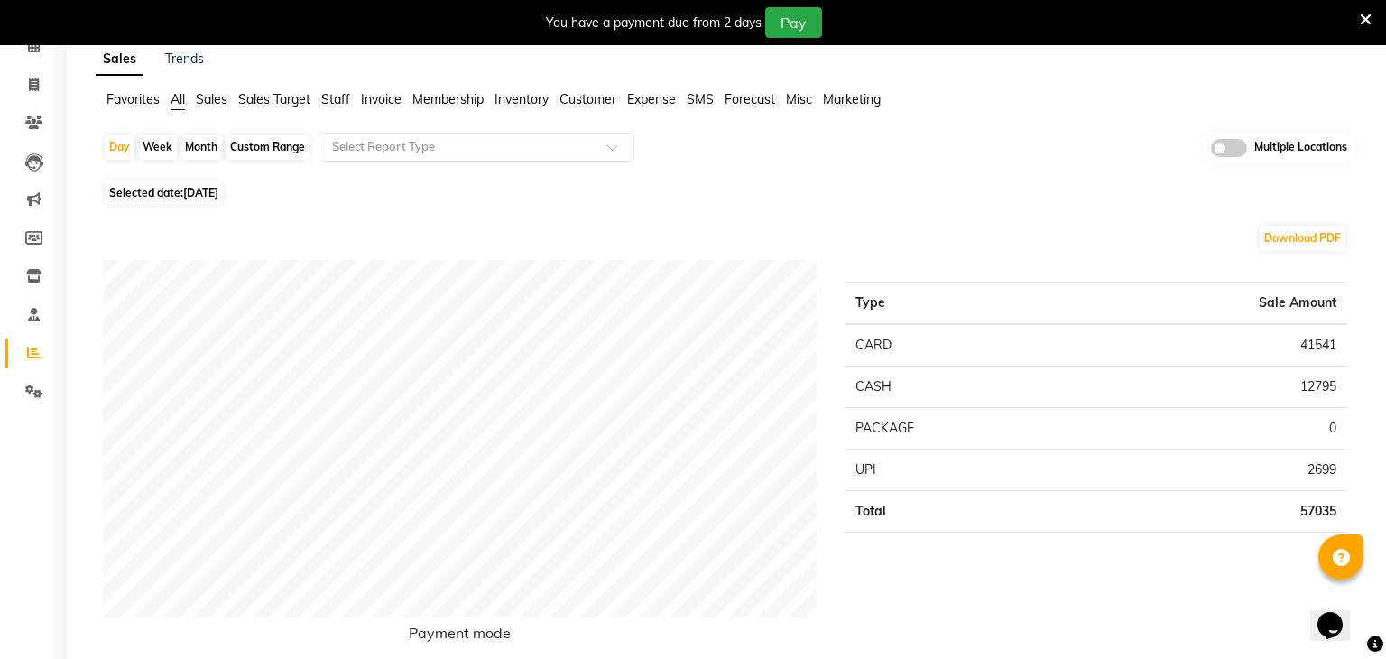
click at [218, 198] on span "[DATE]" at bounding box center [200, 193] width 35 height 14
select select "8"
select select "2025"
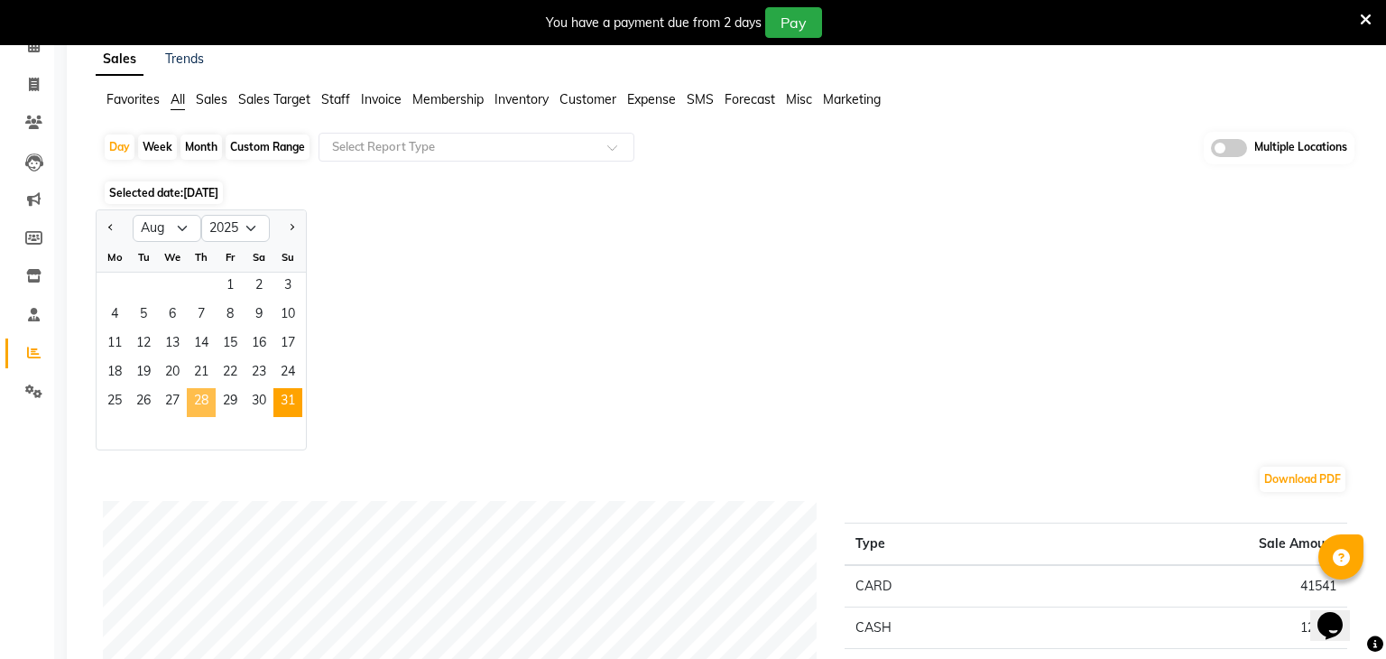
click at [204, 393] on span "28" at bounding box center [201, 402] width 29 height 29
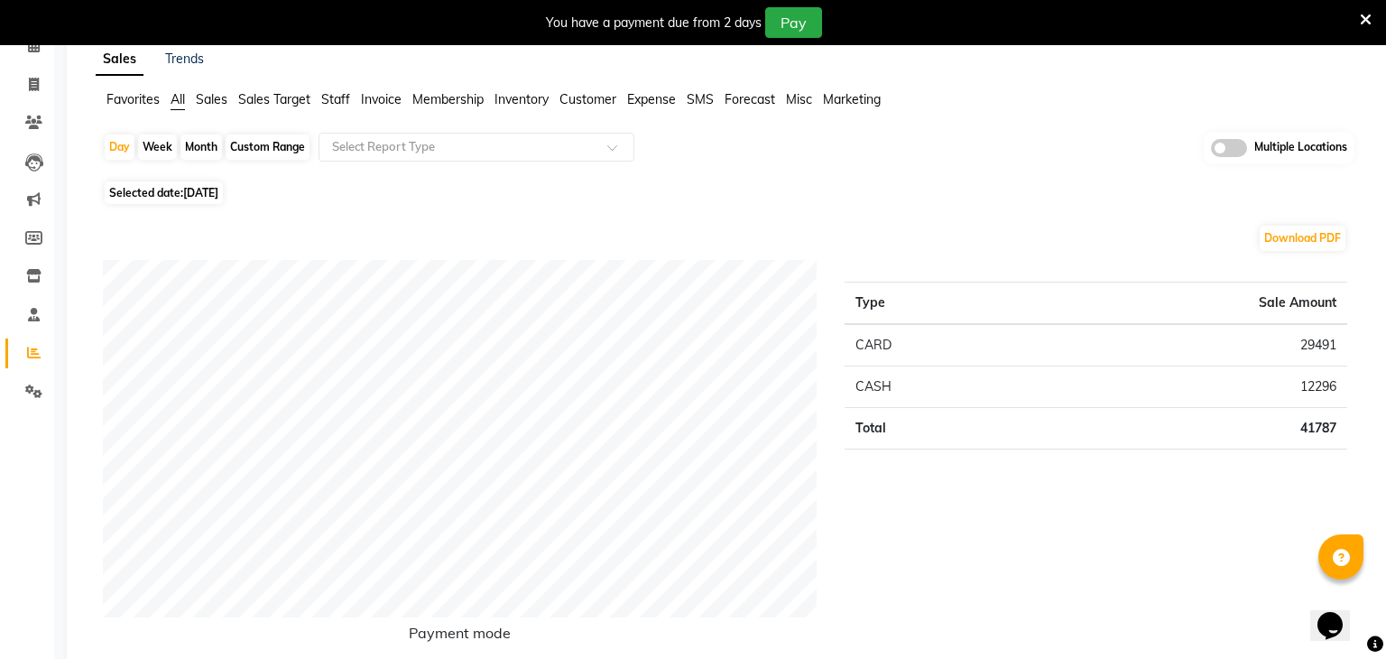
click at [260, 144] on div "Custom Range" at bounding box center [268, 146] width 84 height 25
select select "8"
select select "2025"
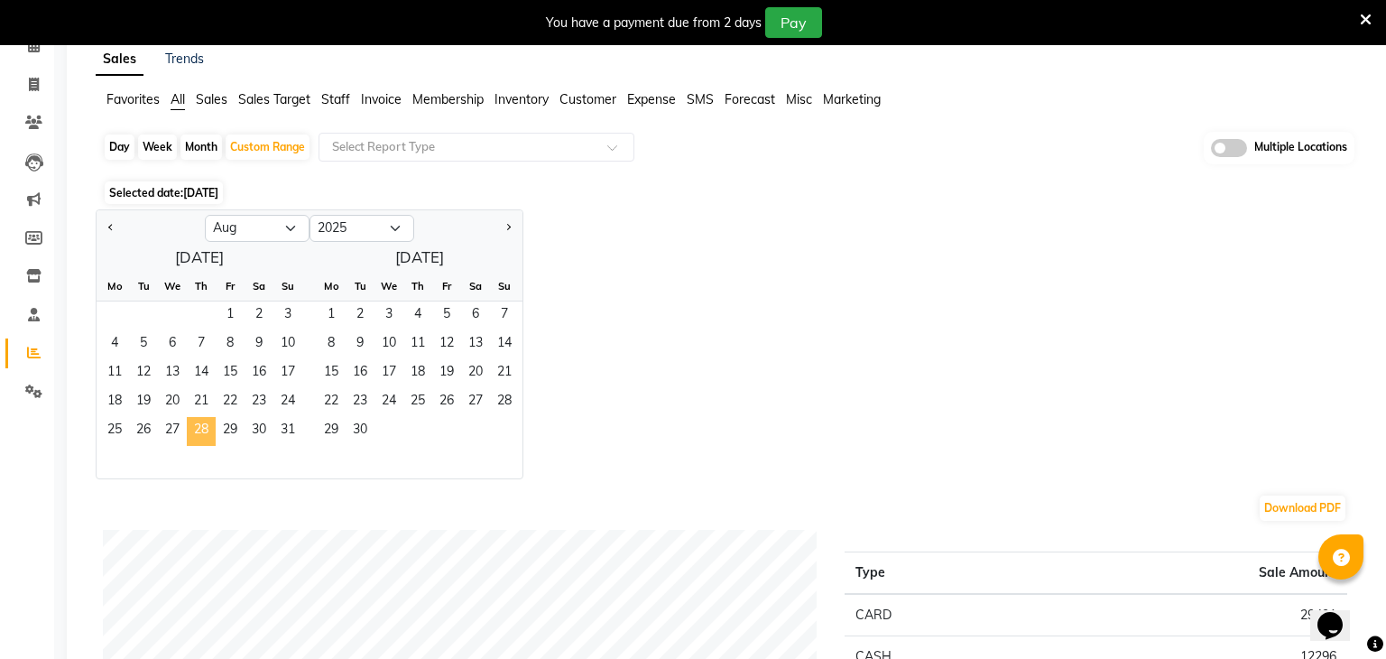
click at [209, 439] on span "28" at bounding box center [201, 431] width 29 height 29
click at [330, 319] on span "1" at bounding box center [331, 315] width 29 height 29
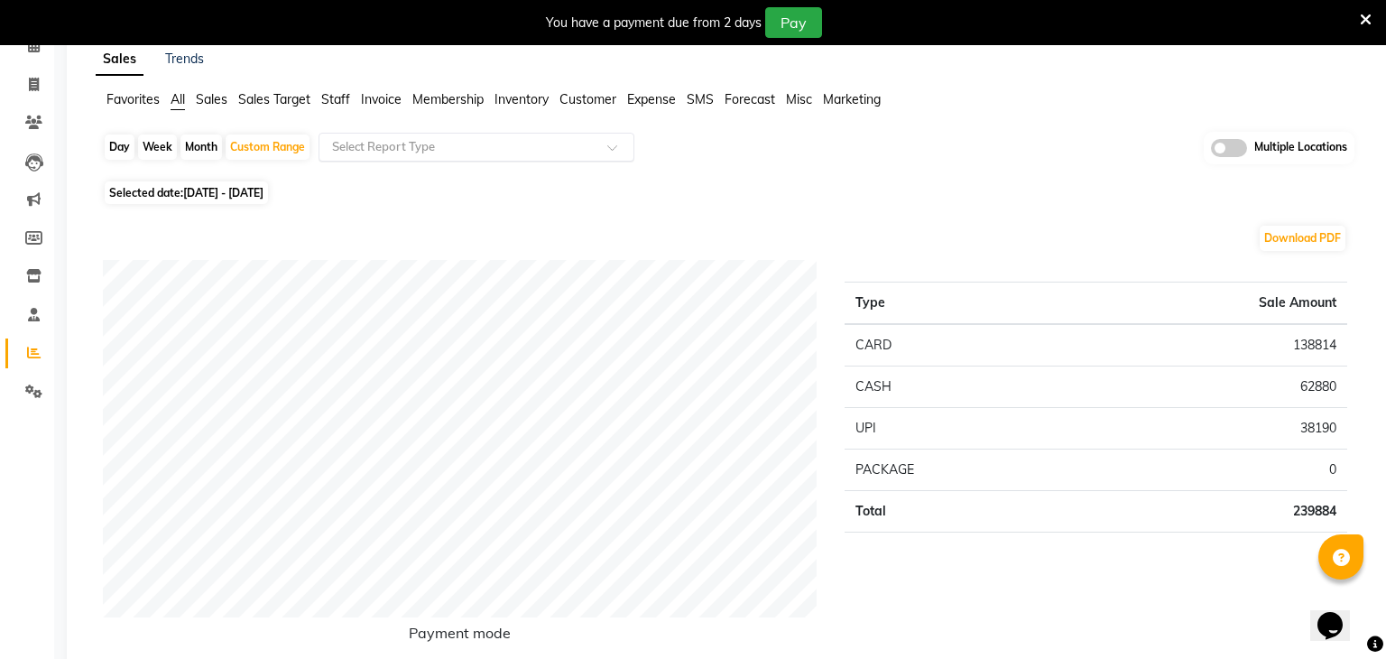
click at [408, 155] on div "Select Report Type" at bounding box center [477, 147] width 316 height 29
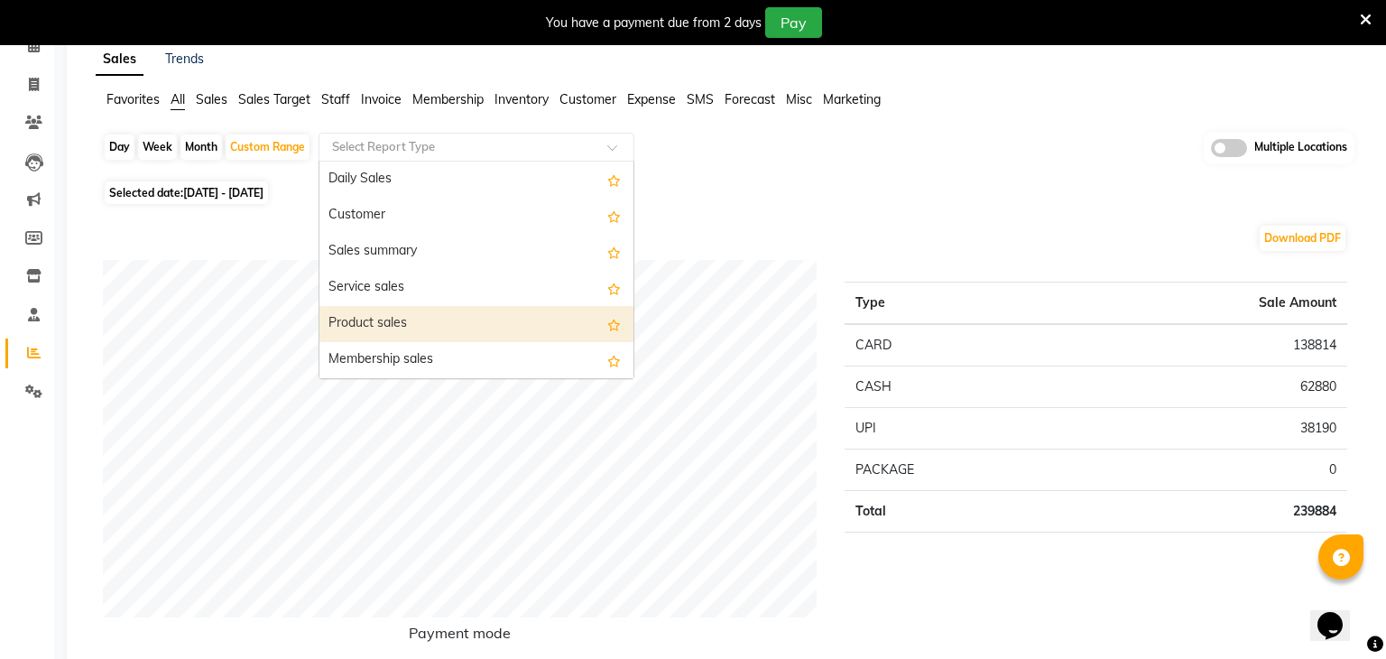
click at [396, 323] on div "Product sales" at bounding box center [476, 324] width 314 height 36
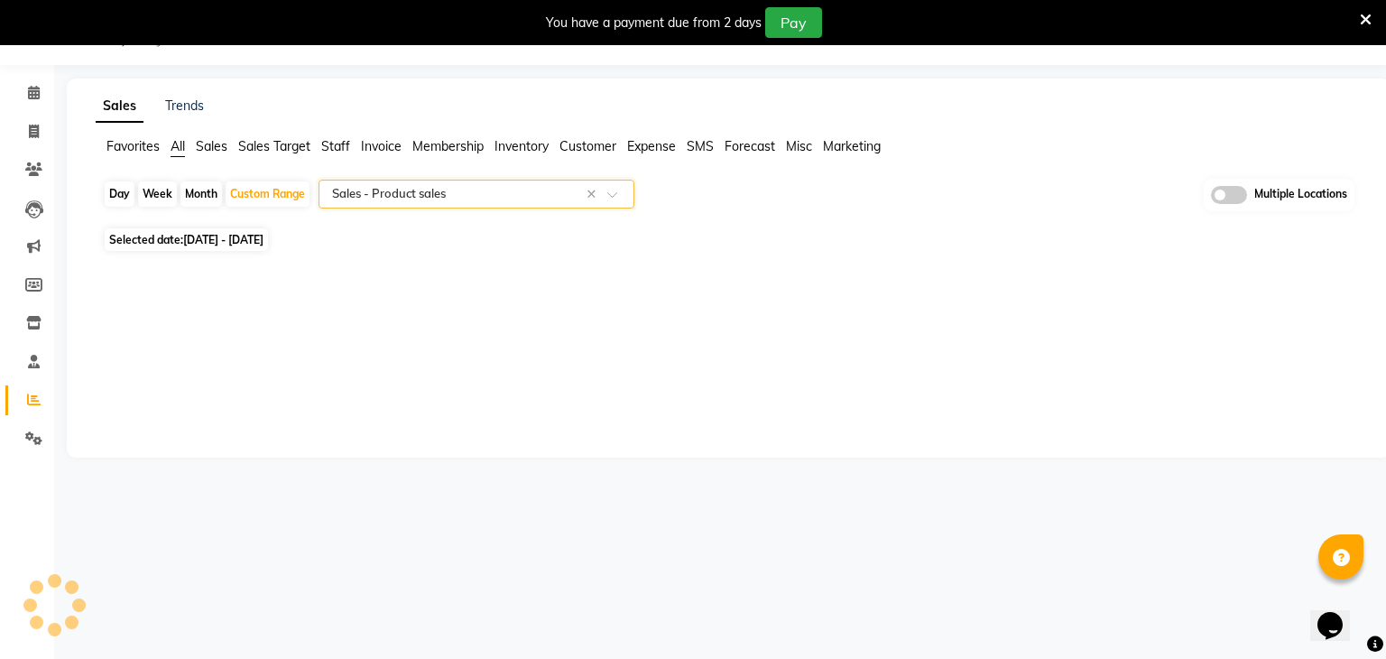
scroll to position [45, 0]
click at [1225, 195] on span at bounding box center [1229, 195] width 36 height 18
click at [1211, 198] on input "checkbox" at bounding box center [1211, 198] width 0 height 0
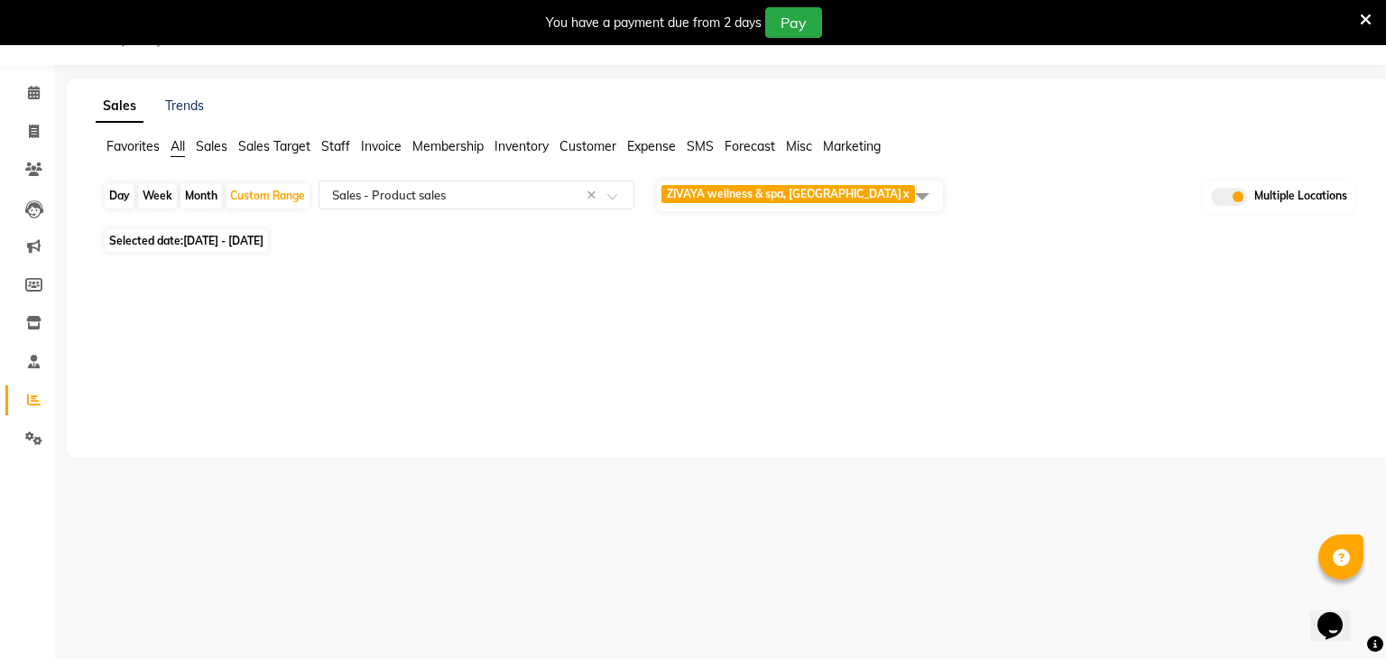
click at [865, 210] on div "ZIVAYA wellness & spa, [GEOGRAPHIC_DATA] x" at bounding box center [798, 196] width 286 height 34
click at [859, 208] on span "ZIVAYA wellness & spa, [GEOGRAPHIC_DATA] x" at bounding box center [800, 195] width 286 height 31
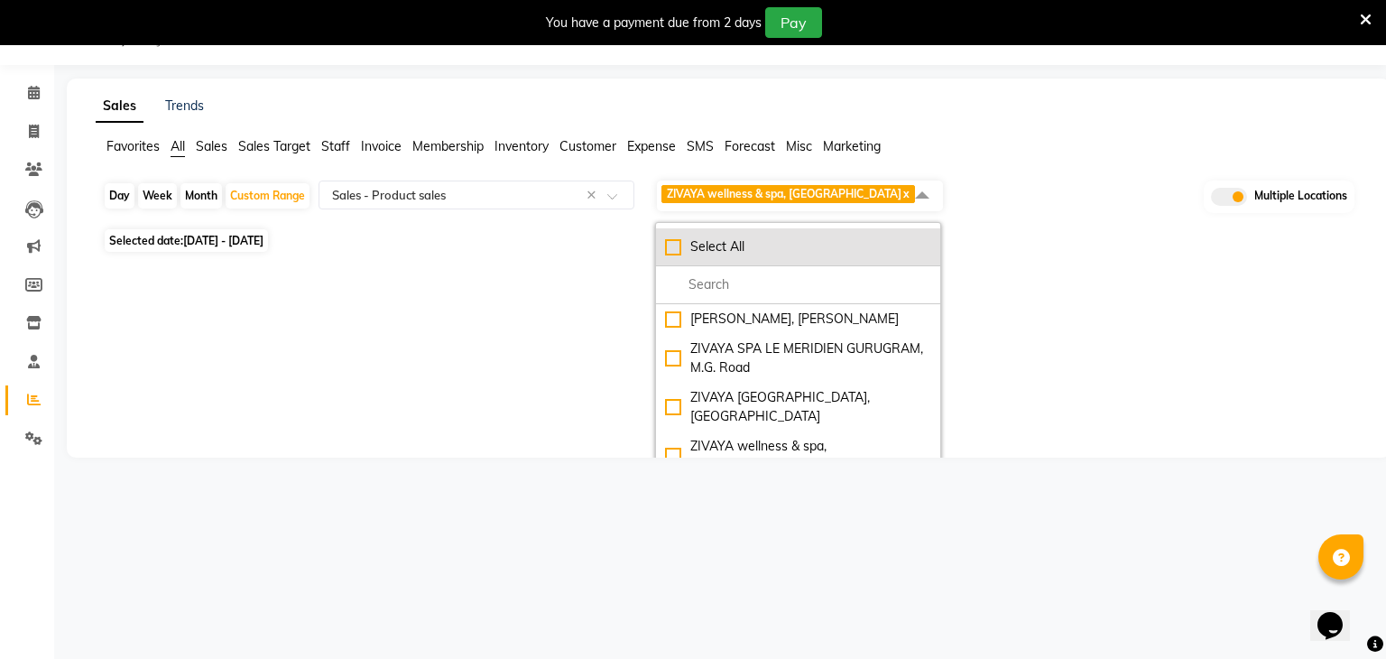
click at [833, 231] on li "Select All" at bounding box center [798, 247] width 284 height 38
checkbox input "true"
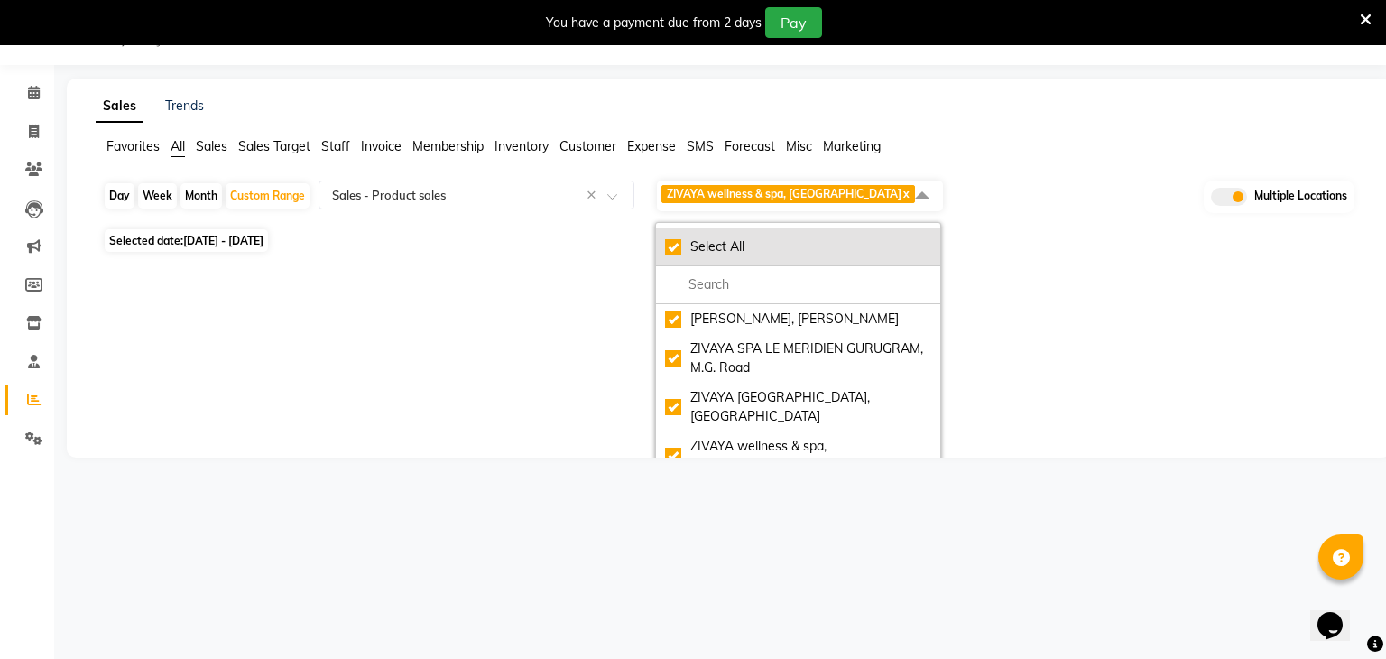
checkbox input "true"
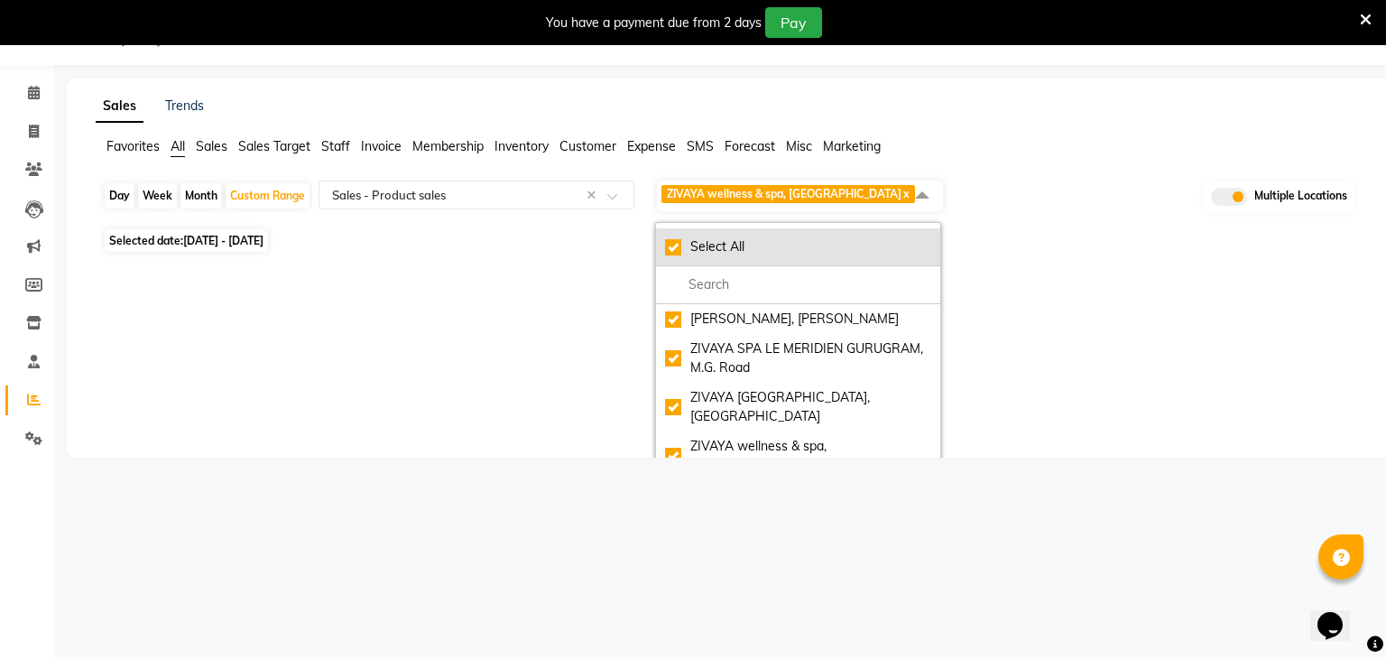
checkbox input "true"
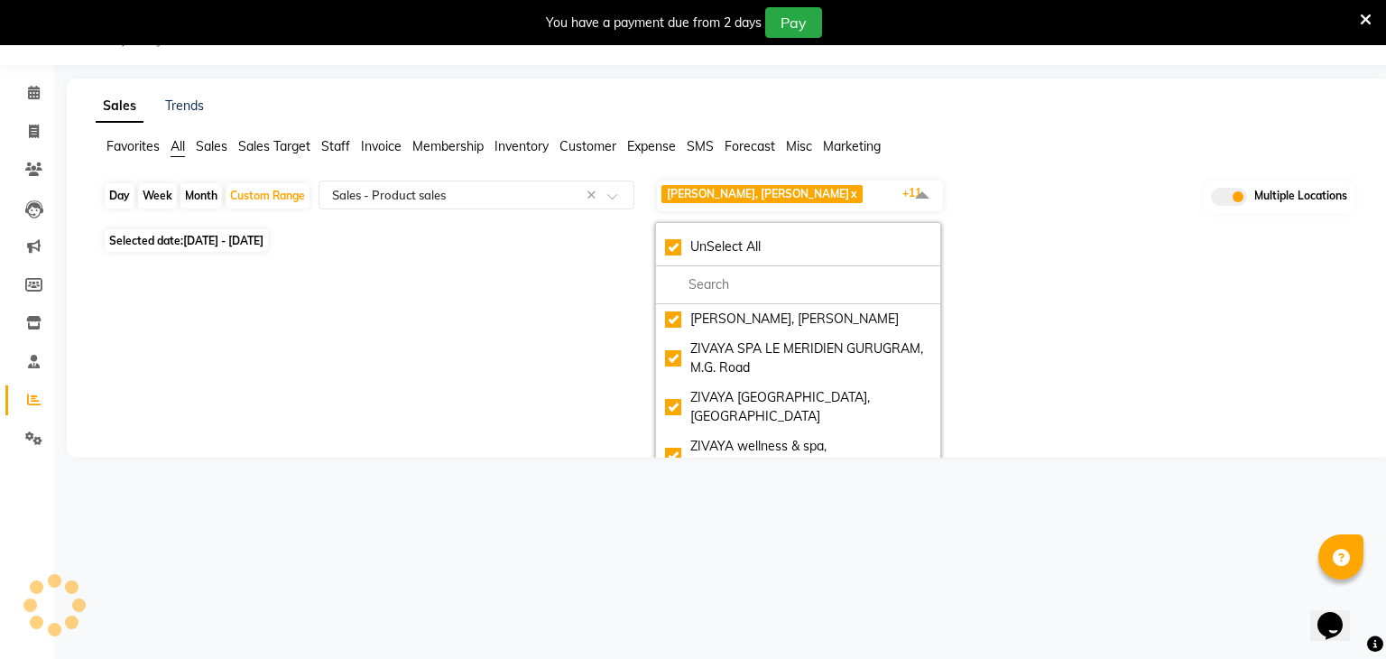
select select "full_report"
select select "csv"
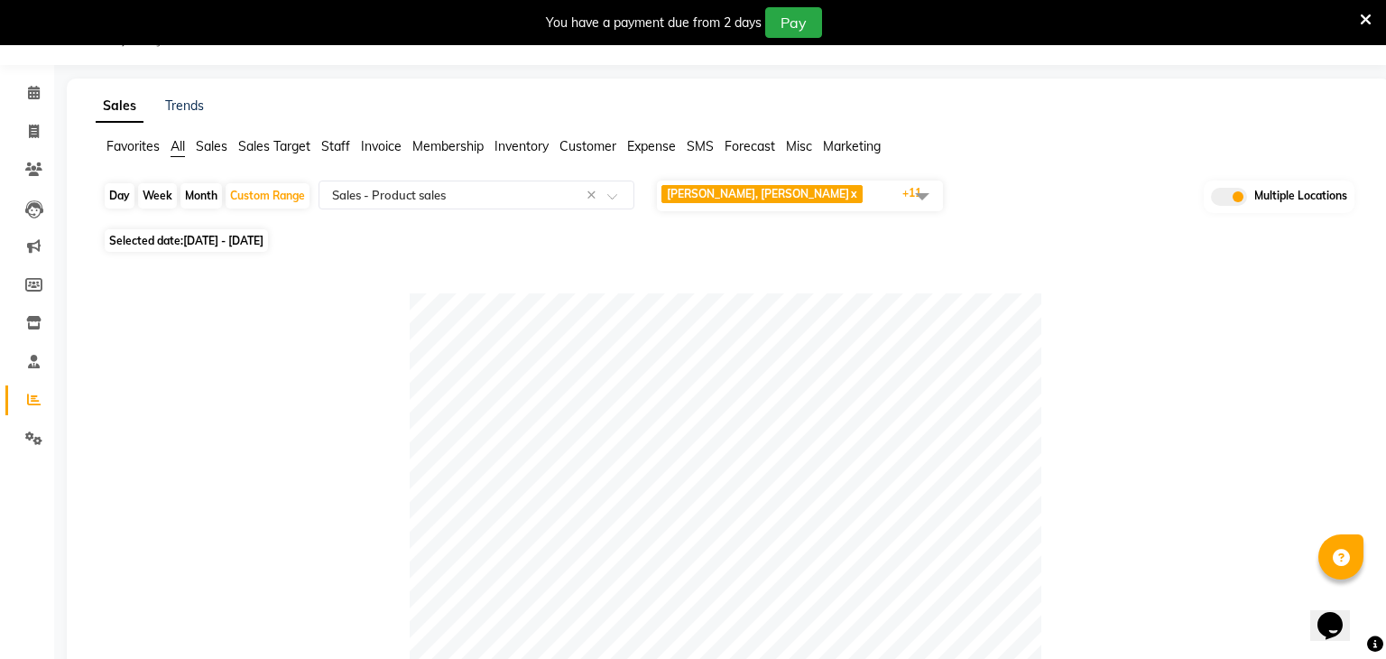
scroll to position [793, 0]
